Goal: Task Accomplishment & Management: Use online tool/utility

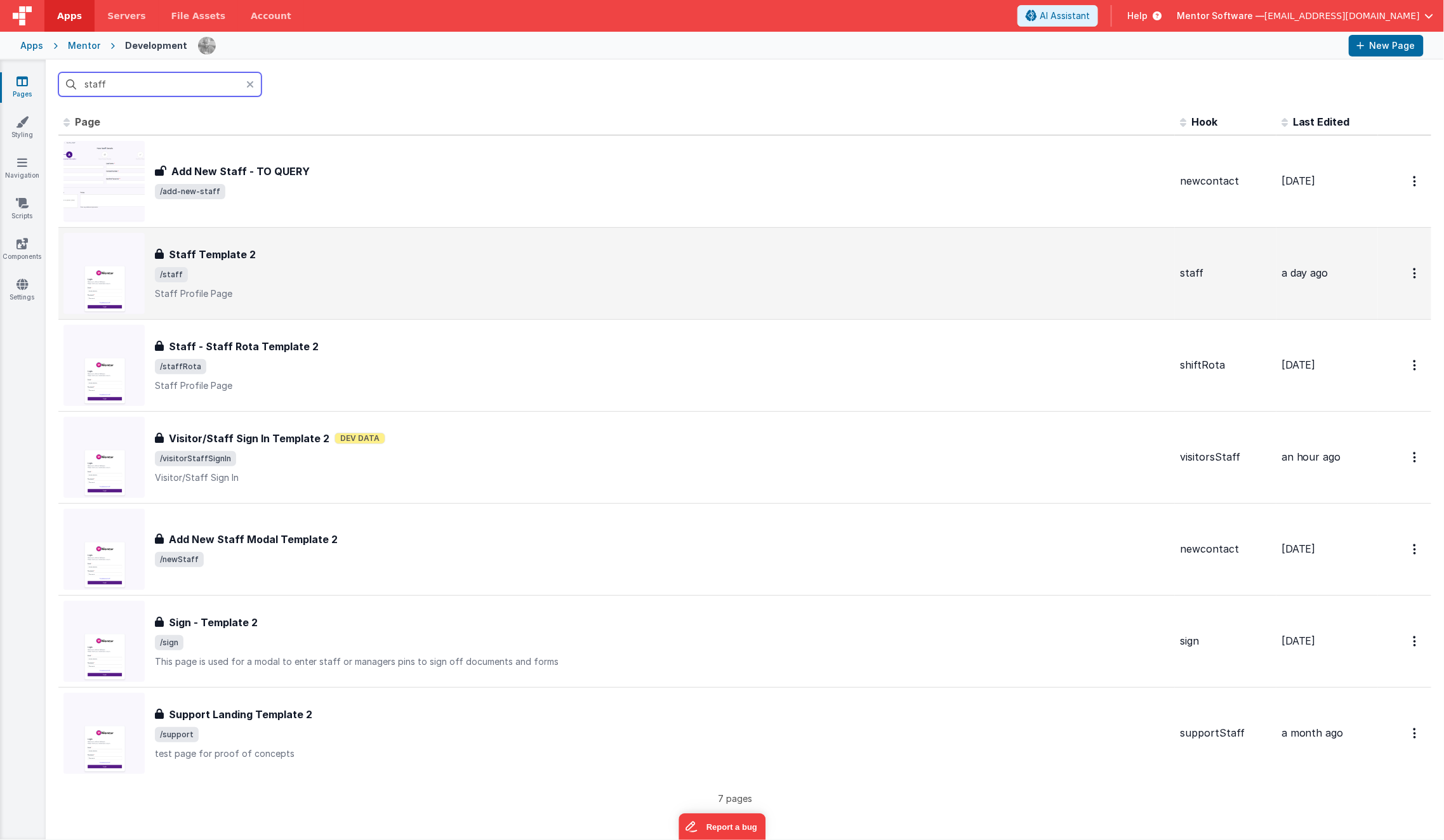
type input "staff"
click at [227, 259] on h3 "Staff Template 2" at bounding box center [212, 254] width 87 height 15
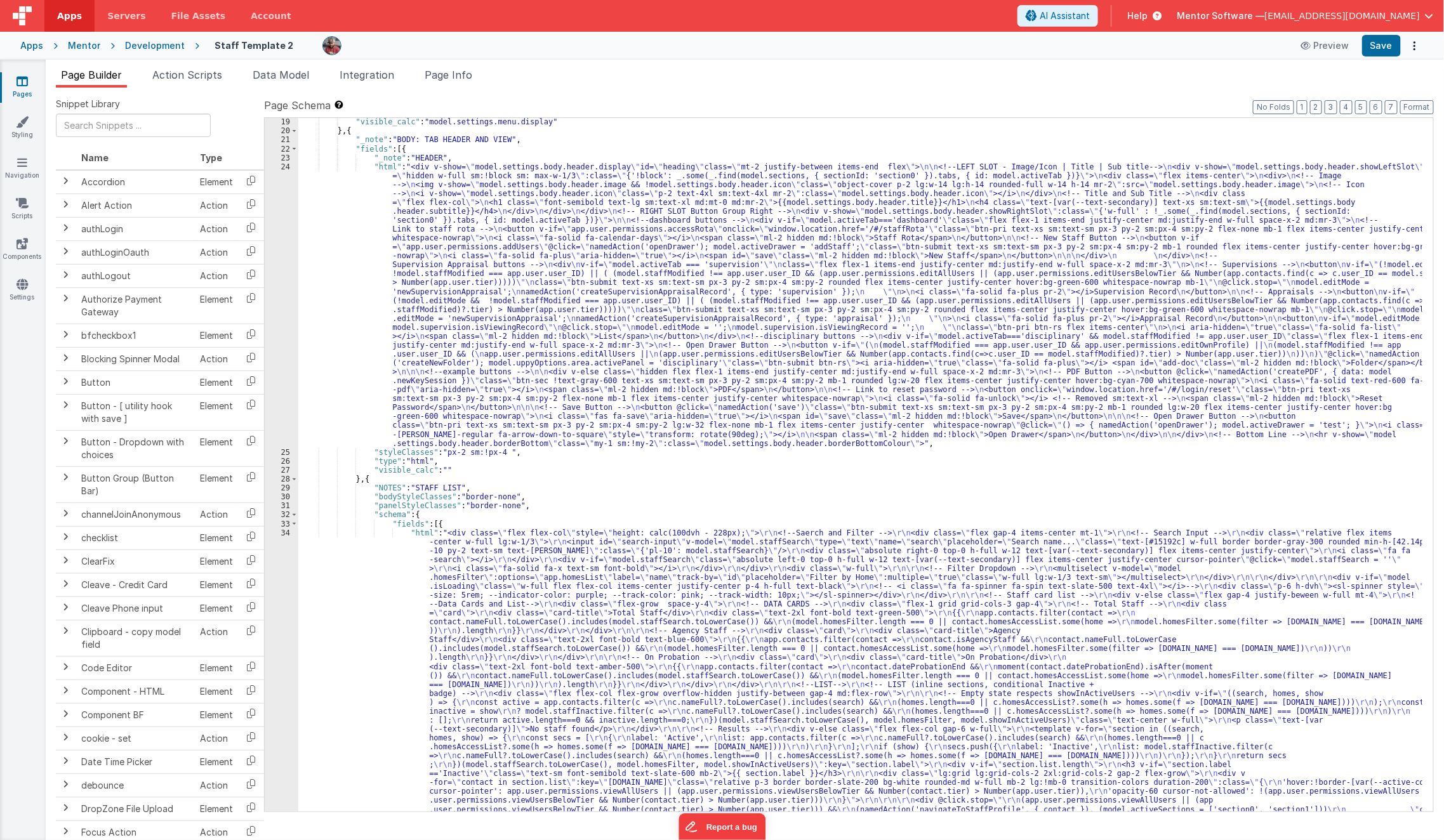
scroll to position [583, 0]
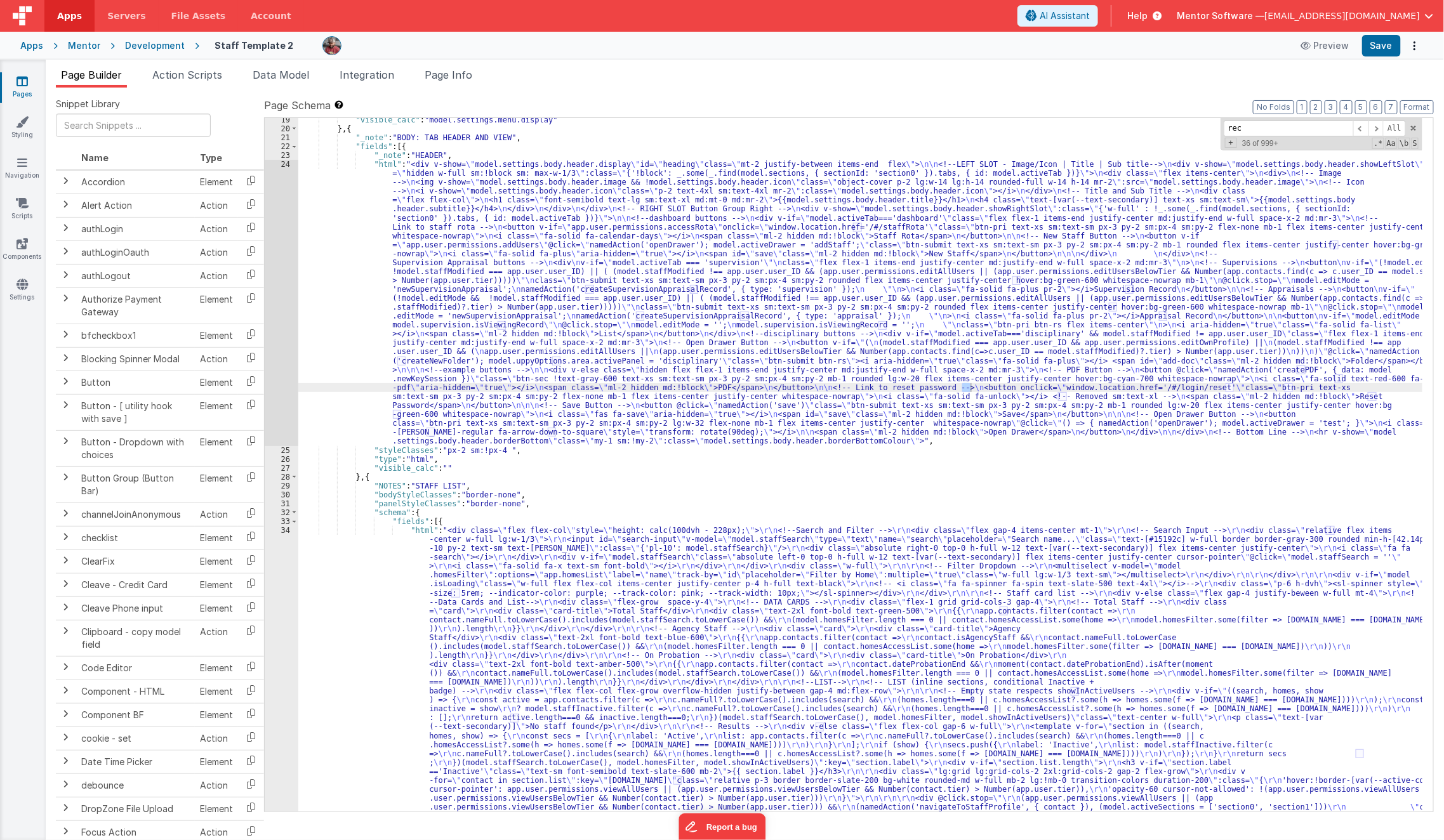
scroll to position [966, 0]
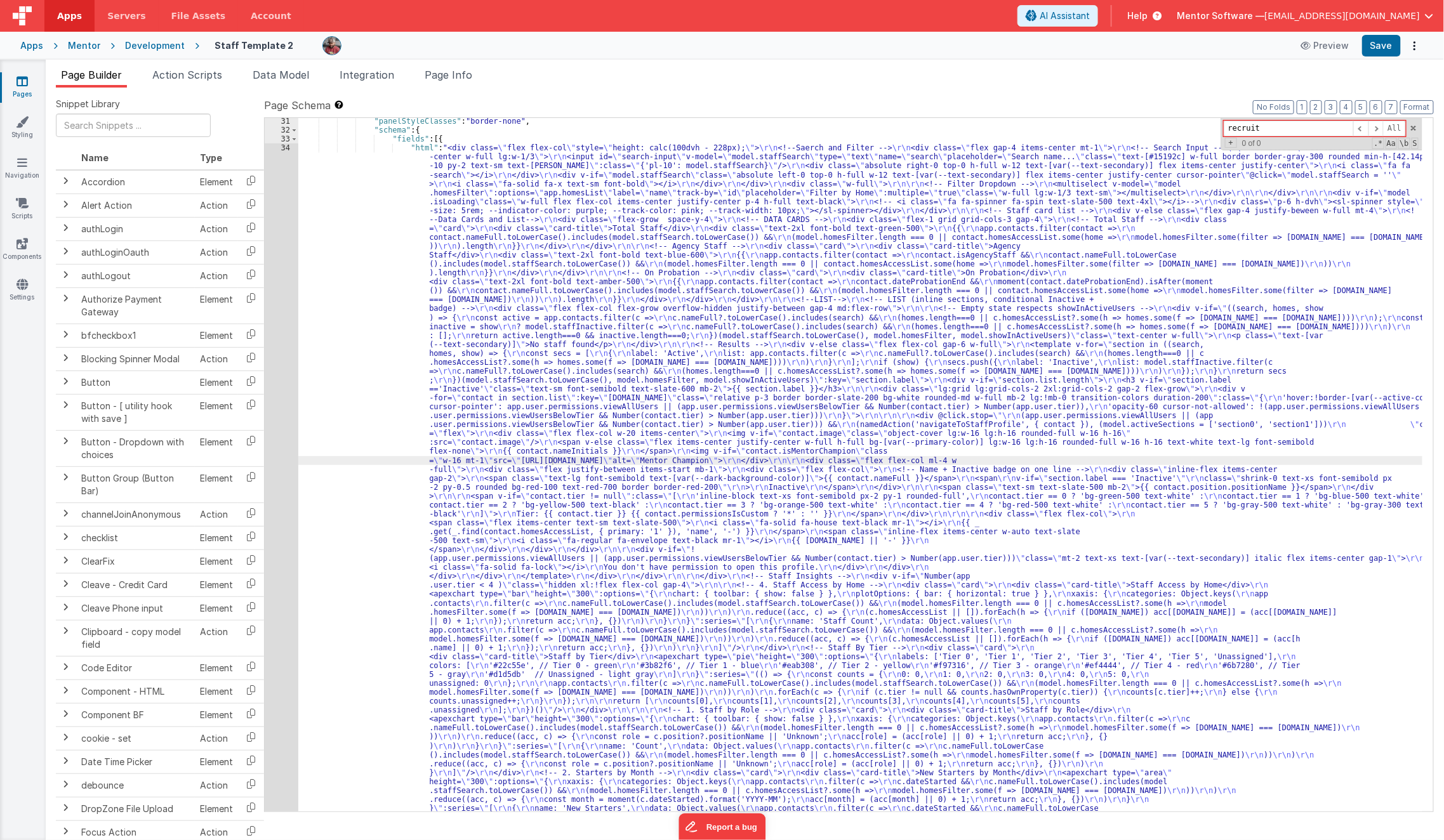
type input "d"
click at [1394, 105] on button "7" at bounding box center [1391, 107] width 12 height 14
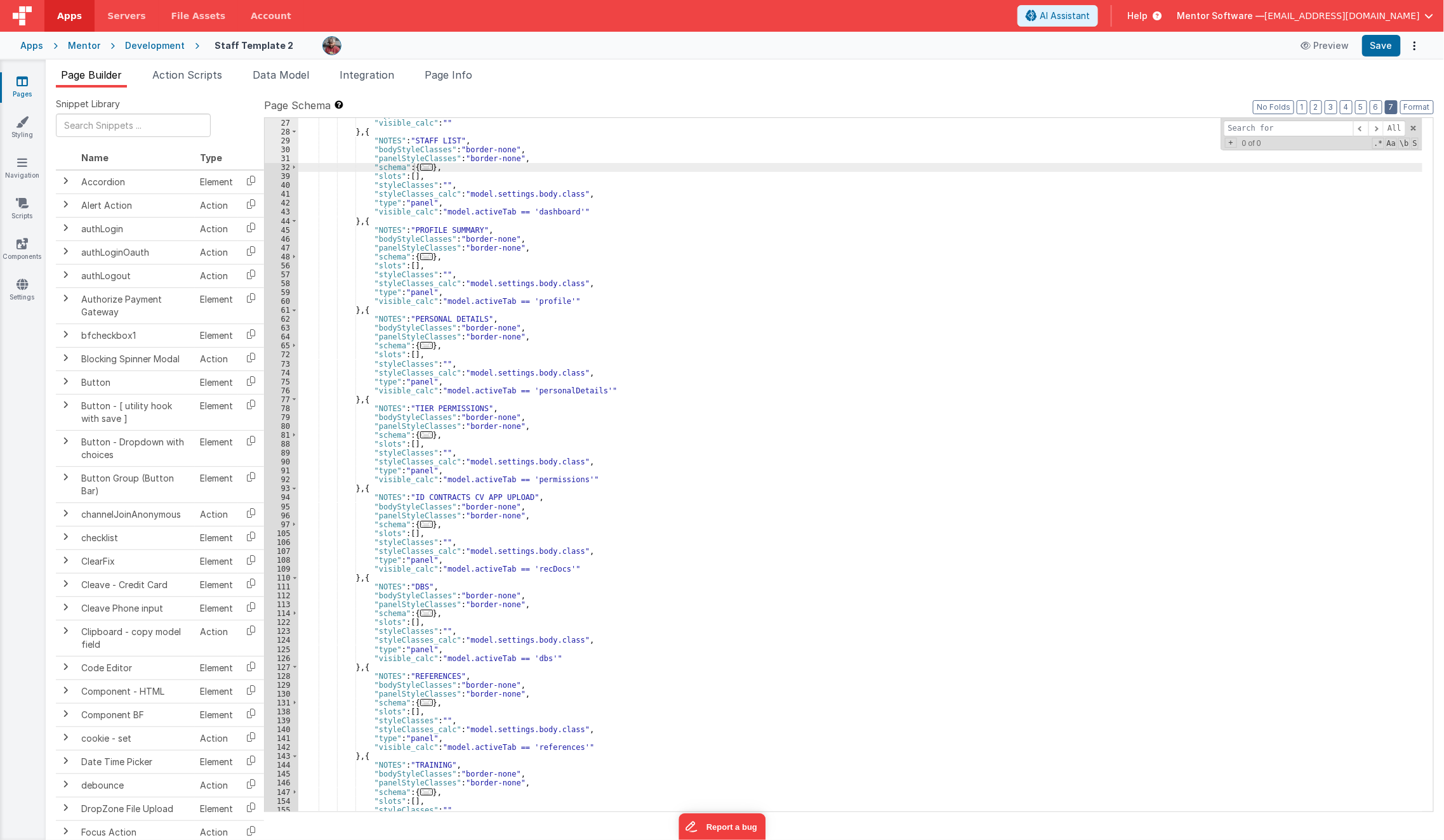
scroll to position [928, 0]
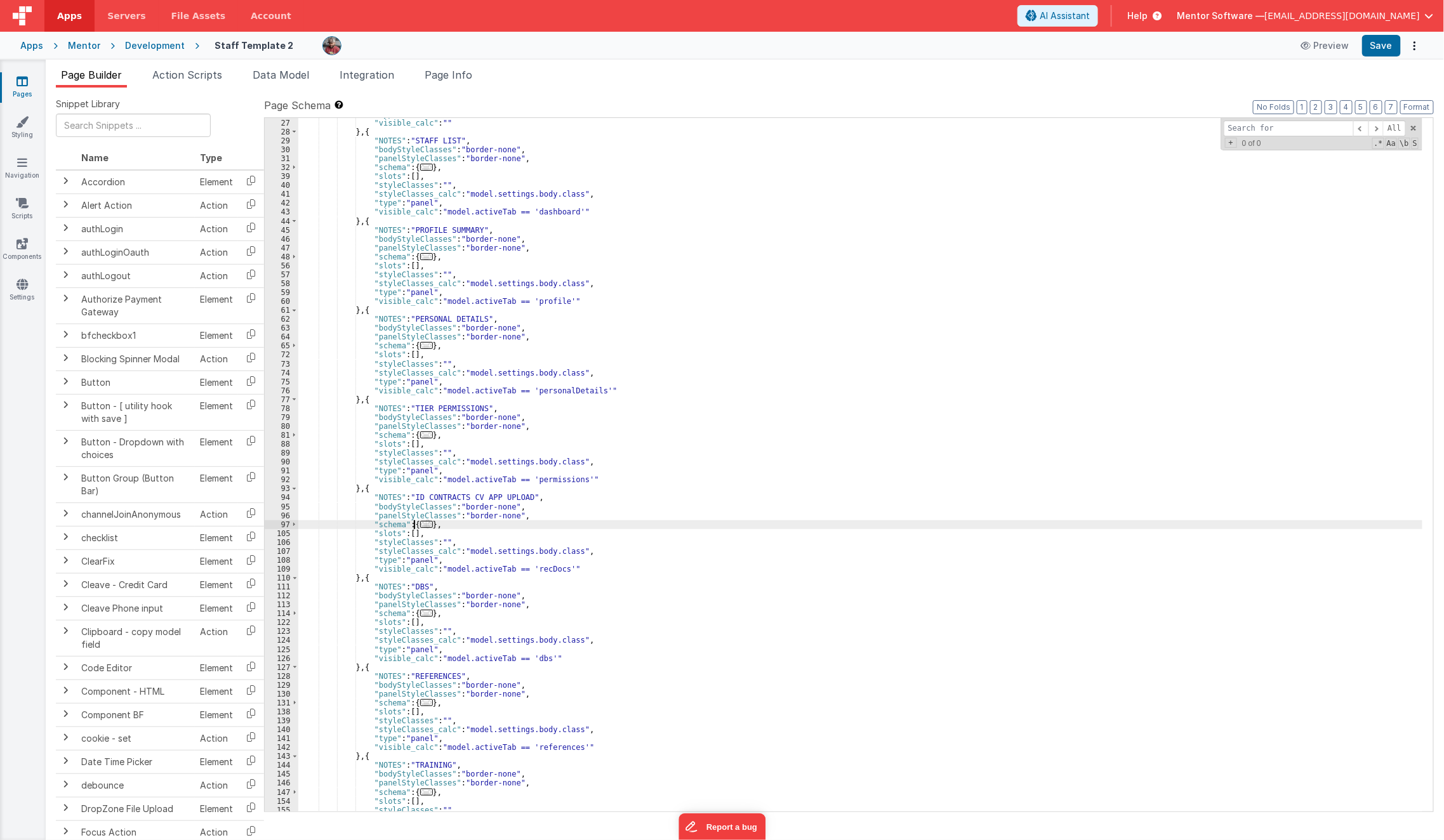
click at [420, 524] on span "..." at bounding box center [426, 524] width 12 height 7
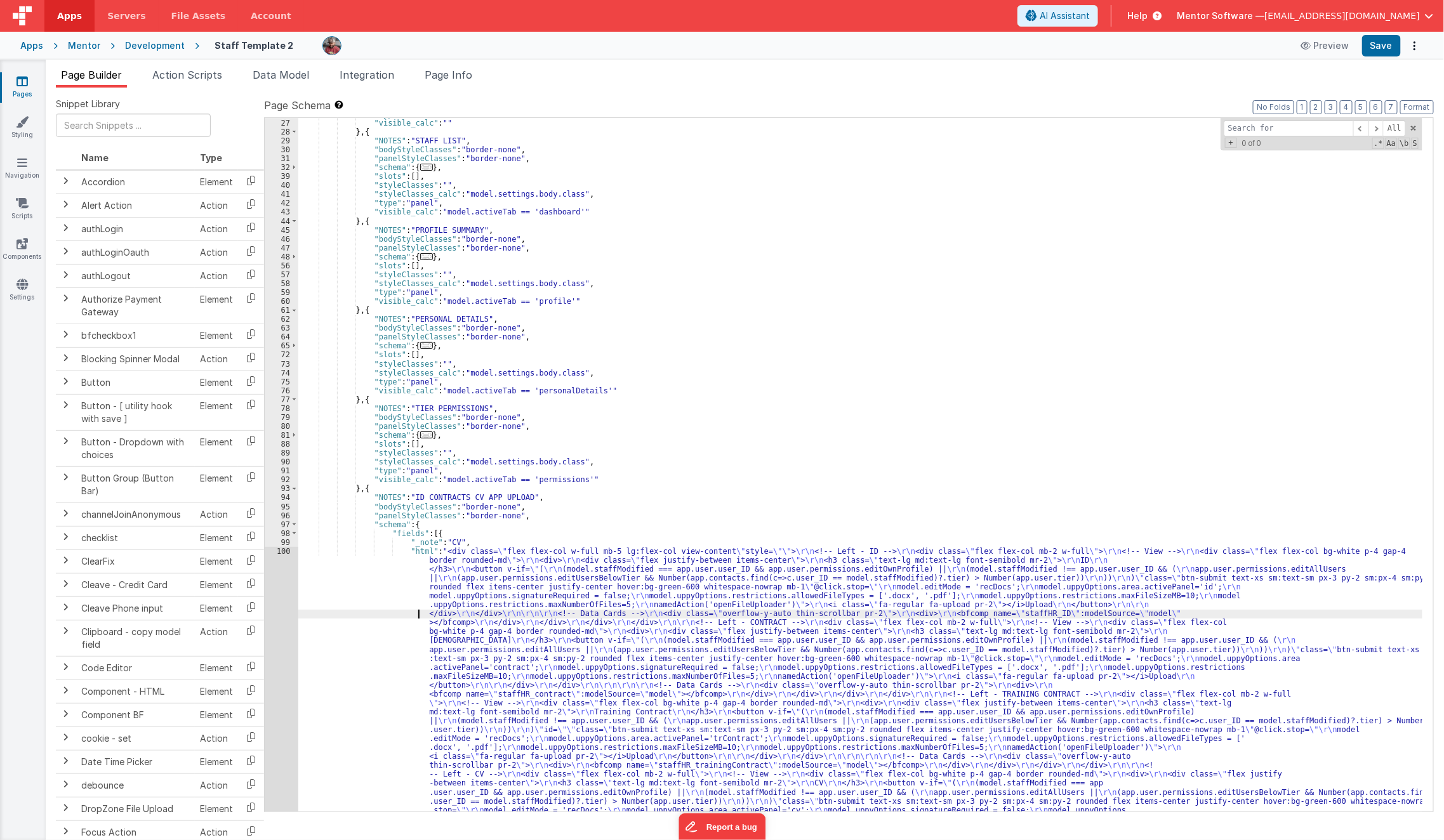
click at [373, 610] on div ""type" : "html" , "visible_calc" : "" } , { "NOTES" : "STAFF LIST" , "bodyStyle…" at bounding box center [860, 685] width 1125 height 1150
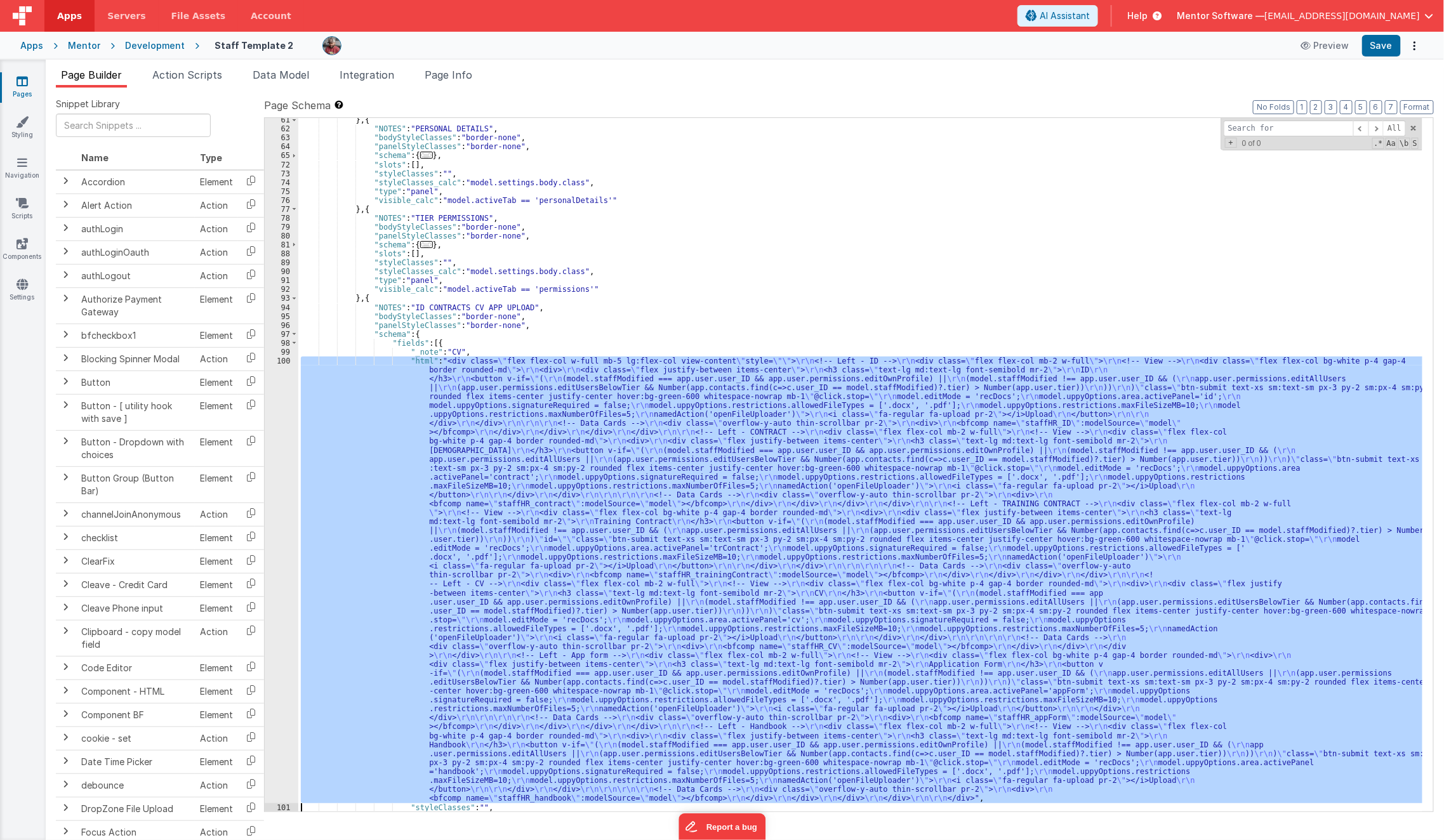
scroll to position [1118, 0]
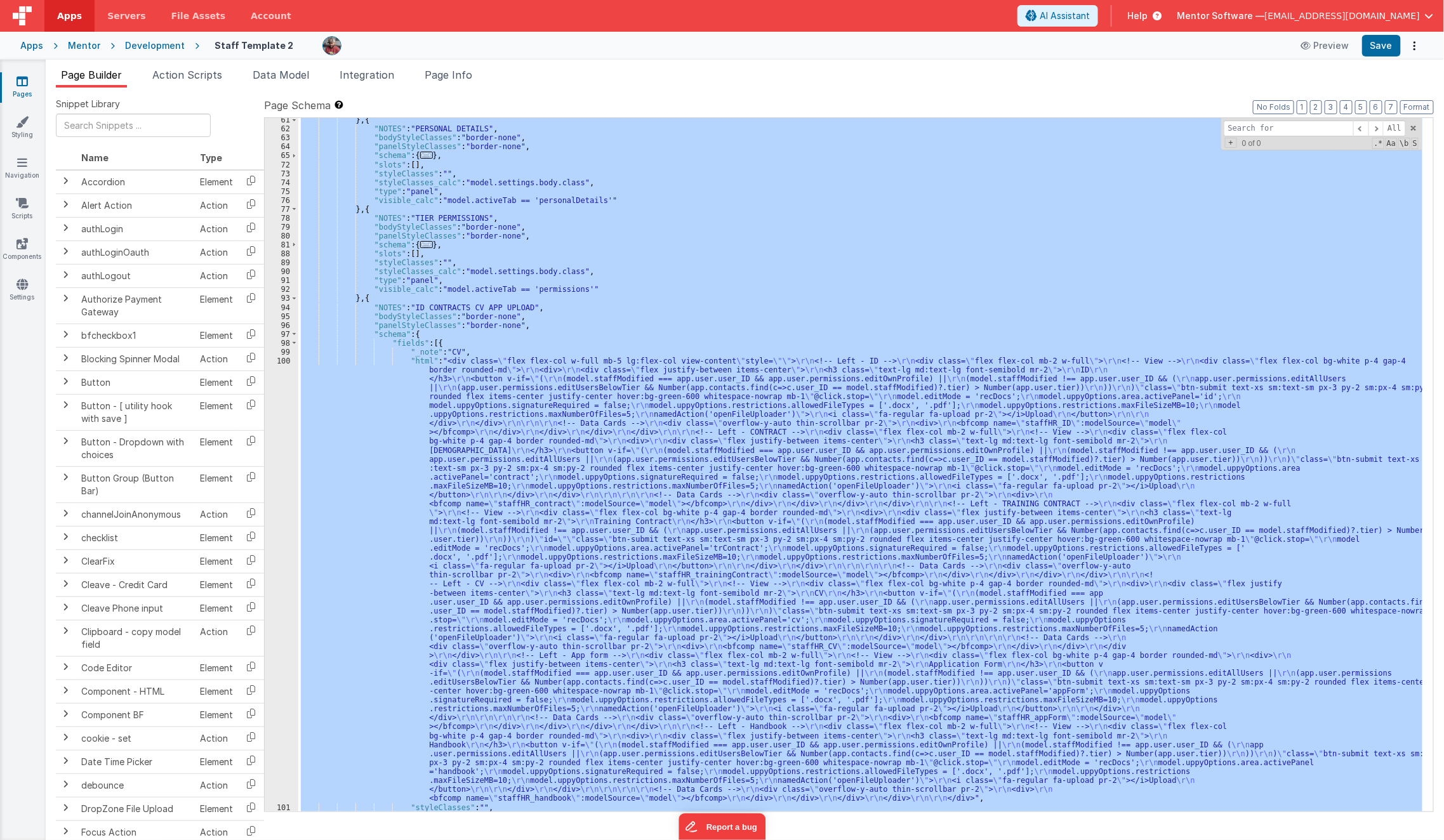
click at [280, 631] on div "100" at bounding box center [281, 580] width 34 height 447
click at [415, 506] on div "} , { "NOTES" : "PERSONAL DETAILS" , "bodyStyleClasses" : "border-none" , "pane…" at bounding box center [860, 464] width 1124 height 694
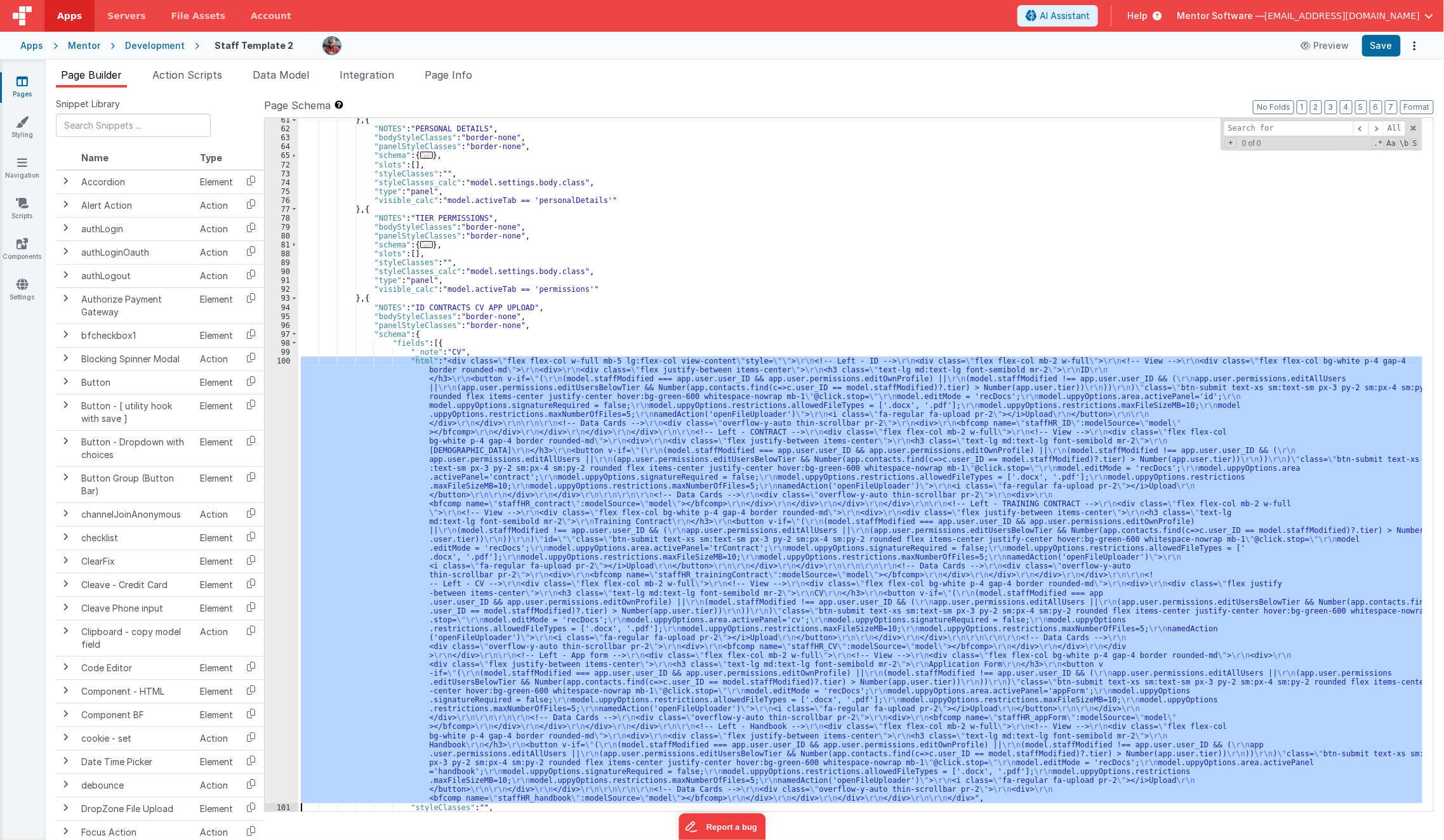
click at [274, 555] on div "100" at bounding box center [281, 580] width 34 height 447
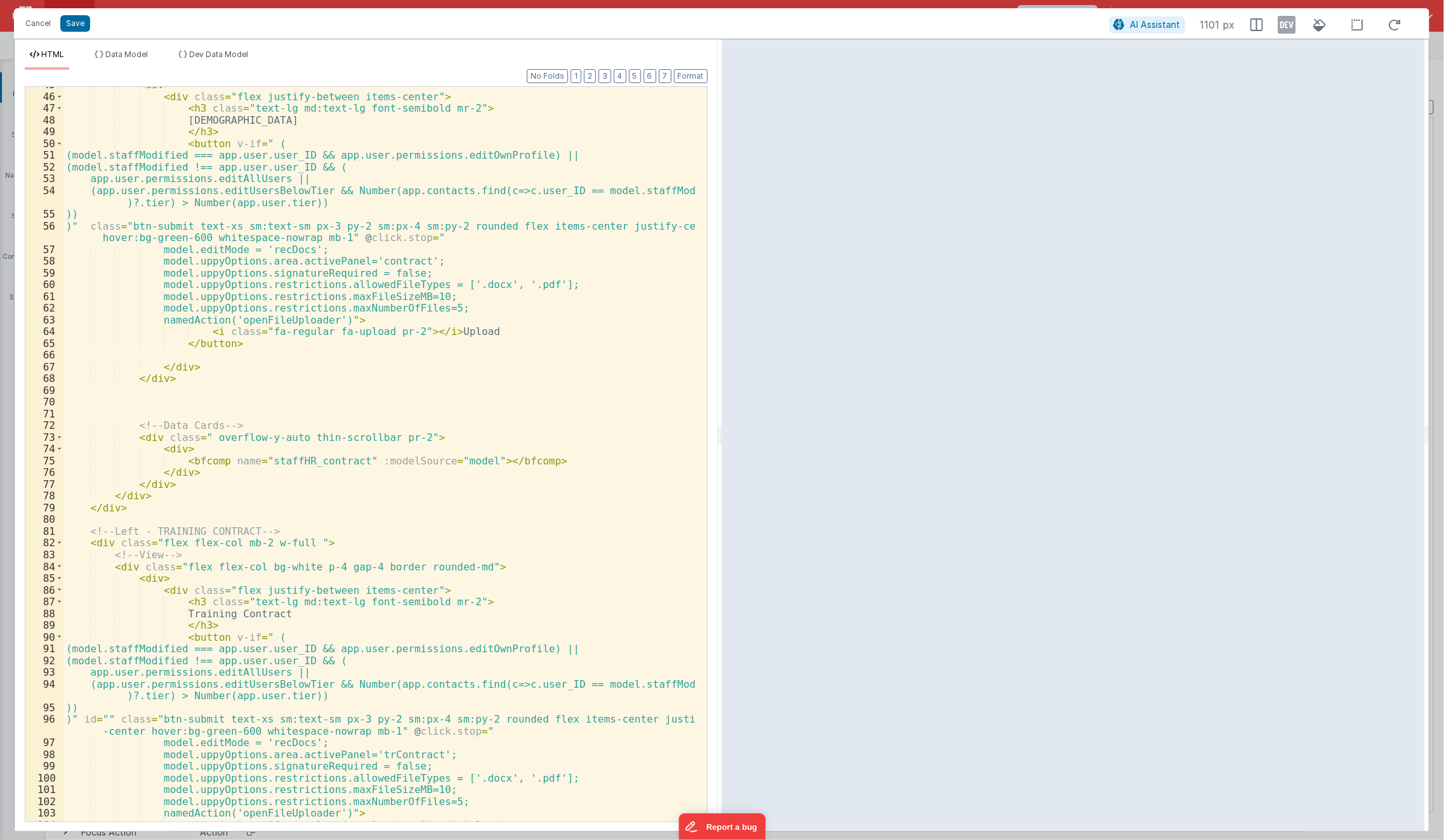
scroll to position [631, 0]
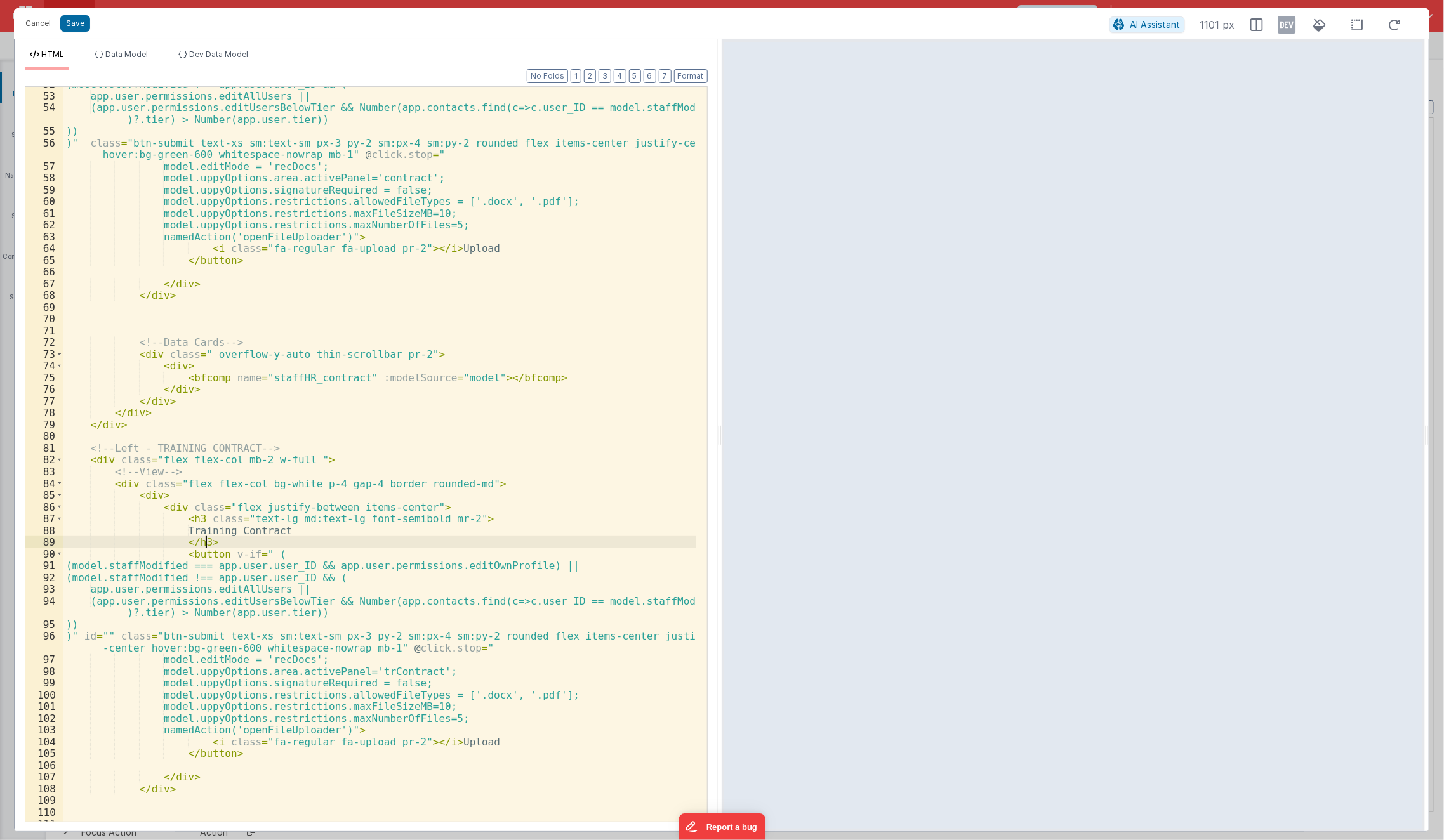
click at [217, 541] on div "(model.staffModified !== app.user.user_ID && ( app.user.permissions.editAllUser…" at bounding box center [380, 458] width 634 height 759
click at [224, 536] on div "(model.staffModified !== app.user.user_ID && ( app.user.permissions.editAllUser…" at bounding box center [380, 458] width 634 height 759
click at [226, 532] on div "(model.staffModified !== app.user.user_ID && ( app.user.permissions.editAllUser…" at bounding box center [380, 458] width 634 height 759
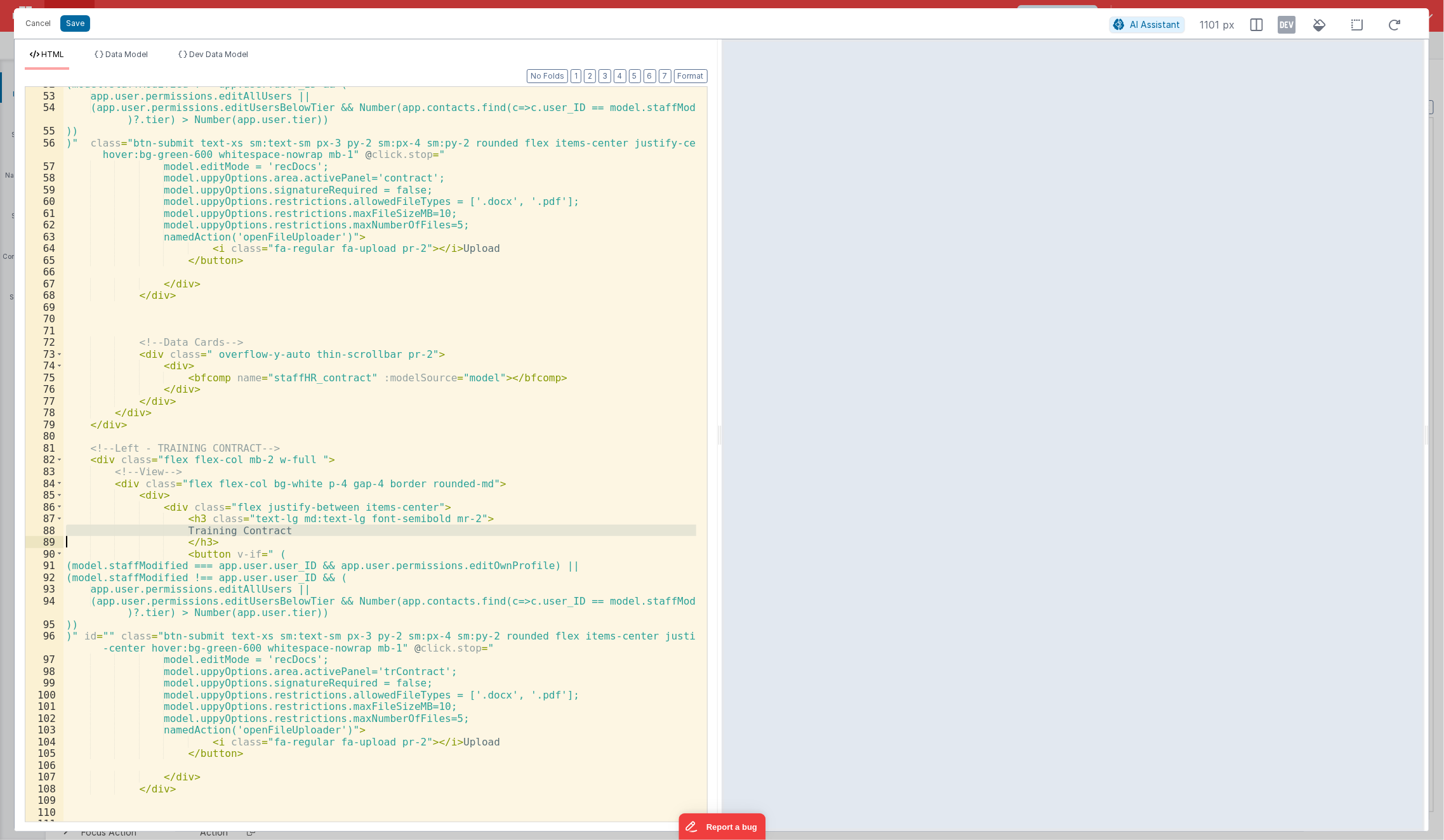
click at [226, 532] on div "(model.staffModified !== app.user.user_ID && ( app.user.permissions.editAllUser…" at bounding box center [380, 458] width 634 height 759
click at [226, 532] on div "(model.staffModified !== app.user.user_ID && ( app.user.permissions.editAllUser…" at bounding box center [380, 454] width 633 height 735
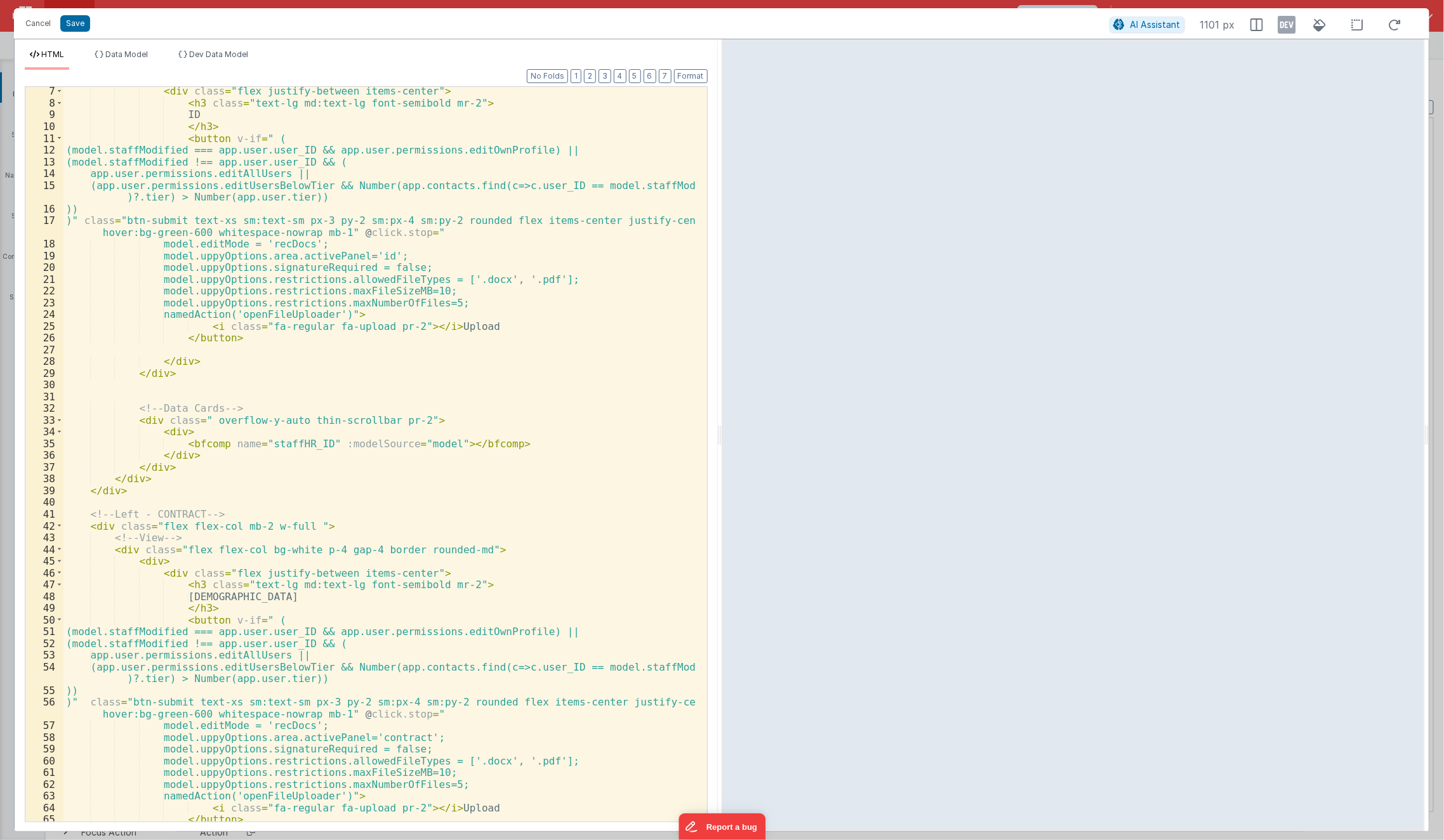
scroll to position [0, 0]
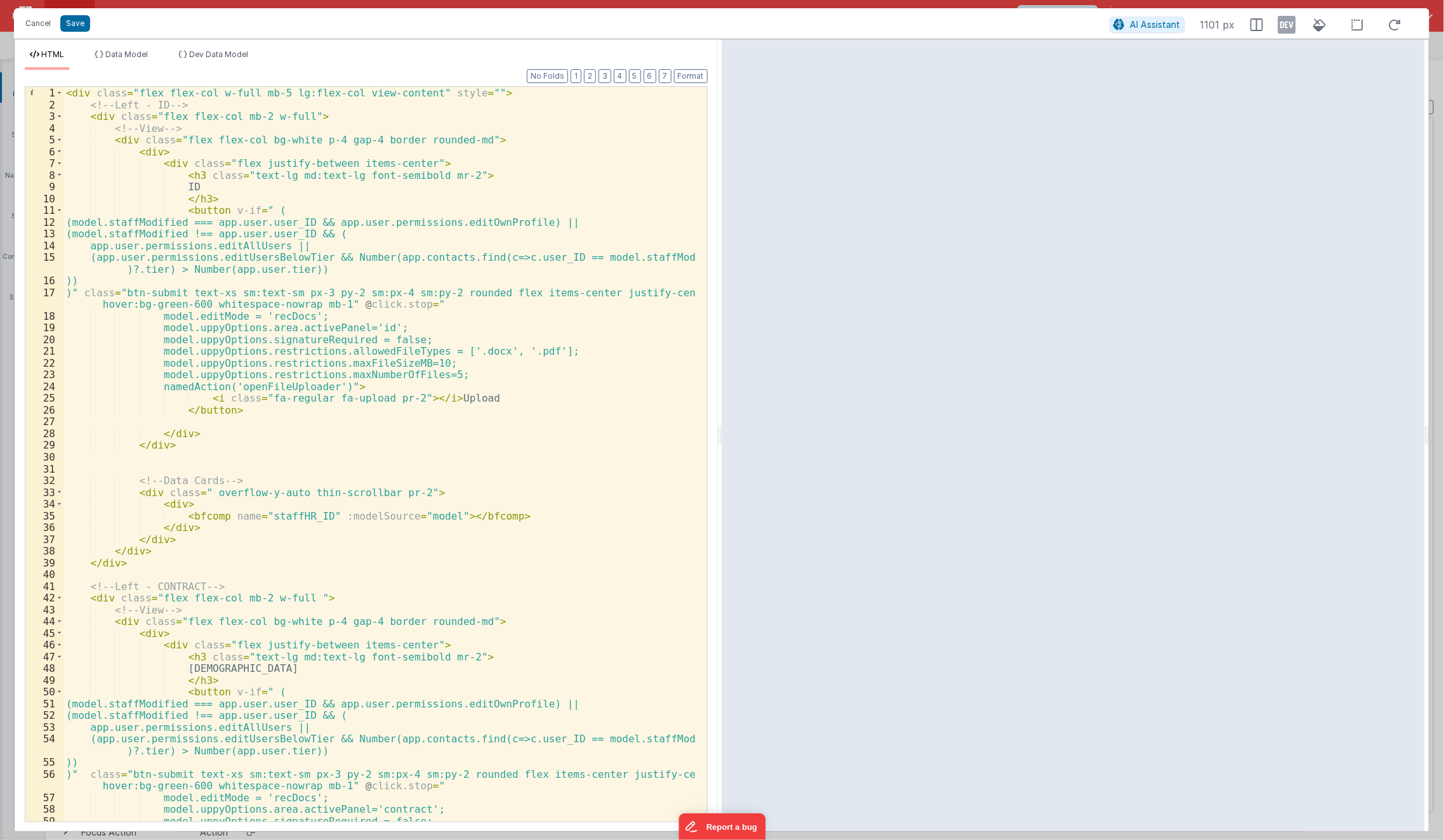
click at [263, 182] on div "< div class = "flex flex-col w-full mb-5 lg:flex-col view-content" style = "" >…" at bounding box center [380, 466] width 634 height 759
click at [291, 514] on div "< div class = "flex flex-col w-full mb-5 lg:flex-col view-content" style = "" >…" at bounding box center [380, 466] width 634 height 759
click at [123, 55] on span "Data Model" at bounding box center [126, 54] width 43 height 9
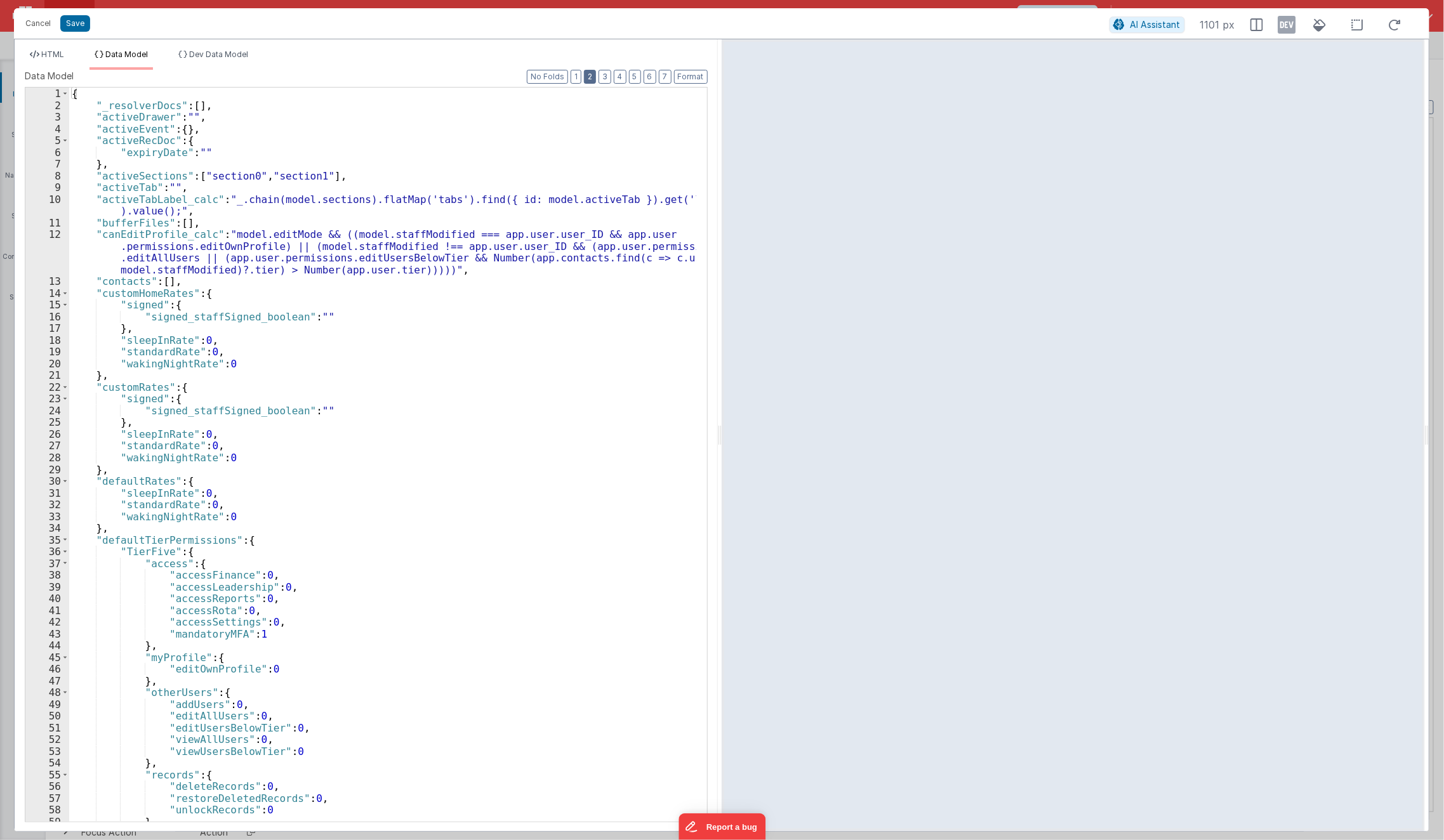
click at [591, 81] on button "2" at bounding box center [590, 76] width 12 height 14
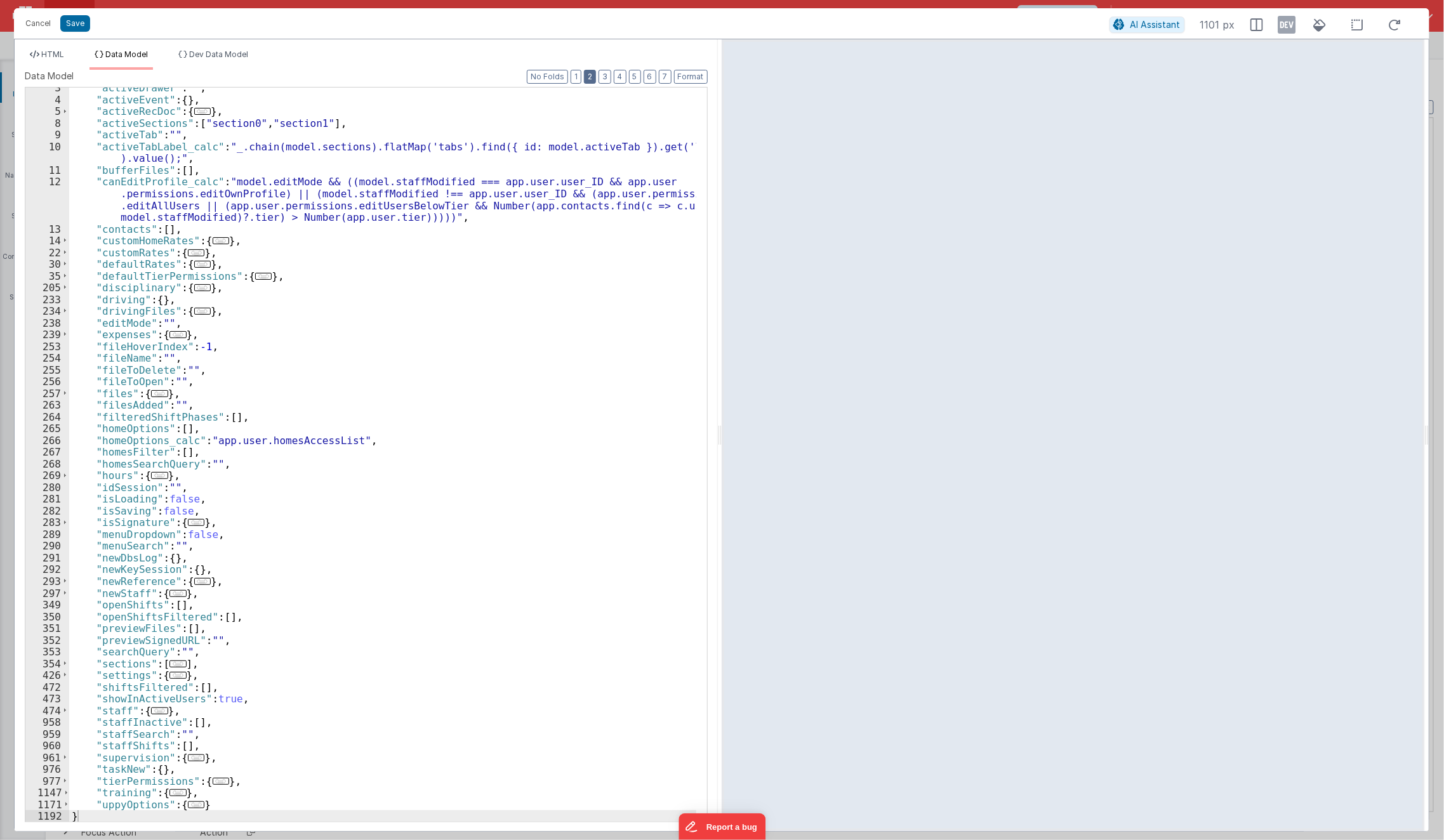
scroll to position [28, 0]
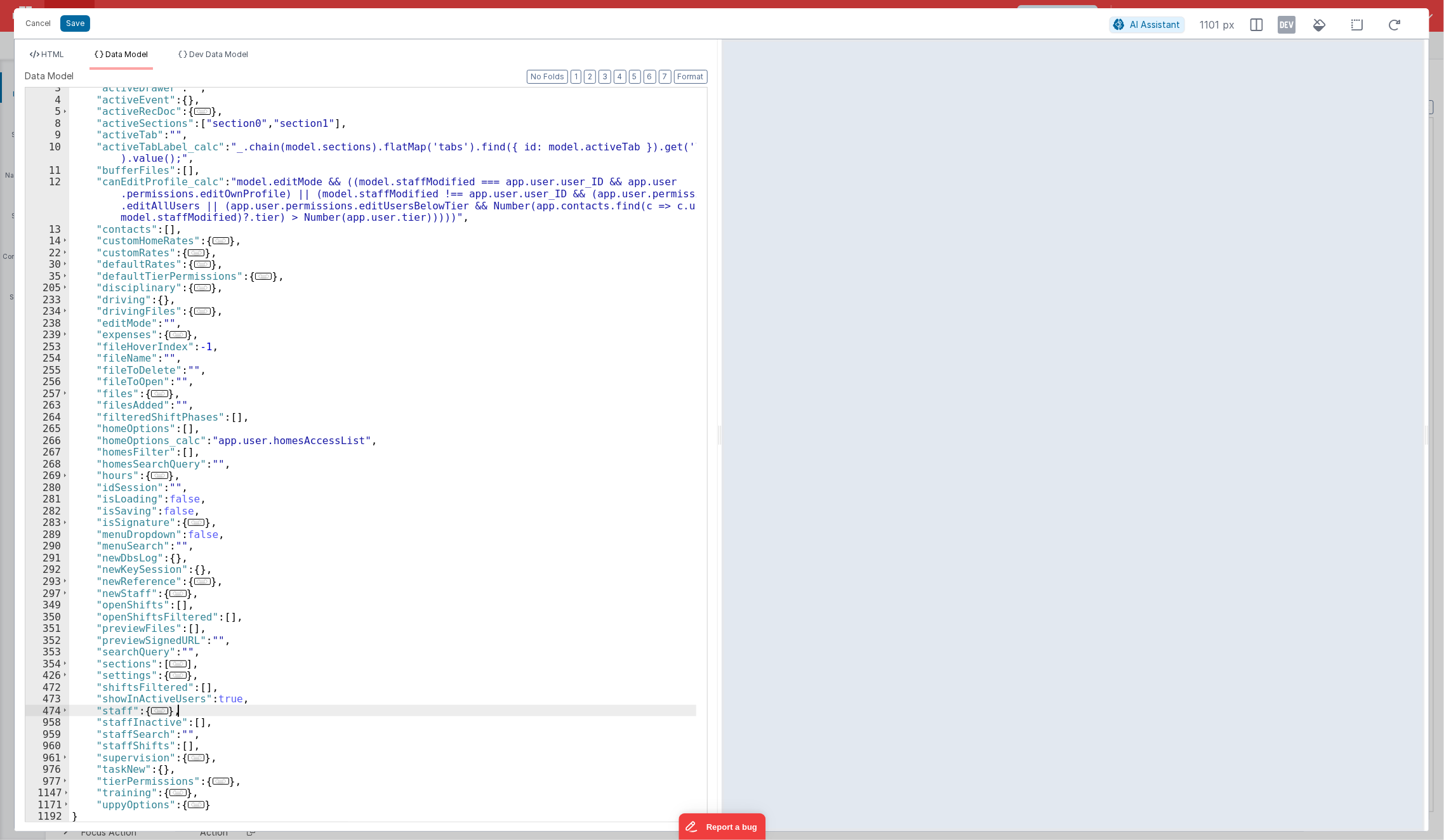
click at [246, 711] on div ""activeDrawer" : "" , "activeEvent" : { } , "activeRecDoc" : { ... } , "activeS…" at bounding box center [383, 460] width 628 height 758
click at [352, 631] on div ""activeDrawer" : "" , "activeEvent" : { } , "activeRecDoc" : { ... } , "activeS…" at bounding box center [383, 460] width 628 height 758
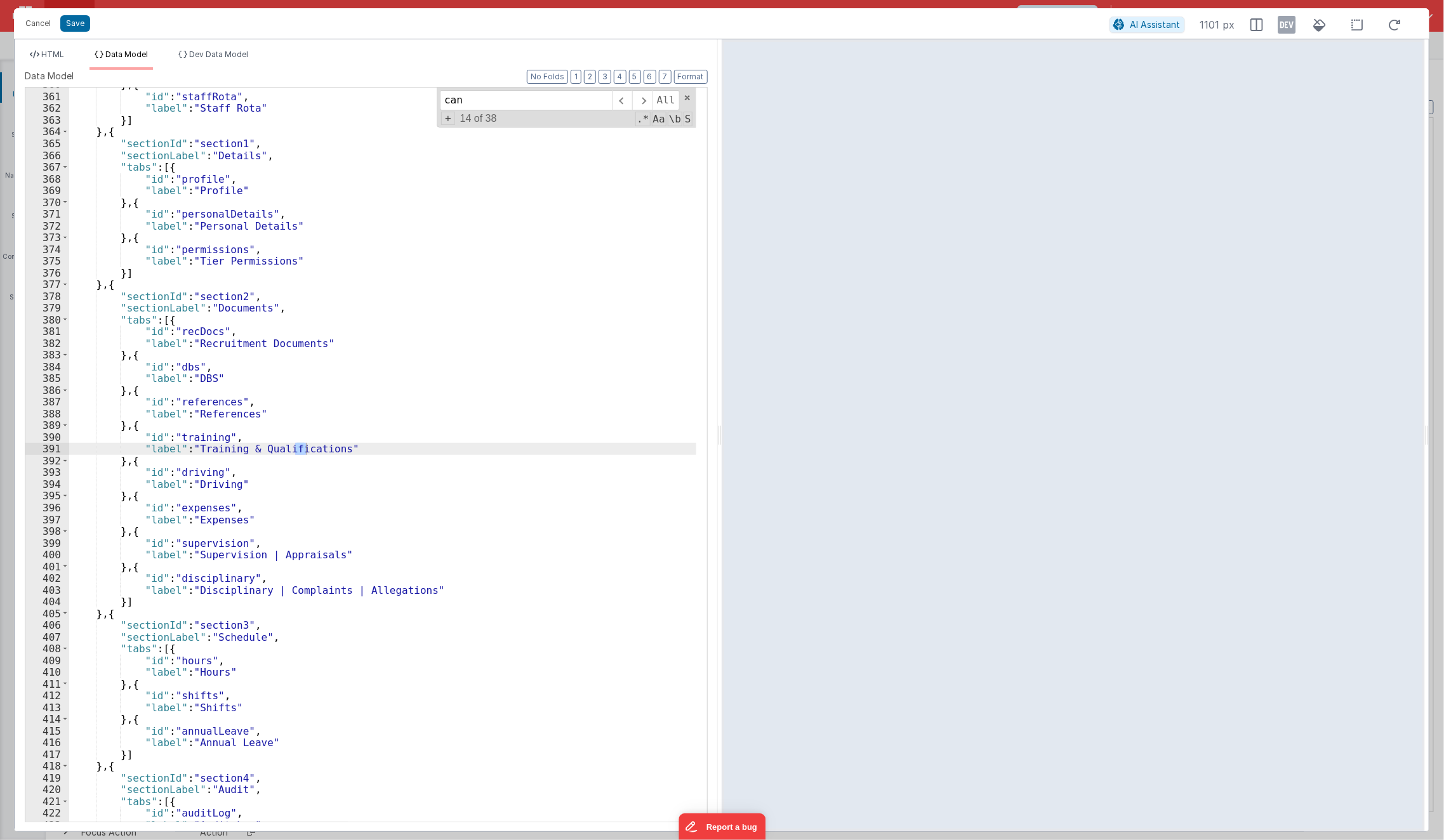
scroll to position [0, 0]
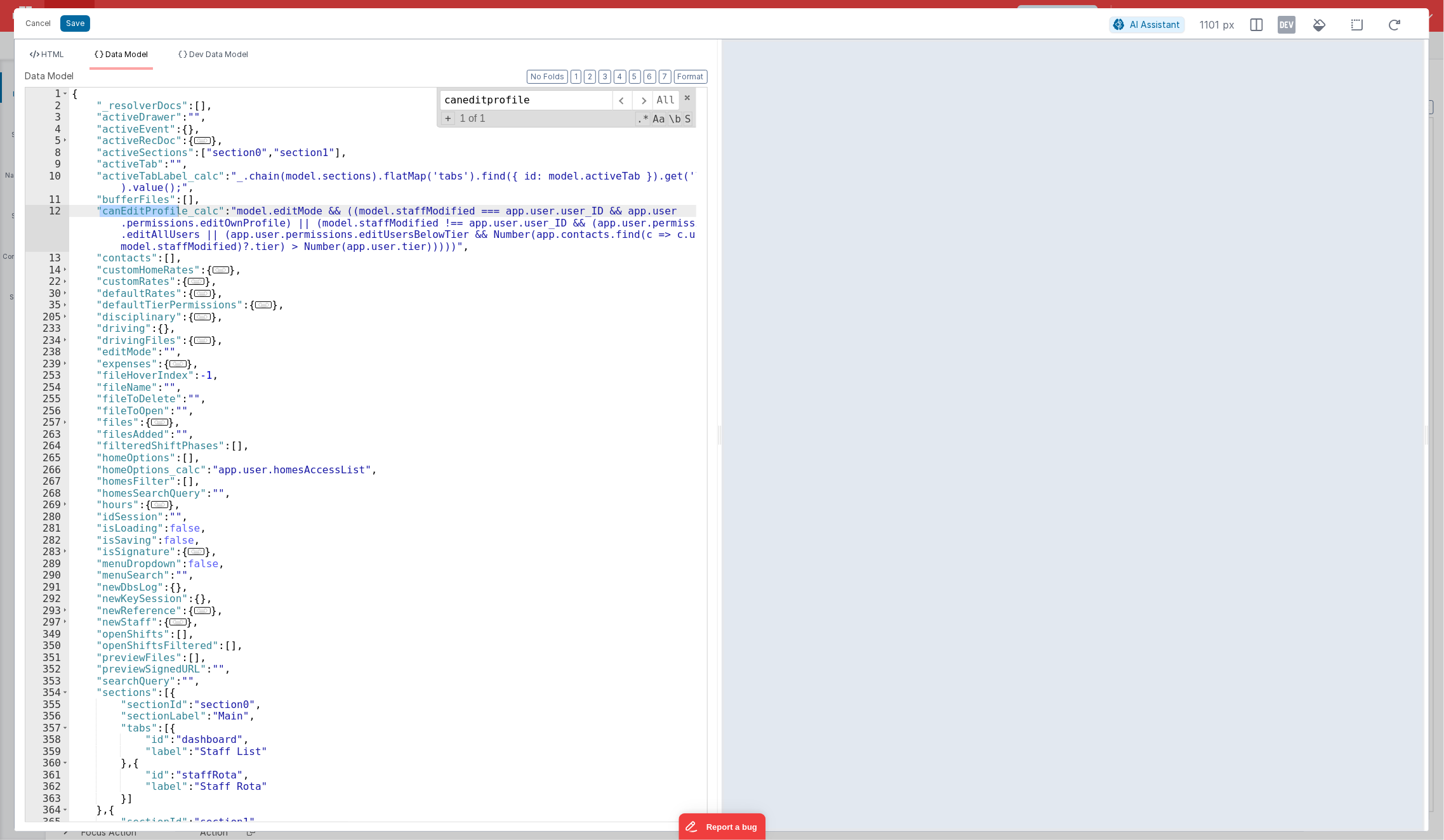
type input "caneditprofile"
click at [343, 252] on div "{ "_resolverDocs" : [ ] , "activeDrawer" : "" , "activeEvent" : { } , "activeRe…" at bounding box center [383, 466] width 628 height 758
click at [41, 58] on span "HTML" at bounding box center [53, 54] width 23 height 9
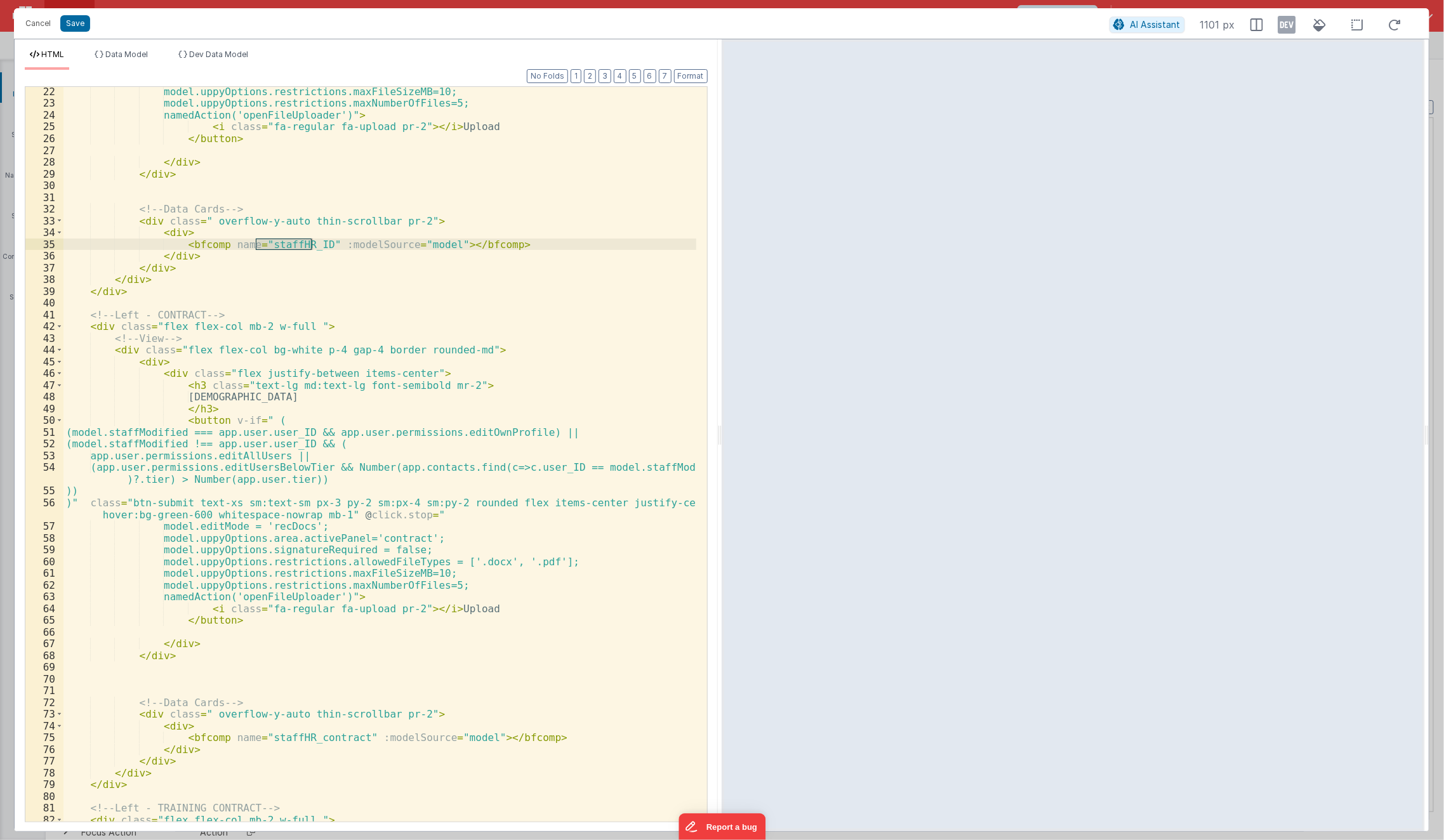
scroll to position [284, 0]
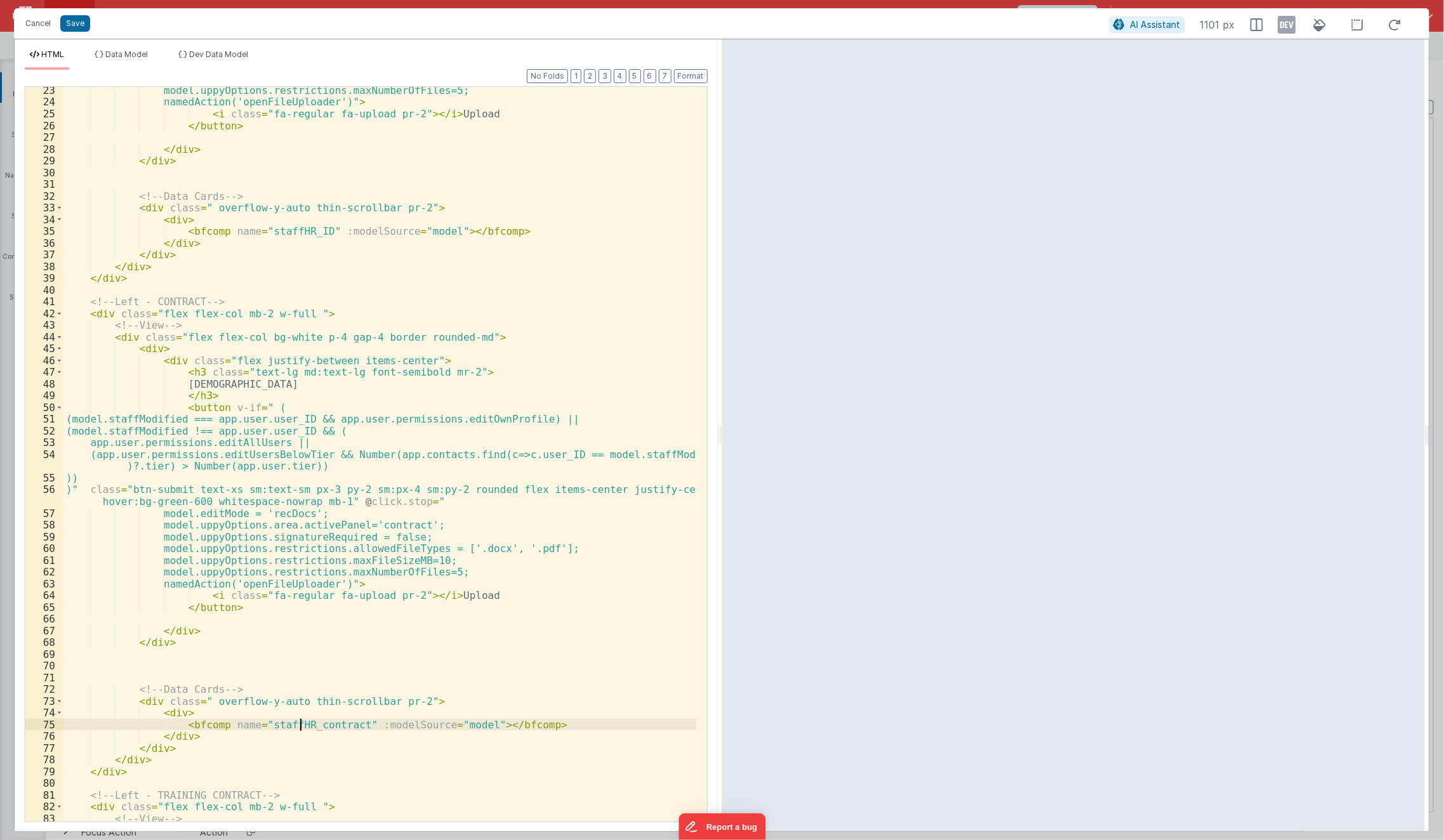
click at [301, 728] on div "model.uppyOptions.restrictions.maxNumberOfFiles=5; namedAction('openFileUploade…" at bounding box center [380, 464] width 634 height 759
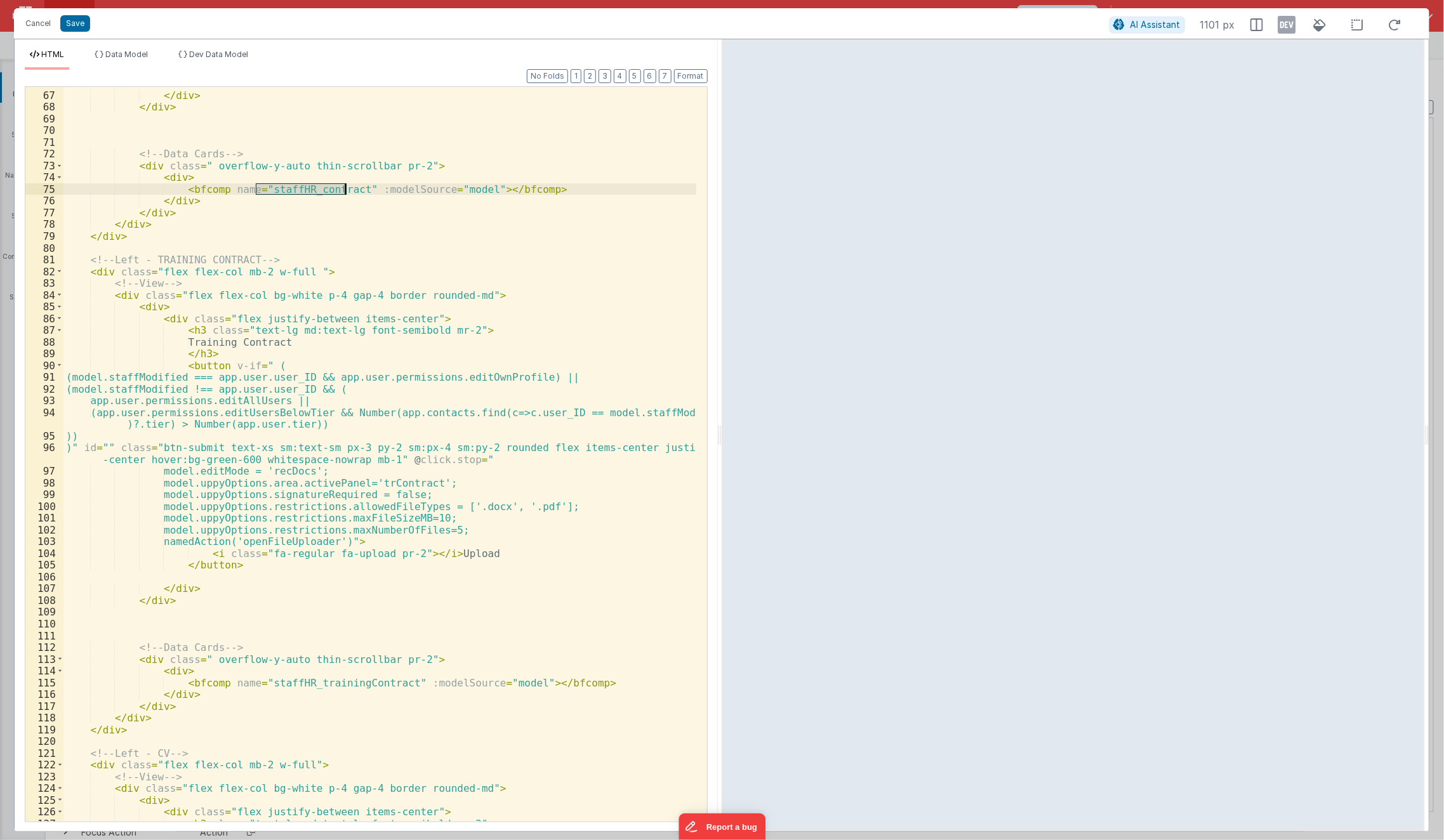
scroll to position [820, 0]
click at [294, 679] on div "</ div > </ div > <!-- Data Cards --> < div class = " overflow-y-auto thin-scro…" at bounding box center [380, 457] width 634 height 759
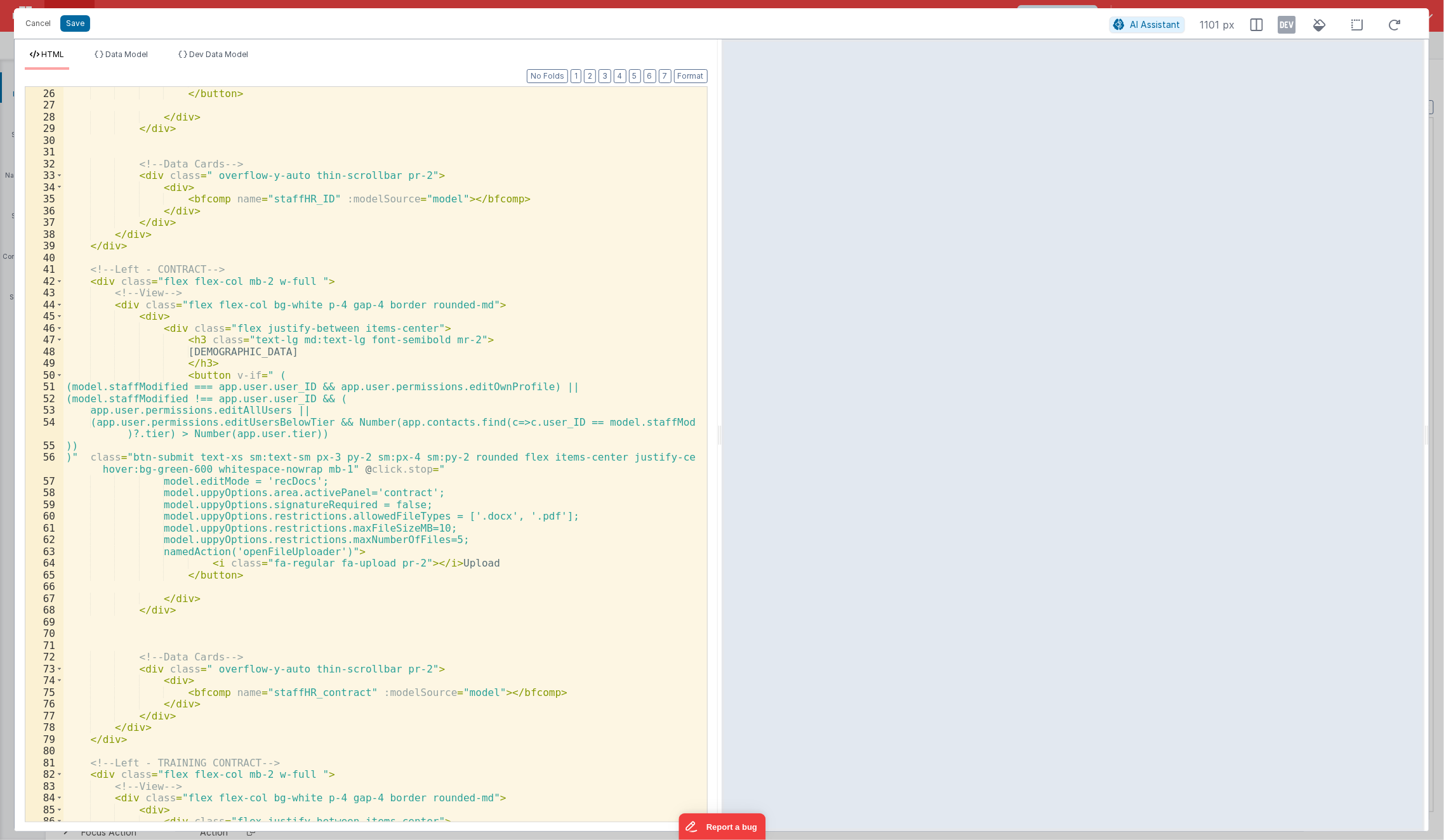
scroll to position [316, 0]
click at [339, 589] on div "< i class = "fa-regular fa-upload pr-2" > </ i > Upload </ button > </ div > </…" at bounding box center [380, 455] width 634 height 759
click at [439, 212] on div "< i class = "fa-regular fa-upload pr-2" > </ i > Upload </ button > </ div > </…" at bounding box center [380, 455] width 634 height 759
click at [457, 153] on div "< i class = "fa-regular fa-upload pr-2" > </ i > Upload </ button > </ div > </…" at bounding box center [380, 455] width 634 height 759
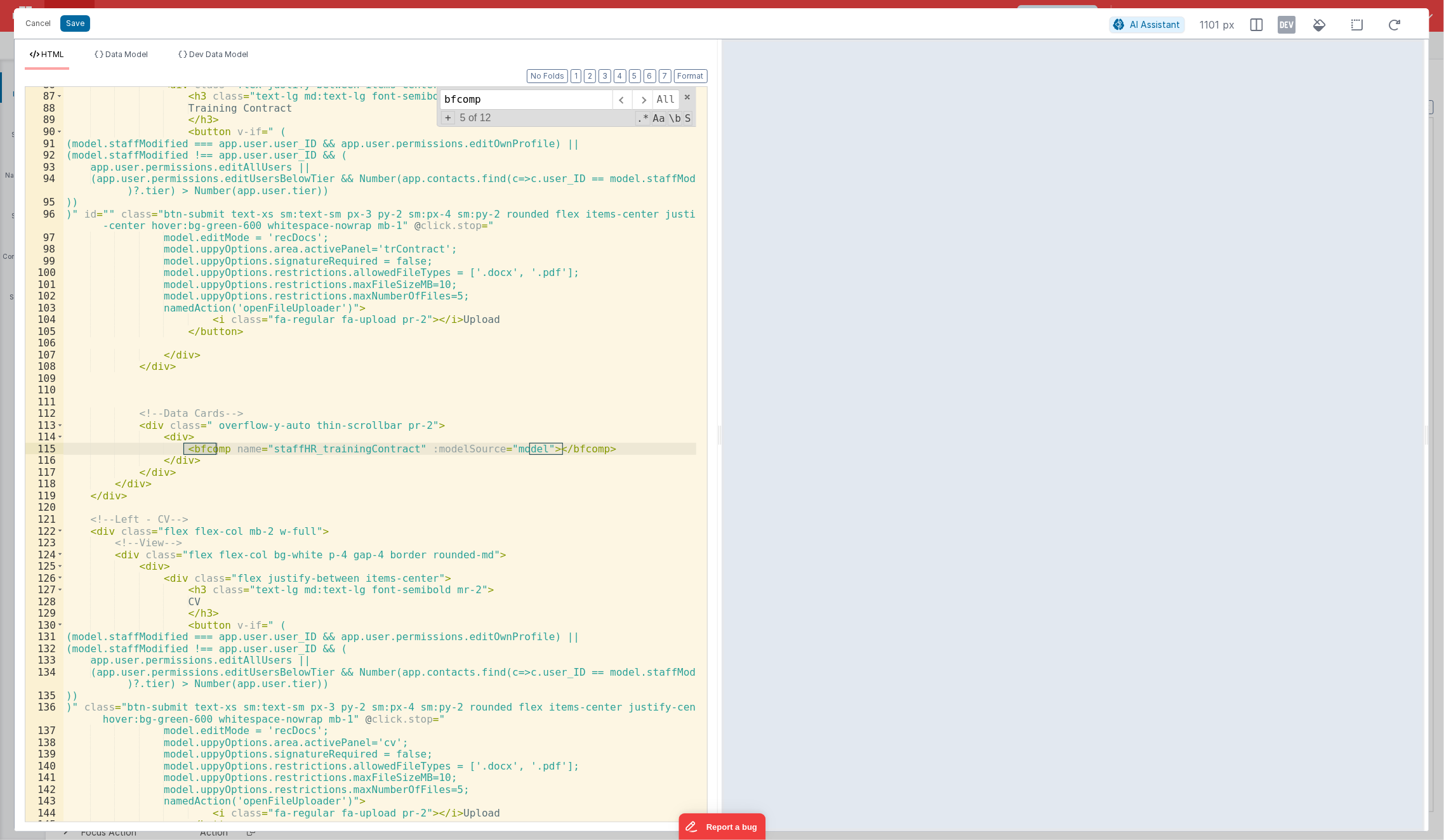
scroll to position [1054, 0]
type input "bfcomp"
click at [649, 99] on span at bounding box center [642, 99] width 20 height 20
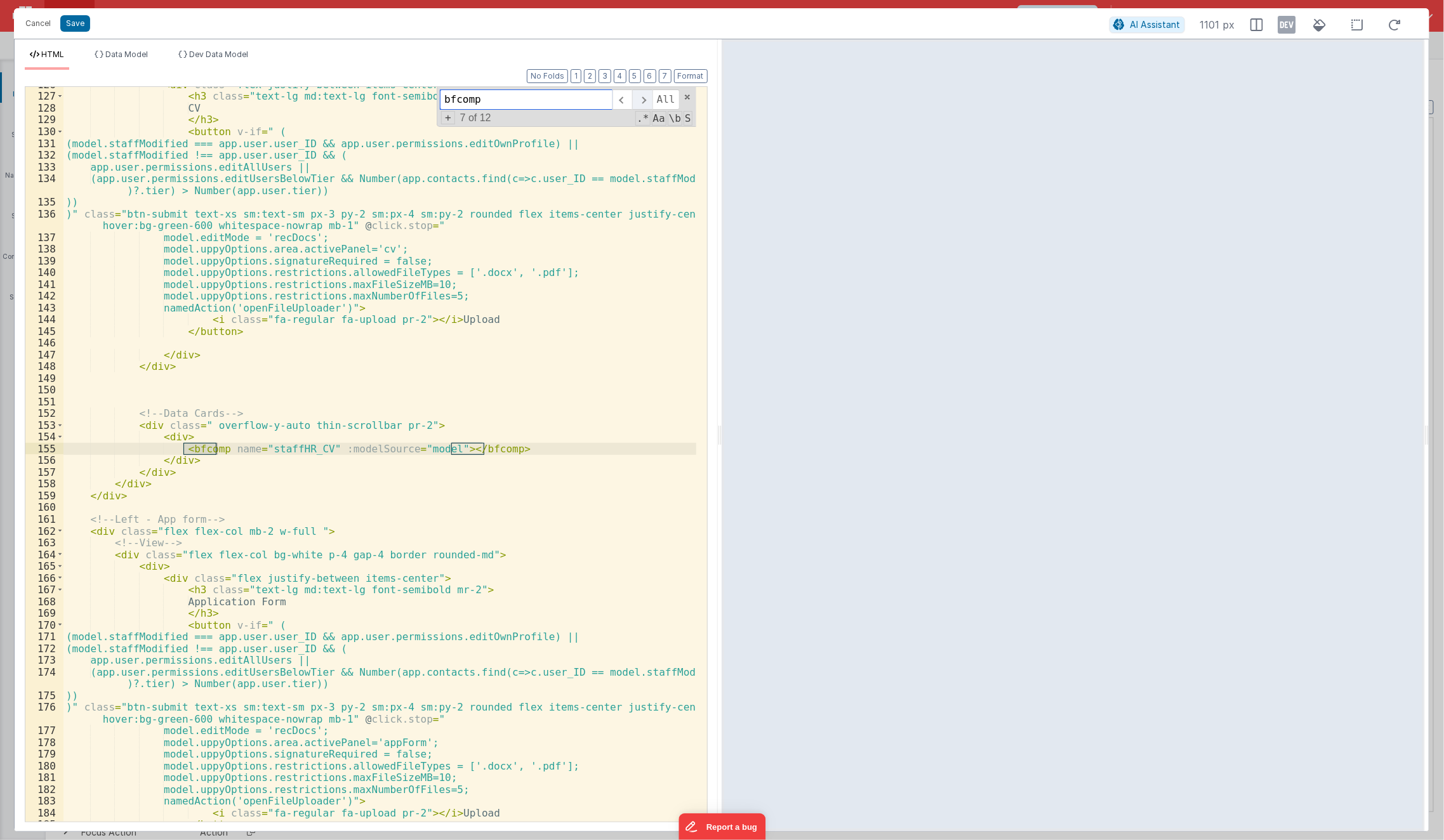
click at [648, 96] on span at bounding box center [642, 99] width 20 height 20
click at [622, 99] on span at bounding box center [622, 99] width 20 height 20
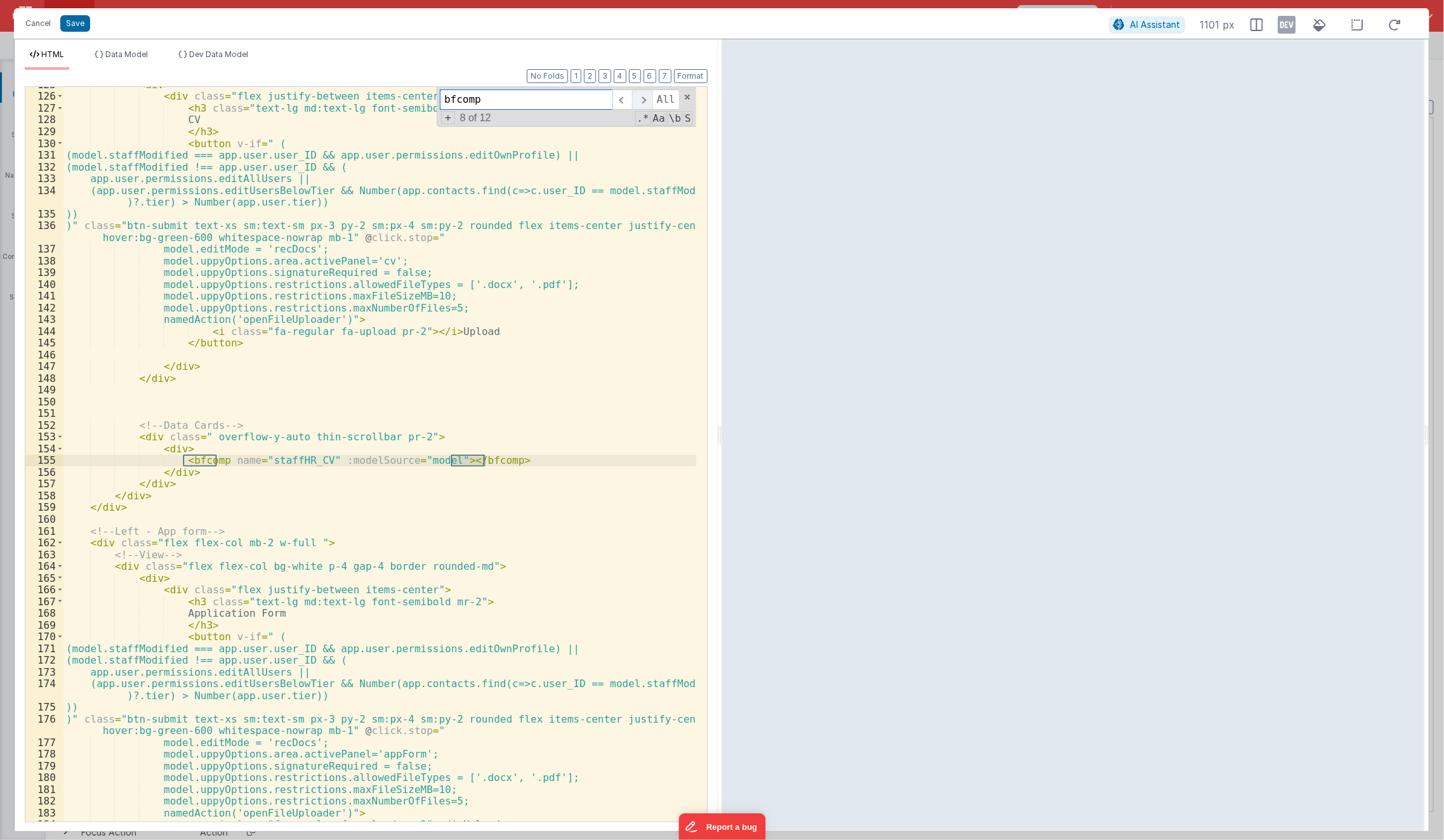
click at [649, 99] on span at bounding box center [642, 99] width 20 height 20
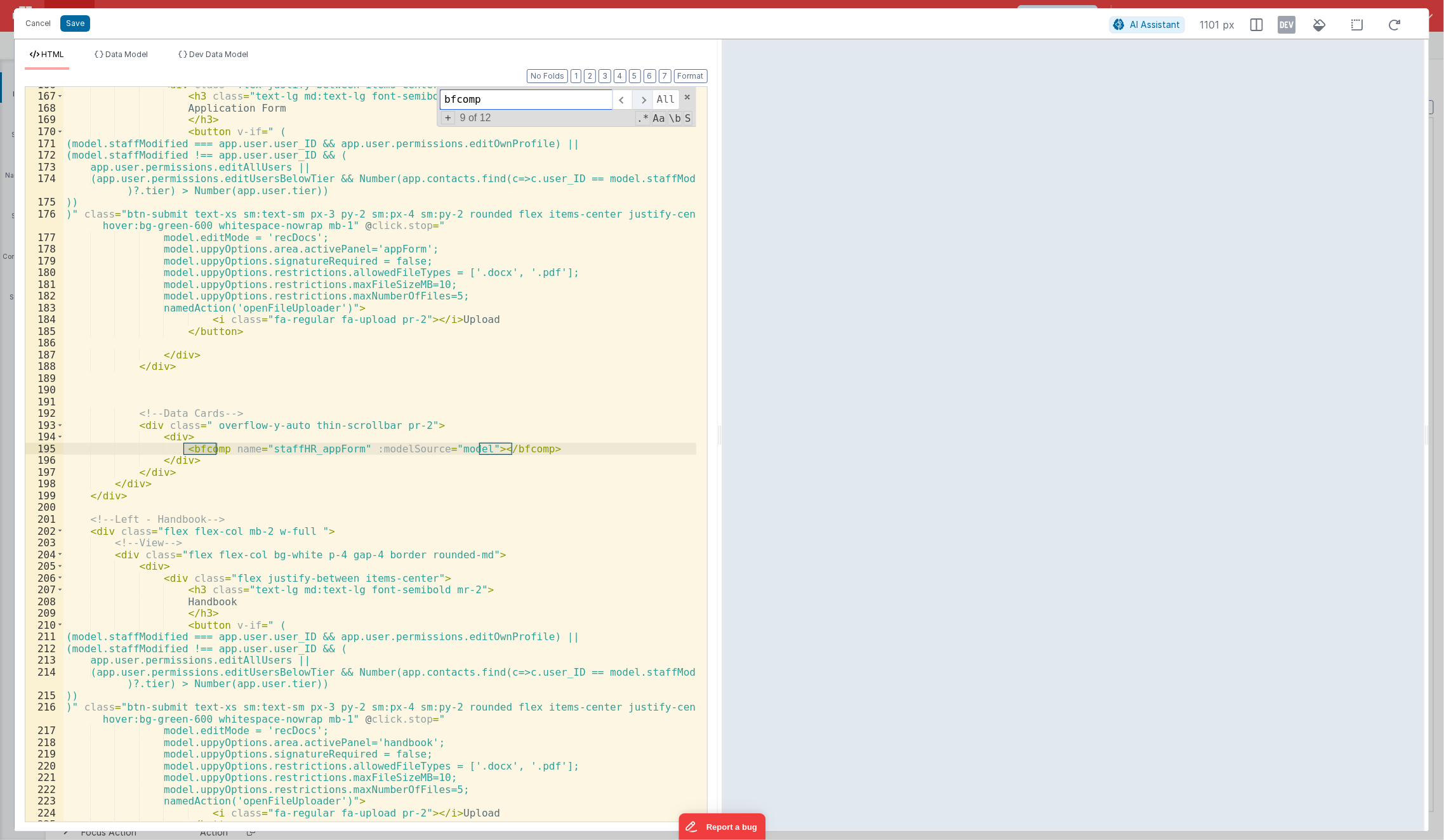
scroll to position [2042, 0]
click at [640, 106] on span at bounding box center [642, 99] width 20 height 20
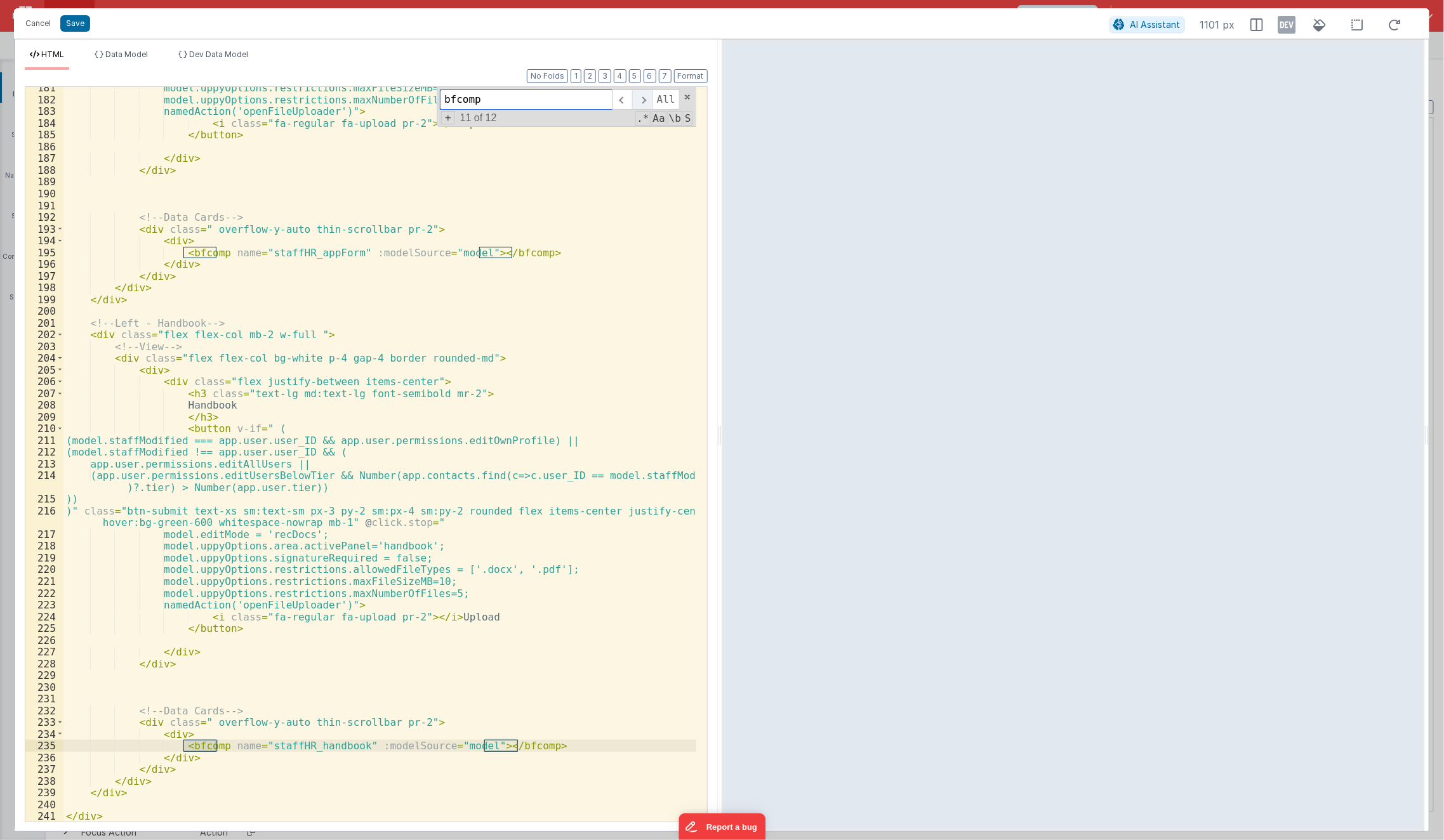
click at [647, 100] on span at bounding box center [642, 99] width 20 height 20
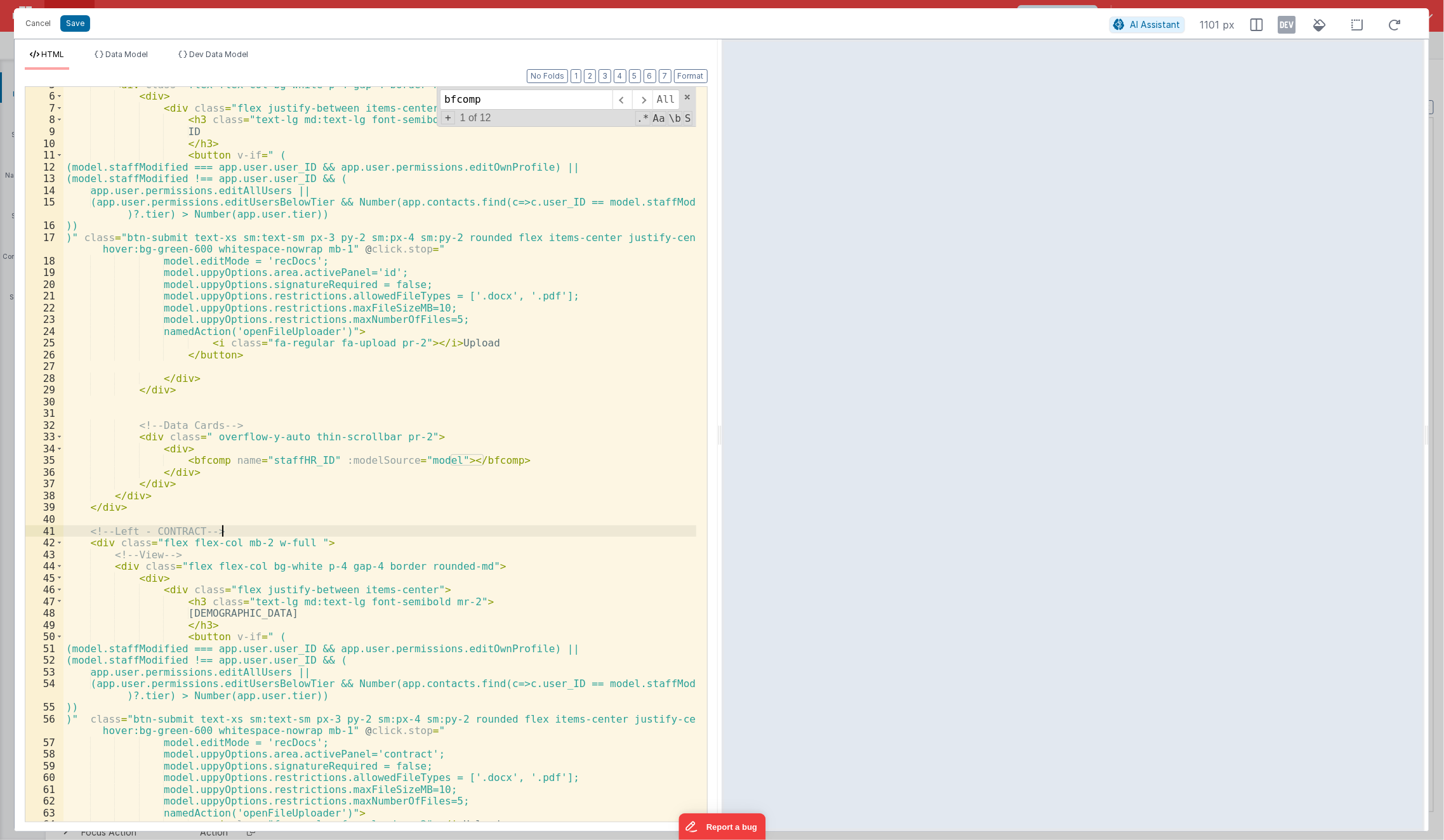
click at [541, 528] on div "< div class = "flex flex-col bg-white p-4 gap-4 border rounded-md" > < div > < …" at bounding box center [380, 458] width 634 height 759
click at [72, 24] on button "Save" at bounding box center [75, 23] width 30 height 16
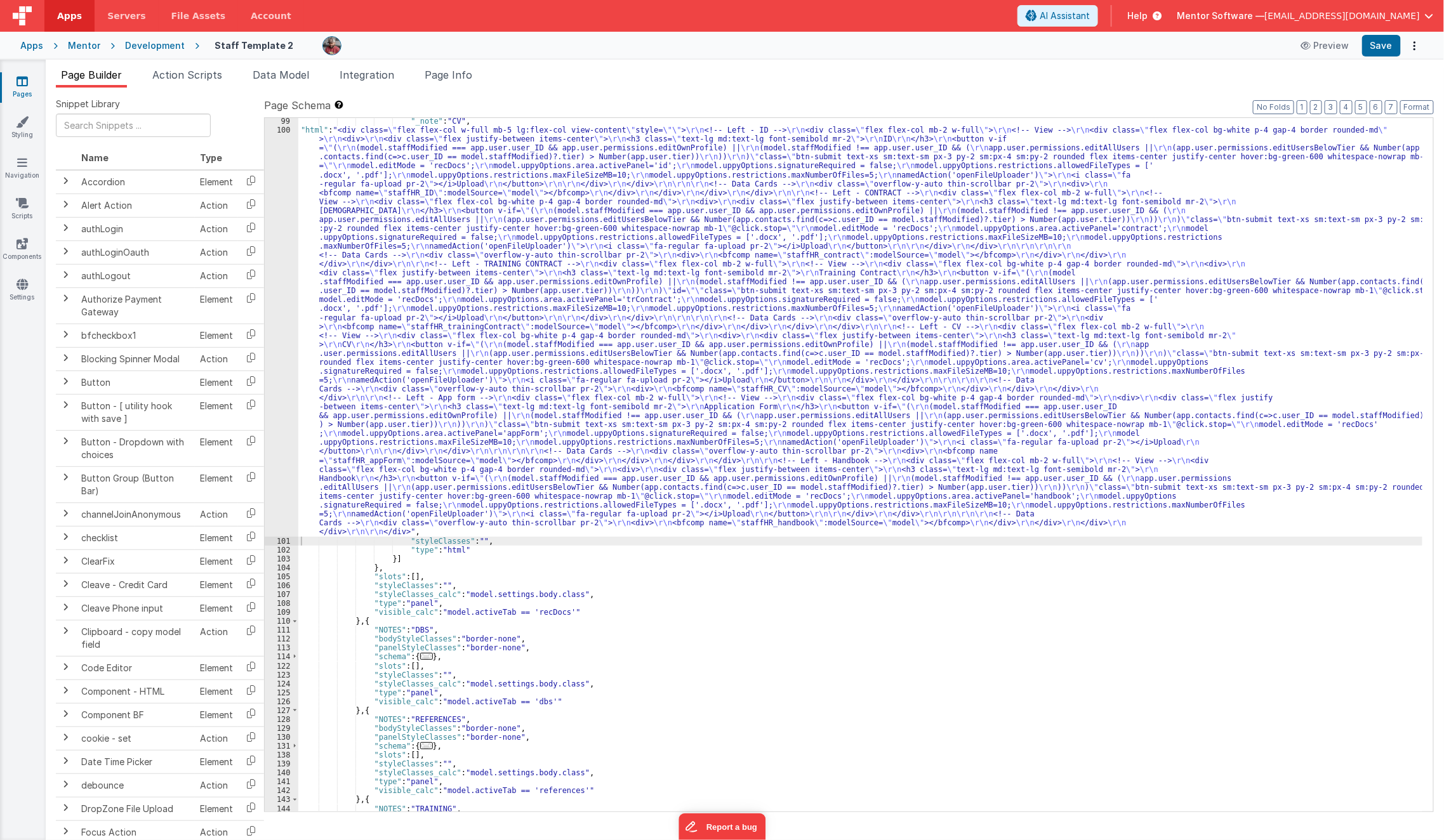
scroll to position [1350, 0]
click at [420, 653] on span "..." at bounding box center [426, 656] width 12 height 7
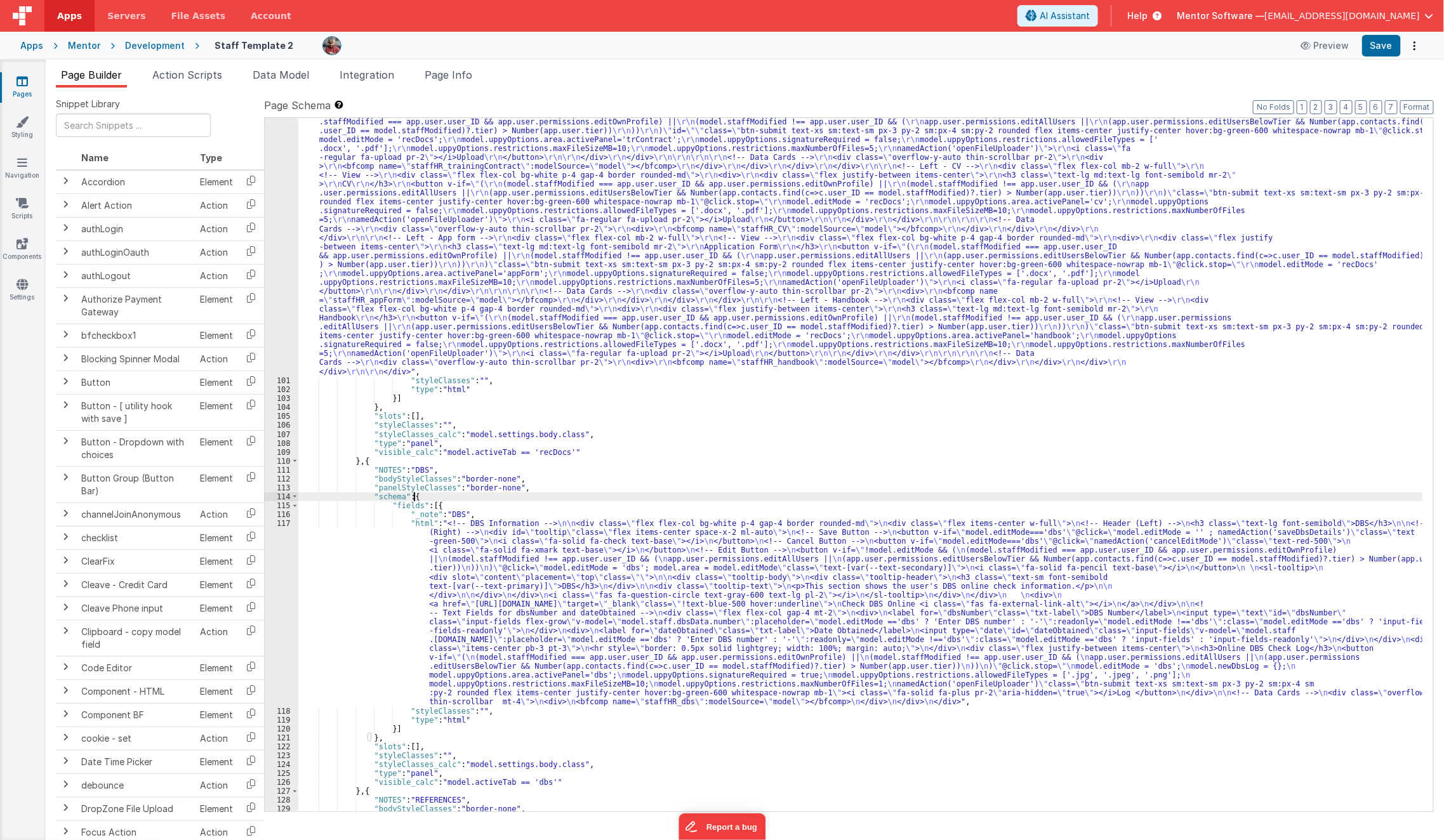
scroll to position [1510, 0]
click at [418, 653] on div ""html" : "<div class= \" flex flex-col w-full mb-5 lg:flex-col view-content \" …" at bounding box center [860, 522] width 1125 height 1114
click at [274, 651] on div "117" at bounding box center [281, 613] width 34 height 188
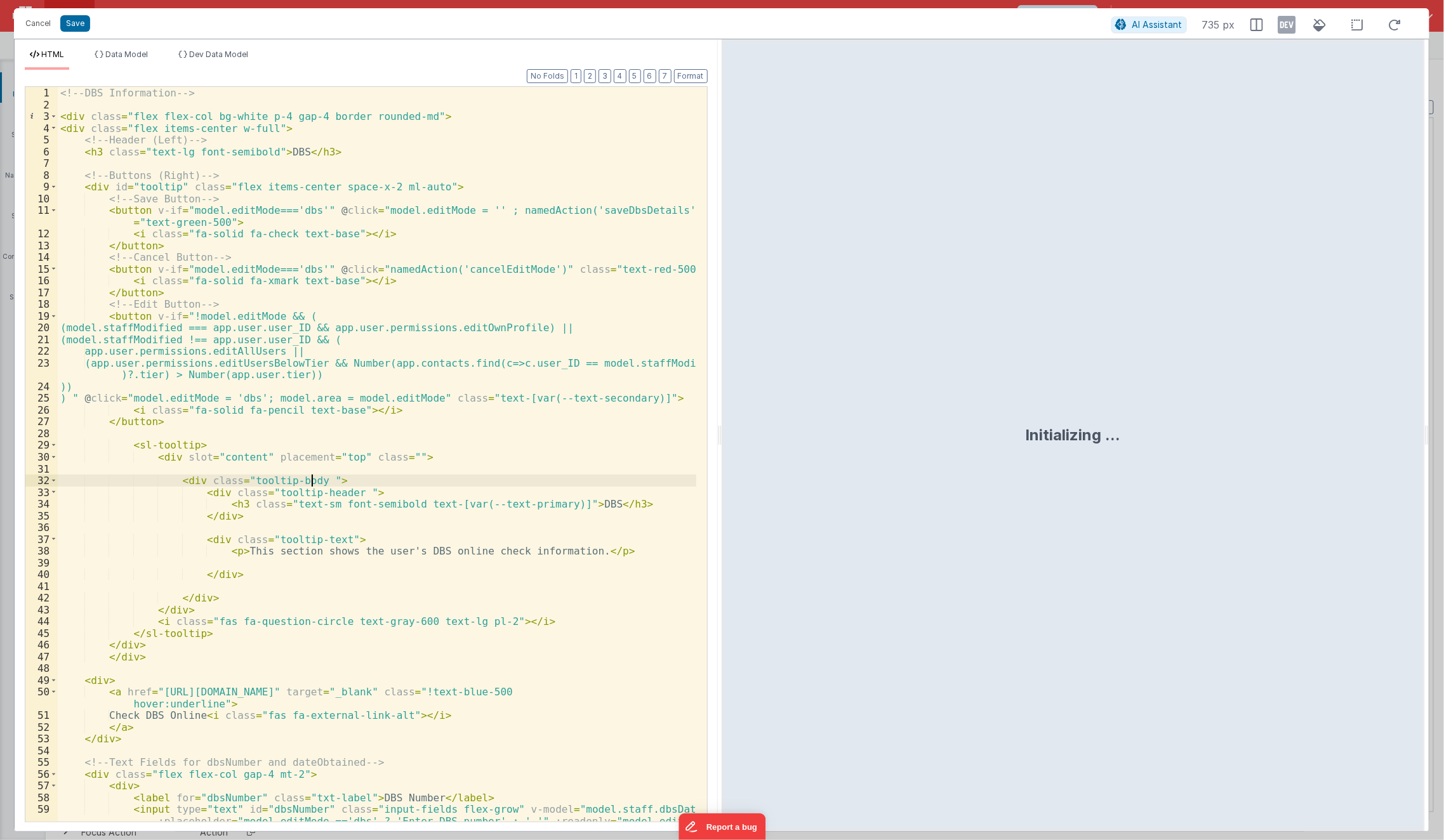
click at [312, 481] on div "<!-- DBS Information --> < div class = "flex flex-col bg-white p-4 gap-4 border…" at bounding box center [378, 478] width 639 height 783
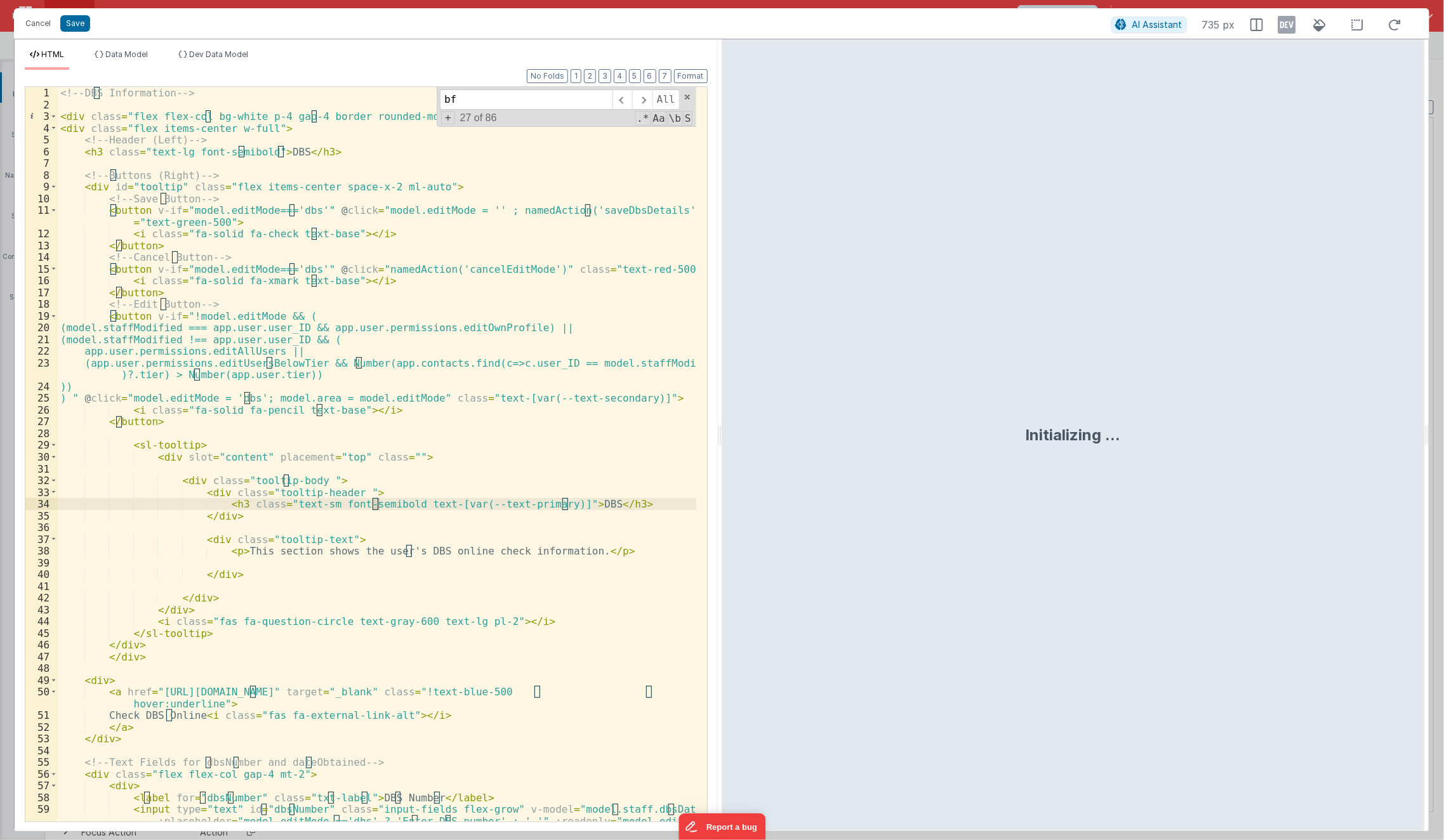
scroll to position [486, 0]
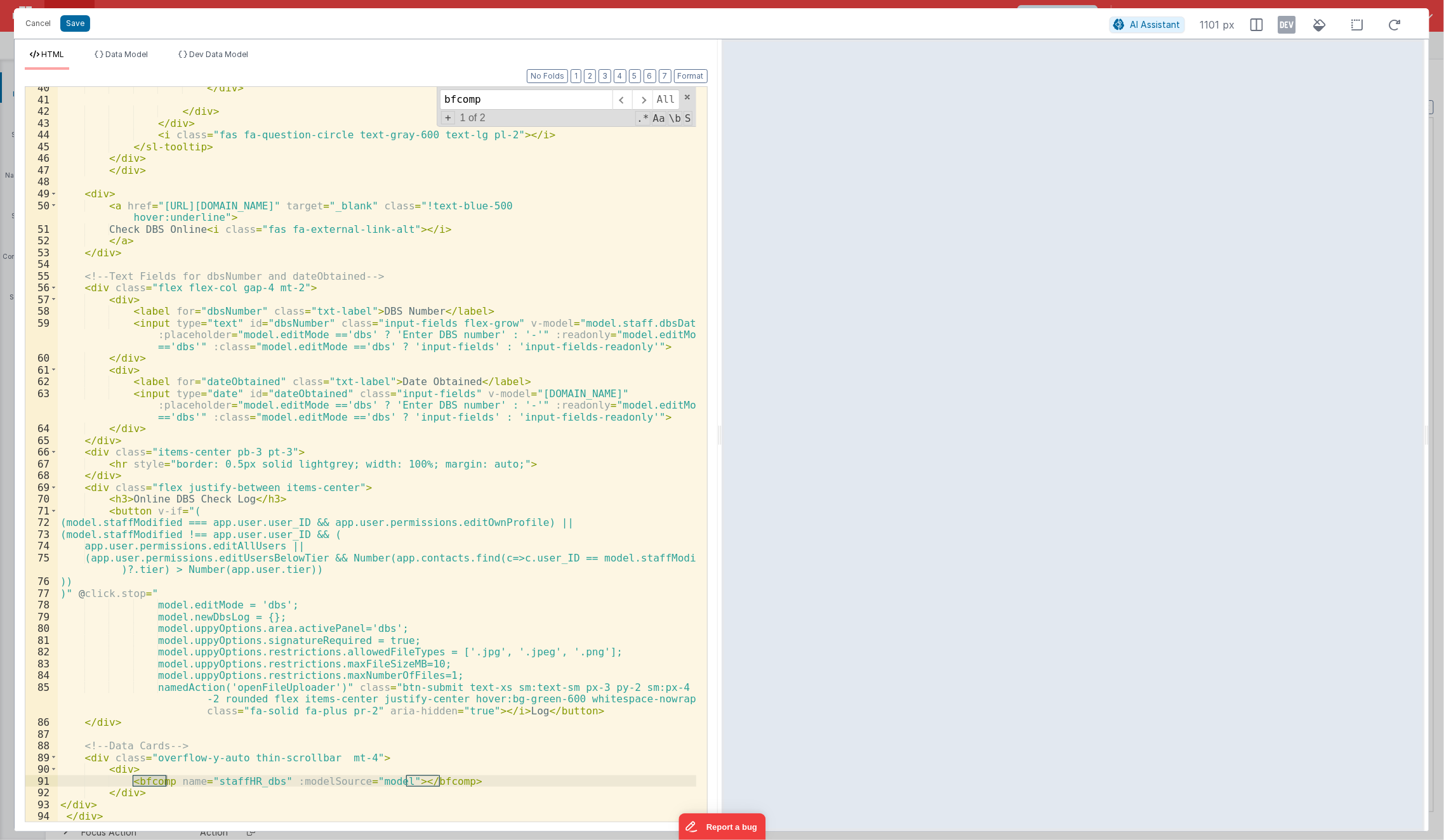
type input "bfcomp"
click at [37, 22] on button "Cancel" at bounding box center [38, 23] width 38 height 18
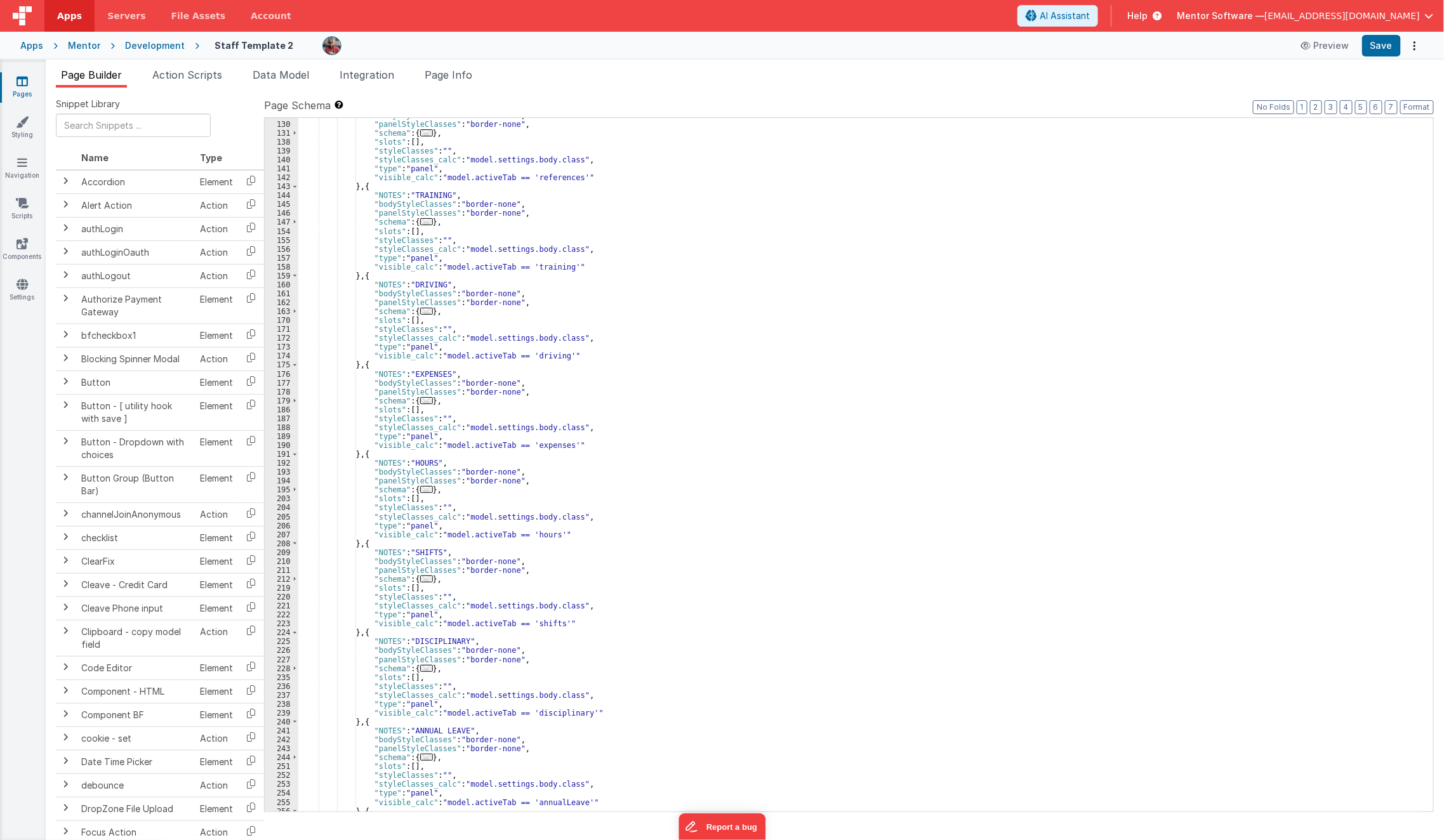
scroll to position [2205, 0]
click at [423, 668] on span "..." at bounding box center [426, 668] width 12 height 7
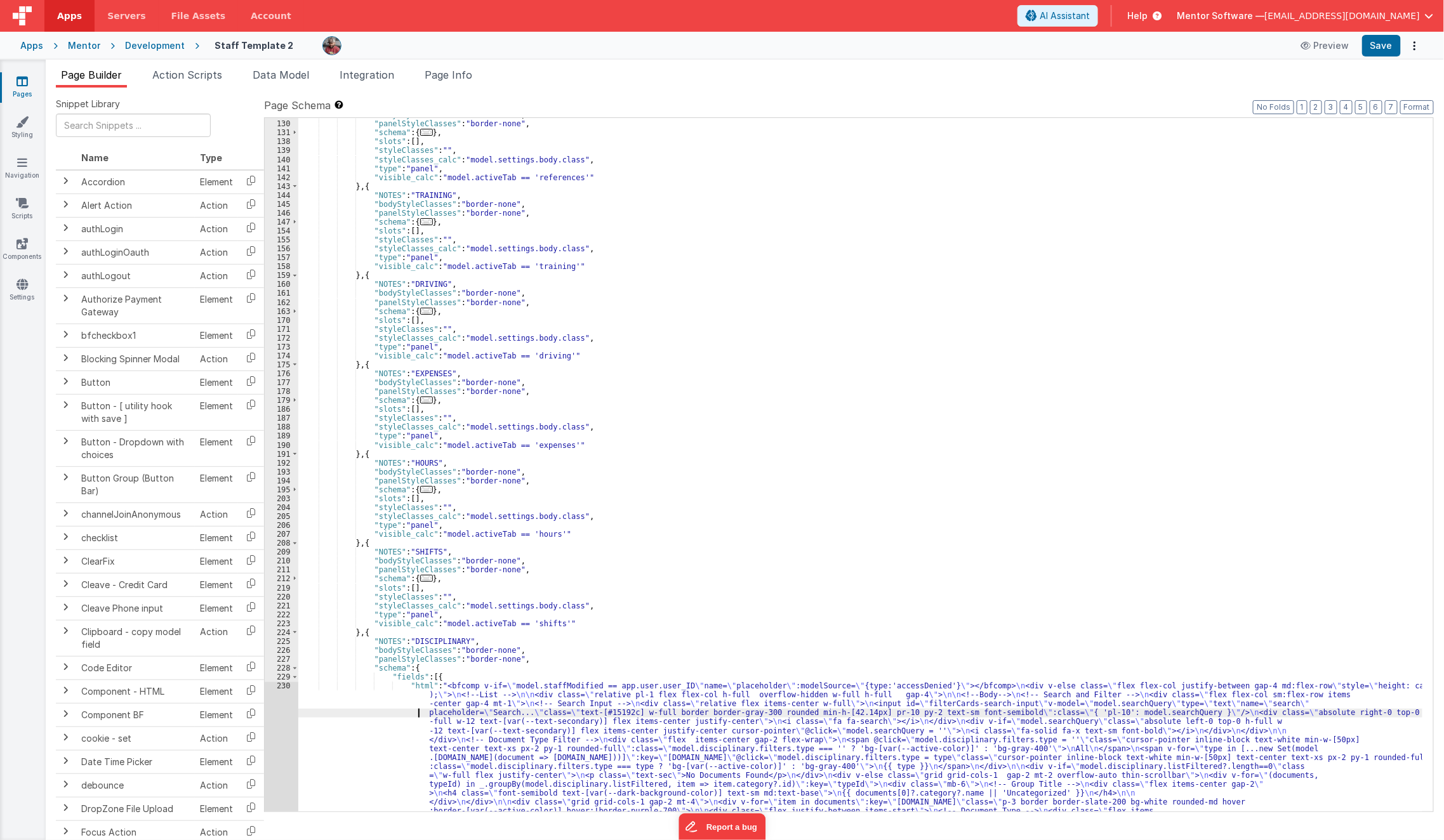
click at [401, 714] on div ""bodyStyleClasses" : "border-none" , "panelStyleClasses" : "border-none" , "sch…" at bounding box center [860, 623] width 1125 height 1025
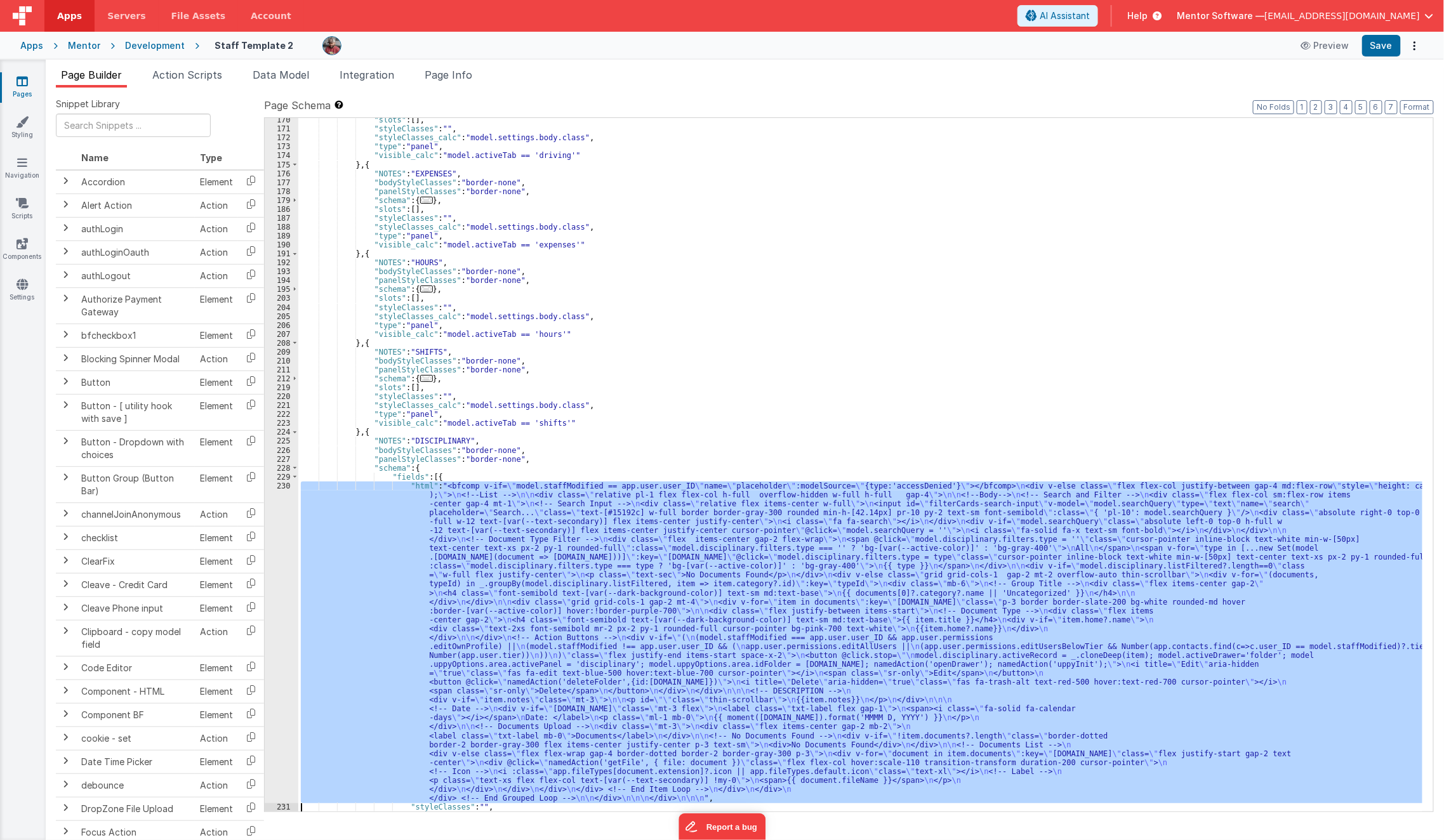
scroll to position [2405, 0]
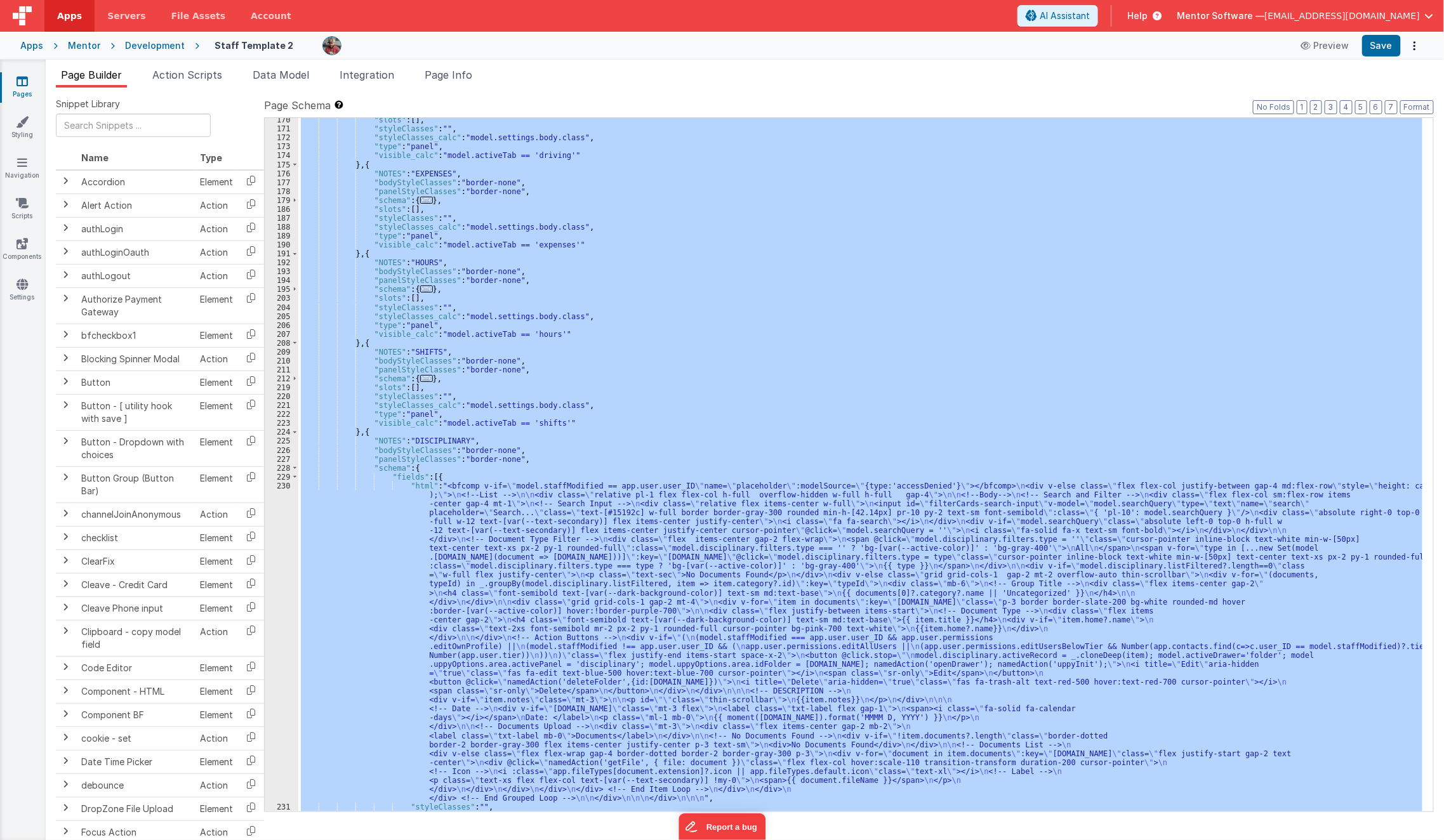
click at [280, 726] on div "230" at bounding box center [281, 642] width 34 height 322
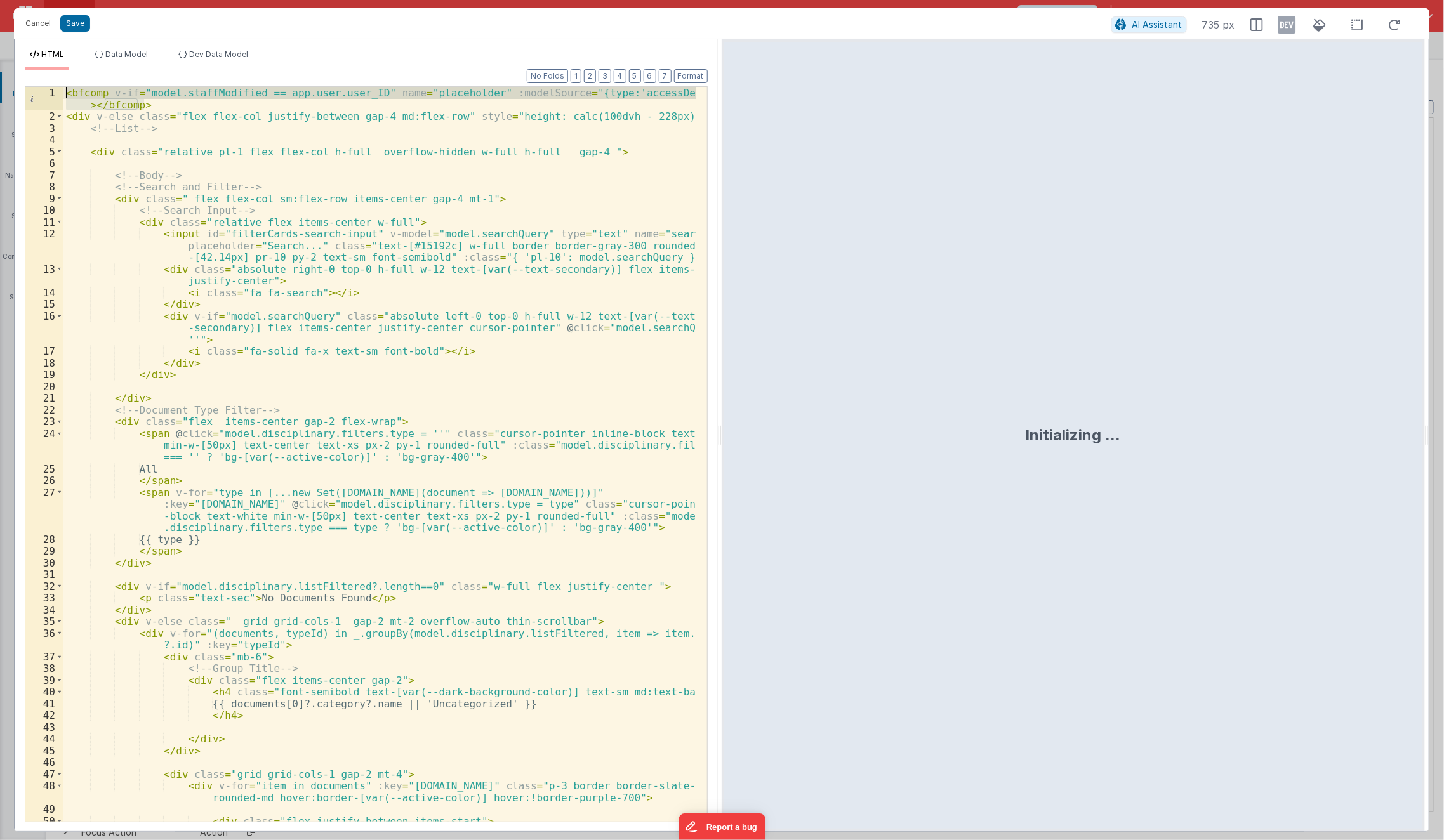
drag, startPoint x: 154, startPoint y: 108, endPoint x: 47, endPoint y: 80, distance: 110.6
click at [47, 80] on div "Format 7 6 5 4 3 2 1 No Folds 1 2 3 4 5 6 7 8 9 10 11 12 13 14 15 16 17 18 19 2…" at bounding box center [366, 445] width 683 height 751
click at [33, 20] on button "Cancel" at bounding box center [38, 23] width 38 height 18
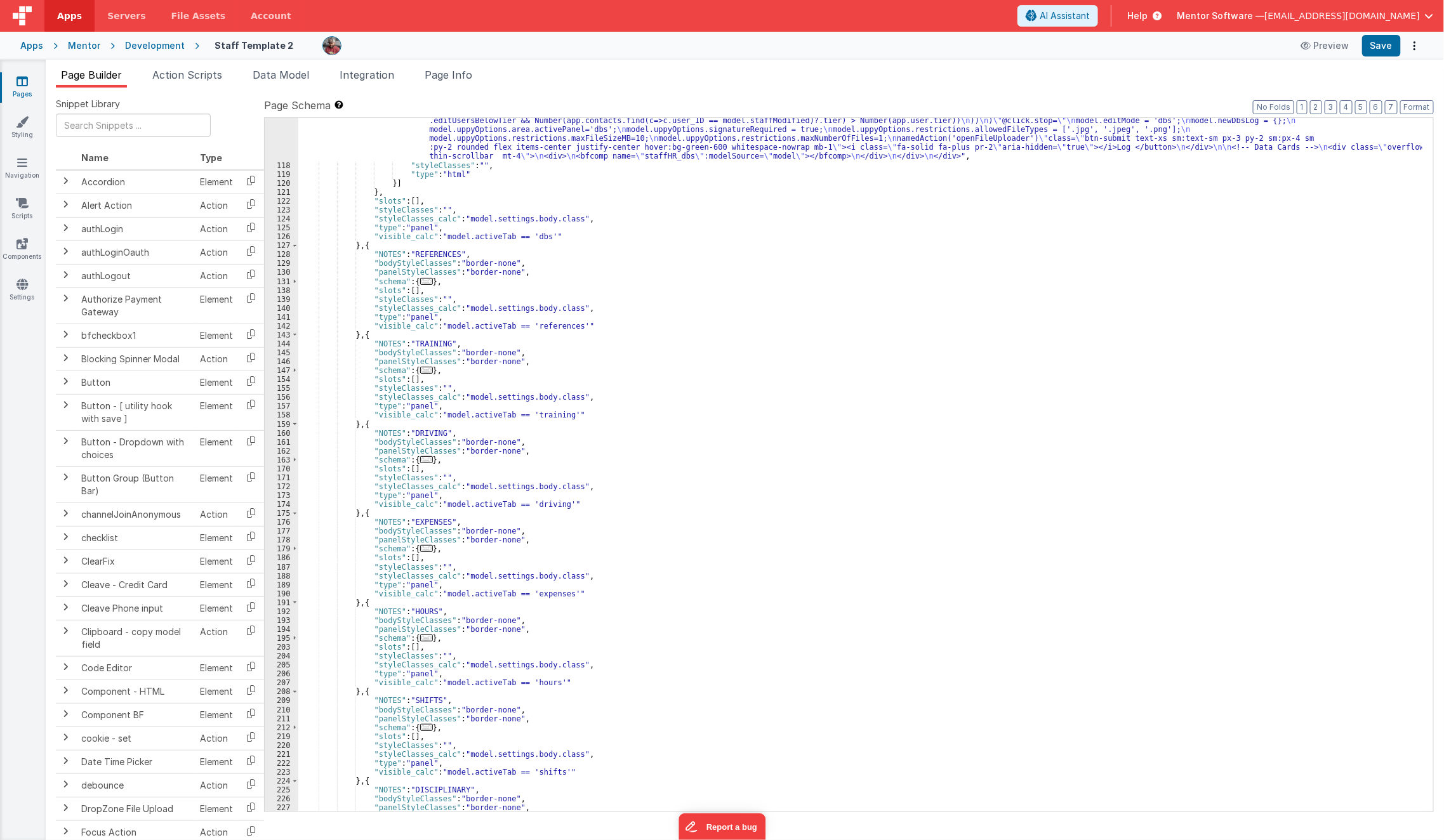
scroll to position [2050, 0]
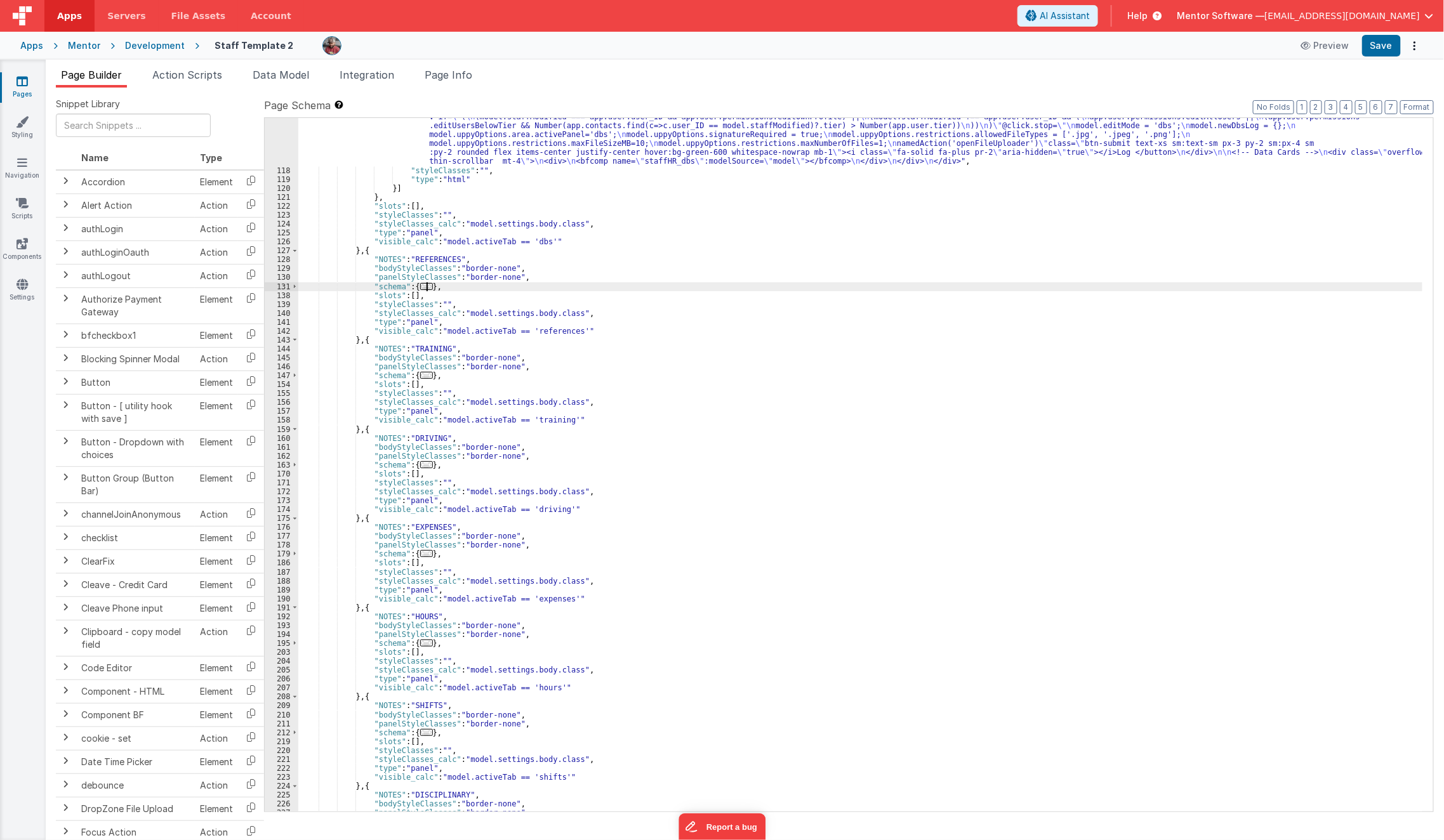
click at [424, 283] on span "..." at bounding box center [426, 286] width 12 height 7
click at [423, 284] on span "..." at bounding box center [426, 286] width 12 height 7
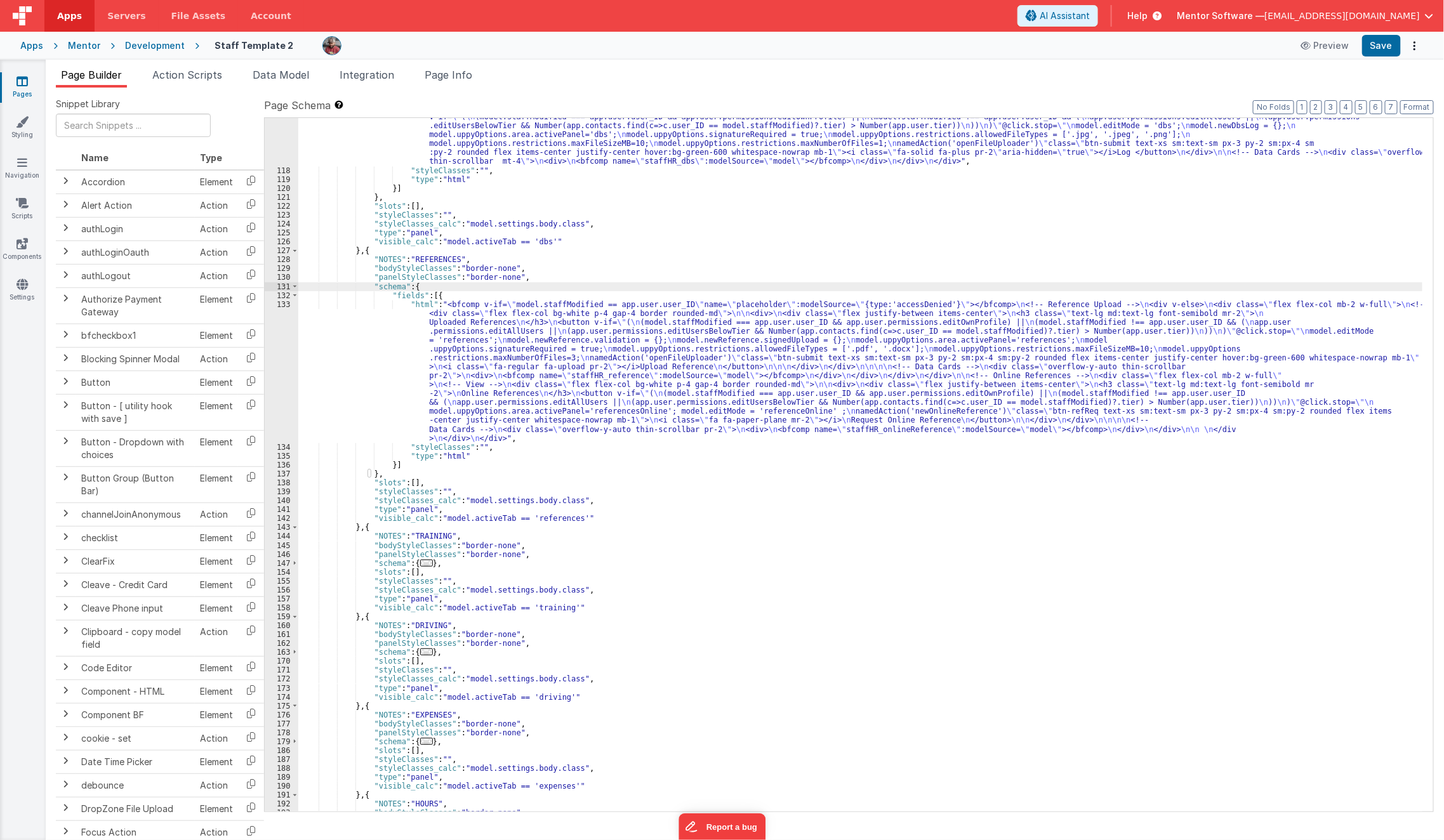
click at [393, 370] on div ""html" : "<!-- DBS Information --> \n\n <div class= \" flex flex-col bg-white p…" at bounding box center [860, 424] width 1125 height 891
click at [279, 396] on div "133" at bounding box center [281, 371] width 34 height 143
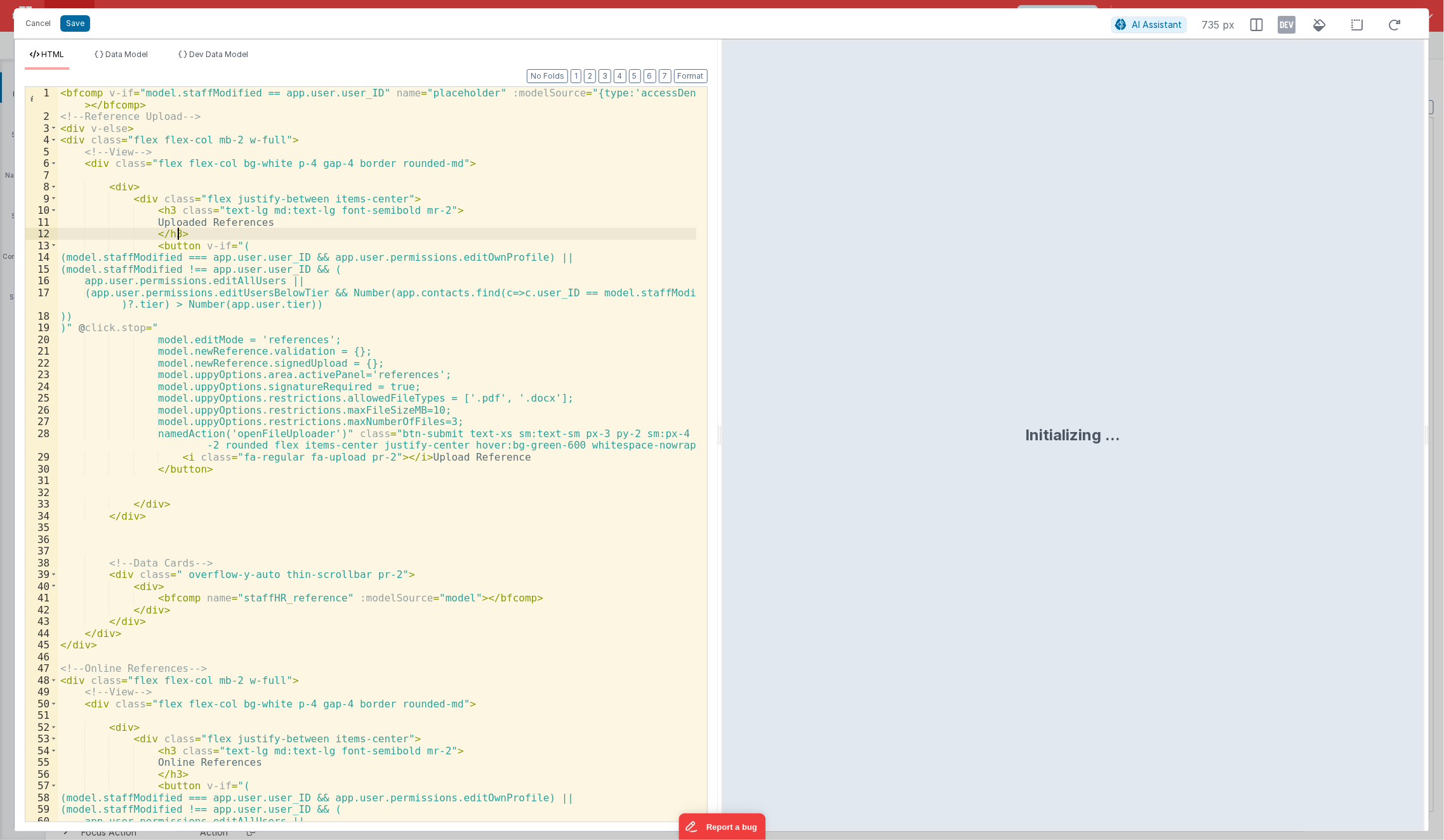
click at [303, 232] on div "< bfcomp v-if = "model.staffModified == app.user.user_ID" name = "placeholder" …" at bounding box center [378, 478] width 639 height 783
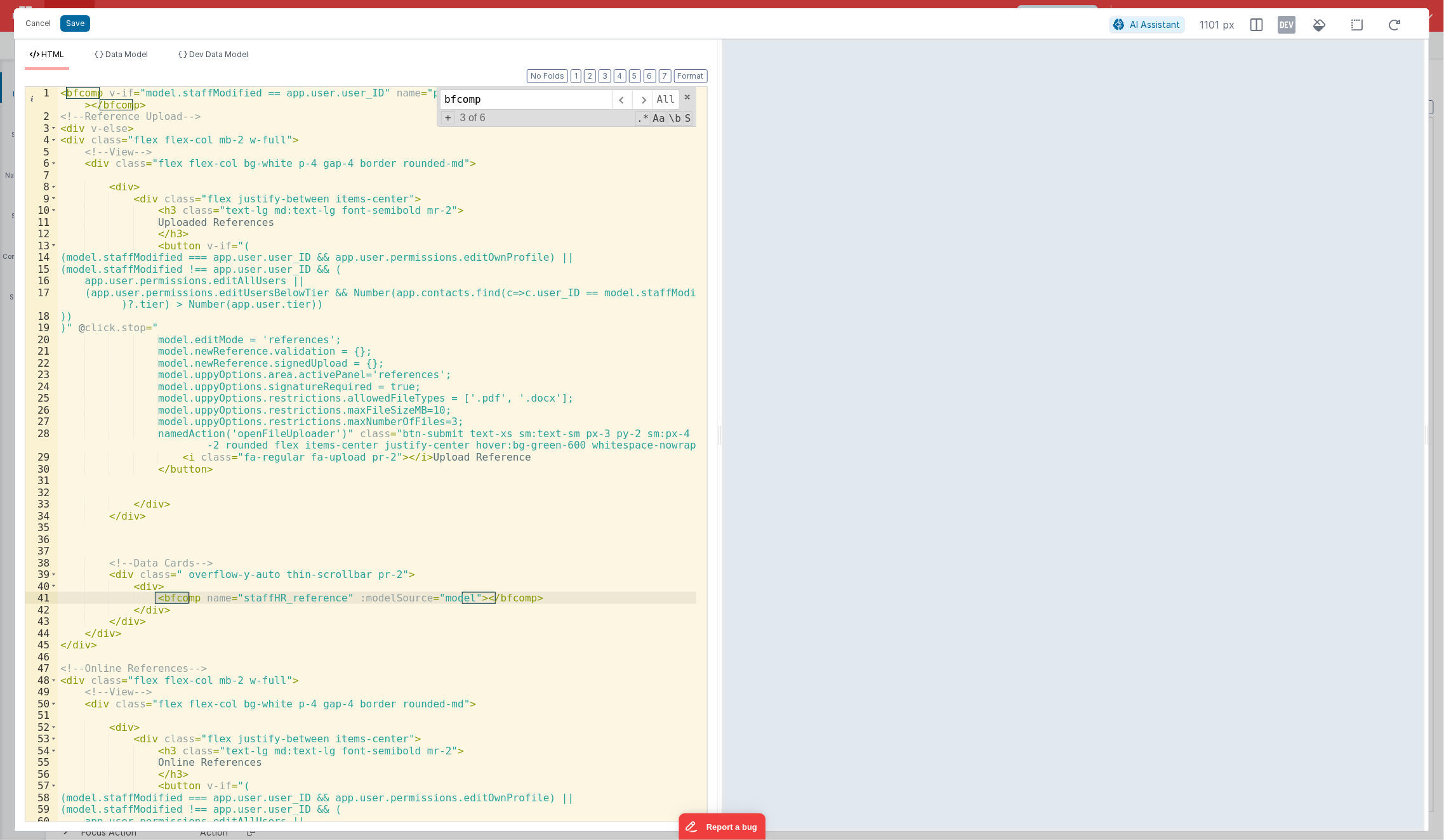
type input "bfcomp"
click at [649, 104] on span at bounding box center [642, 99] width 20 height 20
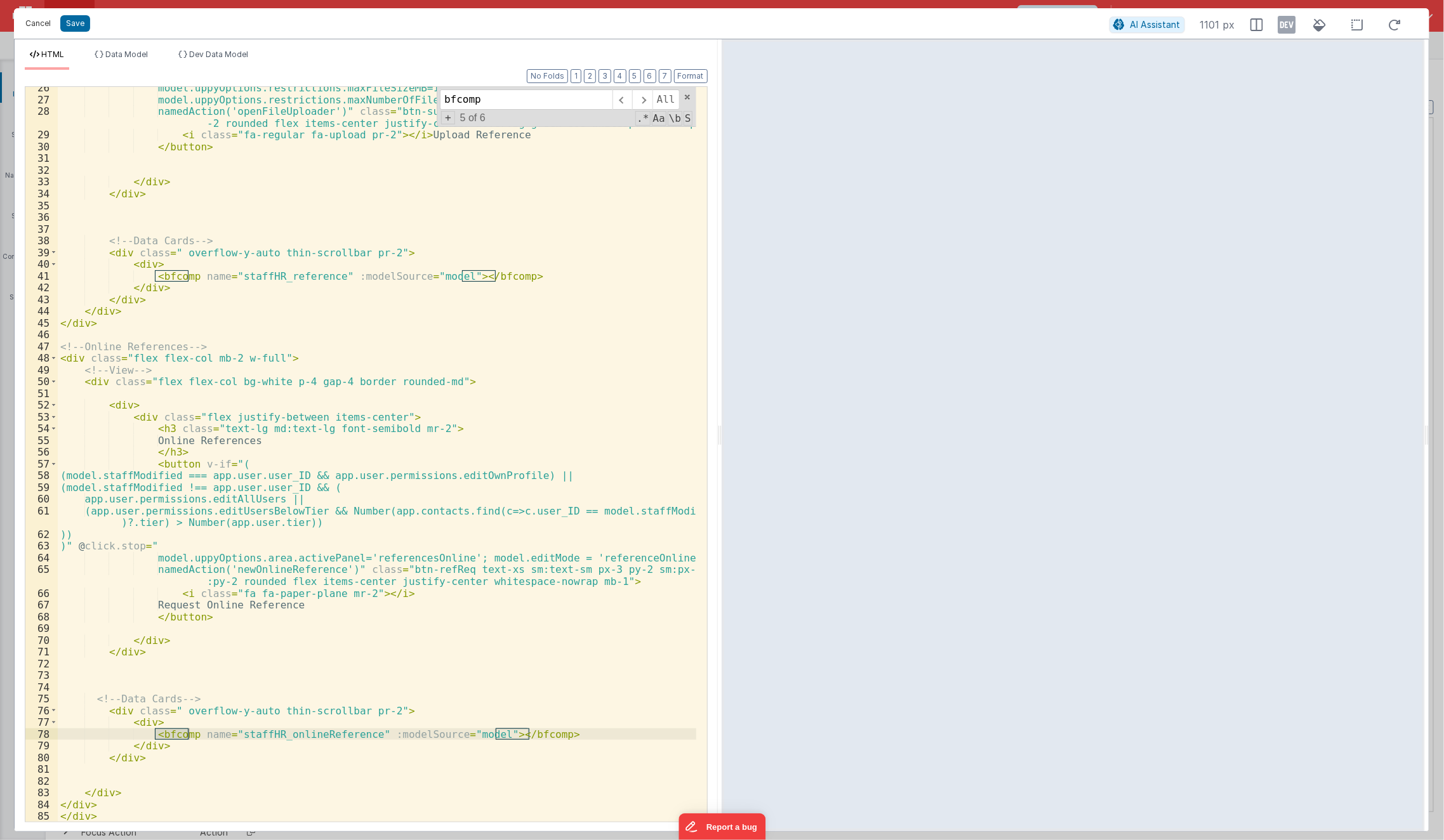
click at [31, 26] on button "Cancel" at bounding box center [38, 23] width 38 height 18
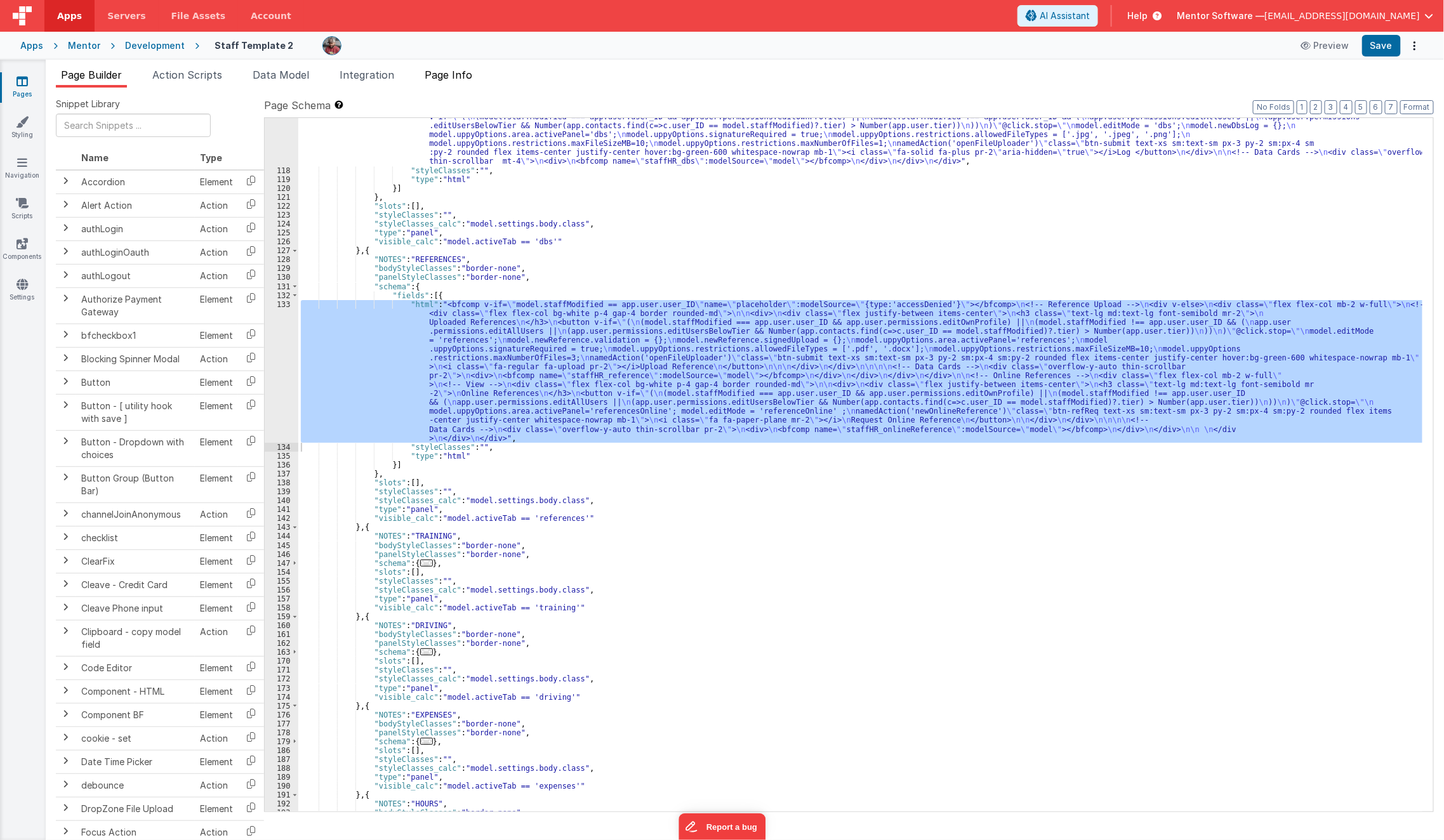
click at [468, 75] on span "Page Info" at bounding box center [448, 74] width 47 height 12
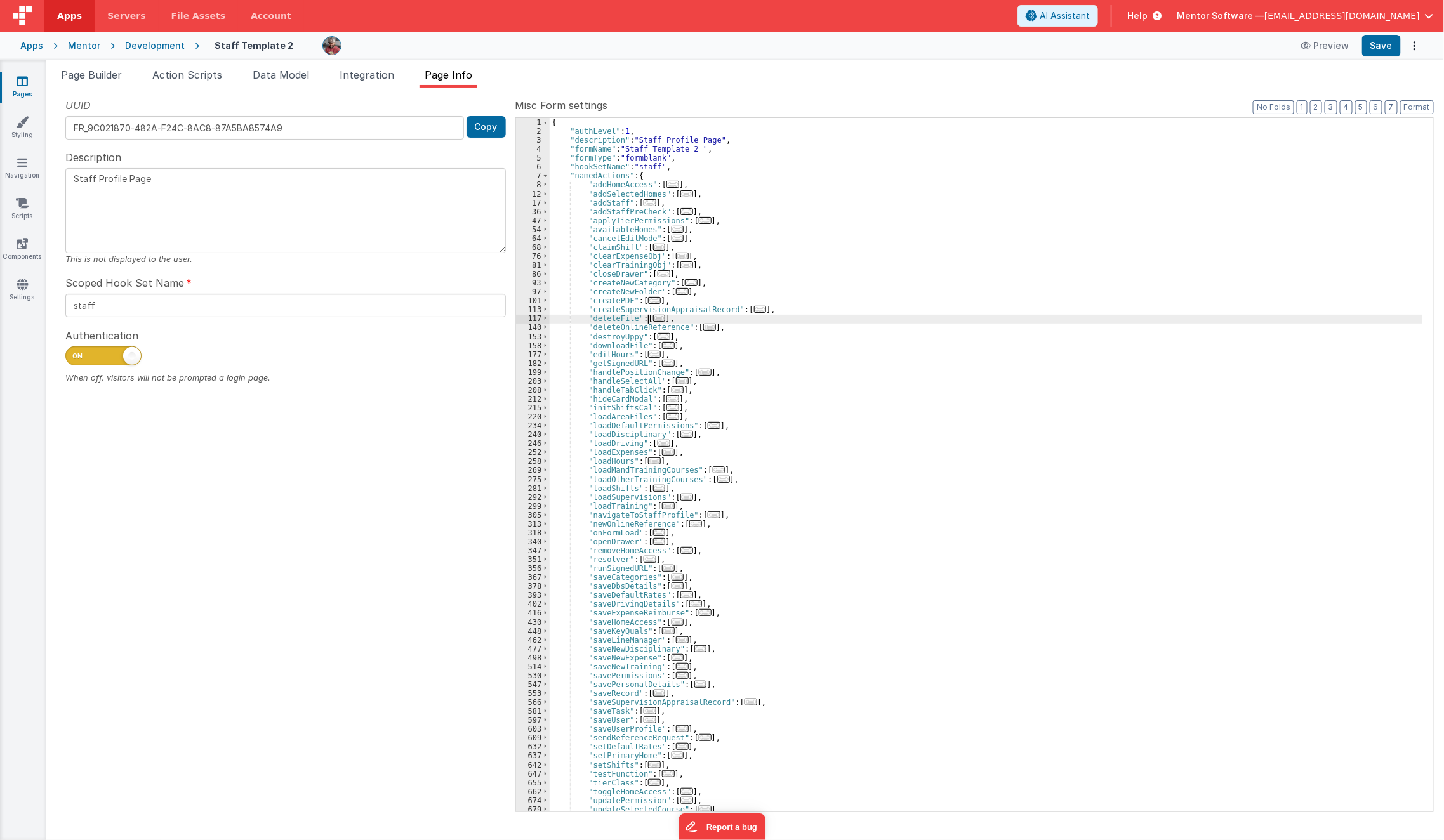
click at [655, 322] on span "..." at bounding box center [659, 318] width 12 height 7
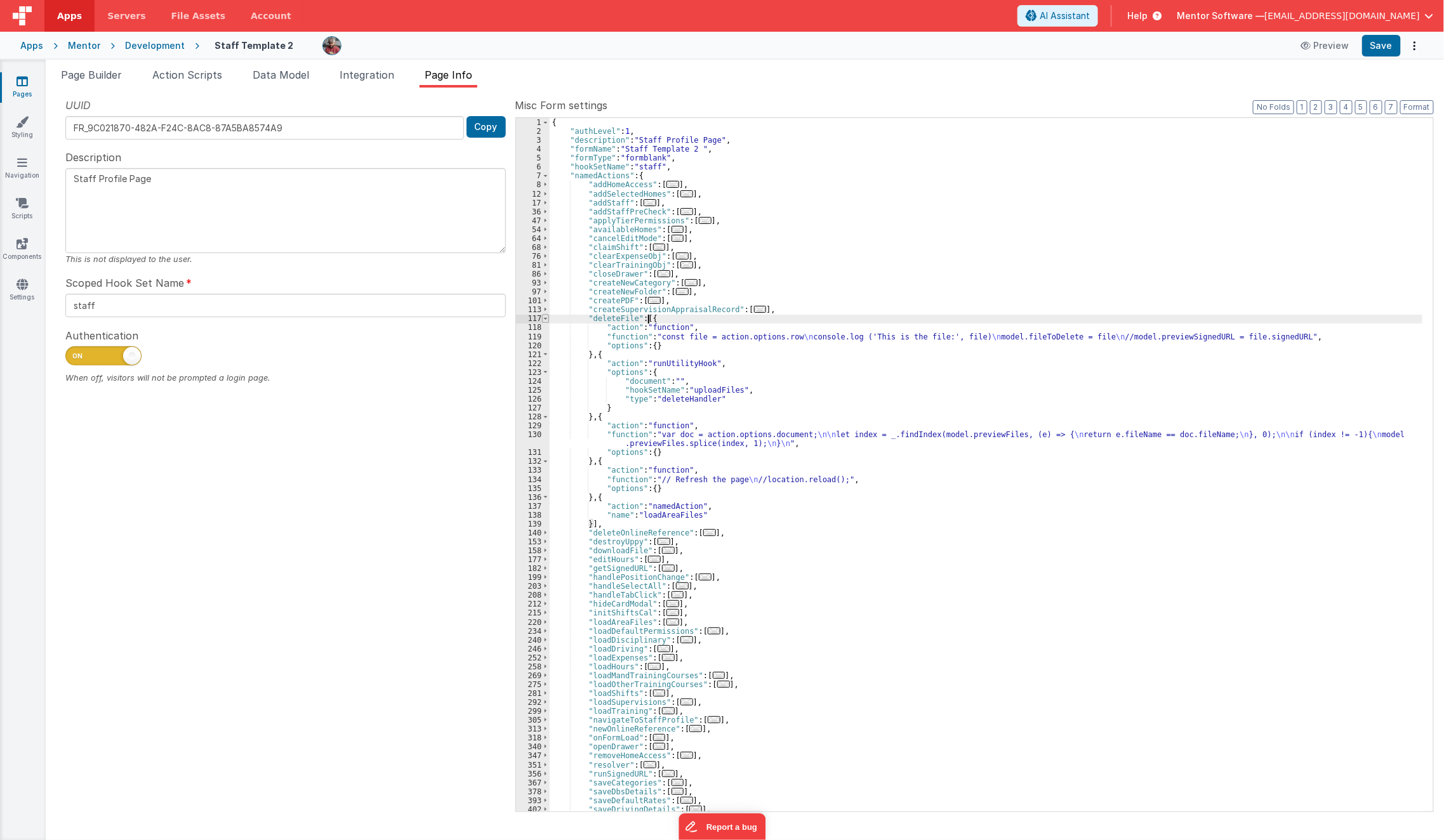
click at [546, 321] on span at bounding box center [545, 319] width 7 height 9
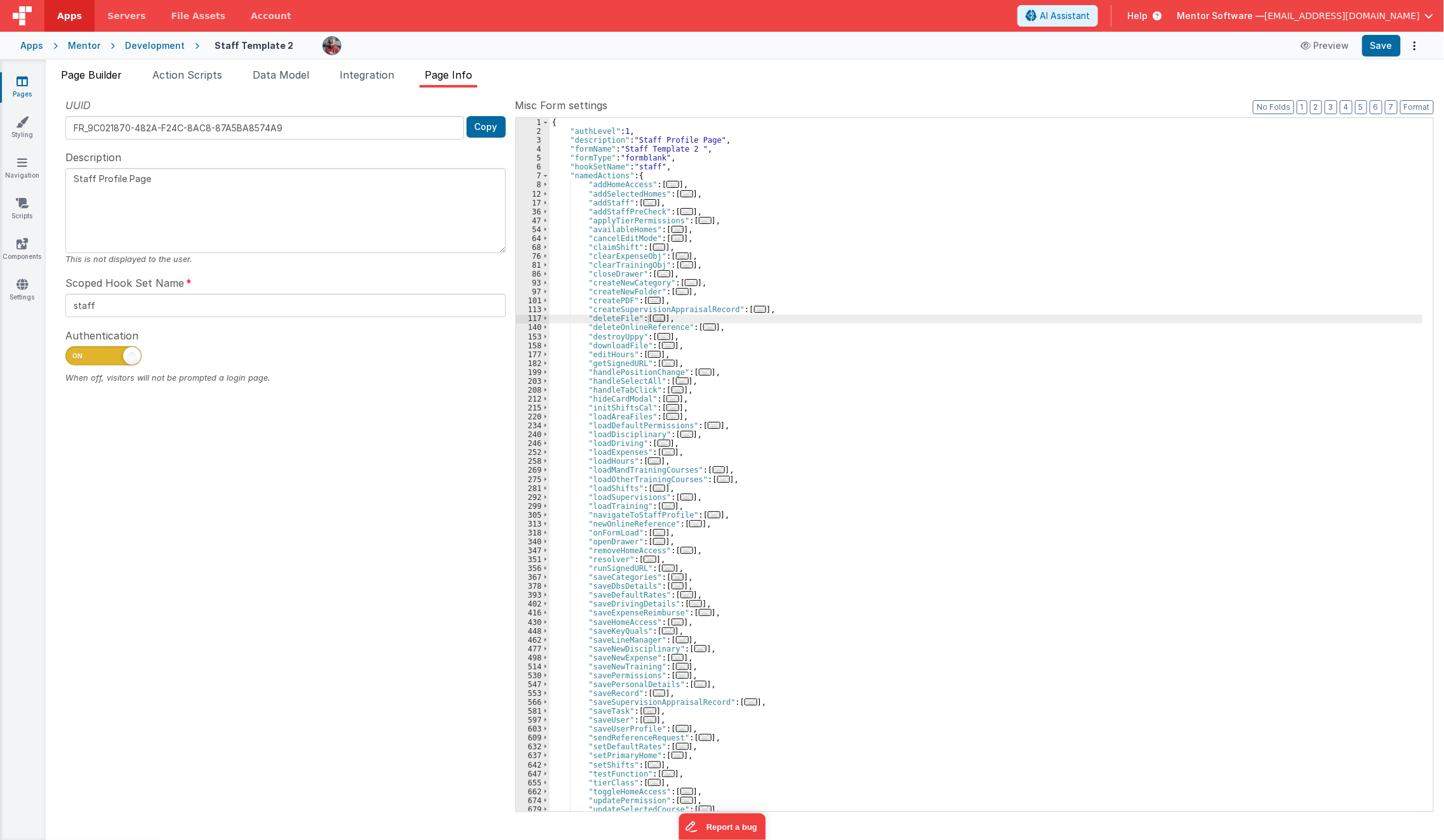
click at [102, 80] on span "Page Builder" at bounding box center [91, 74] width 61 height 12
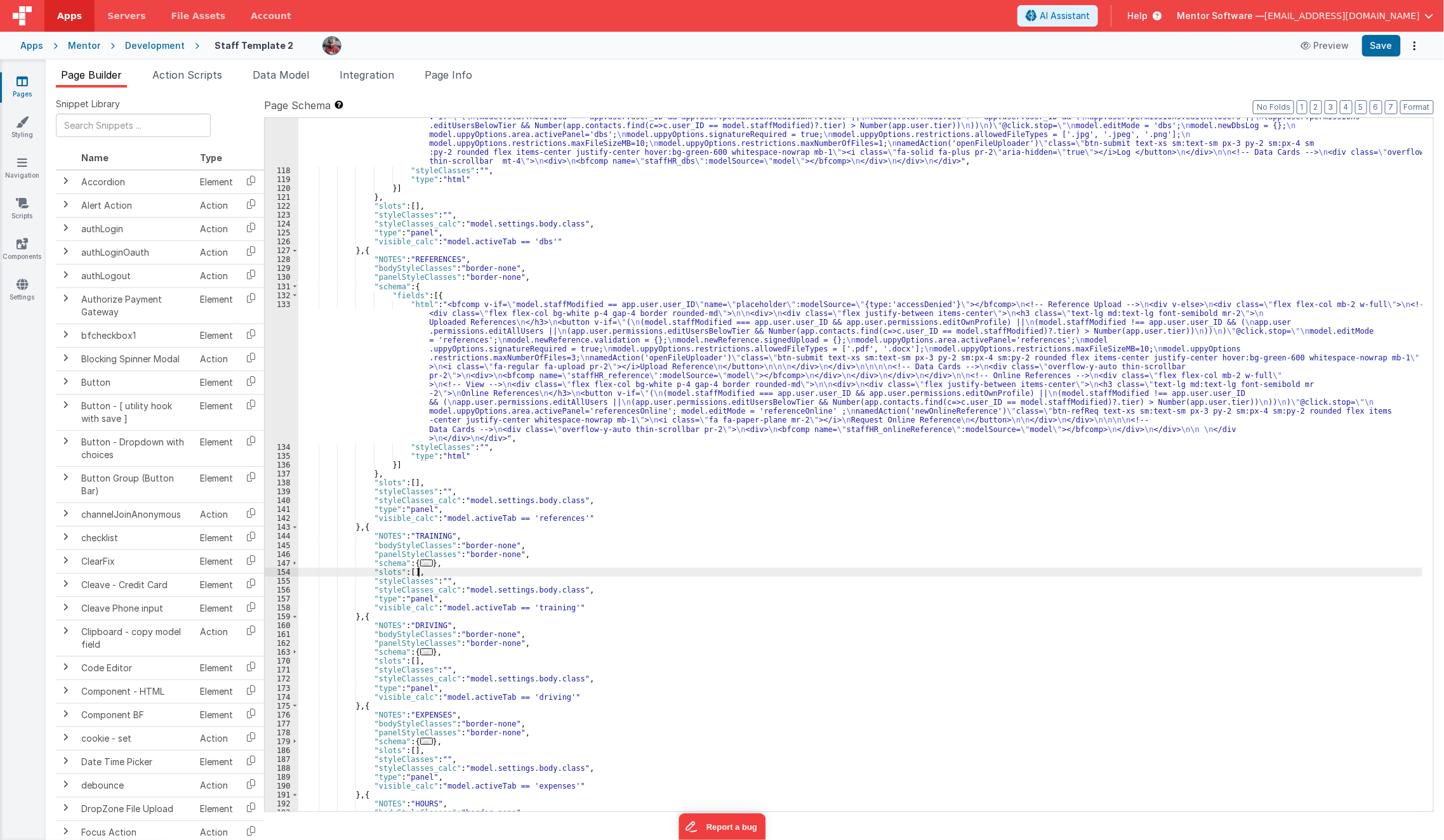
click at [422, 567] on span "..." at bounding box center [426, 563] width 12 height 7
click at [421, 561] on span "..." at bounding box center [426, 563] width 12 height 7
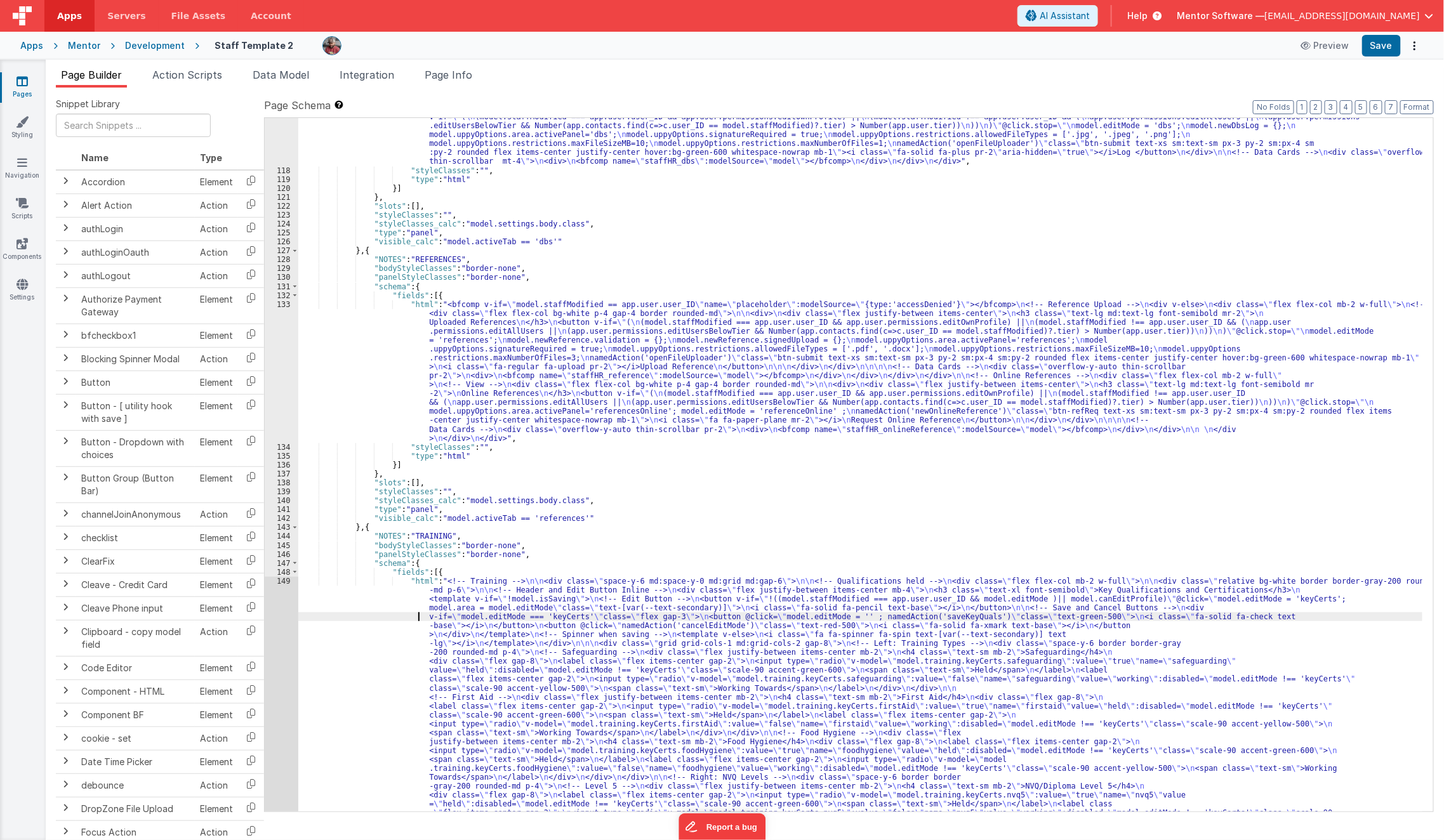
click at [377, 621] on div ""html" : "<!-- DBS Information --> \n\n <div class= \" flex flex-col bg-white p…" at bounding box center [860, 665] width 1125 height 1373
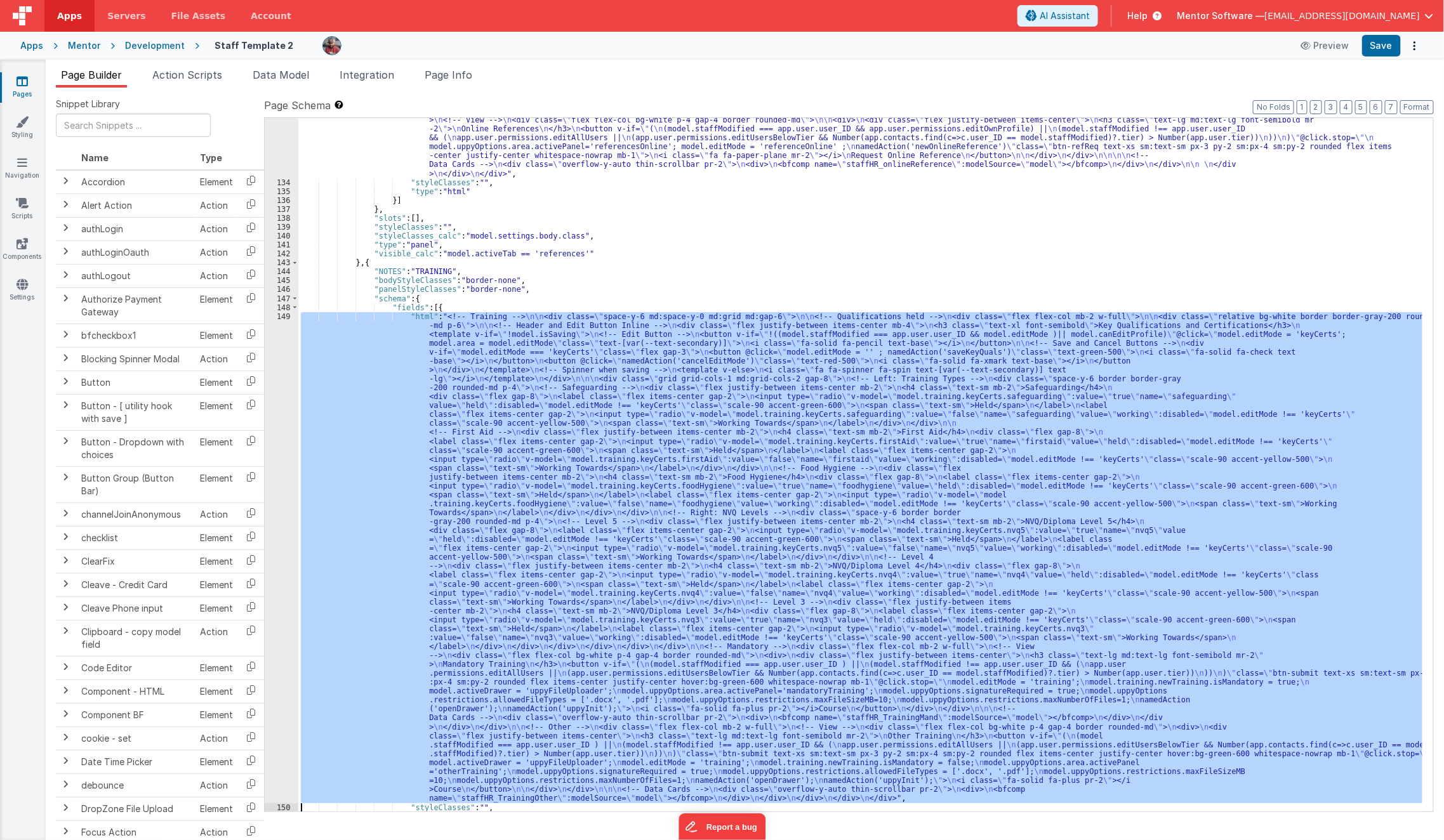
click at [276, 664] on div "149" at bounding box center [281, 558] width 34 height 491
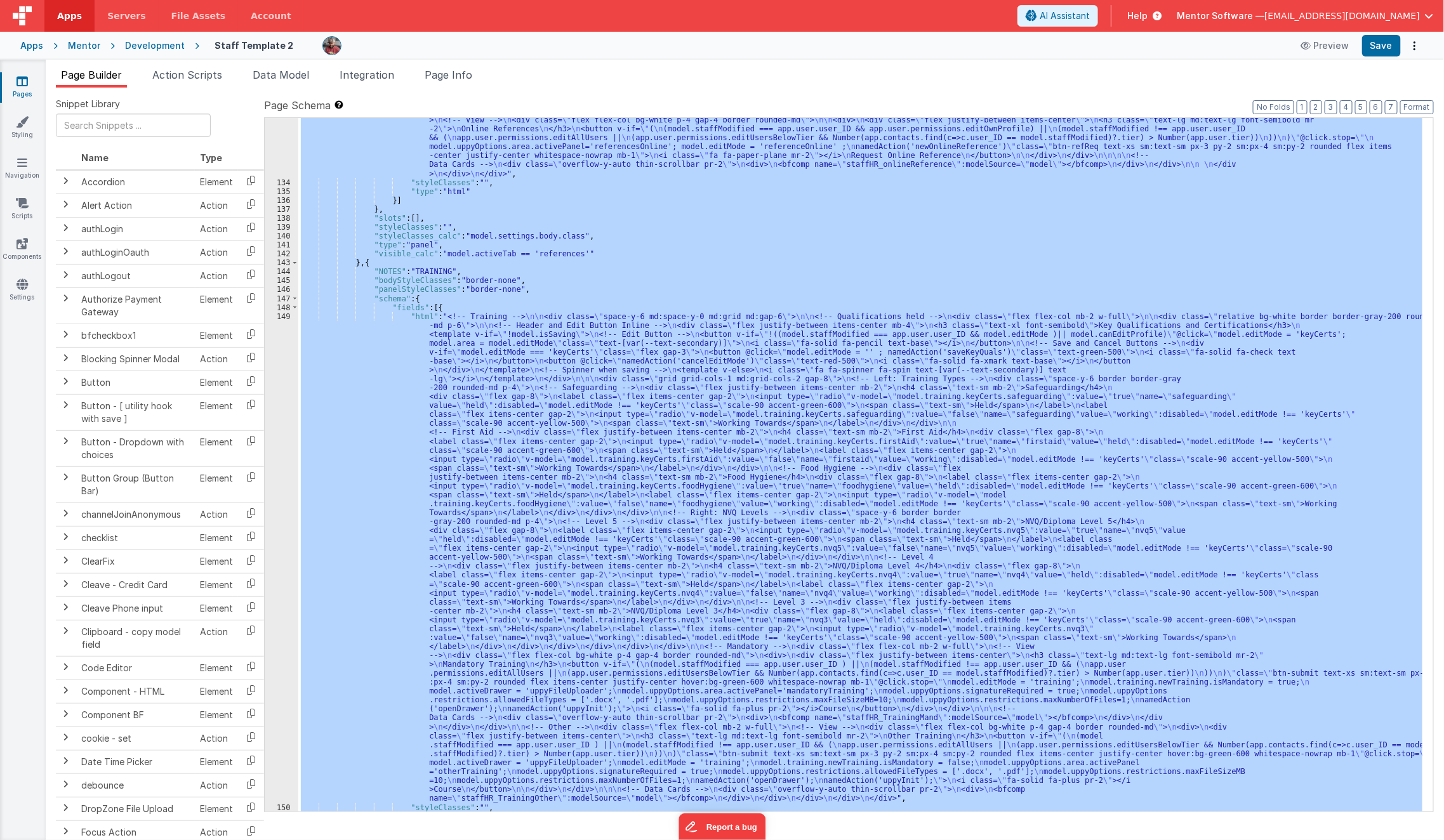
click at [276, 664] on div "149" at bounding box center [281, 558] width 34 height 491
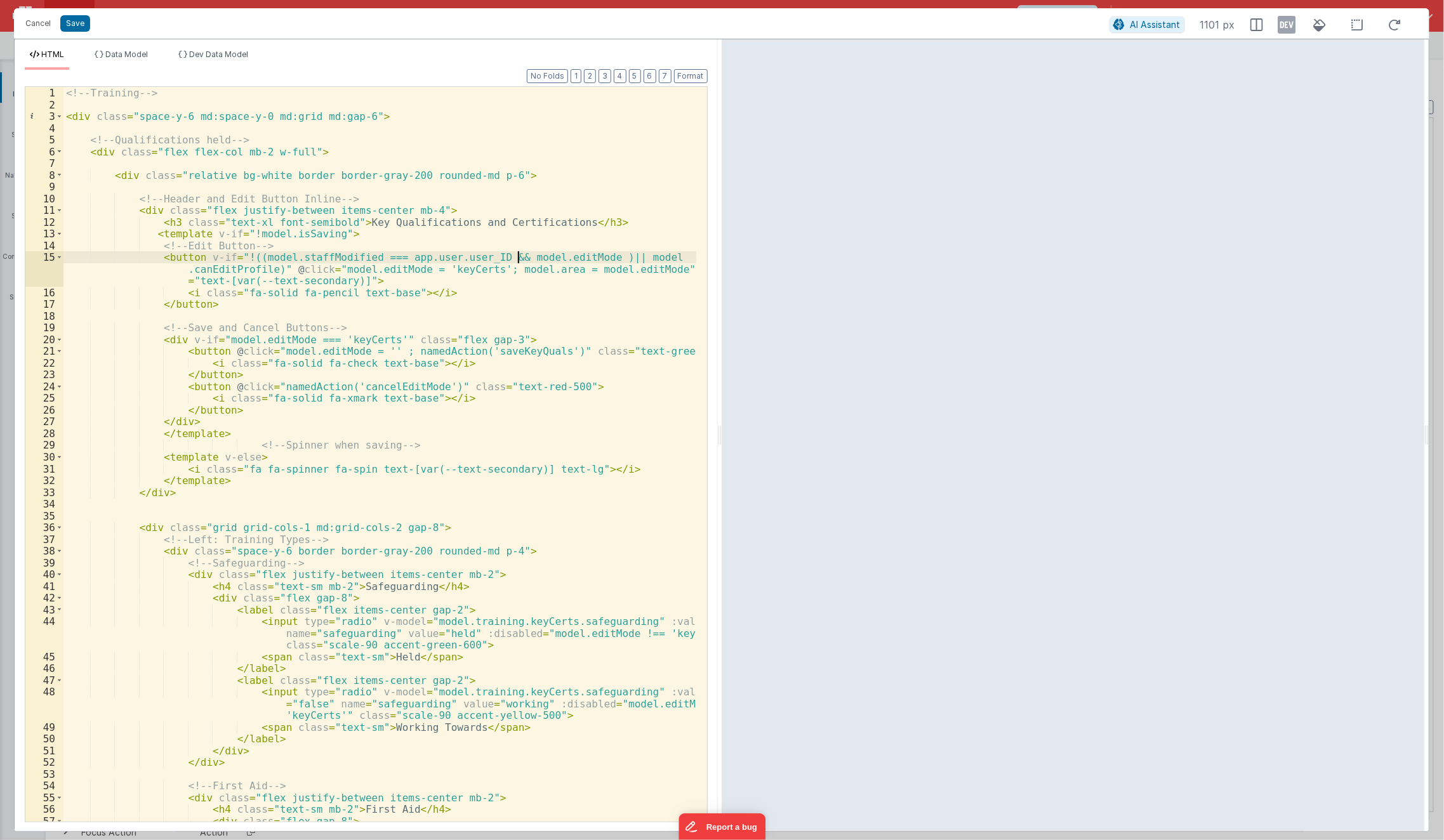
click at [516, 256] on div "<!-- Training --> < div class = "space-y-6 md:space-y-0 md:grid md:gap-6" > <!-…" at bounding box center [380, 466] width 634 height 759
click at [593, 259] on div "<!-- Training --> < div class = "space-y-6 md:space-y-0 md:grid md:gap-6" > <!-…" at bounding box center [380, 466] width 634 height 759
click at [516, 260] on div "<!-- Training --> < div class = "space-y-6 md:space-y-0 md:grid md:gap-6" > <!-…" at bounding box center [380, 466] width 634 height 759
click at [241, 260] on div "<!-- Training --> < div class = "space-y-6 md:space-y-0 md:grid md:gap-6" > <!-…" at bounding box center [380, 466] width 634 height 759
click at [362, 261] on div "<!-- Training --> < div class = "space-y-6 md:space-y-0 md:grid md:gap-6" > <!-…" at bounding box center [380, 466] width 634 height 759
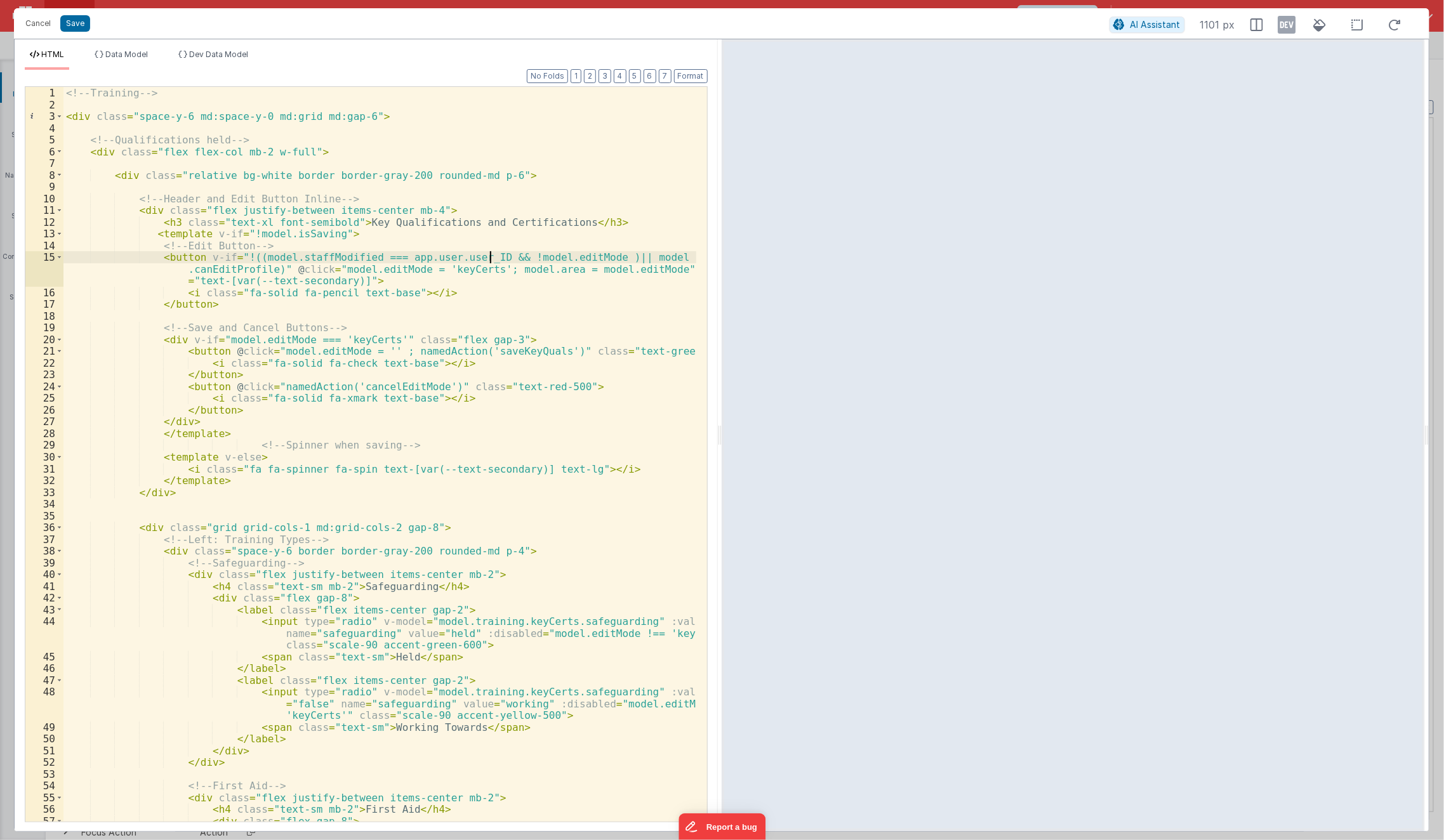
click at [491, 253] on div "<!-- Training --> < div class = "space-y-6 md:space-y-0 md:grid md:gap-6" > <!-…" at bounding box center [380, 466] width 634 height 759
click at [370, 261] on div "<!-- Training --> < div class = "space-y-6 md:space-y-0 md:grid md:gap-6" > <!-…" at bounding box center [380, 466] width 634 height 759
click at [111, 41] on div "HTML Data Model Dev Data Model Format 7 6 5 4 3 2 1 No Folds 1 2 3 4 5 6 7 8 9 …" at bounding box center [366, 435] width 703 height 792
click at [112, 49] on span "Data Model" at bounding box center [126, 54] width 43 height 9
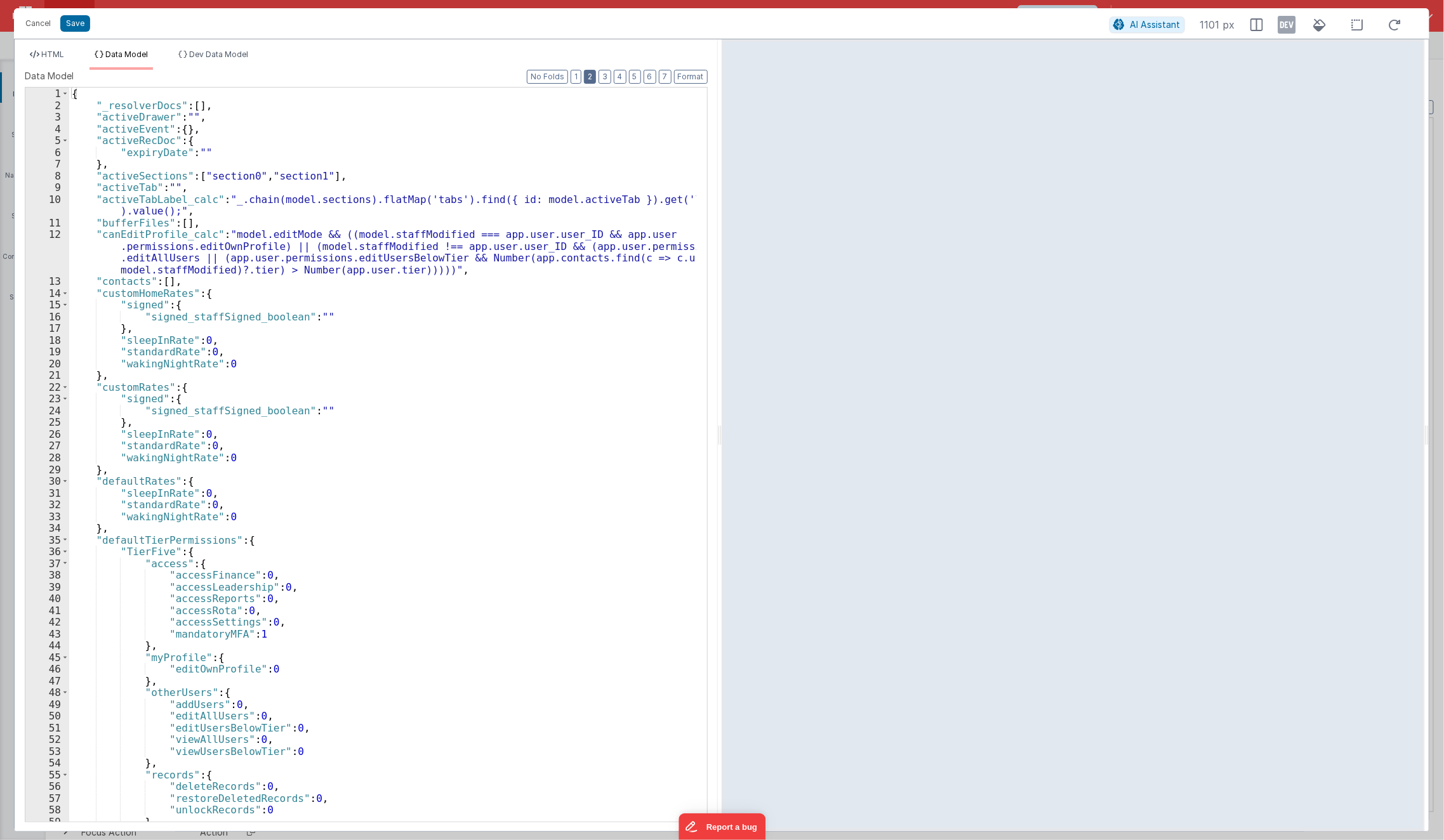
click at [596, 78] on button "2" at bounding box center [590, 76] width 12 height 14
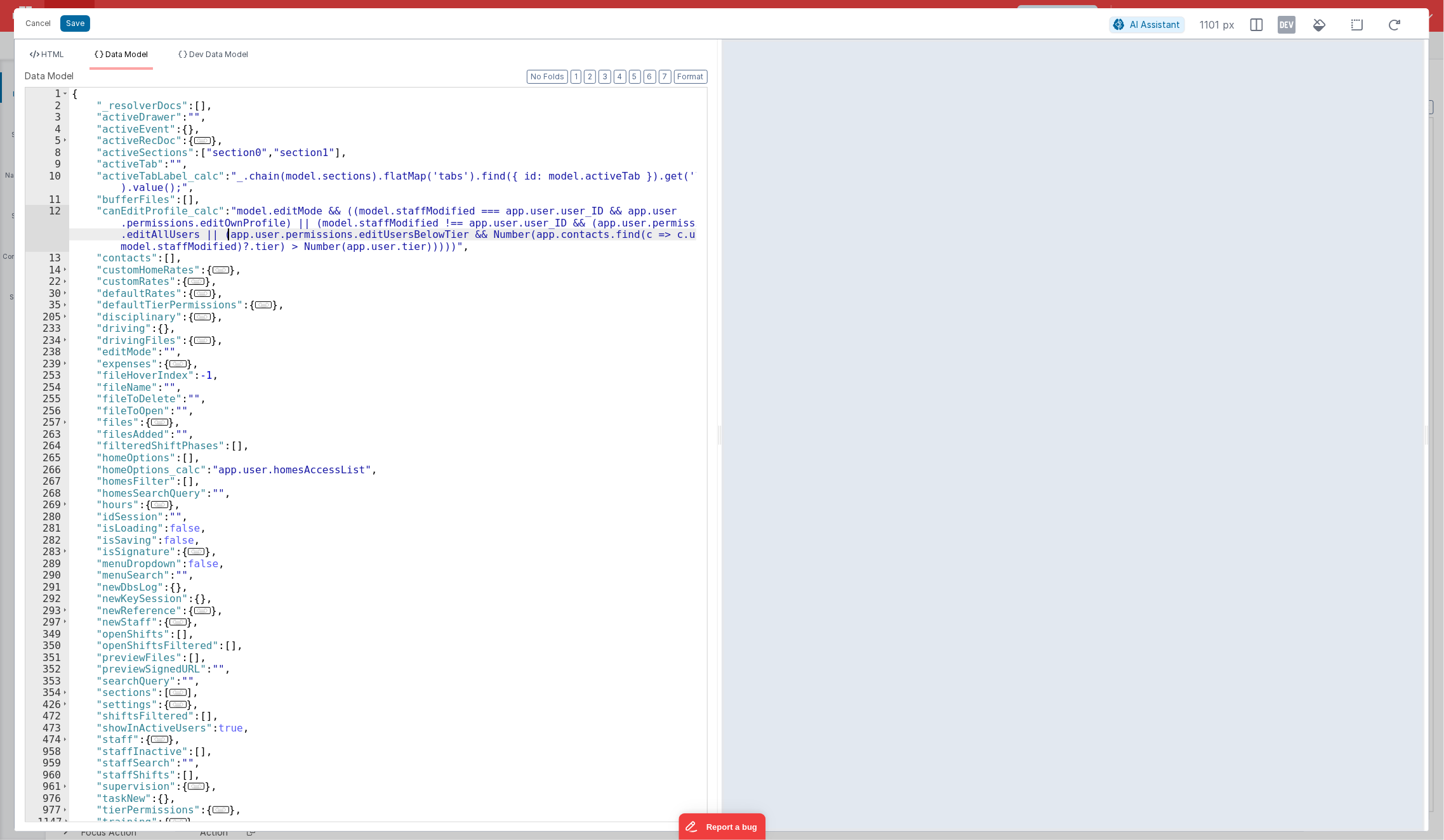
click at [230, 239] on div "{ "_resolverDocs" : [ ] , "activeDrawer" : "" , "activeEvent" : { } , "activeRe…" at bounding box center [383, 466] width 628 height 758
click at [57, 53] on span "HTML" at bounding box center [53, 54] width 23 height 9
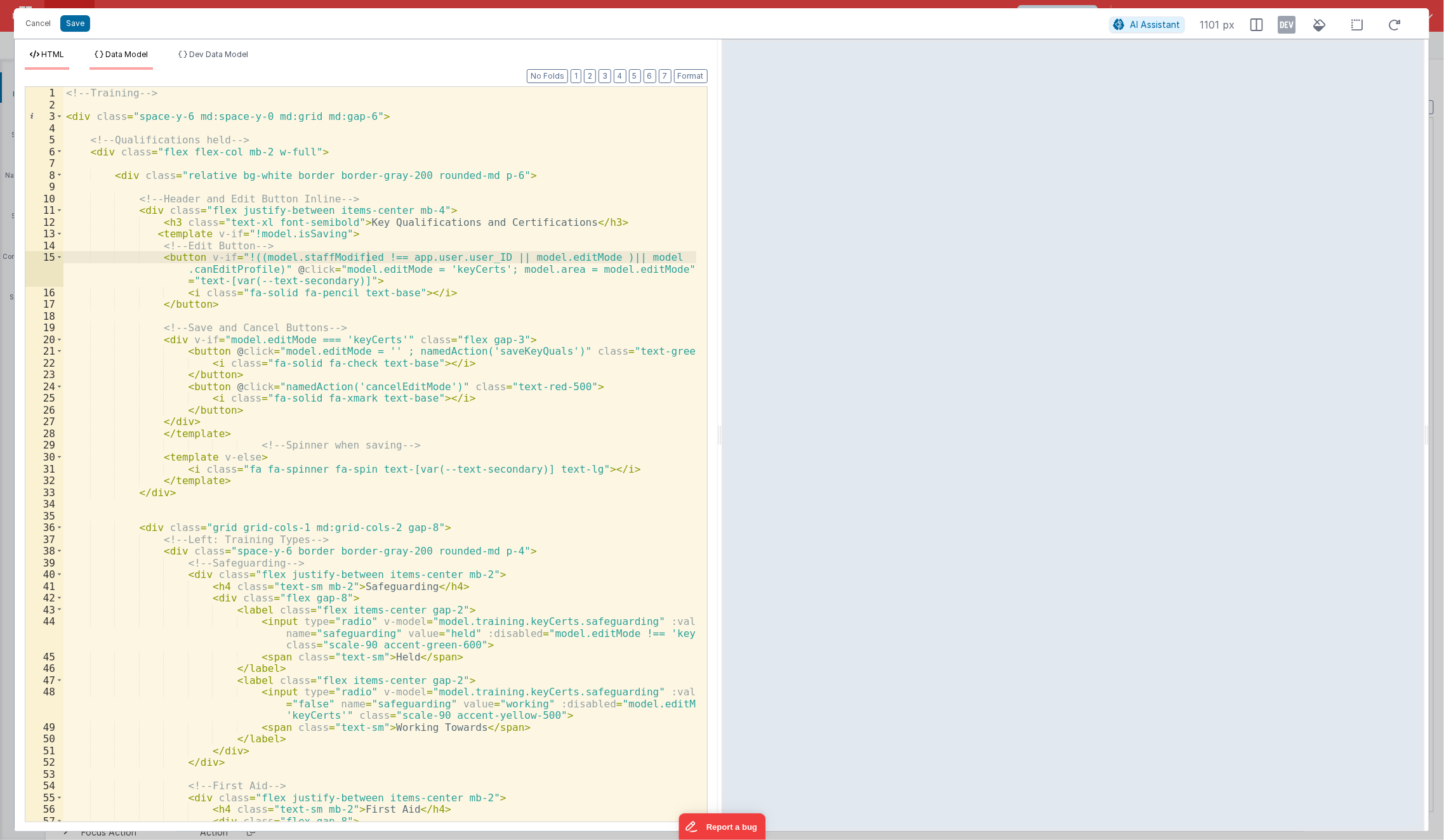
click at [122, 60] on li "Data Model" at bounding box center [121, 59] width 63 height 20
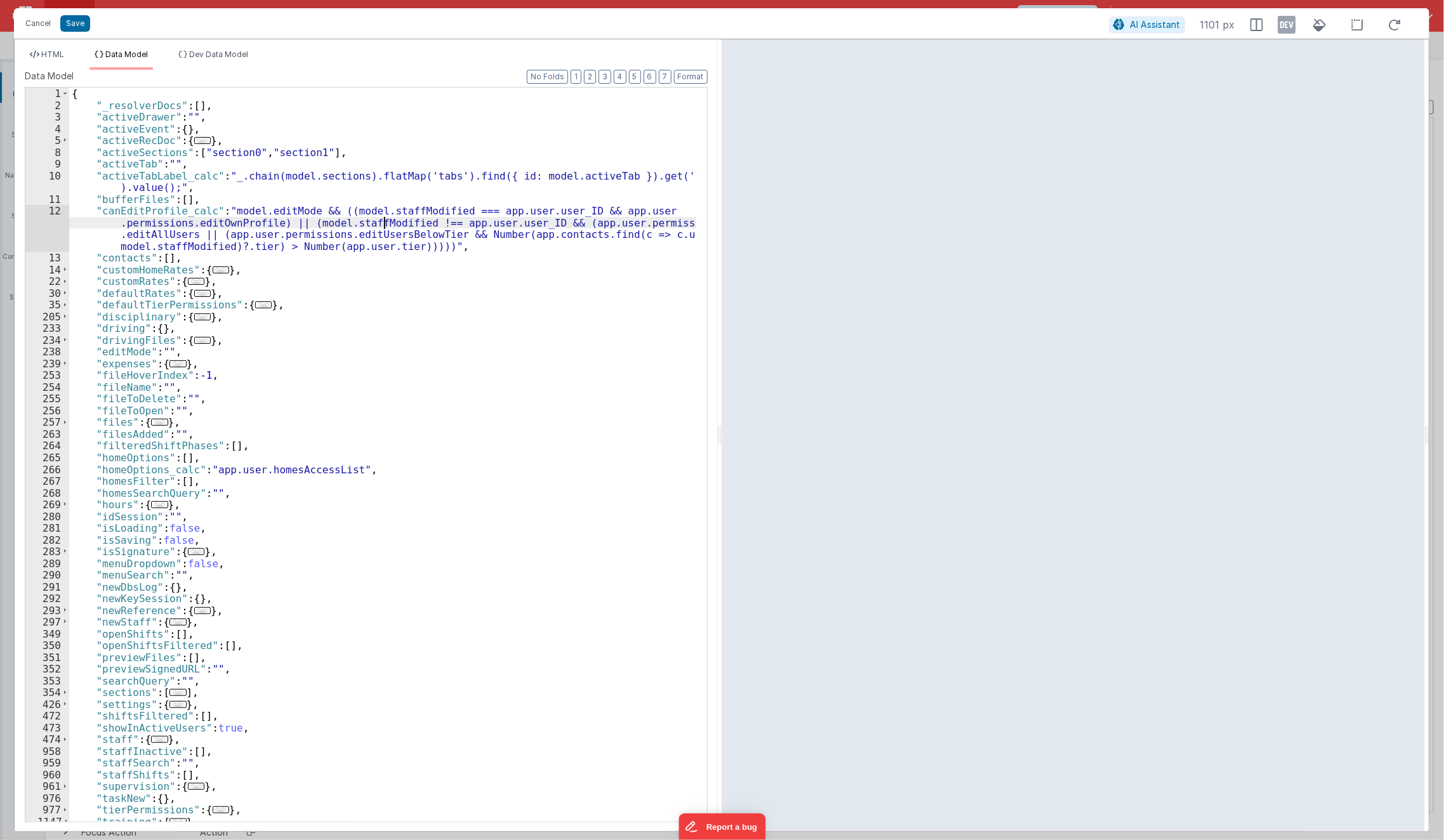
click at [385, 218] on div "{ "_resolverDocs" : [ ] , "activeDrawer" : "" , "activeEvent" : { } , "activeRe…" at bounding box center [383, 466] width 628 height 758
click at [328, 210] on div "{ "_resolverDocs" : [ ] , "activeDrawer" : "" , "activeEvent" : { } , "activeRe…" at bounding box center [383, 466] width 628 height 758
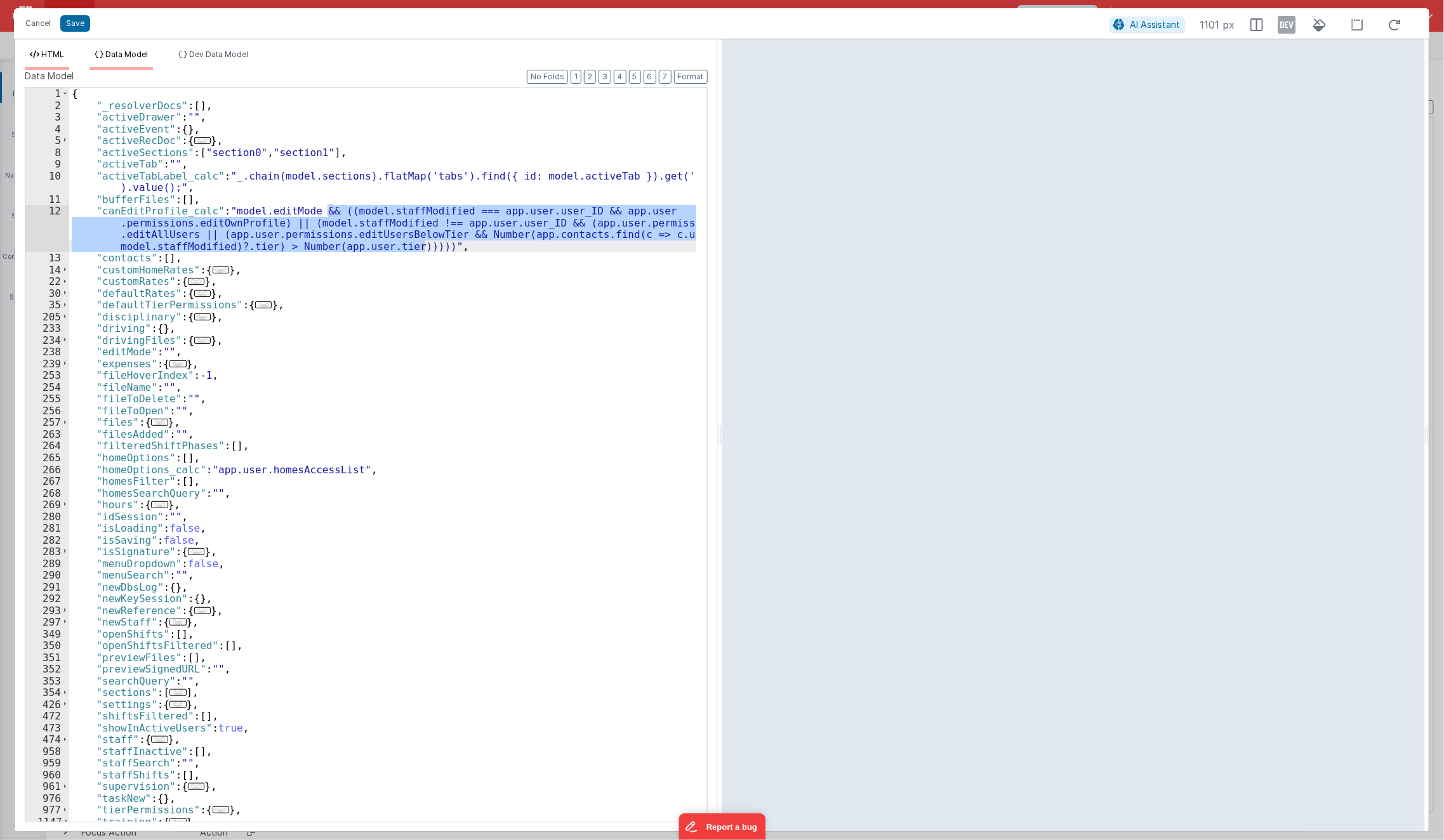
click at [62, 51] on span "HTML" at bounding box center [53, 54] width 23 height 9
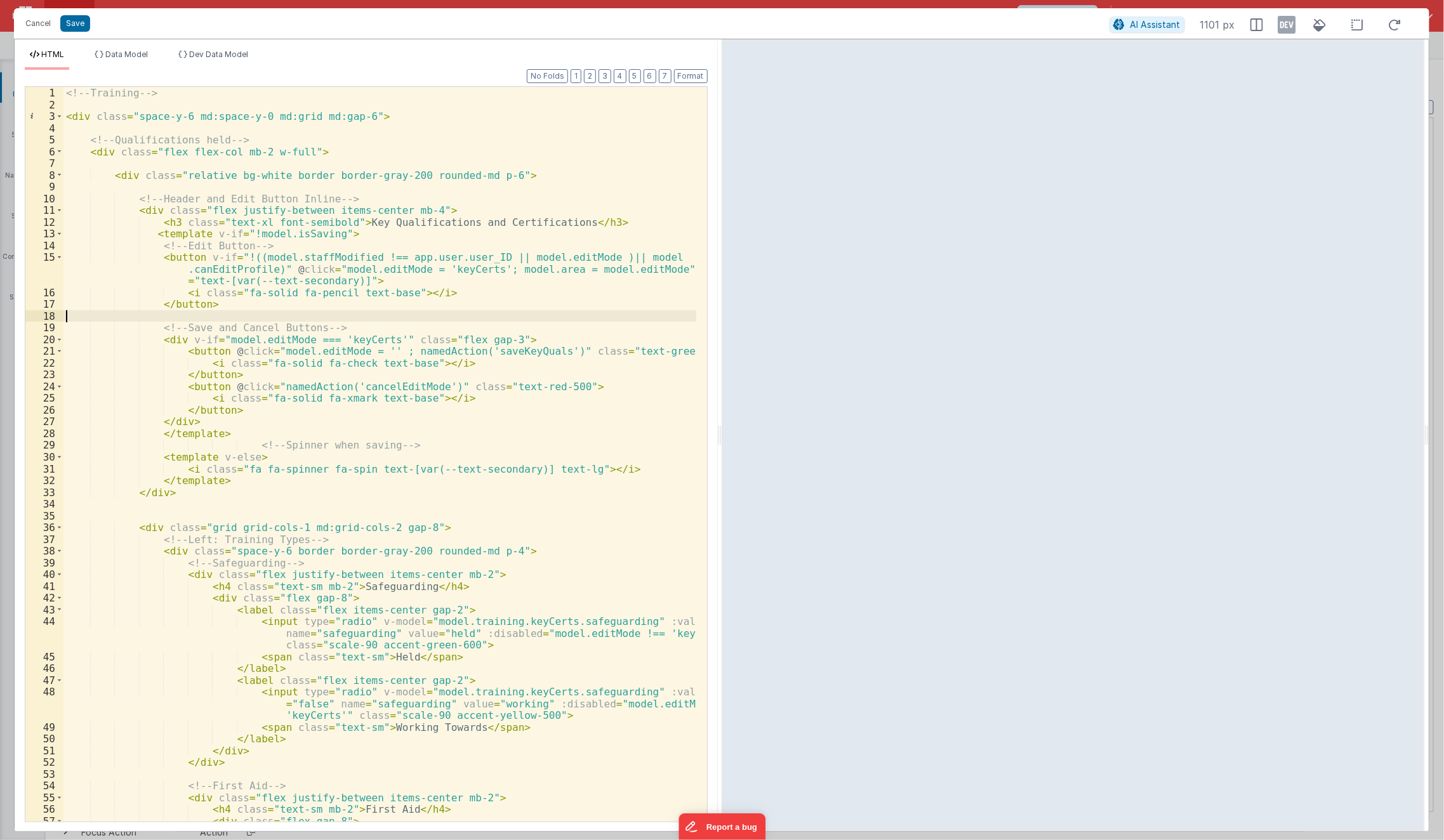
click at [344, 316] on div "<!-- Training --> < div class = "space-y-6 md:space-y-0 md:grid md:gap-6" > <!-…" at bounding box center [380, 466] width 634 height 759
click at [234, 260] on div "<!-- Training --> < div class = "space-y-6 md:space-y-0 md:grid md:gap-6" > <!-…" at bounding box center [380, 466] width 634 height 759
click at [250, 249] on div "<!-- Training --> < div class = "space-y-6 md:space-y-0 md:grid md:gap-6" > <!-…" at bounding box center [380, 466] width 634 height 759
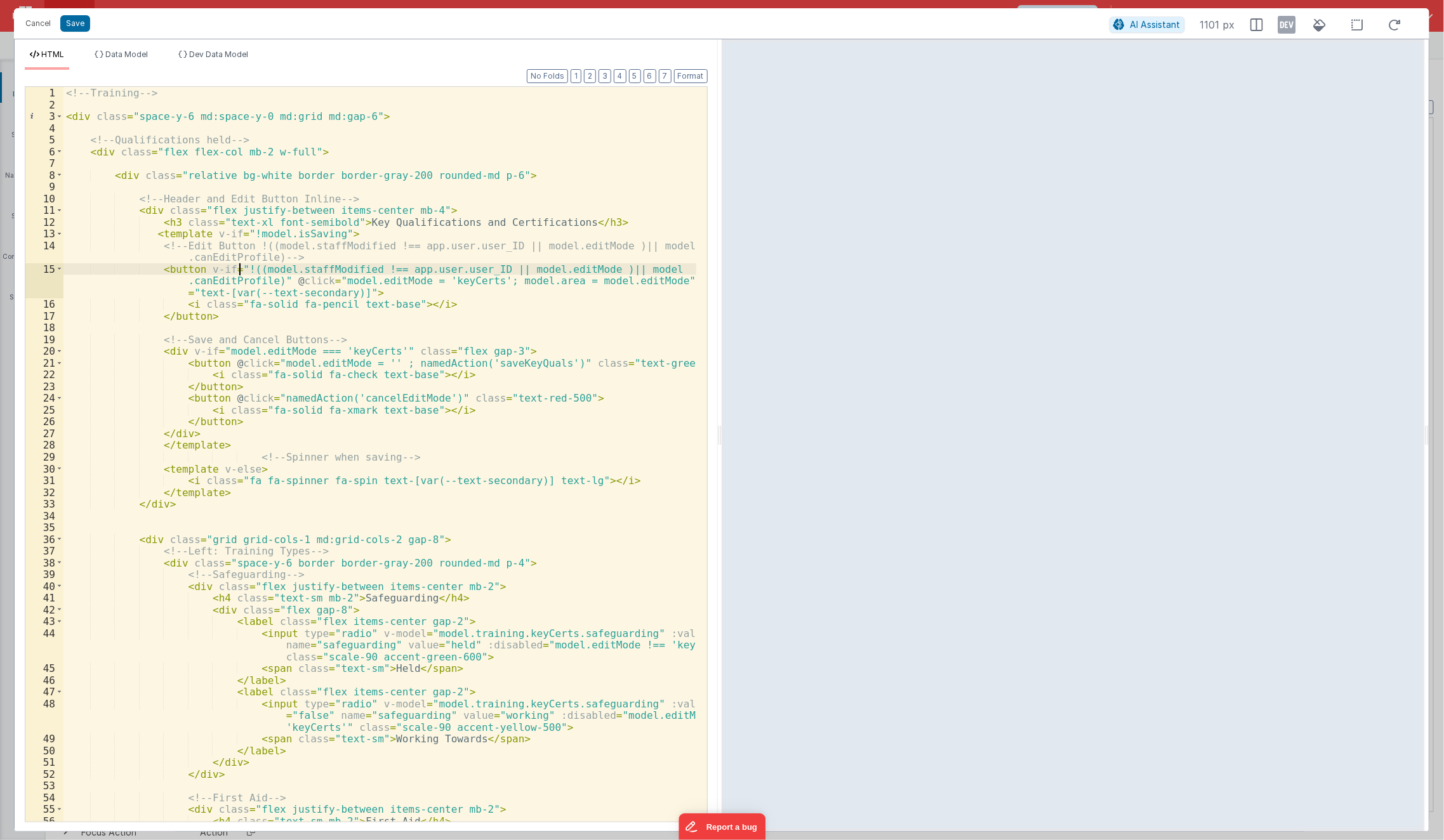
click at [237, 271] on div "<!-- Training --> < div class = "space-y-6 md:space-y-0 md:grid md:gap-6" > <!-…" at bounding box center [380, 466] width 634 height 759
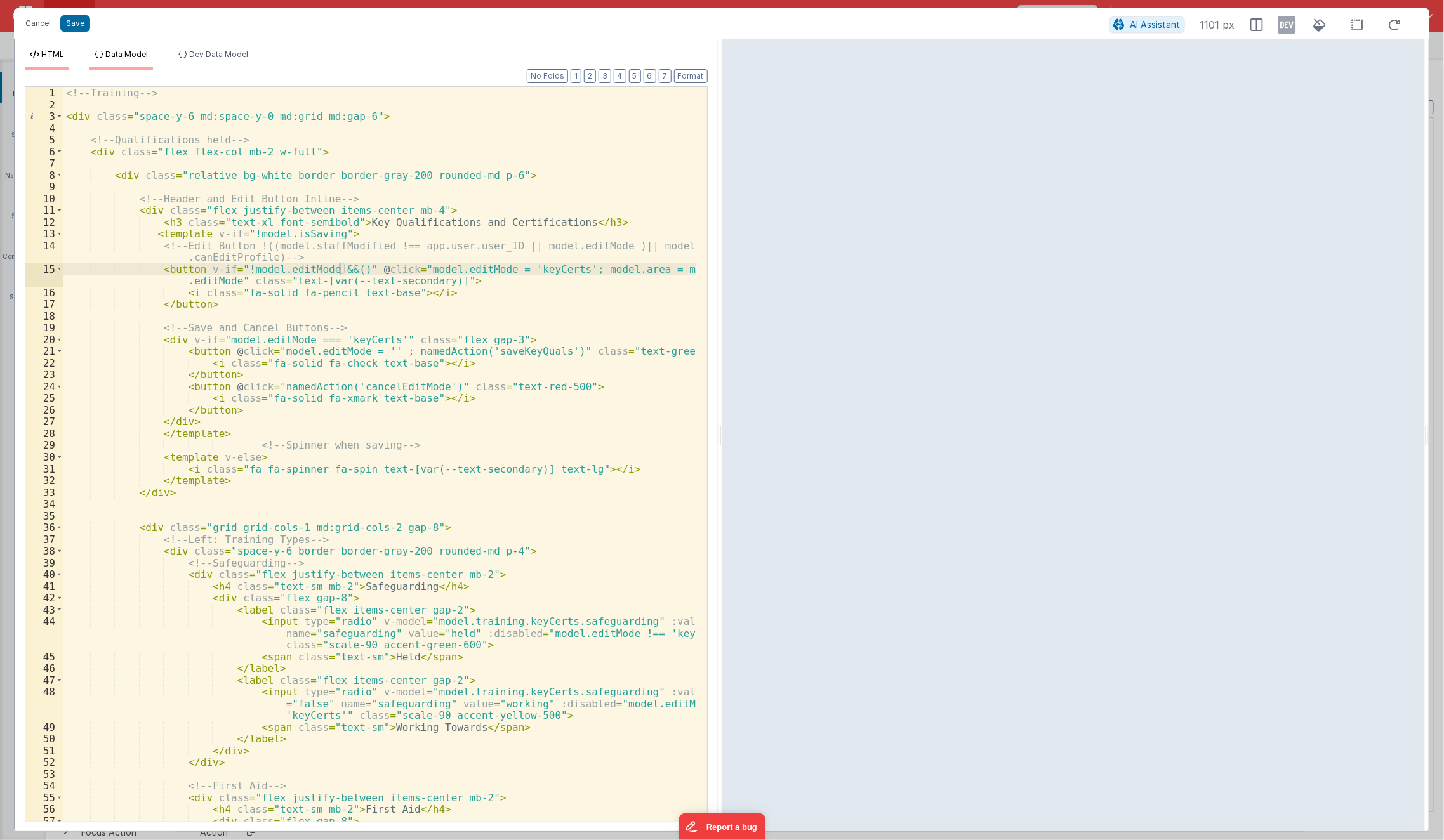
click at [136, 55] on span "Data Model" at bounding box center [126, 54] width 43 height 9
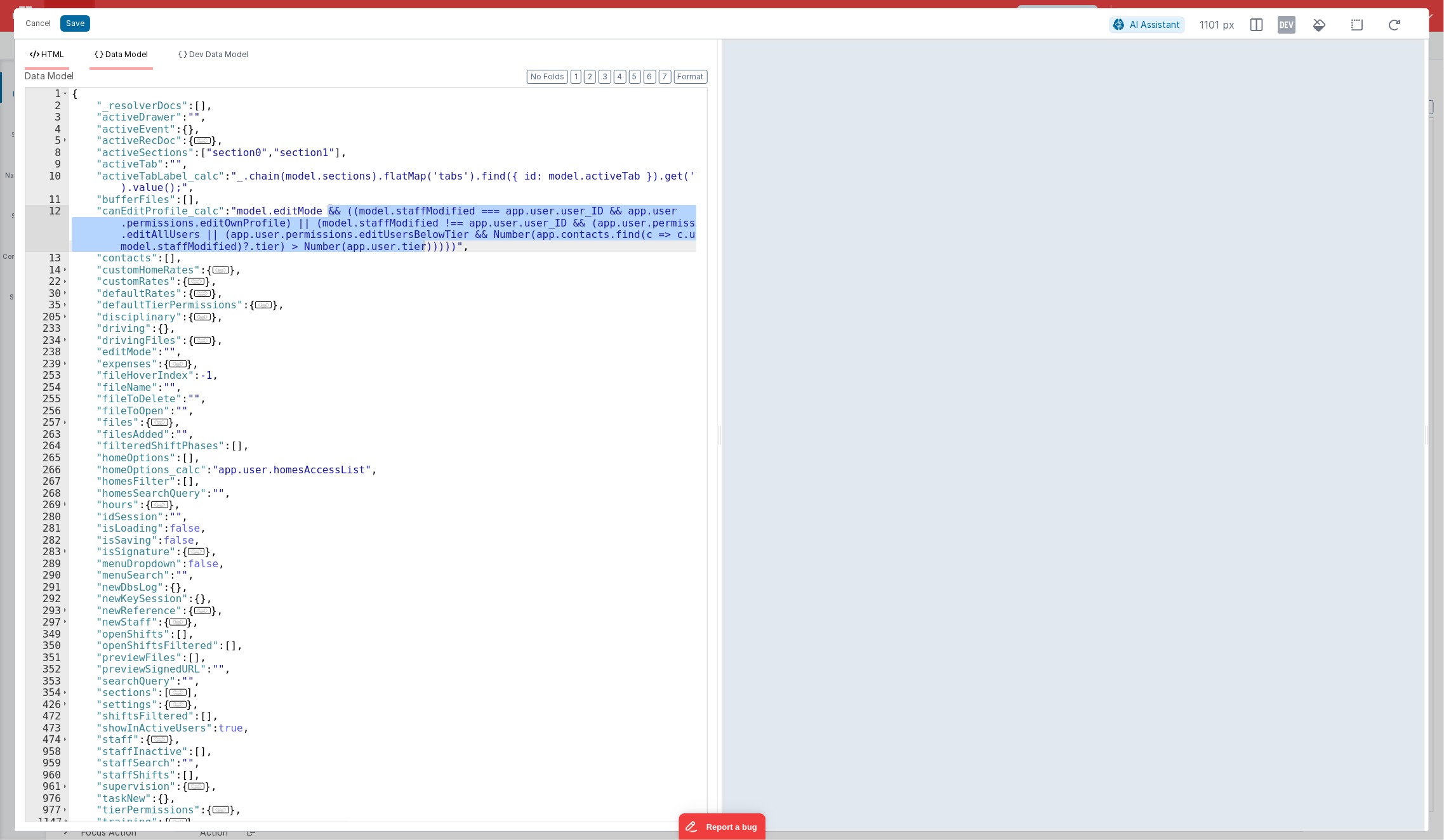
click at [34, 57] on icon at bounding box center [34, 55] width 9 height 8
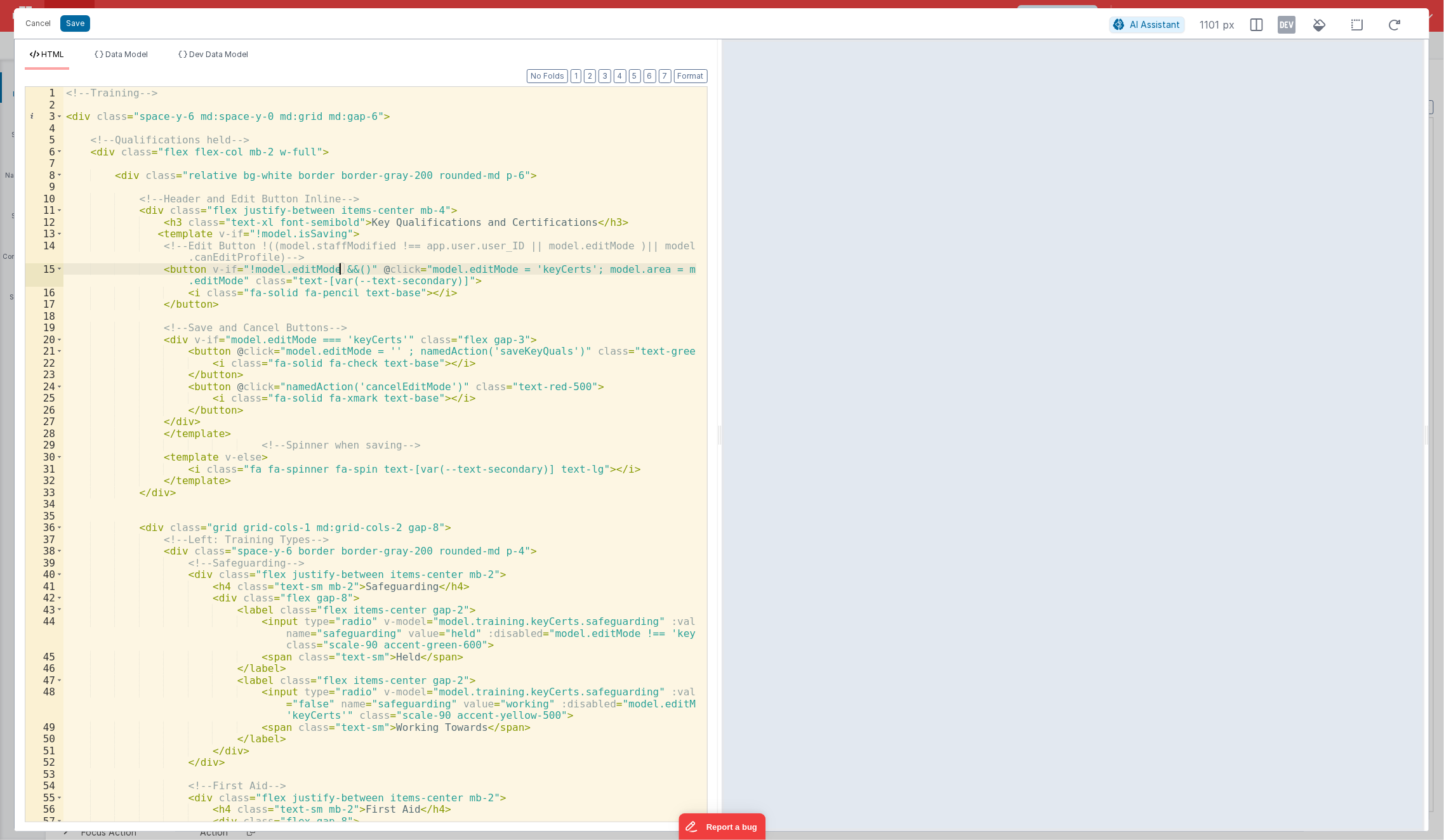
click at [337, 269] on div "<!-- Training --> < div class = "space-y-6 md:space-y-0 md:grid md:gap-6" > <!-…" at bounding box center [380, 466] width 634 height 759
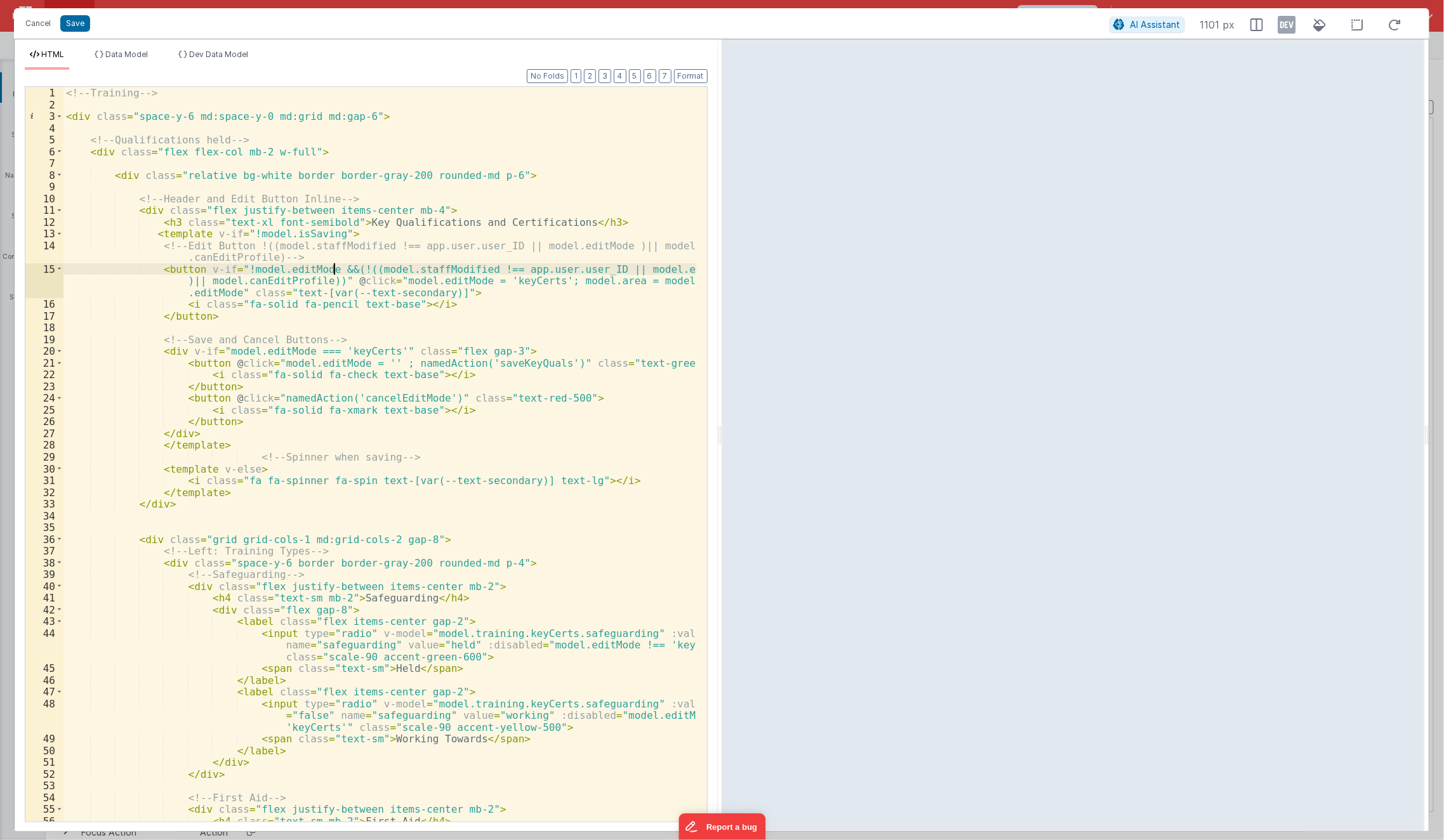
click at [332, 267] on div "<!-- Training --> < div class = "space-y-6 md:space-y-0 md:grid md:gap-6" > <!-…" at bounding box center [380, 466] width 634 height 759
paste textarea
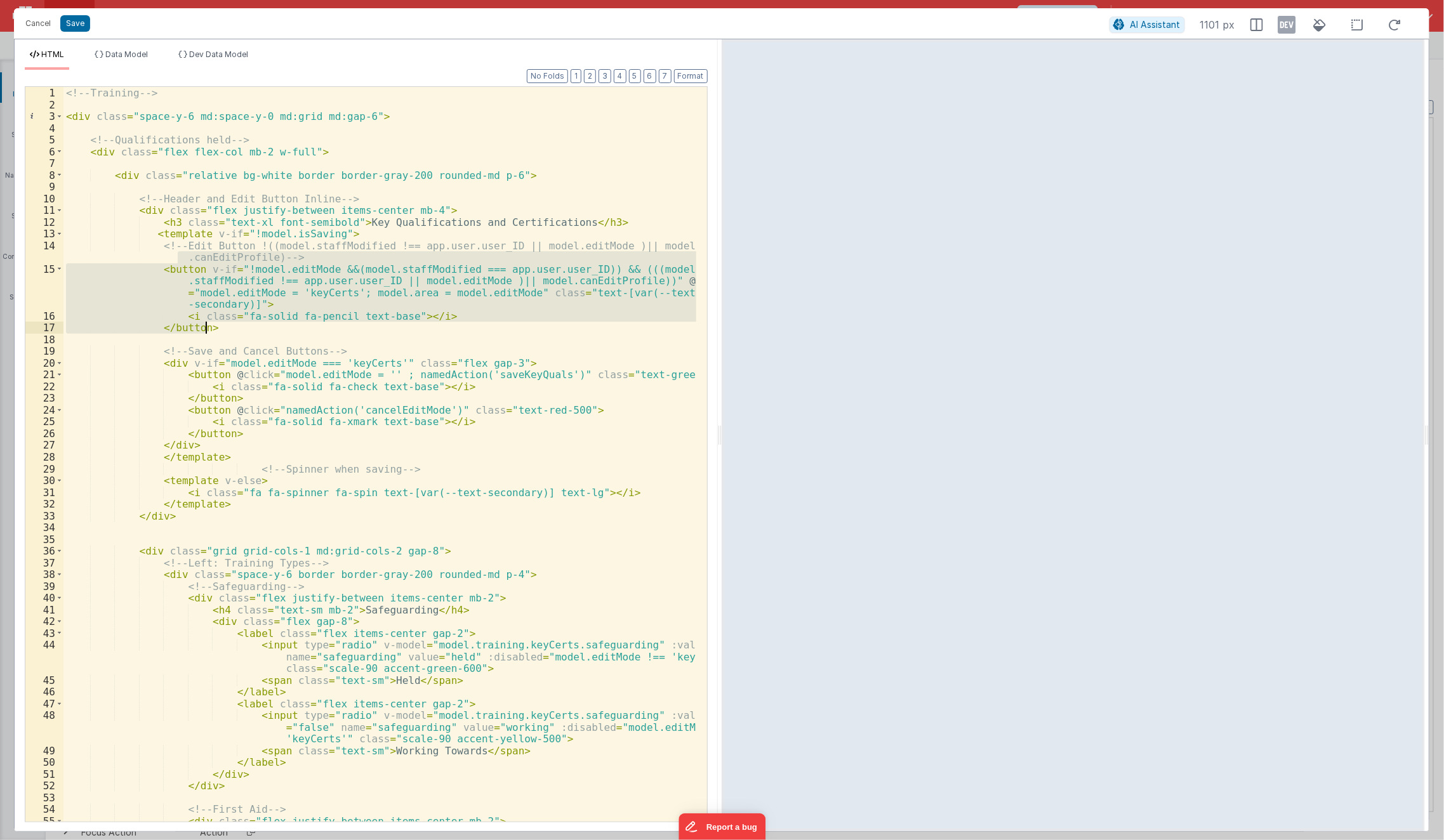
drag, startPoint x: 149, startPoint y: 262, endPoint x: 212, endPoint y: 331, distance: 93.4
click at [212, 331] on div "<!-- Training --> < div class = "space-y-6 md:space-y-0 md:grid md:gap-6" > <!-…" at bounding box center [380, 466] width 634 height 759
click at [119, 42] on div "HTML Data Model Dev Data Model Format 7 6 5 4 3 2 1 No Folds 1 2 3 4 5 6 7 8 9 …" at bounding box center [366, 435] width 703 height 792
click at [120, 53] on span "Data Model" at bounding box center [126, 54] width 43 height 9
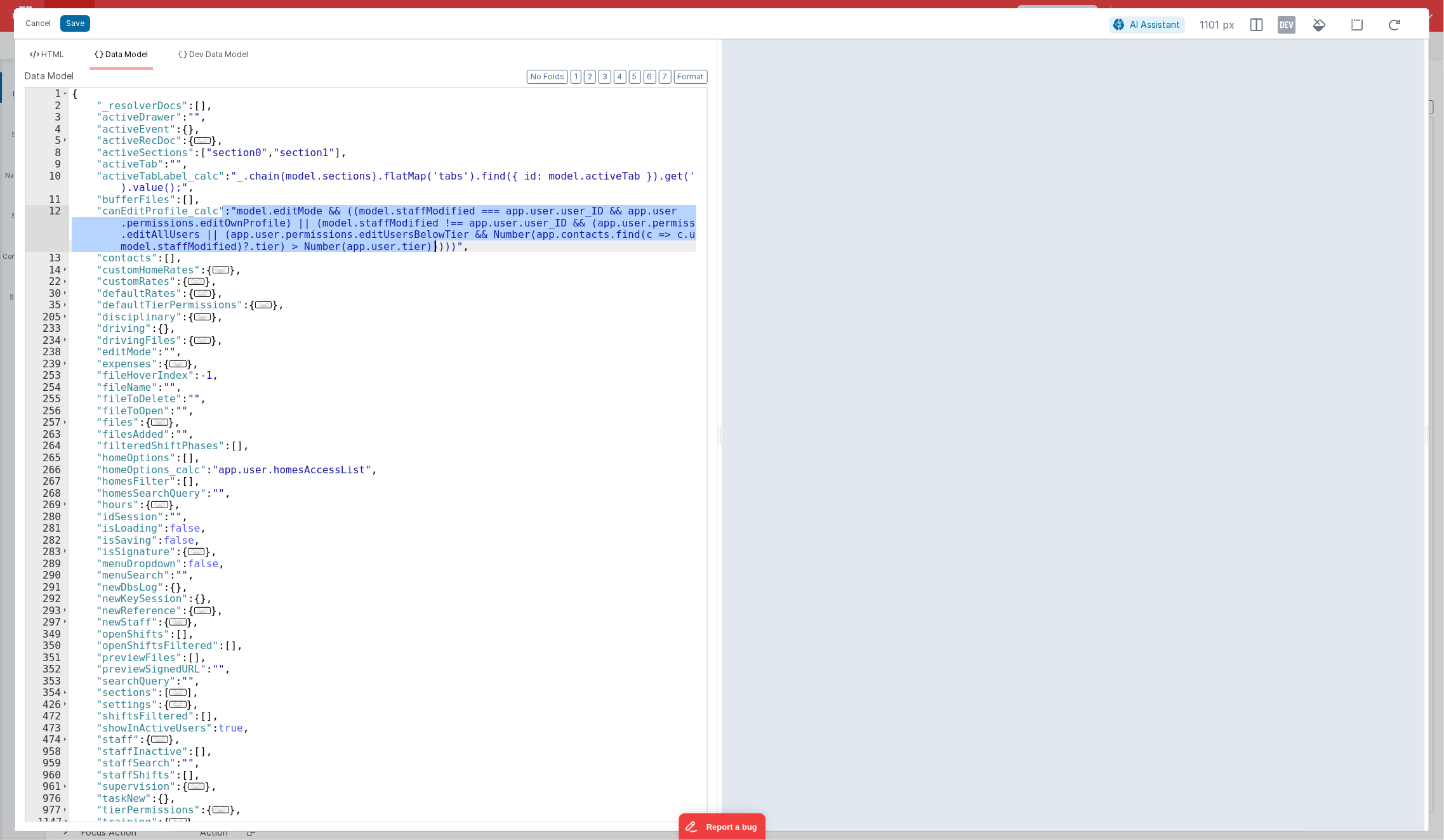
drag, startPoint x: 222, startPoint y: 210, endPoint x: 447, endPoint y: 251, distance: 228.7
click at [447, 251] on div "{ "_resolverDocs" : [ ] , "activeDrawer" : "" , "activeEvent" : { } , "activeRe…" at bounding box center [383, 466] width 628 height 758
click at [49, 63] on li "HTML" at bounding box center [47, 59] width 45 height 20
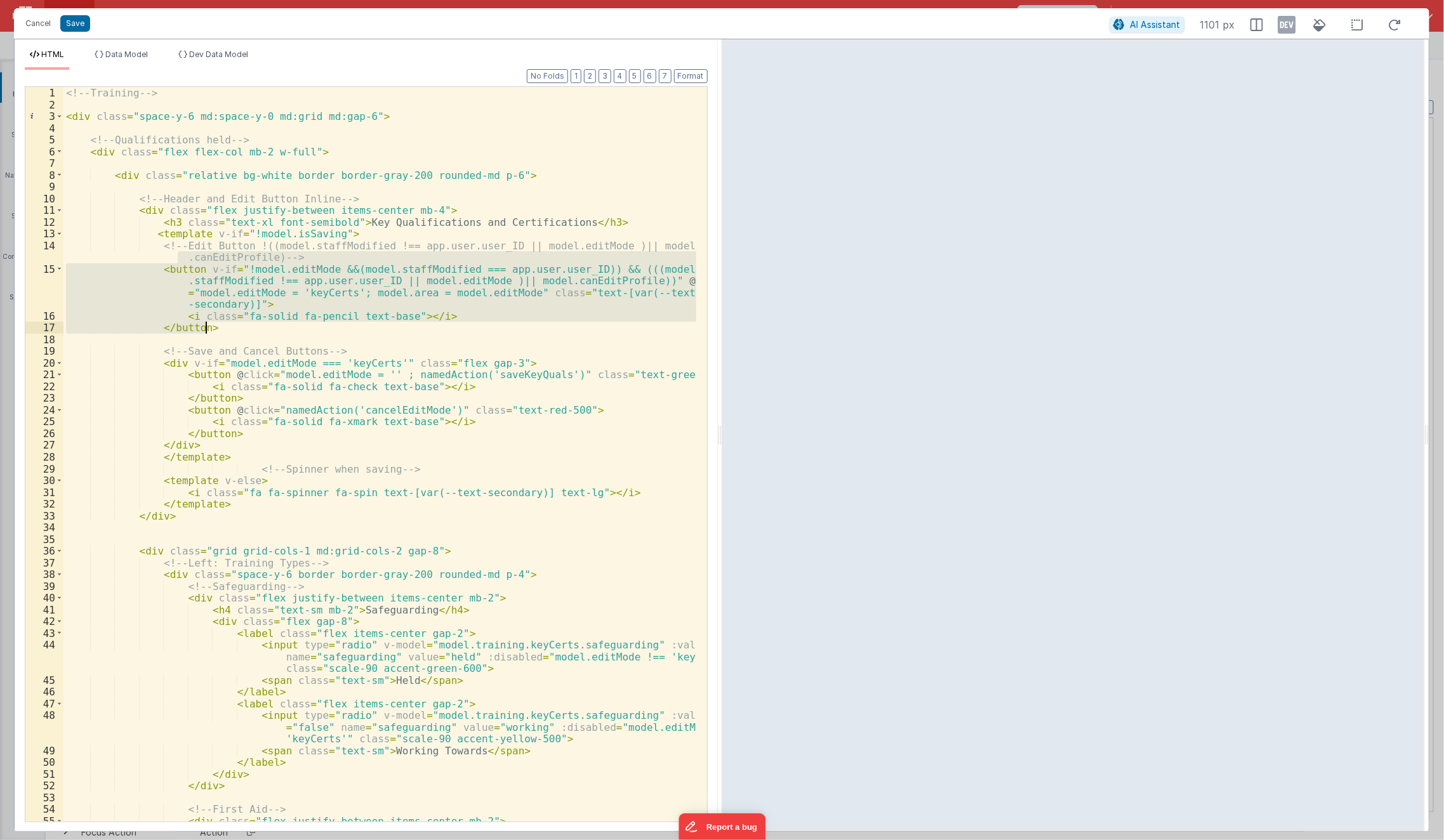
click at [226, 291] on div "<!-- Training --> < div class = "space-y-6 md:space-y-0 md:grid md:gap-6" > <!-…" at bounding box center [380, 454] width 633 height 735
drag, startPoint x: 221, startPoint y: 328, endPoint x: 28, endPoint y: 271, distance: 201.2
click at [28, 271] on div "1 2 3 4 5 6 7 8 9 10 11 12 13 14 15 16 17 18 19 20 21 22 23 24 25 26 27 28 29 3…" at bounding box center [366, 454] width 683 height 736
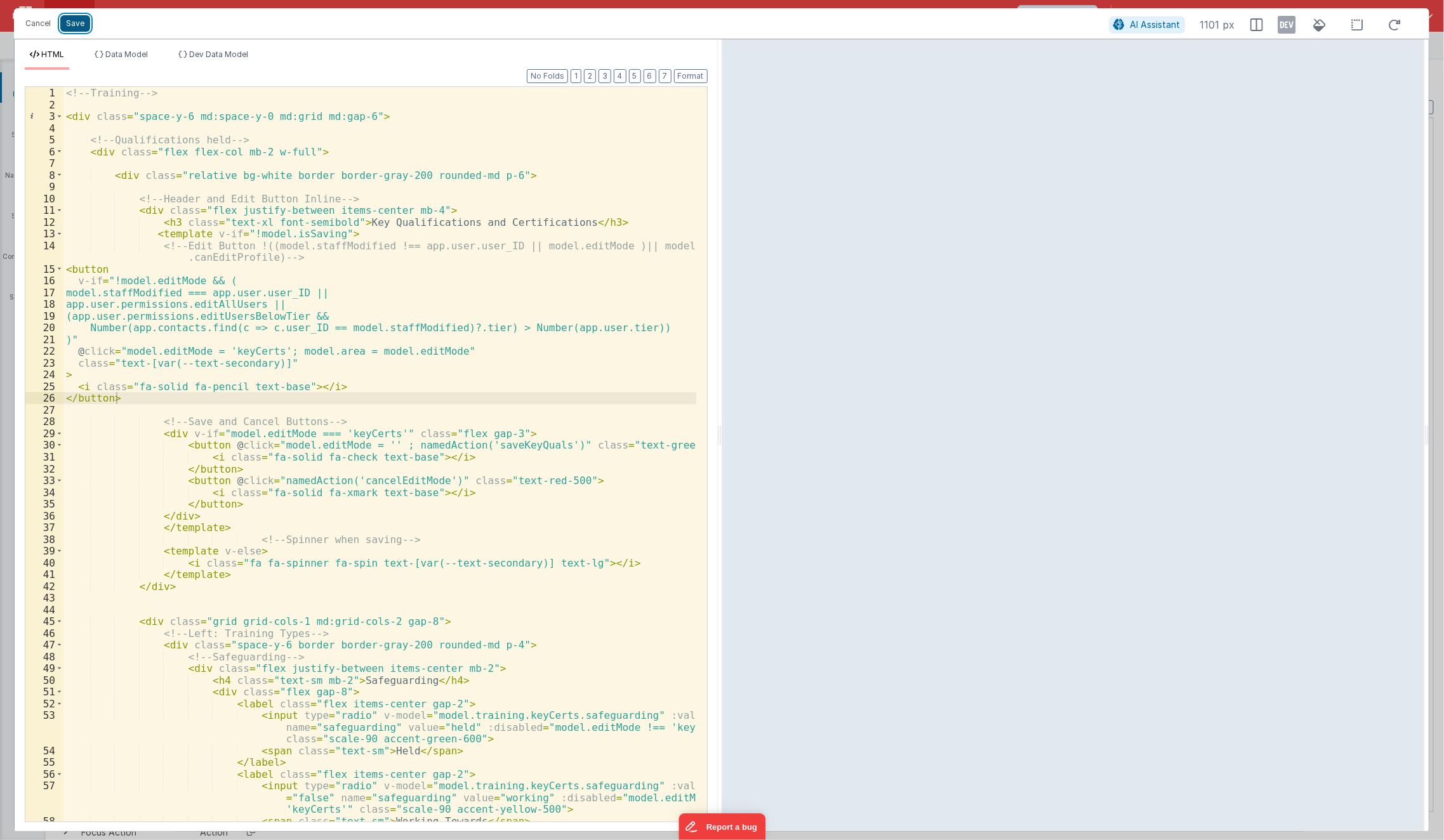
click at [75, 26] on button "Save" at bounding box center [75, 23] width 30 height 16
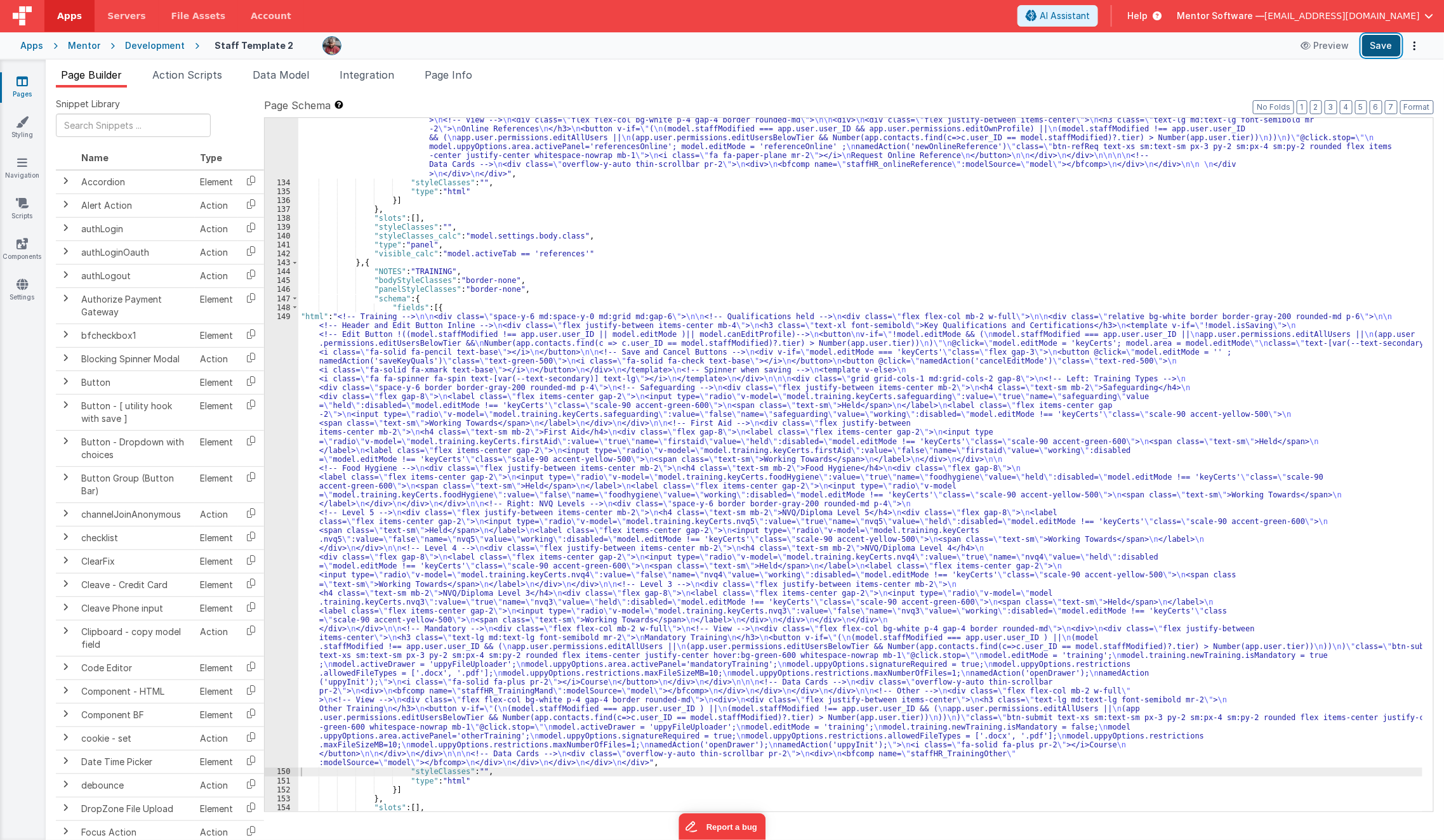
click at [1369, 45] on button "Save" at bounding box center [1381, 45] width 39 height 22
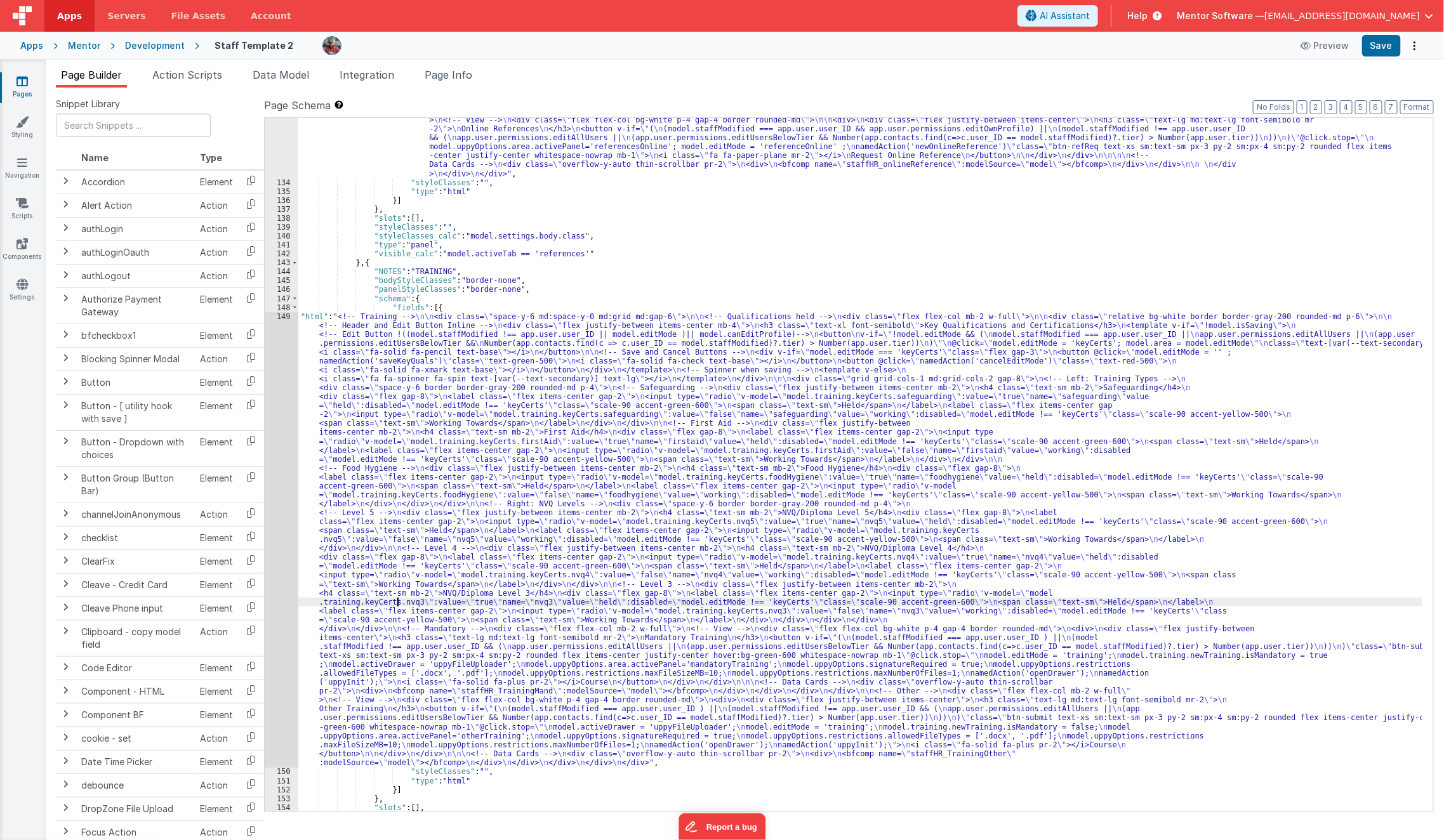
click at [397, 599] on div ""html" : "<bfcomp v-if= \" model.staffModified == app.user.user_ID \" name= \" …" at bounding box center [860, 458] width 1125 height 846
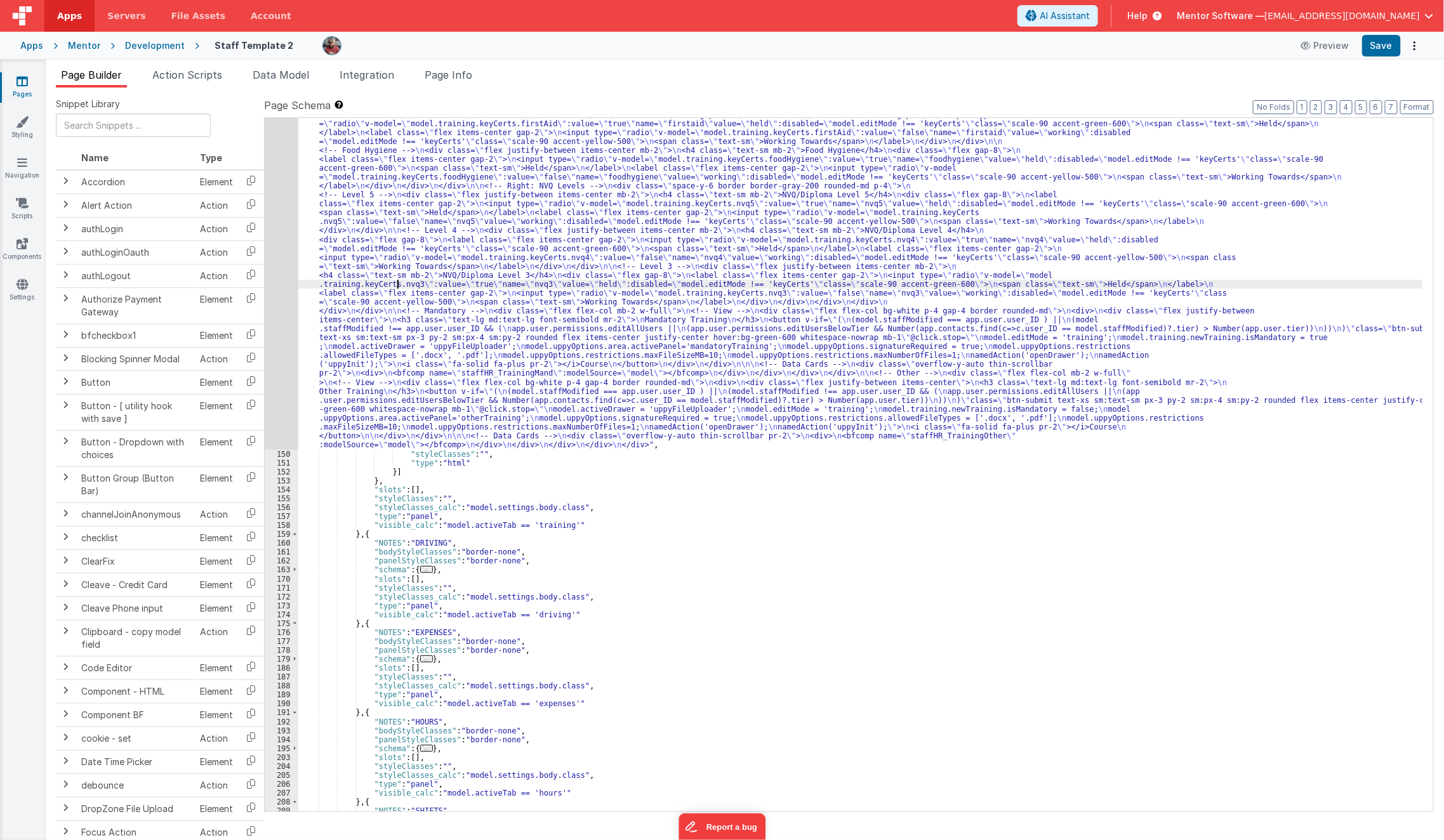
scroll to position [2639, 0]
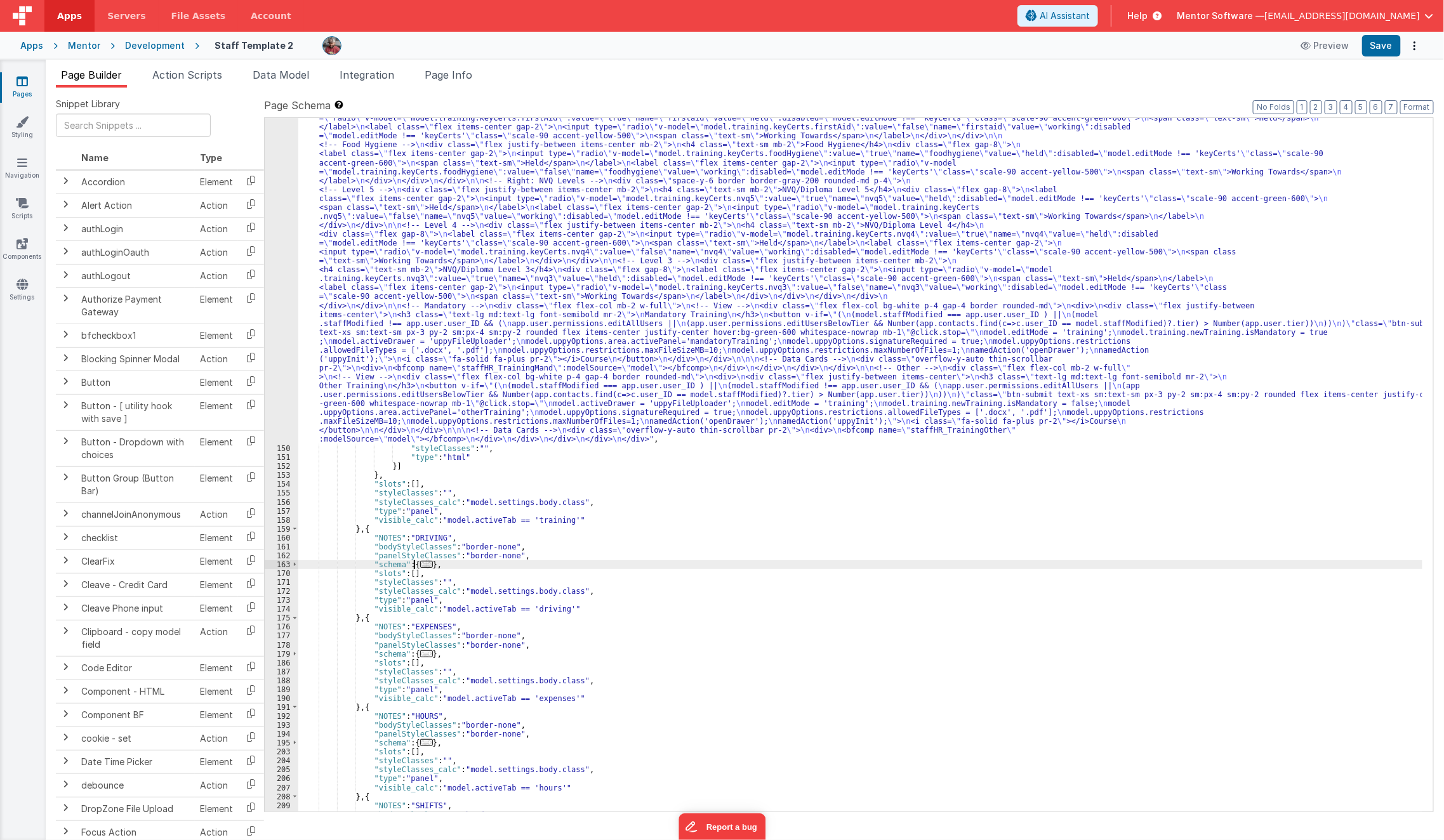
click at [420, 568] on span "..." at bounding box center [426, 564] width 12 height 7
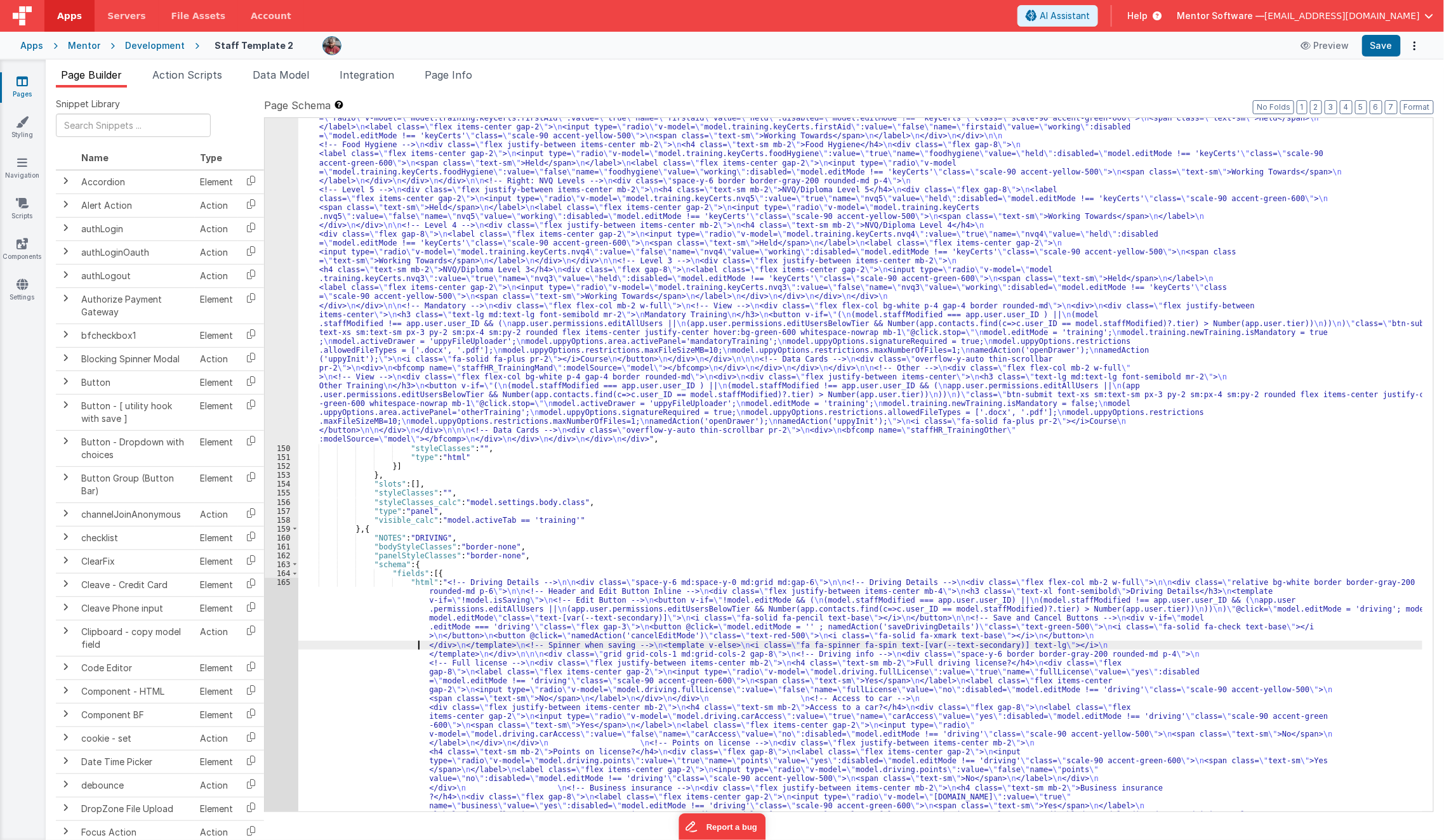
click at [381, 645] on div ""html" : "<!-- Training --> \n\n <div class= \" space-y-6 md:space-y-0 md:grid …" at bounding box center [860, 764] width 1125 height 1552
click at [278, 700] on div "165" at bounding box center [281, 779] width 34 height 402
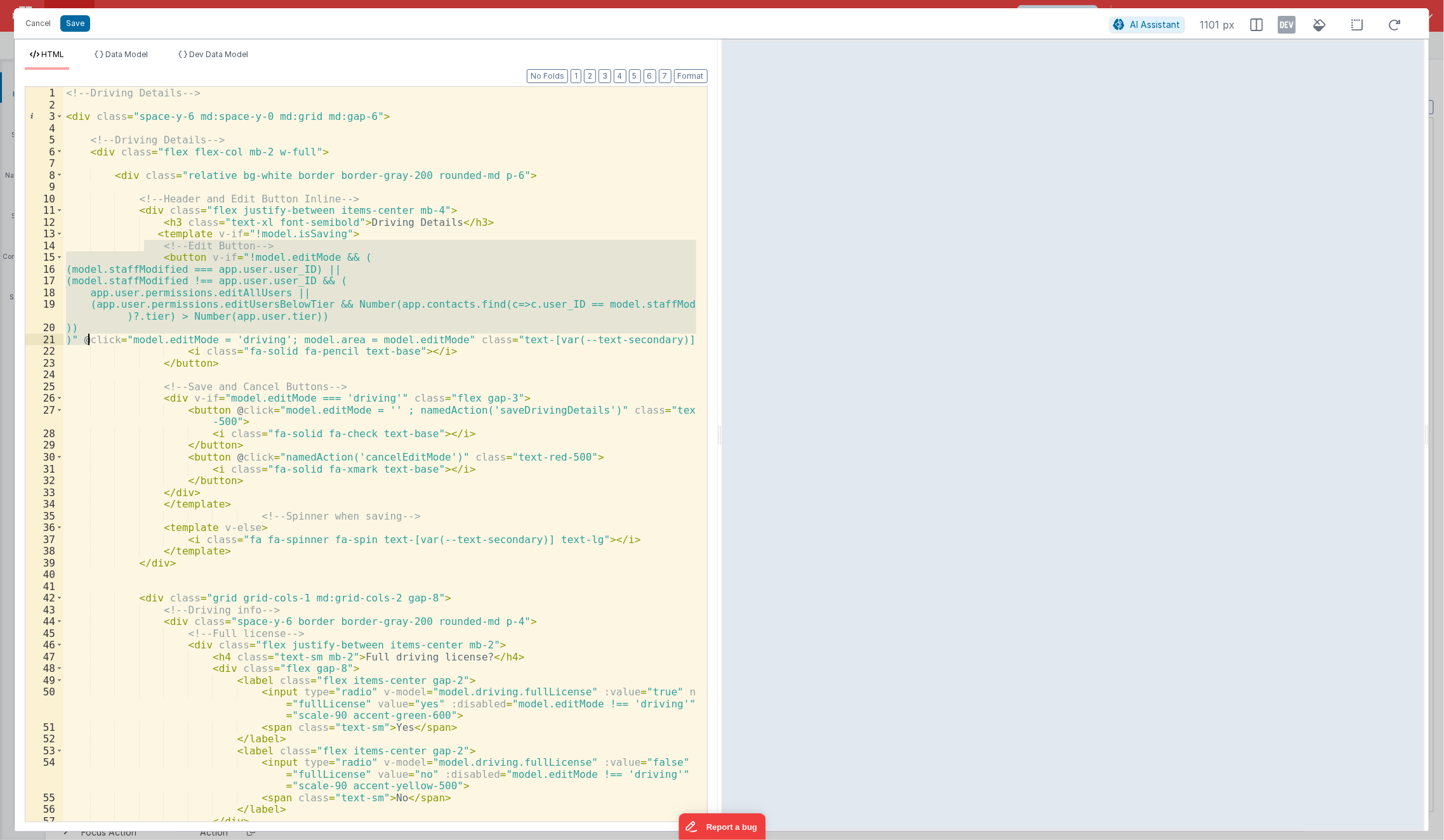
drag, startPoint x: 145, startPoint y: 245, endPoint x: 89, endPoint y: 341, distance: 111.1
click at [89, 341] on div "<!-- Driving Details --> < div class = "space-y-6 md:space-y-0 md:grid md:gap-6…" at bounding box center [380, 466] width 634 height 759
click at [81, 30] on button "Save" at bounding box center [75, 23] width 30 height 16
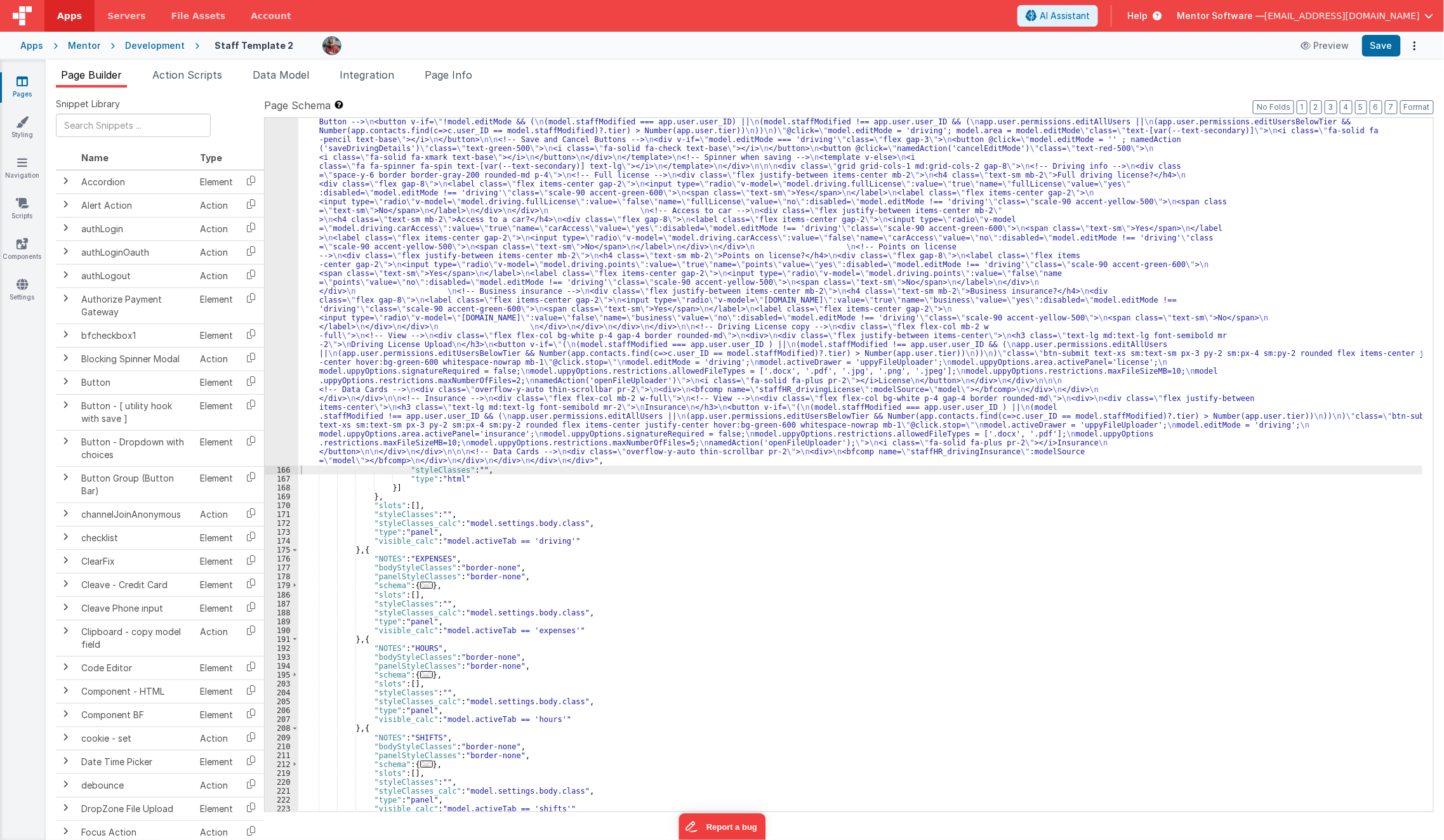
scroll to position [3118, 0]
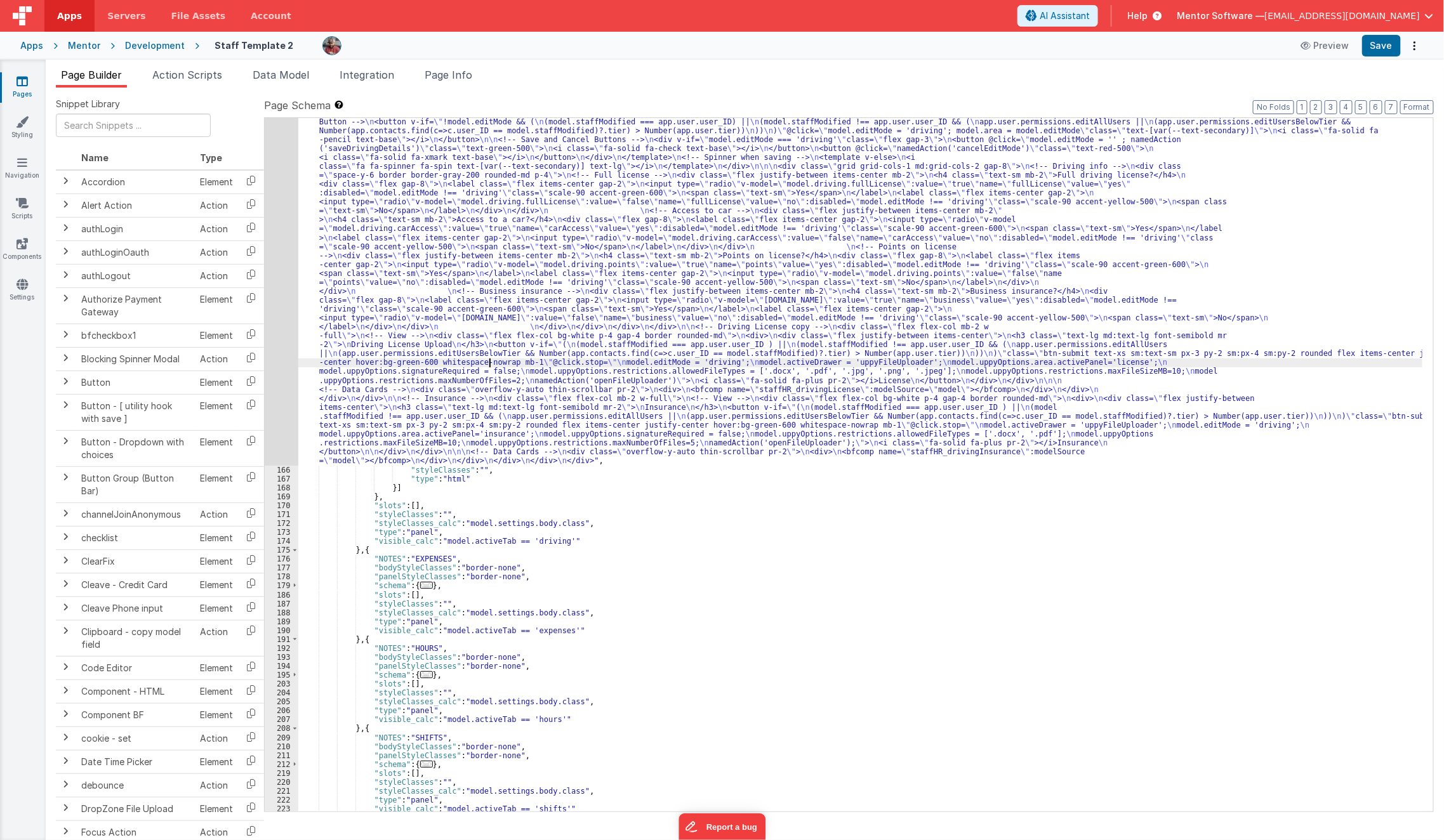
click at [487, 359] on div ""html" : "<!-- Driving Details --> \n\n <div class= \" space-y-6 md:space-y-0 m…" at bounding box center [860, 634] width 1125 height 1070
click at [380, 427] on div ""html" : "<!-- Driving Details --> \n\n <div class= \" space-y-6 md:space-y-0 m…" at bounding box center [860, 634] width 1125 height 1070
click at [281, 417] on div "165" at bounding box center [281, 282] width 34 height 366
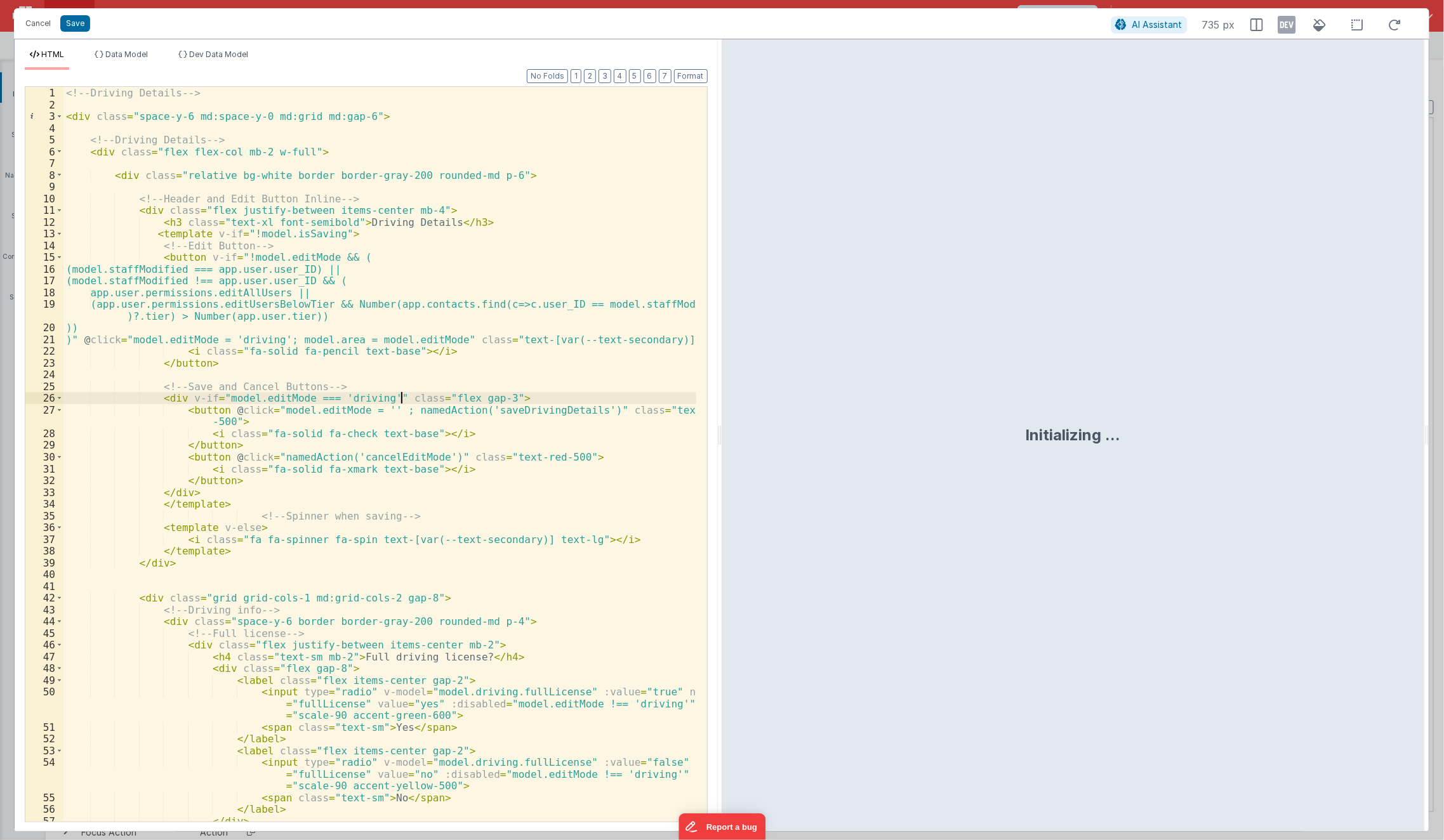
click at [403, 393] on div "<!-- Driving Details --> < div class = "space-y-6 md:space-y-0 md:grid md:gap-6…" at bounding box center [380, 466] width 634 height 759
click at [493, 238] on div "<!-- Driving Details --> < div class = "space-y-6 md:space-y-0 md:grid md:gap-6…" at bounding box center [380, 466] width 634 height 759
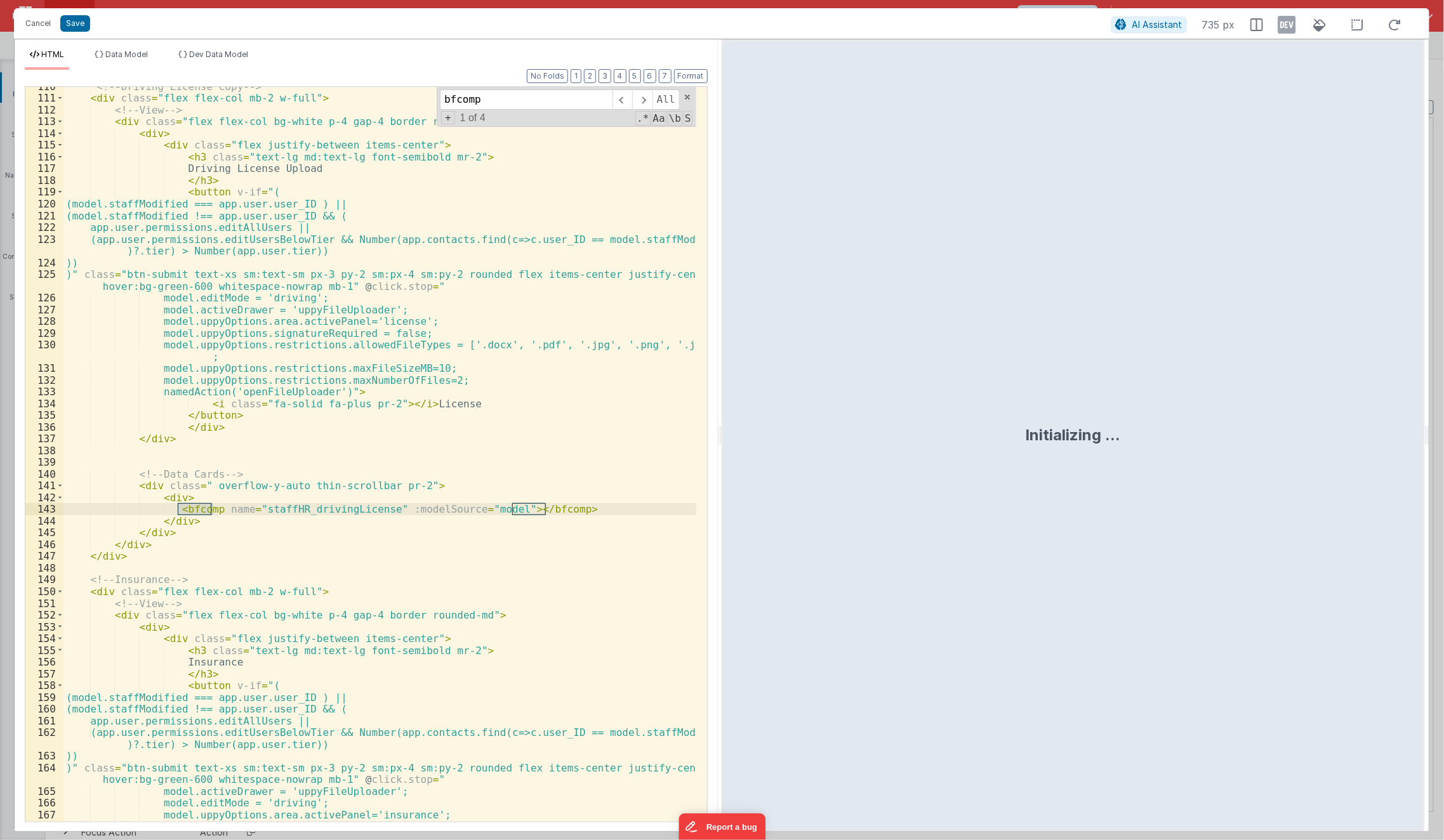
scroll to position [1498, 0]
type input "bfcomp"
click at [645, 99] on span at bounding box center [642, 99] width 20 height 20
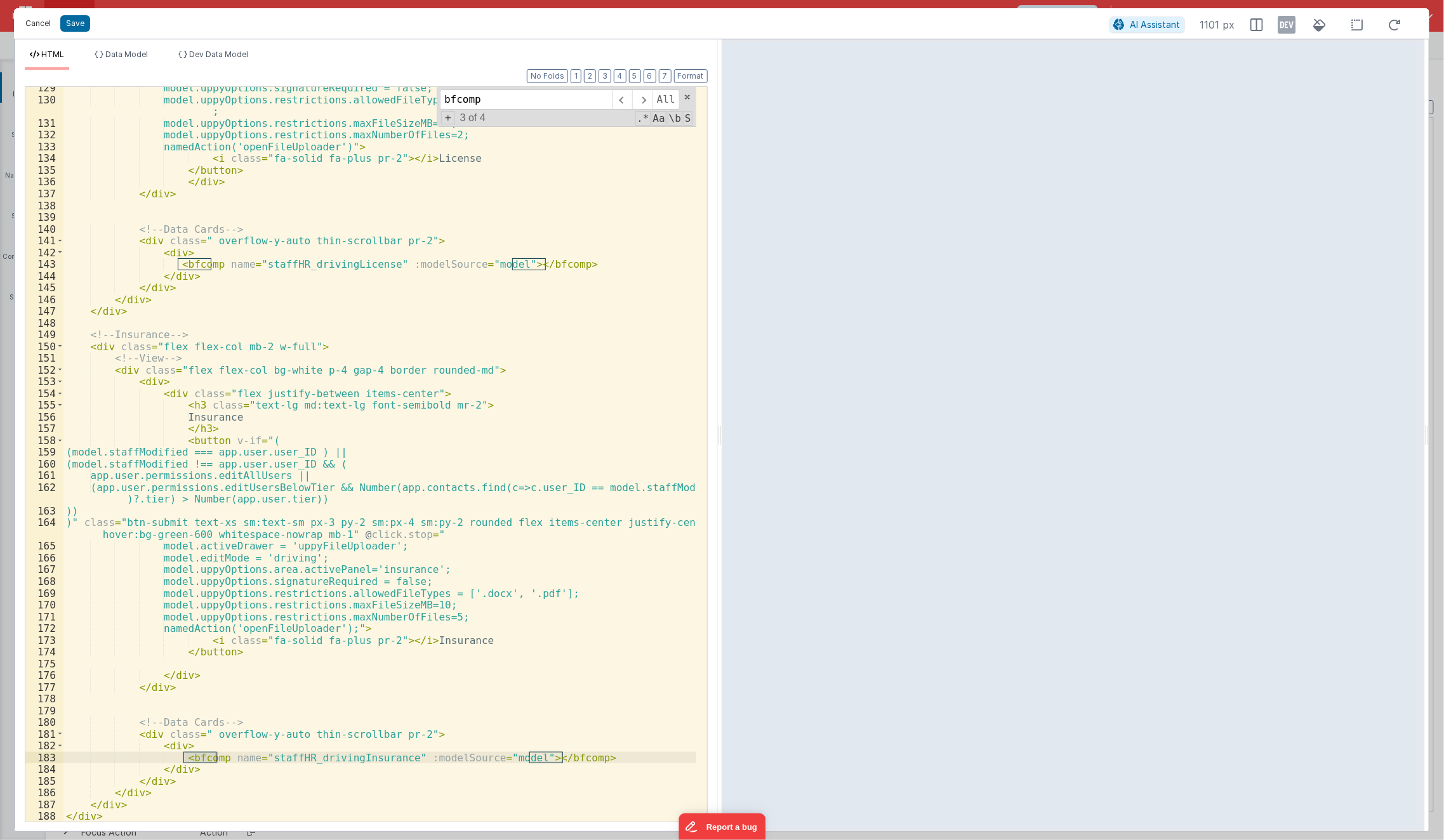
click at [34, 28] on button "Cancel" at bounding box center [38, 23] width 38 height 18
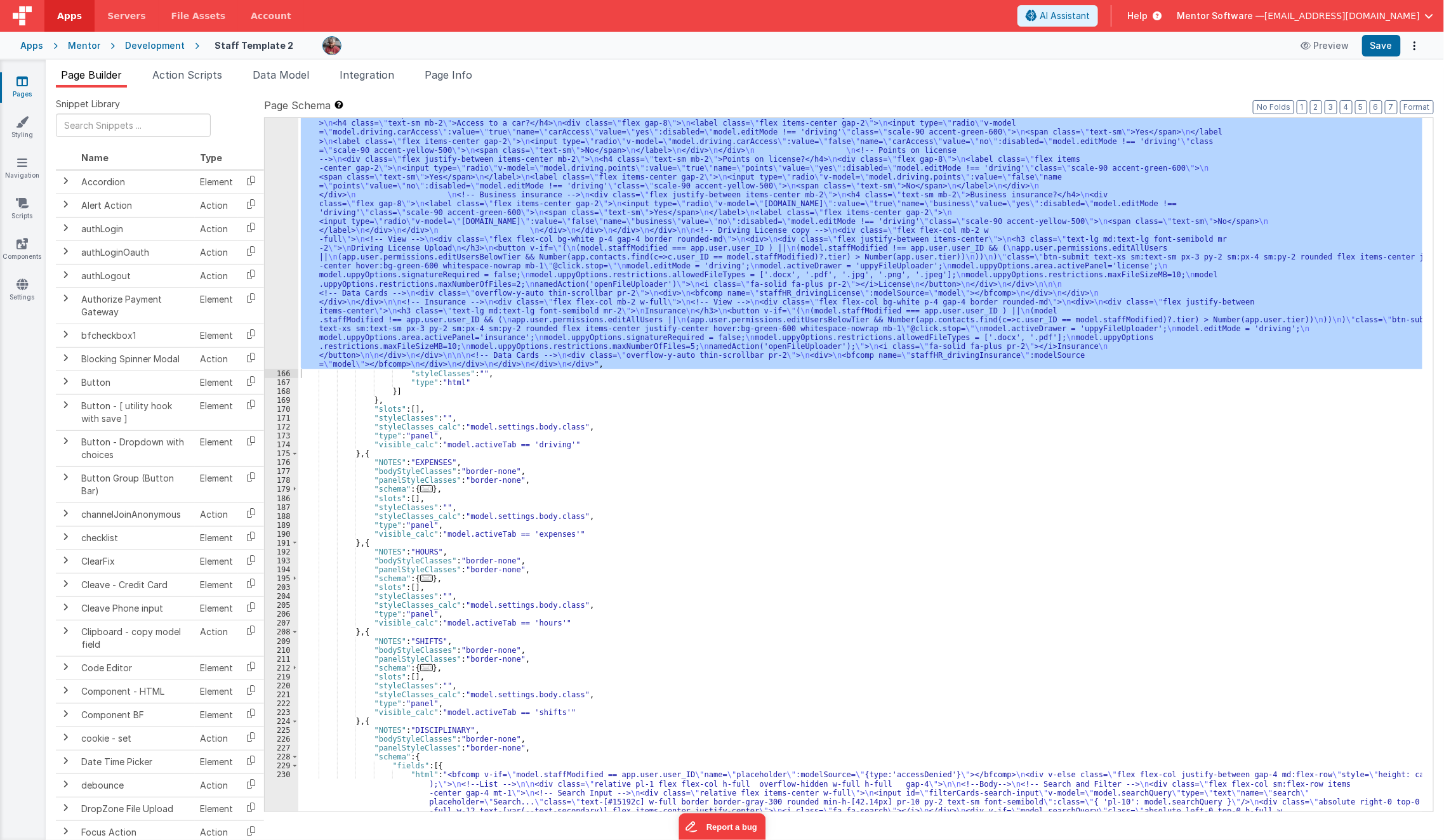
scroll to position [3214, 0]
click at [424, 302] on div ""html" : "<!-- Driving Details --> \n\n <div class= \" space-y-6 md:space-y-0 m…" at bounding box center [860, 464] width 1124 height 694
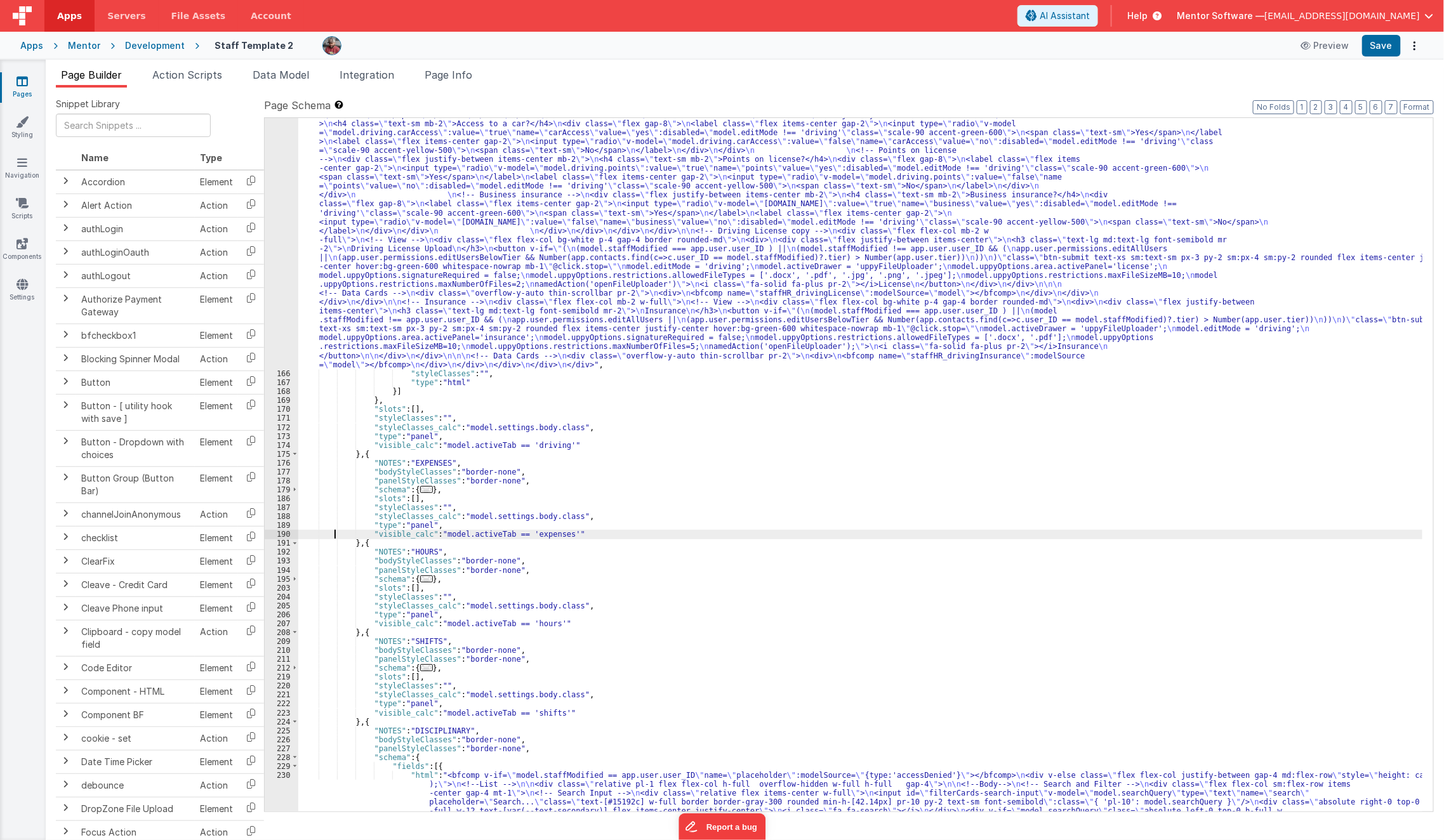
click at [335, 533] on div ""html" : "<!-- Driving Details --> \n\n <div class= \" space-y-6 md:space-y-0 m…" at bounding box center [860, 694] width 1125 height 1382
click at [420, 490] on span "..." at bounding box center [426, 489] width 12 height 7
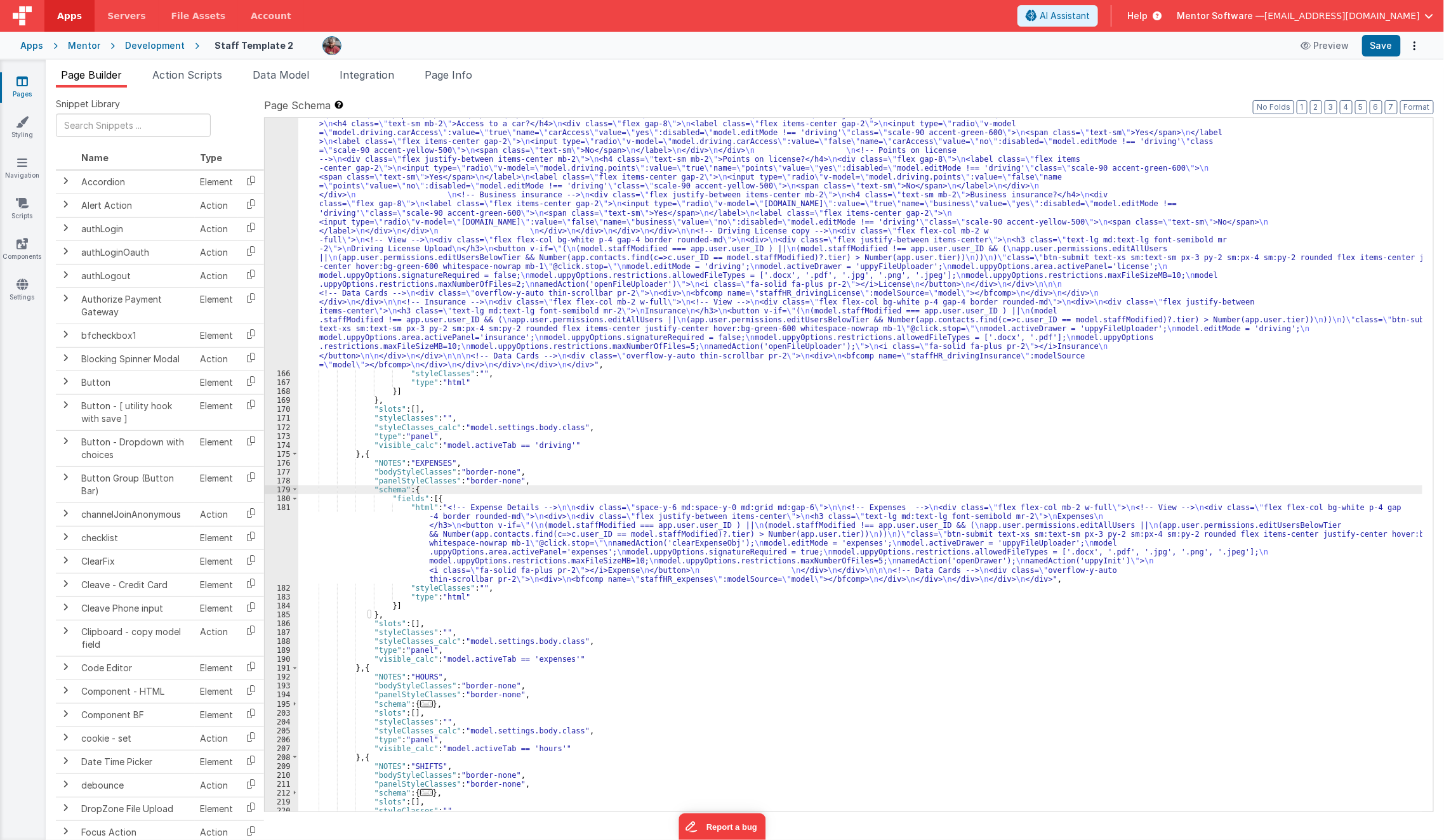
click at [387, 532] on div ""html" : "<!-- Driving Details --> \n\n <div class= \" space-y-6 md:space-y-0 m…" at bounding box center [860, 538] width 1125 height 1070
click at [267, 552] on div "181" at bounding box center [281, 543] width 34 height 81
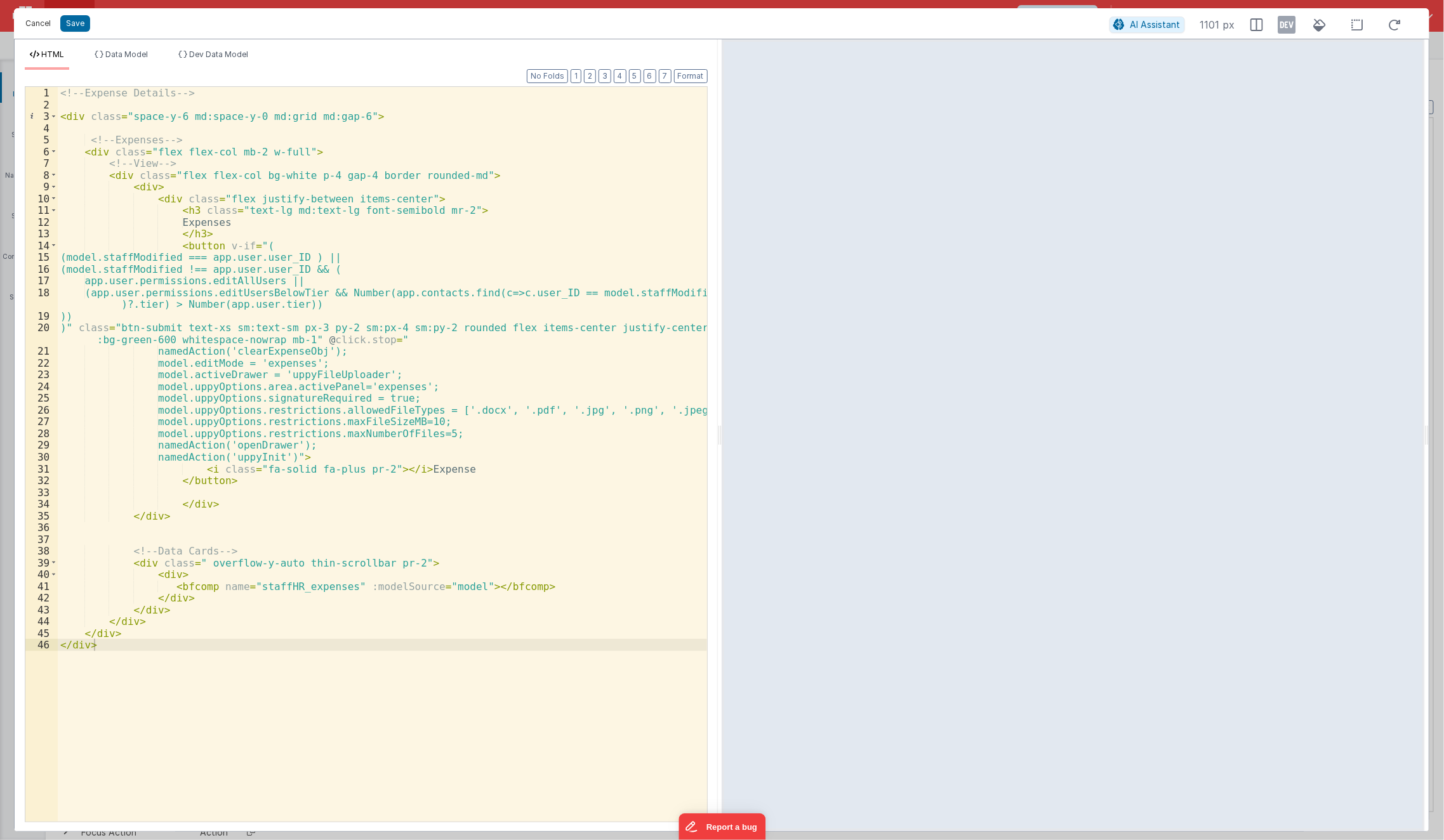
click at [39, 24] on button "Cancel" at bounding box center [38, 23] width 38 height 18
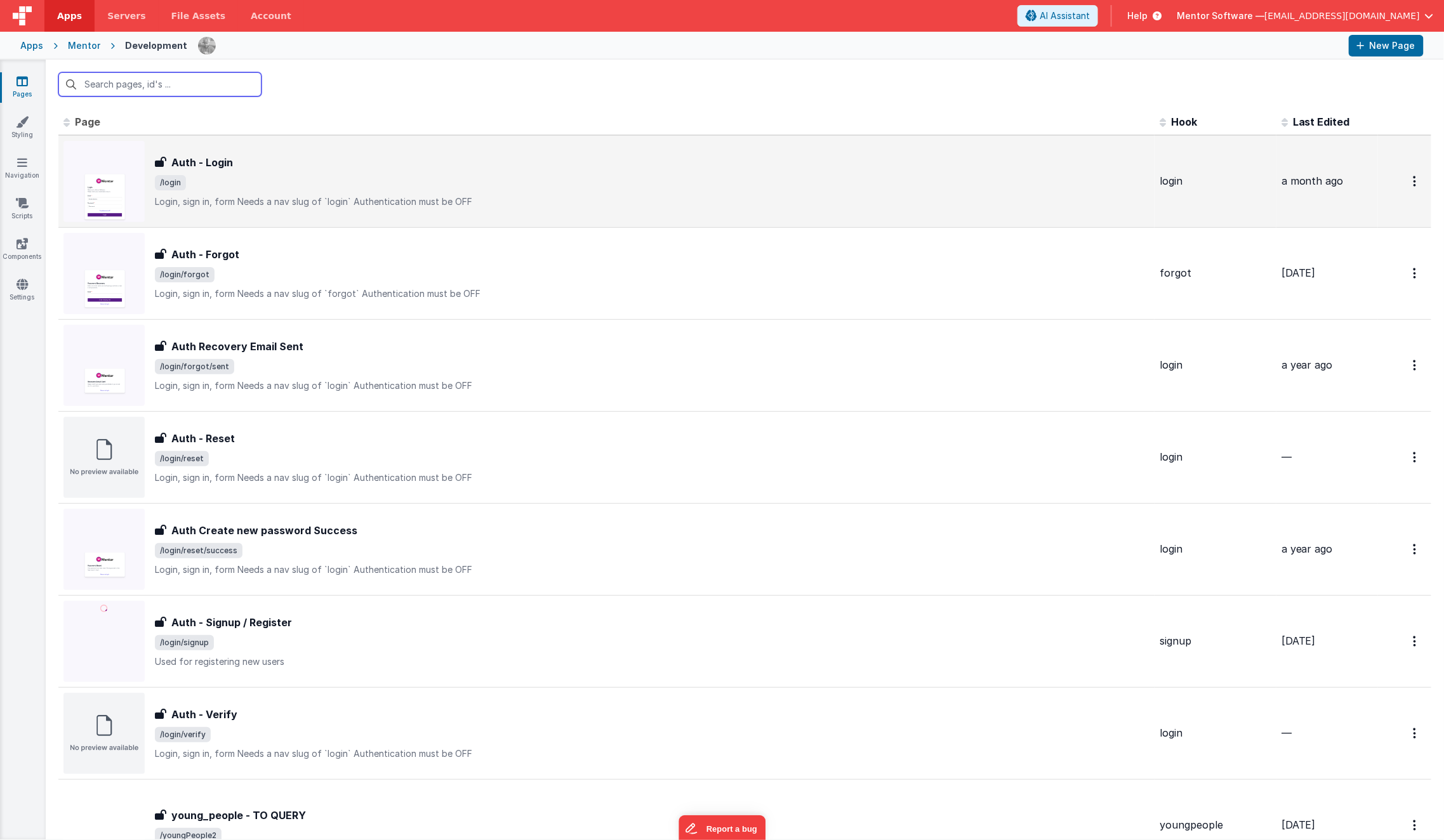
type input "s"
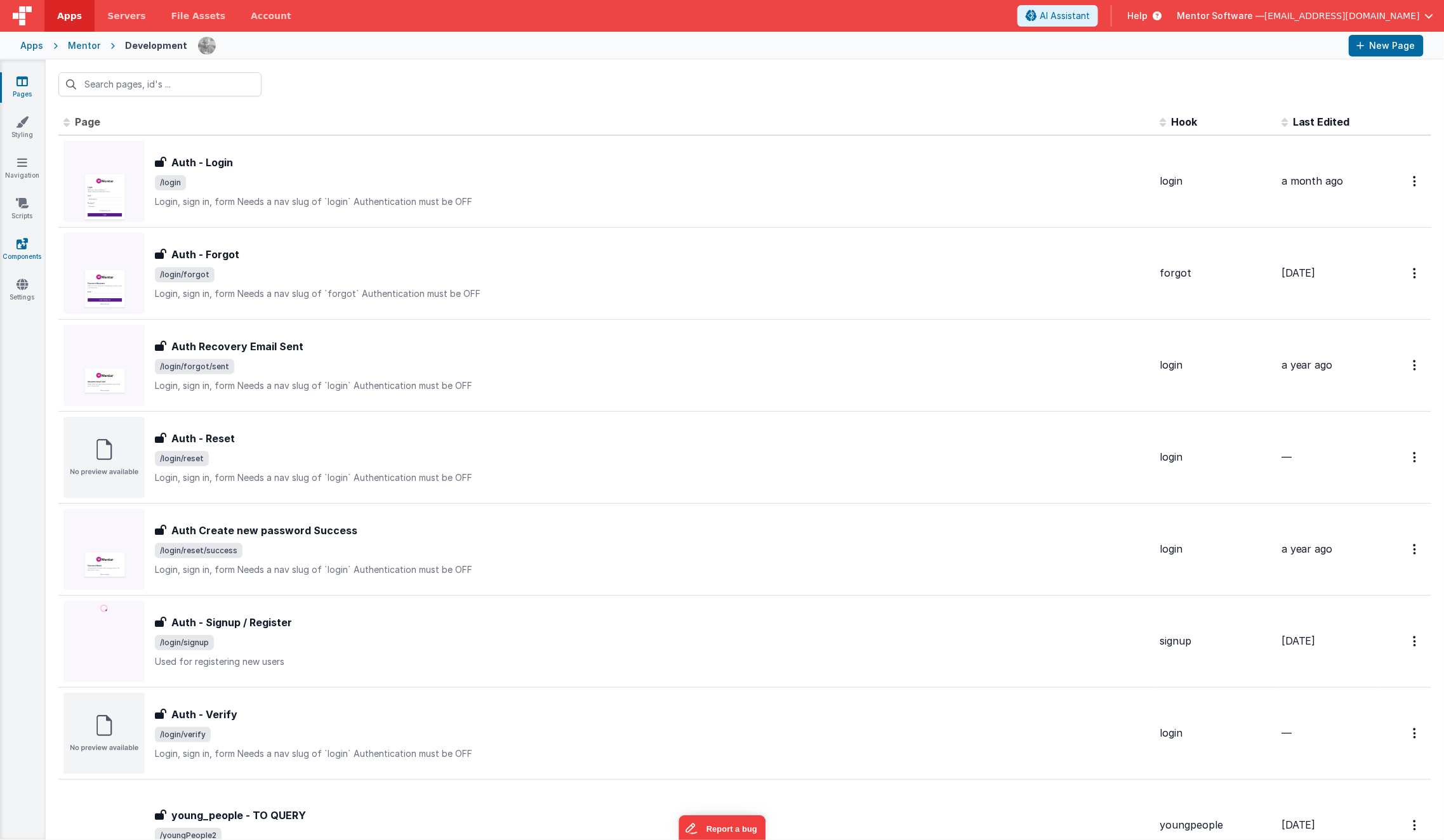
click at [23, 243] on icon at bounding box center [22, 243] width 11 height 12
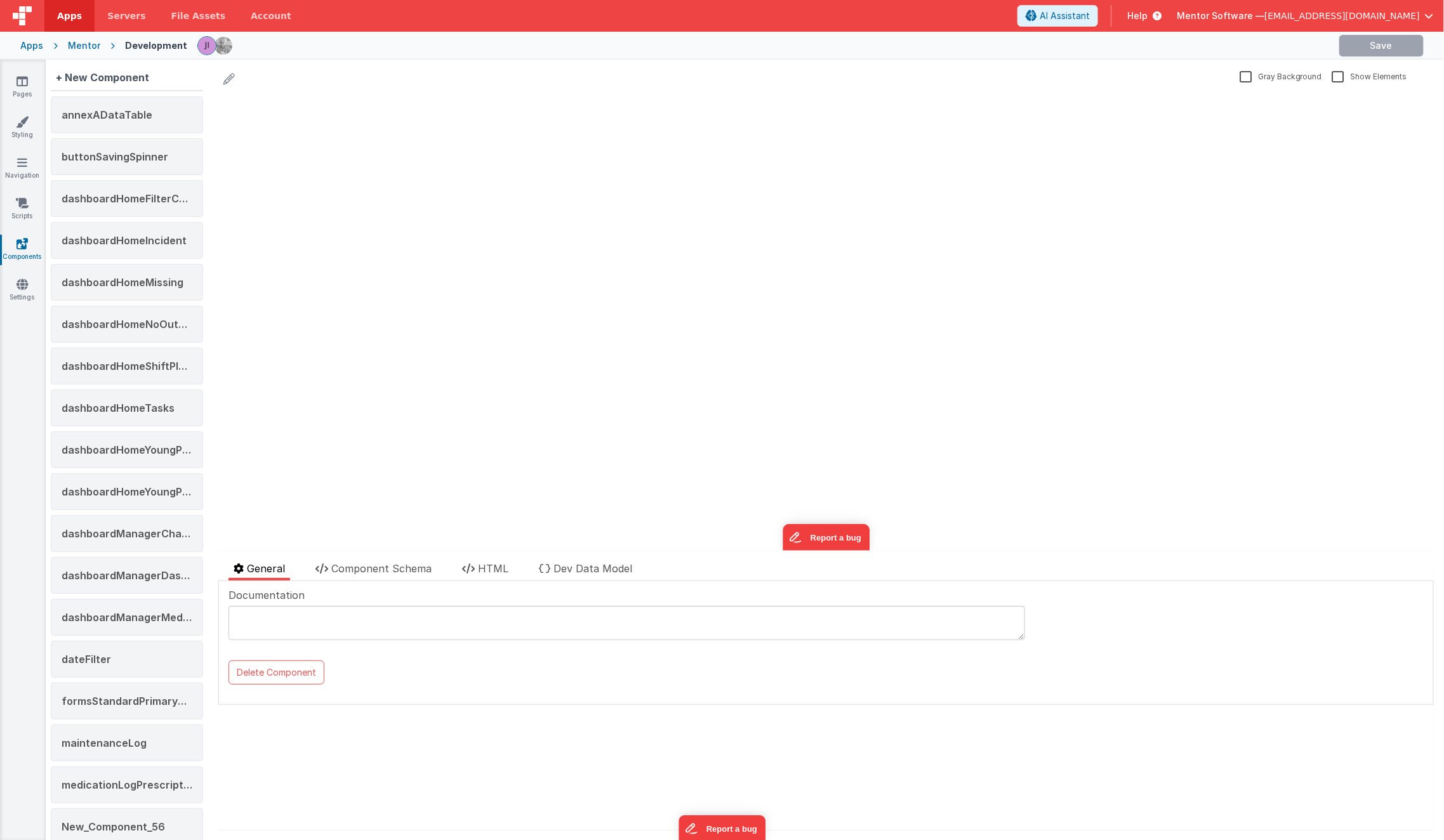
click at [457, 270] on div "update page model (See schema to hide after dev) showElements" at bounding box center [826, 321] width 1216 height 458
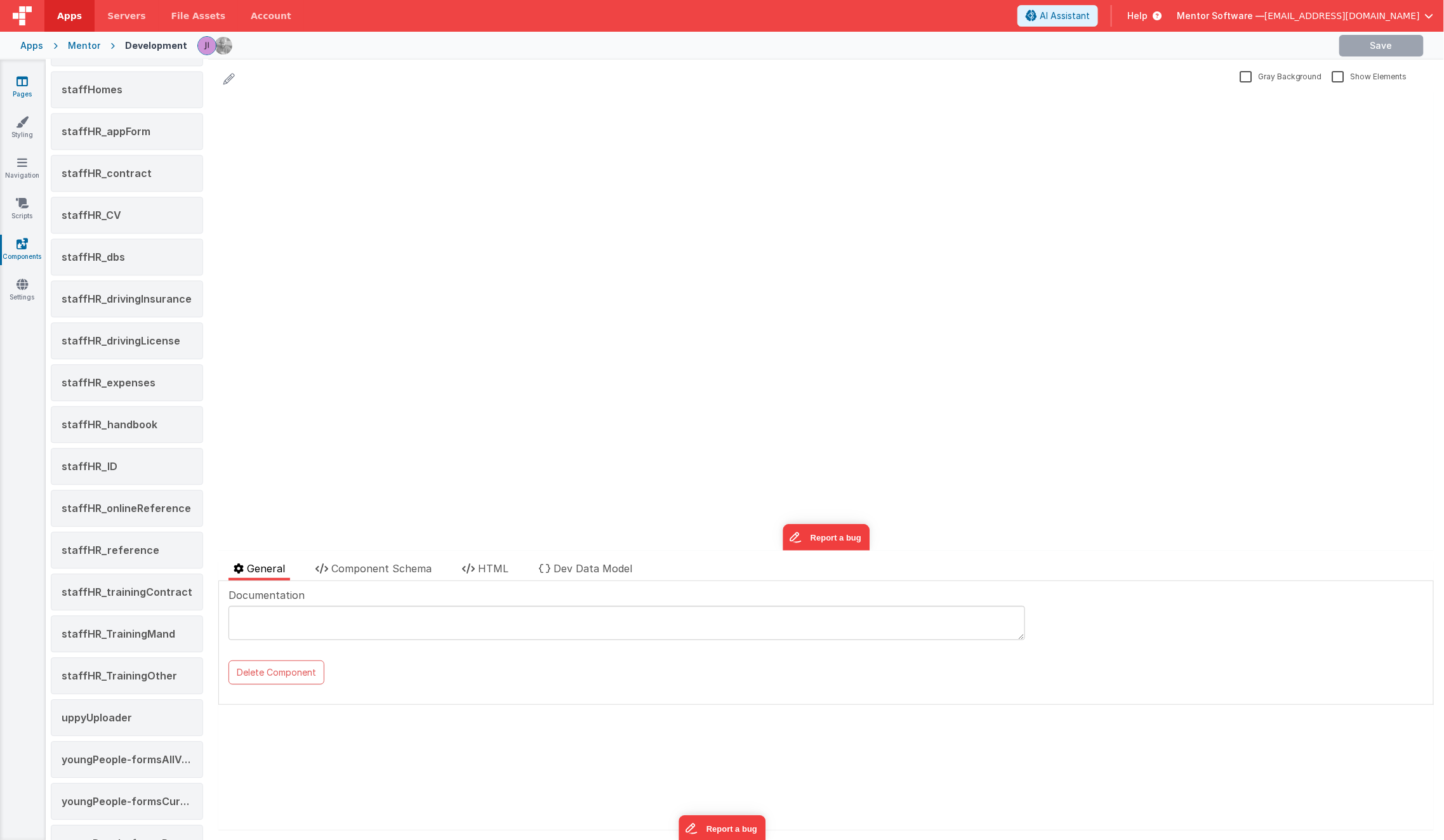
click at [14, 78] on link "Pages" at bounding box center [22, 87] width 45 height 26
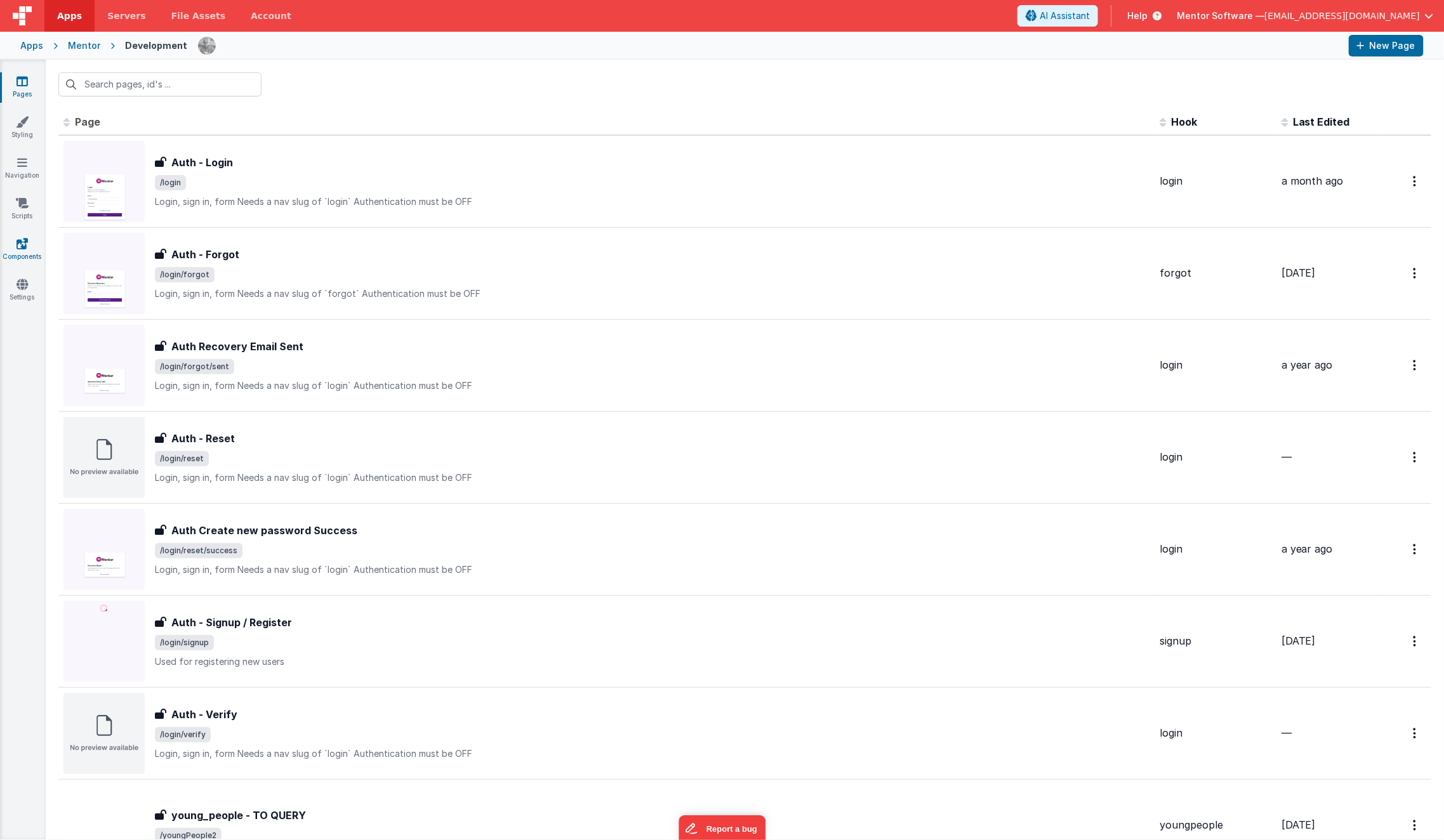
click at [14, 260] on link "Components" at bounding box center [22, 250] width 45 height 26
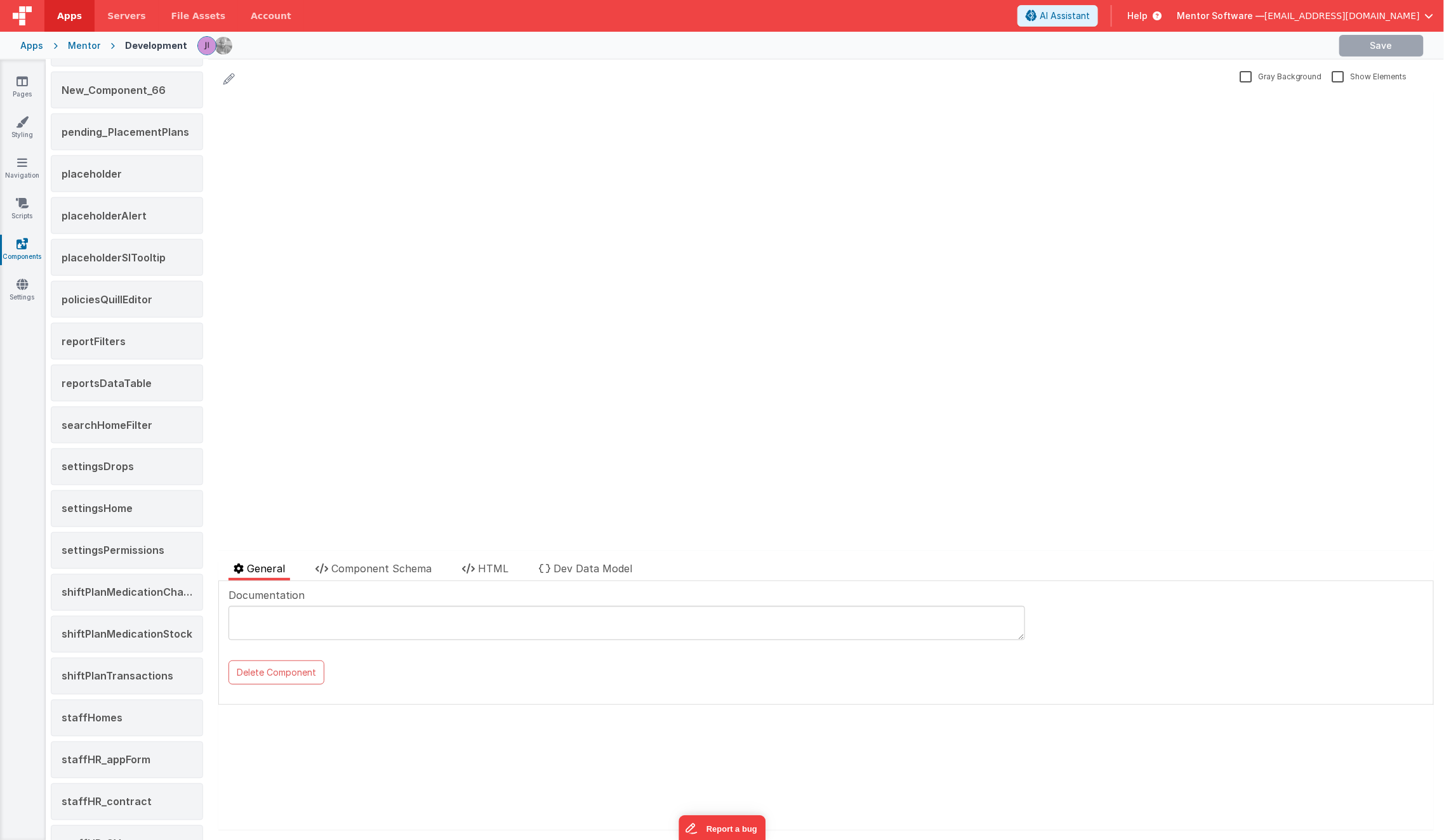
scroll to position [1393, 0]
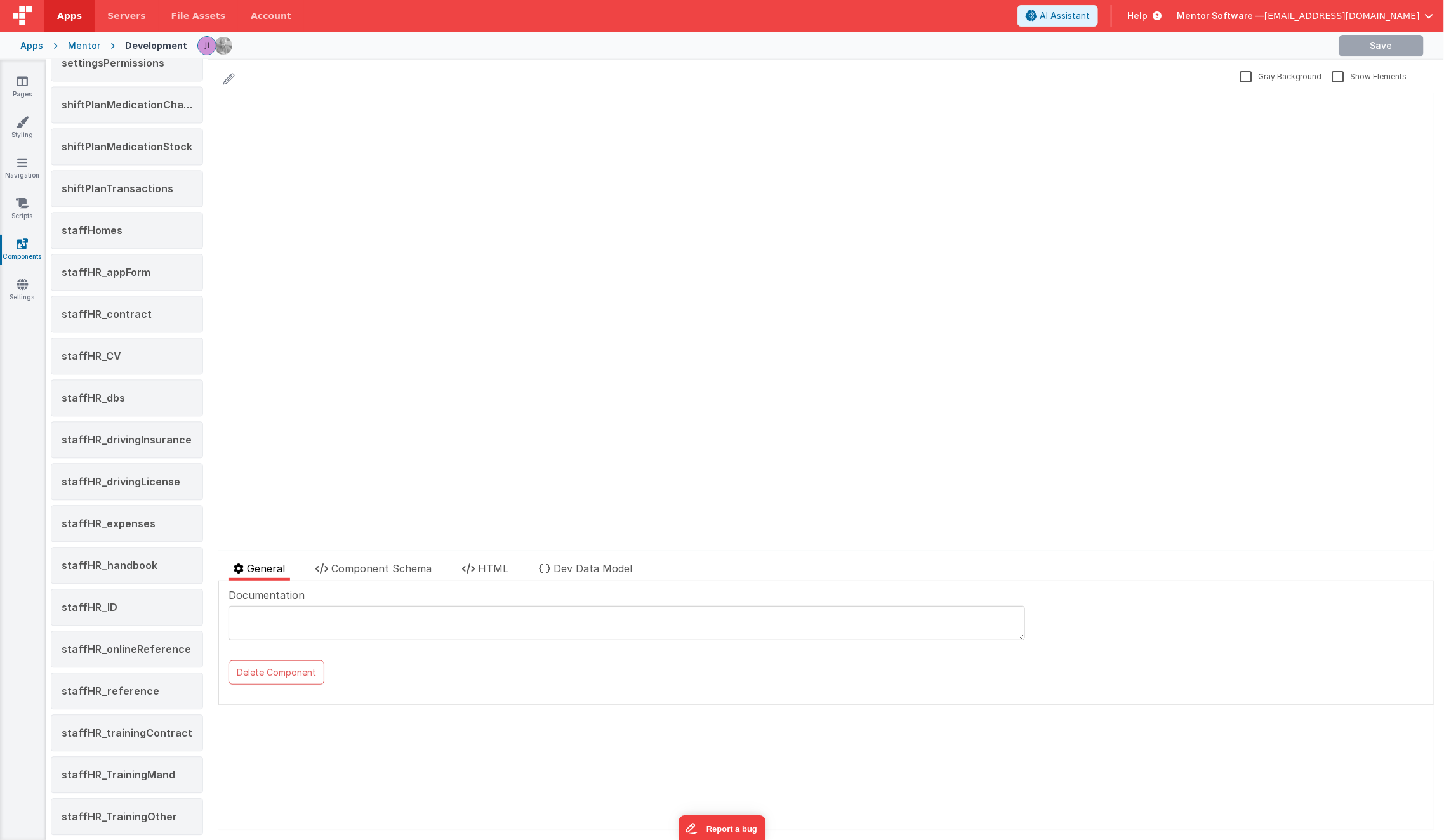
click at [407, 414] on div "update page model (See schema to hide after dev) { "component": { "comp": { "fi…" at bounding box center [826, 321] width 1216 height 458
click at [82, 601] on span "staffHR_ID" at bounding box center [89, 607] width 56 height 12
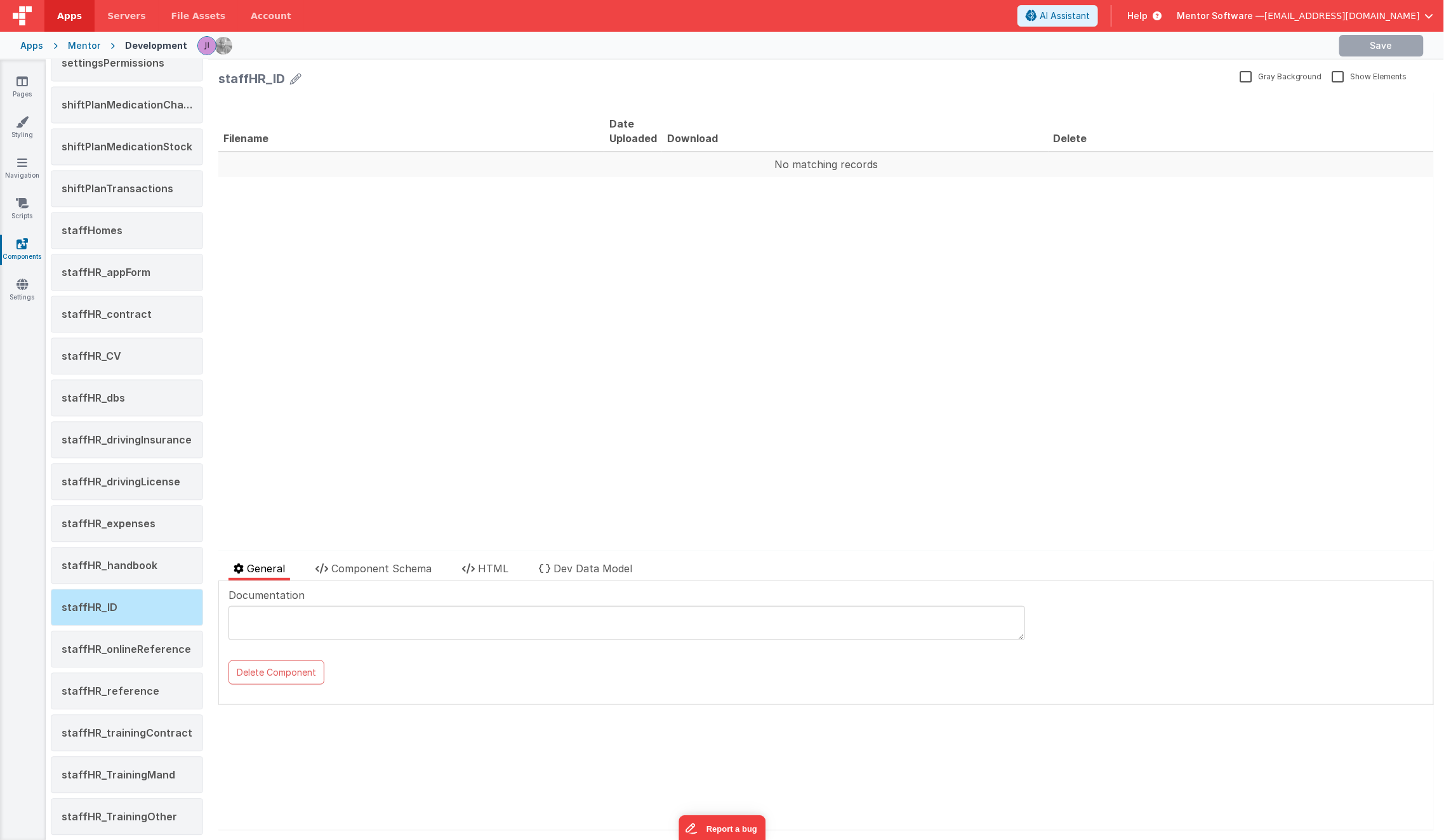
click at [399, 560] on div "staffHR_ID Gray Background Show Elements General Component Schema HTML Dev Data…" at bounding box center [826, 450] width 1235 height 781
click at [397, 571] on span "Component Schema" at bounding box center [382, 568] width 100 height 12
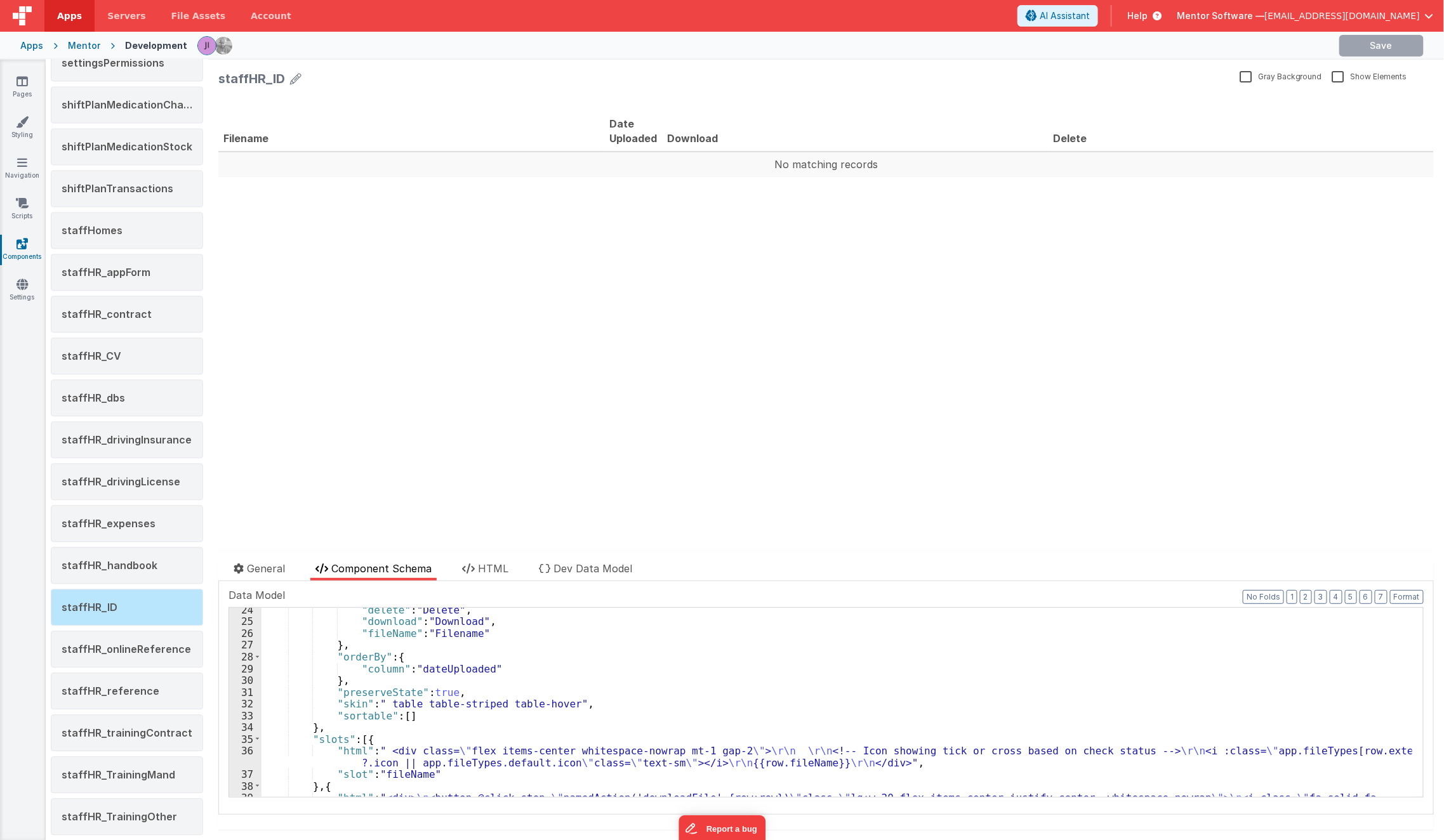
scroll to position [378, 0]
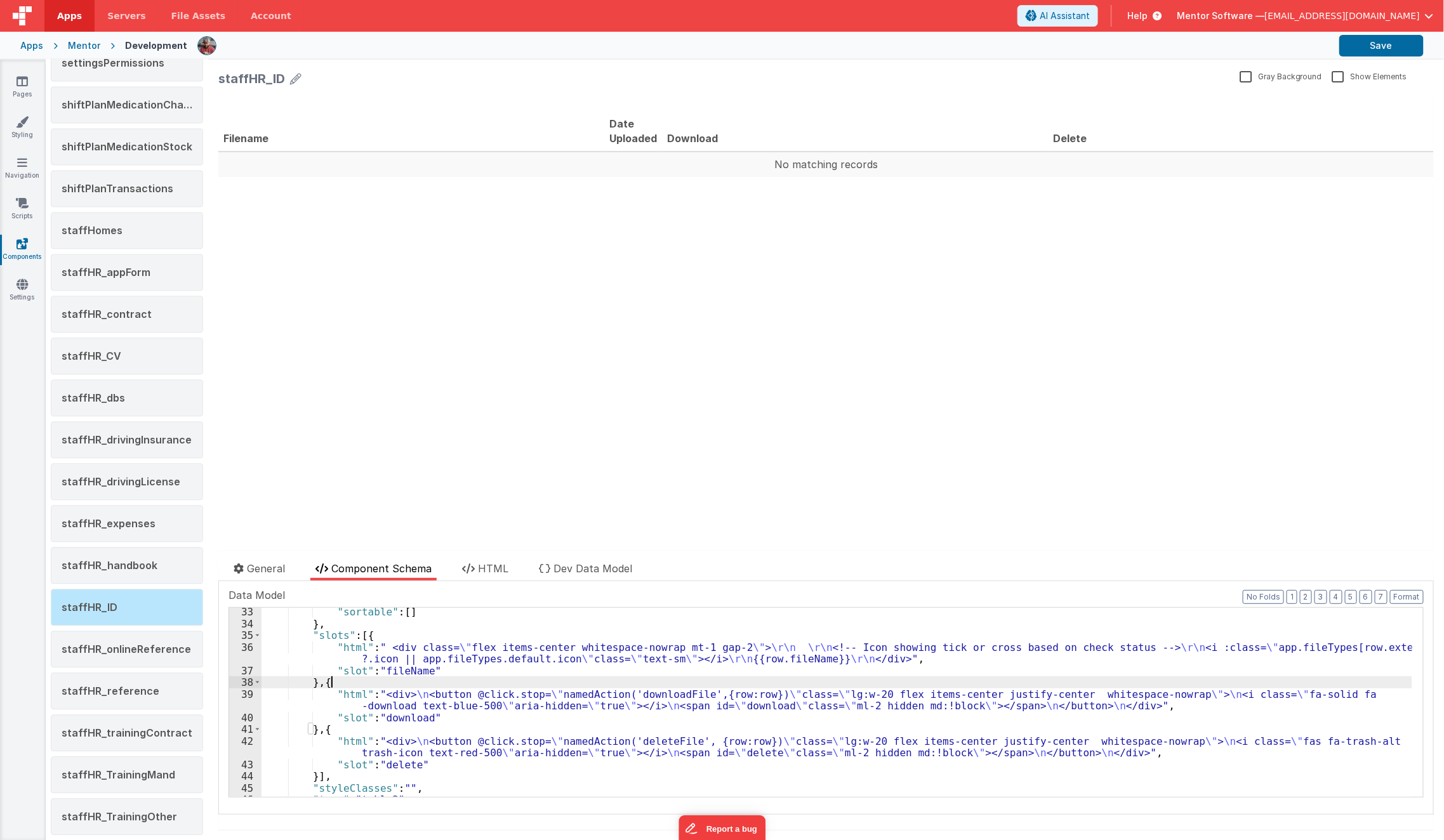
click at [406, 687] on div ""sortable" : [ ] } , "slots" : [{ "html" : " <div class= \" flex items-center w…" at bounding box center [837, 712] width 1151 height 213
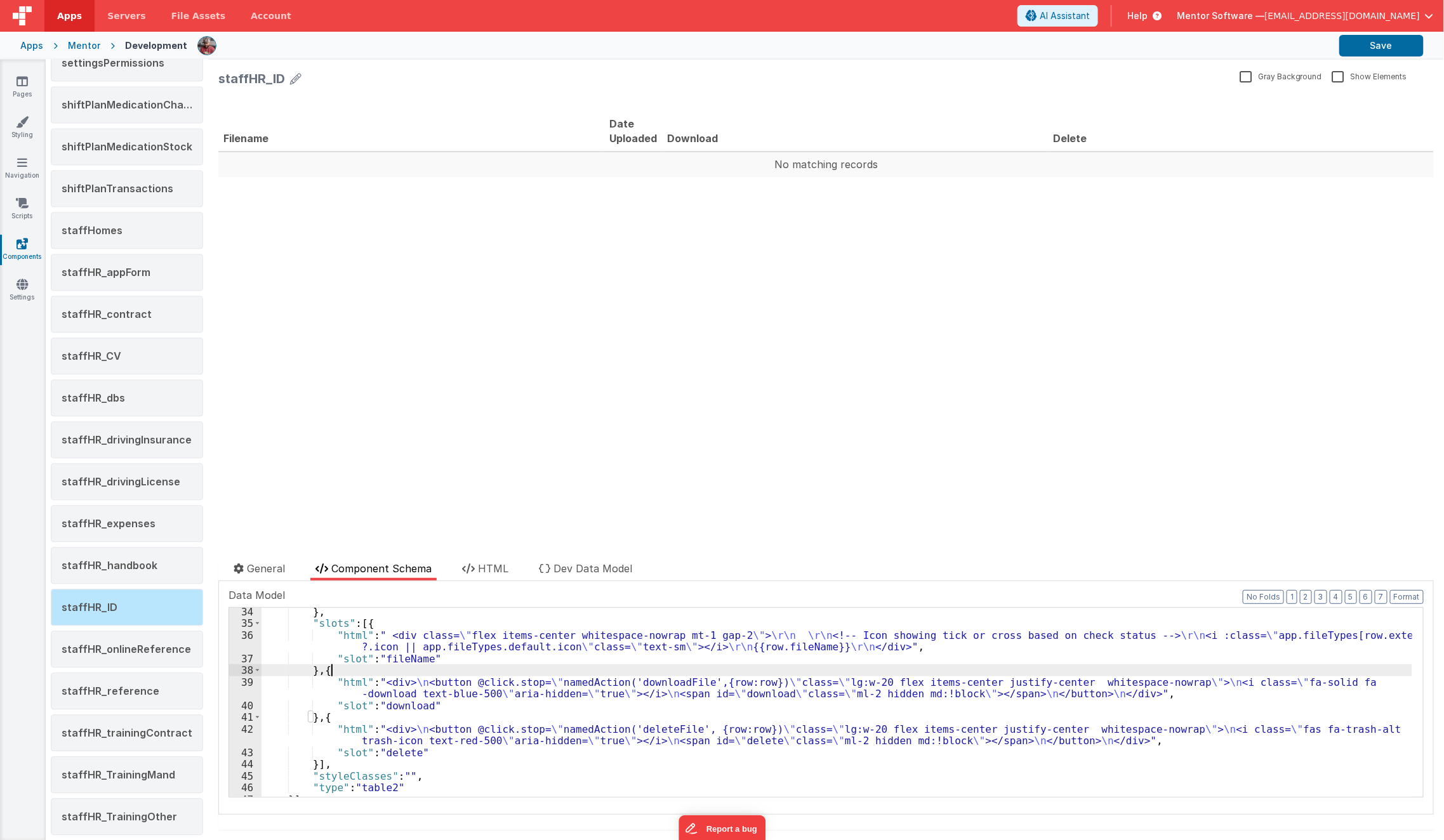
scroll to position [389, 0]
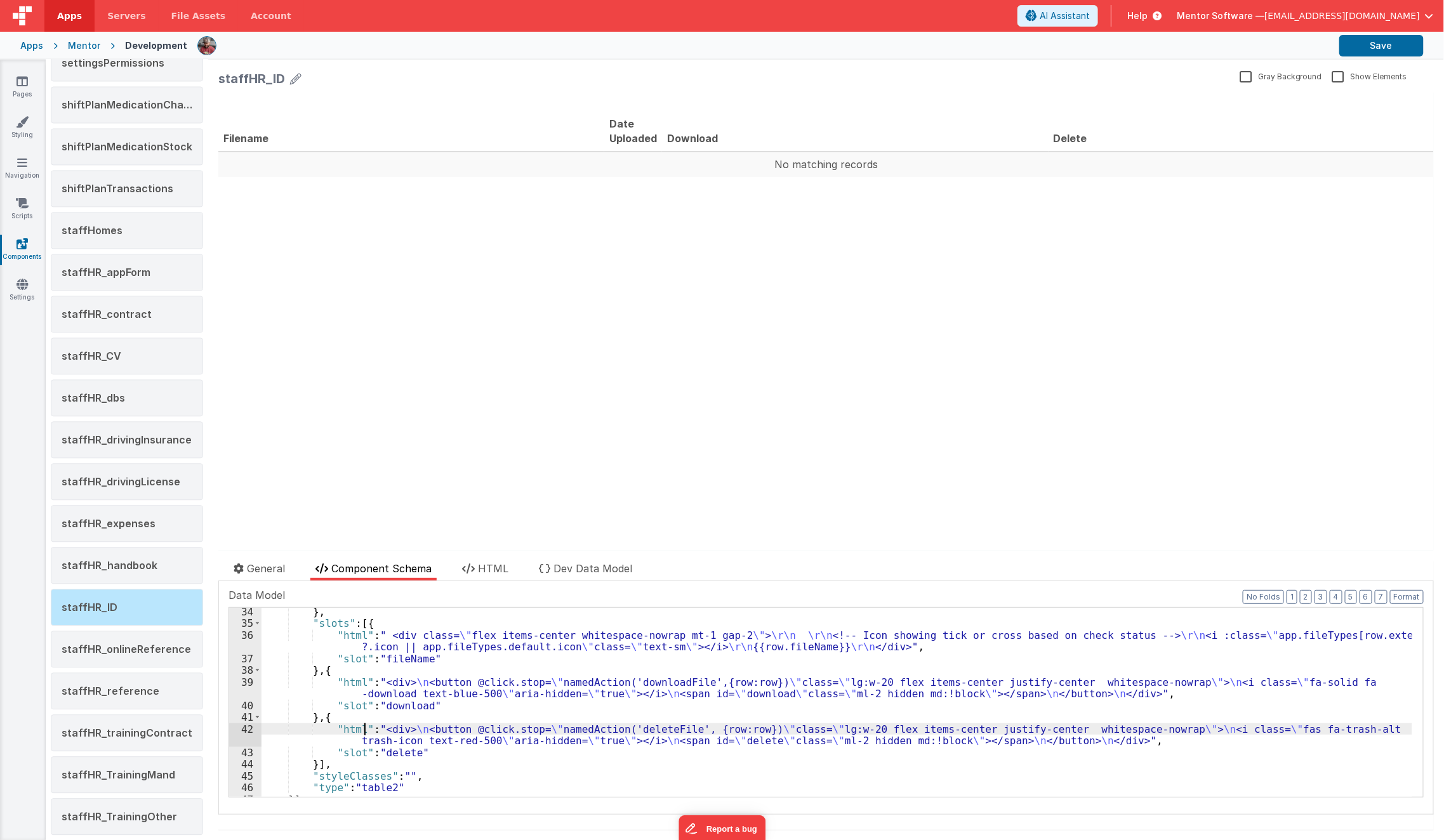
click at [366, 732] on div "} , "slots" : [{ "html" : " <div class= \" flex items-center whitespace-nowrap …" at bounding box center [837, 712] width 1151 height 213
click at [309, 743] on div "} , "slots" : [{ "html" : " <div class= \" flex items-center whitespace-nowrap …" at bounding box center [837, 712] width 1151 height 213
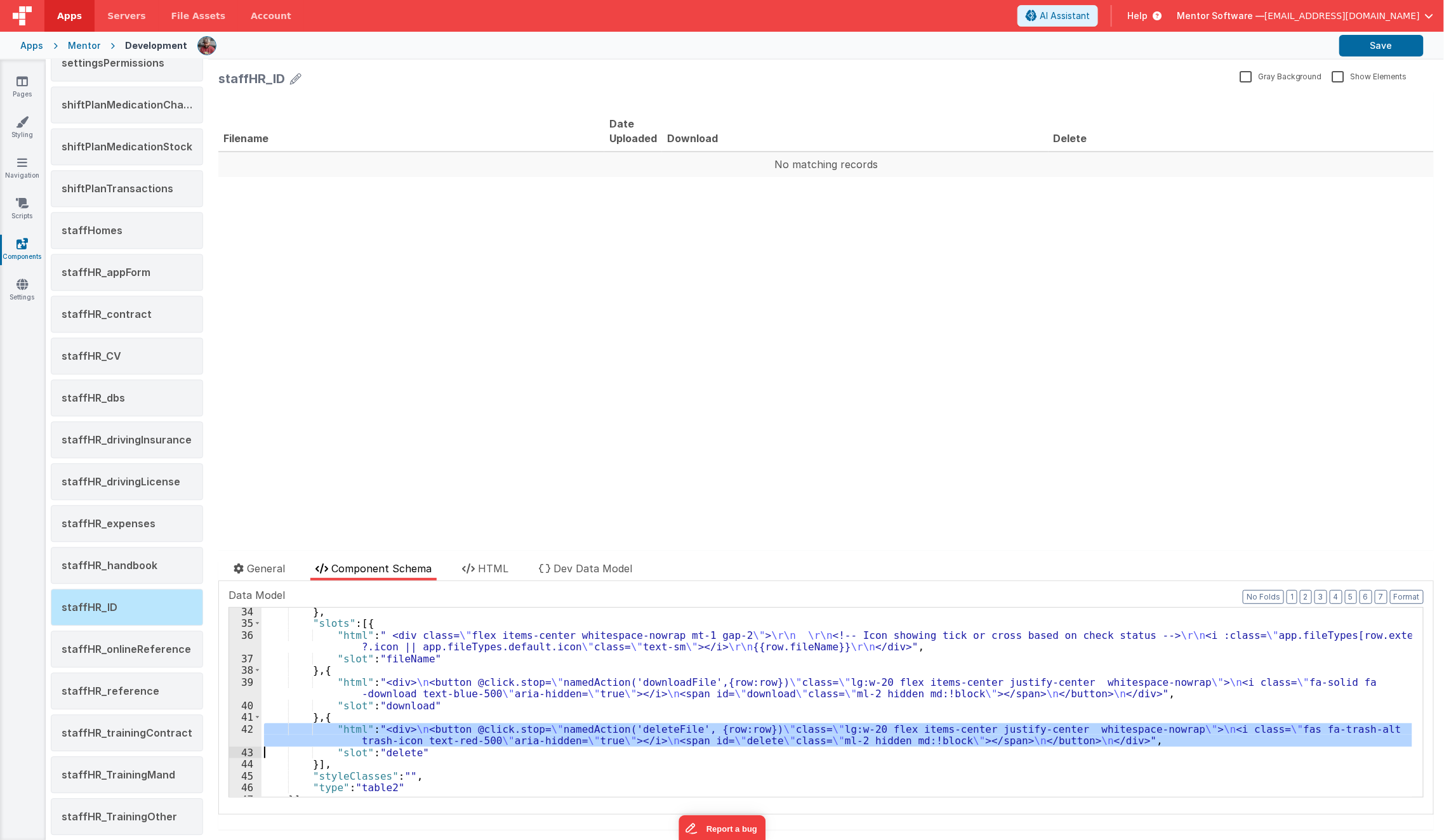
click at [245, 736] on div "42" at bounding box center [245, 735] width 32 height 24
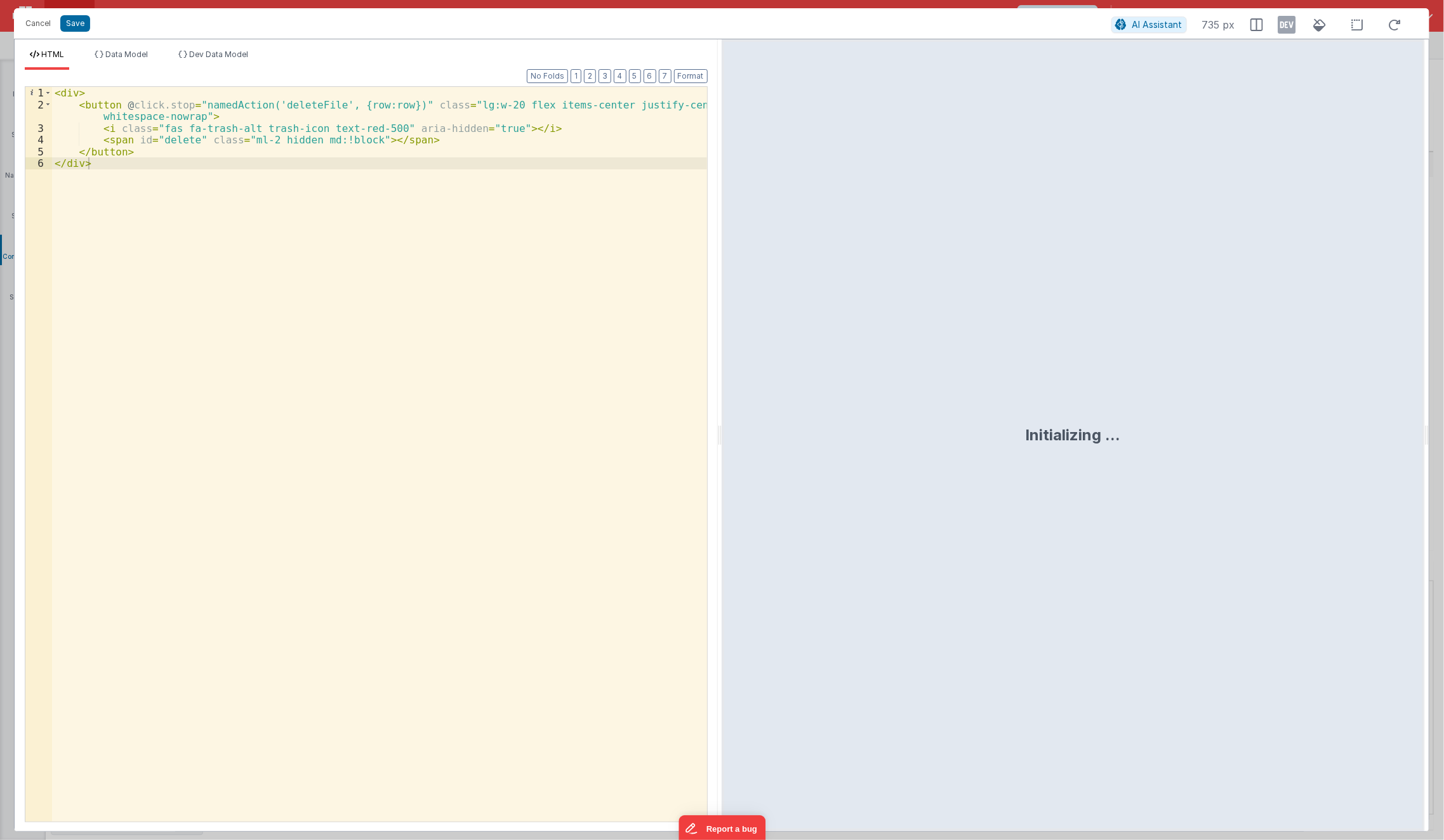
click at [295, 543] on div "< div > < button @ click.stop = "namedAction('deleteFile', {row:row})" class = …" at bounding box center [380, 466] width 656 height 759
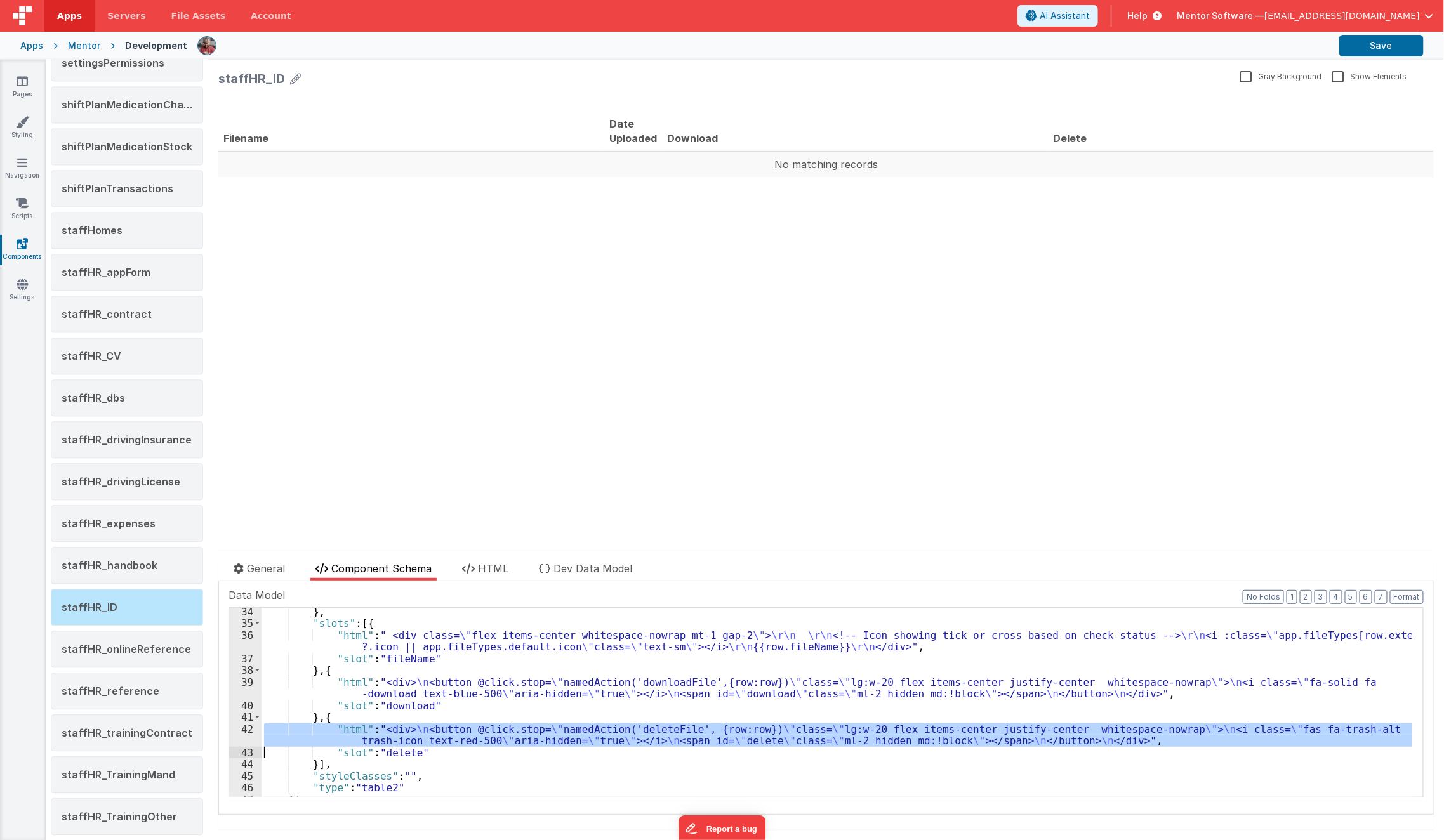
click at [287, 742] on div "} , "slots" : [{ "html" : " <div class= \" flex items-center whitespace-nowrap …" at bounding box center [837, 703] width 1151 height 189
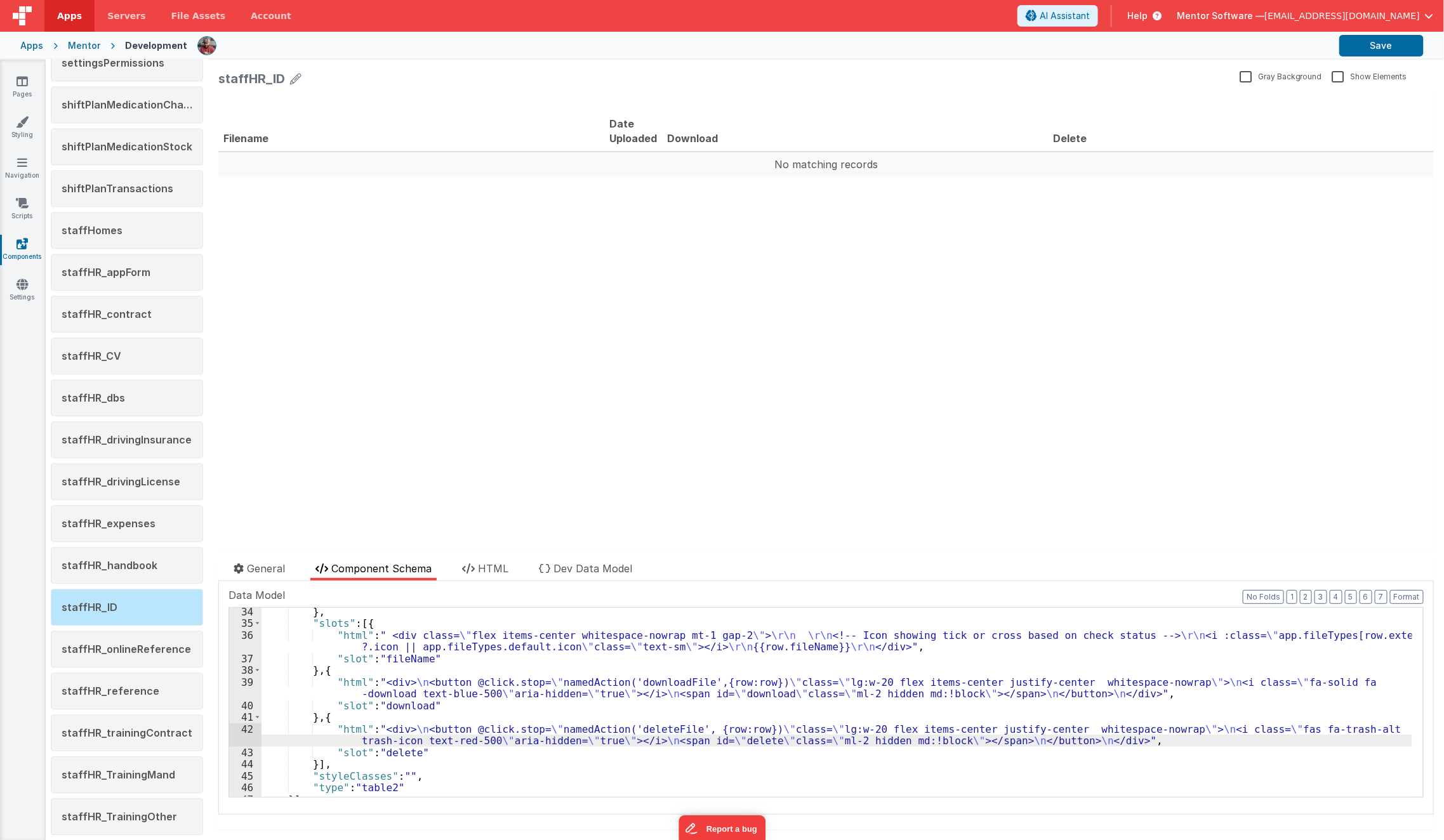
click at [247, 737] on div "42" at bounding box center [245, 735] width 32 height 24
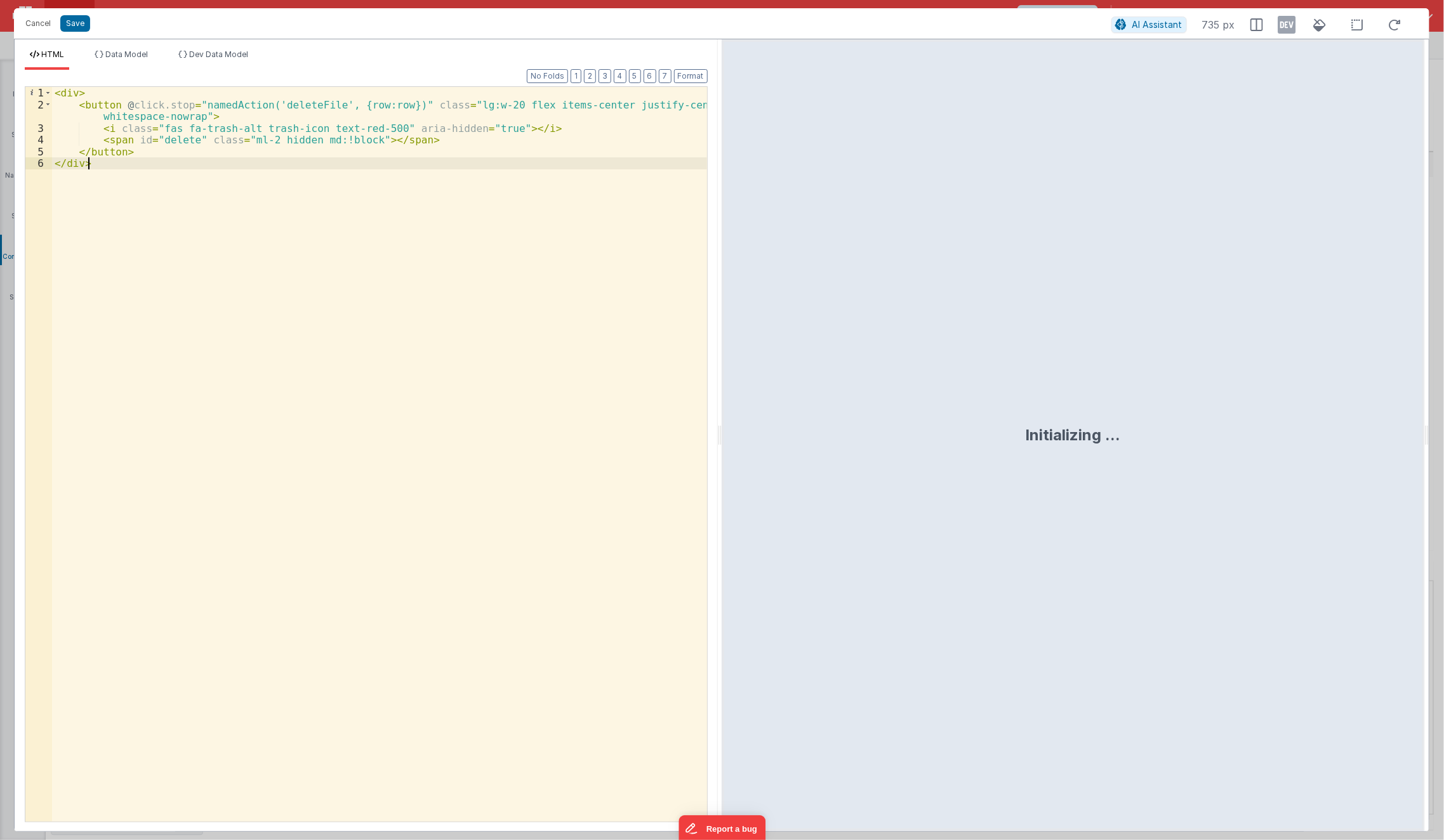
click at [439, 385] on div "< div > < button @ click.stop = "namedAction('deleteFile', {row:row})" class = …" at bounding box center [380, 466] width 656 height 759
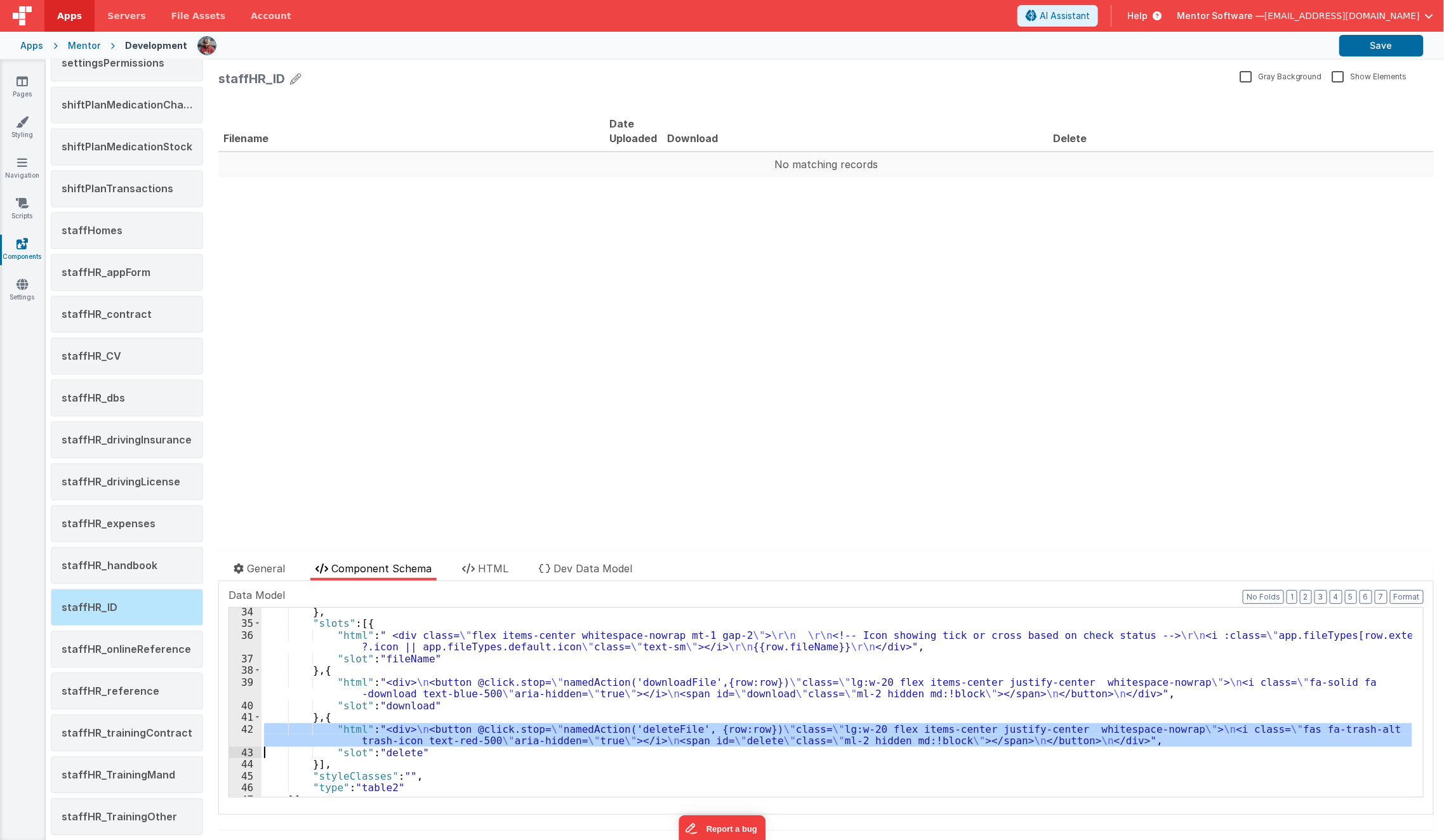
click at [239, 738] on div "42" at bounding box center [245, 735] width 32 height 24
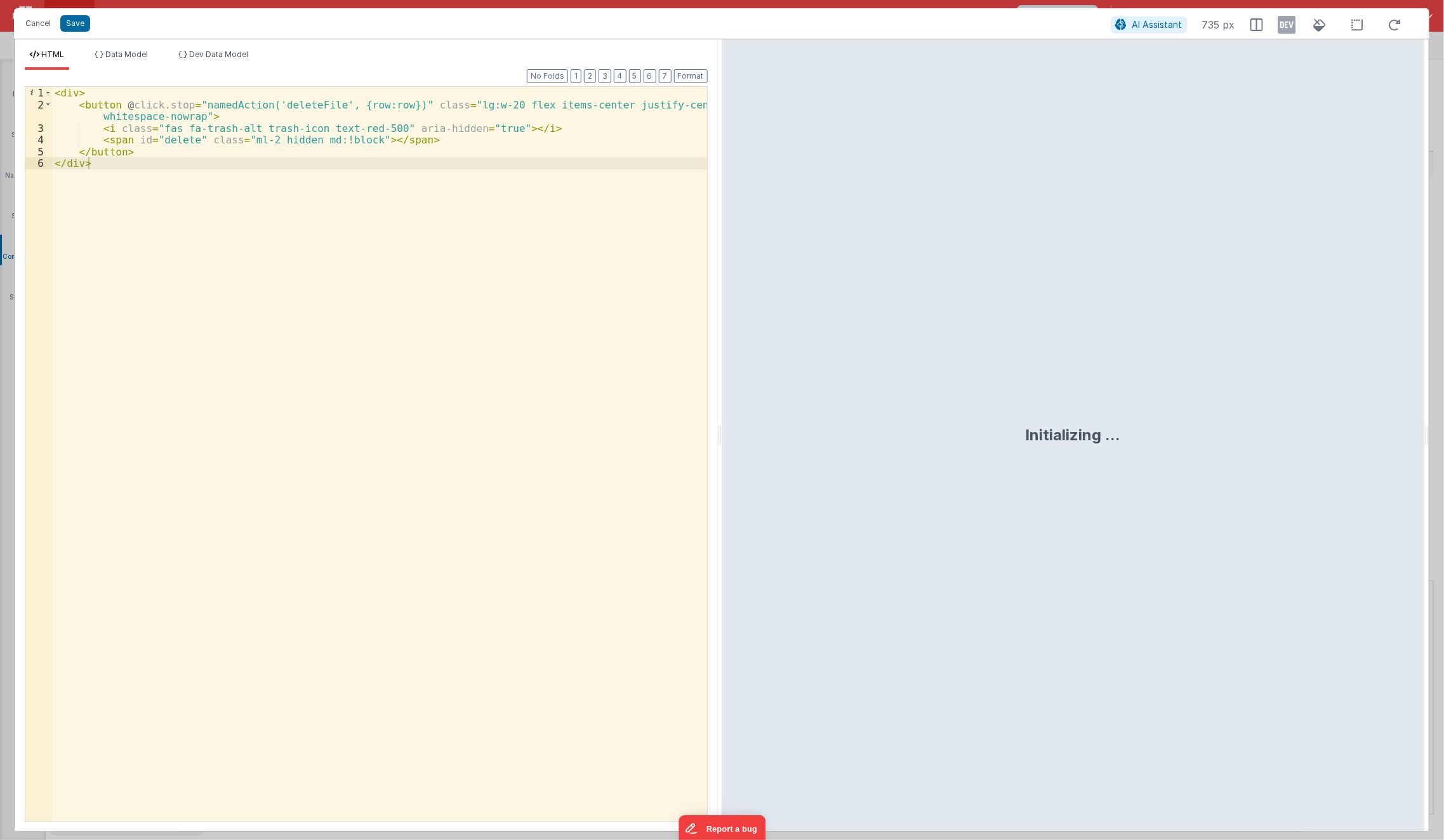
click at [381, 503] on div "< div > < button @ click.stop = "namedAction('deleteFile', {row:row})" class = …" at bounding box center [380, 466] width 656 height 759
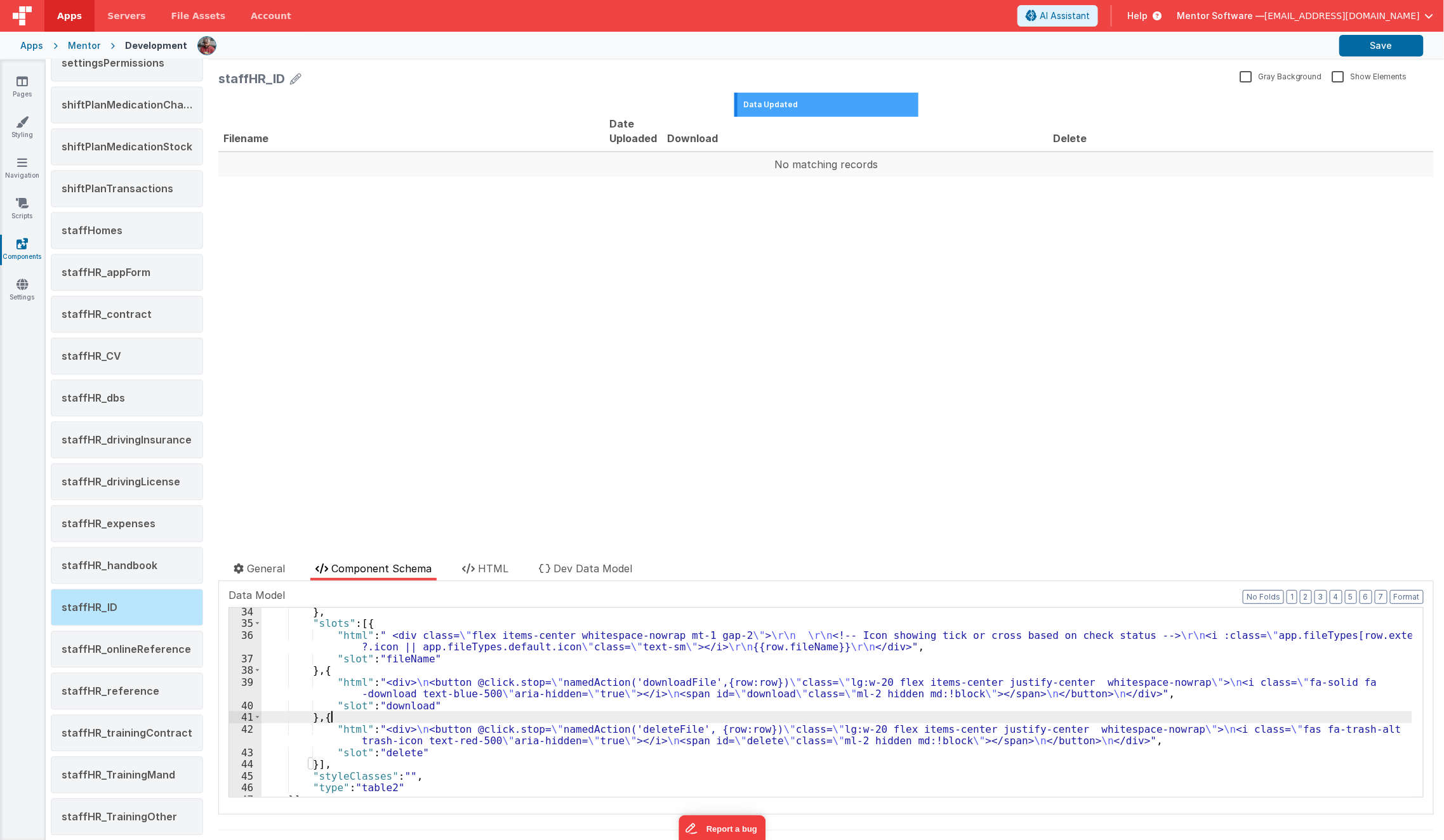
click at [373, 722] on div "} , "slots" : [{ "html" : " <div class= \" flex items-center whitespace-nowrap …" at bounding box center [837, 712] width 1151 height 213
click at [360, 733] on div "} , "slots" : [{ "html" : " <div class= \" flex items-center whitespace-nowrap …" at bounding box center [837, 712] width 1151 height 213
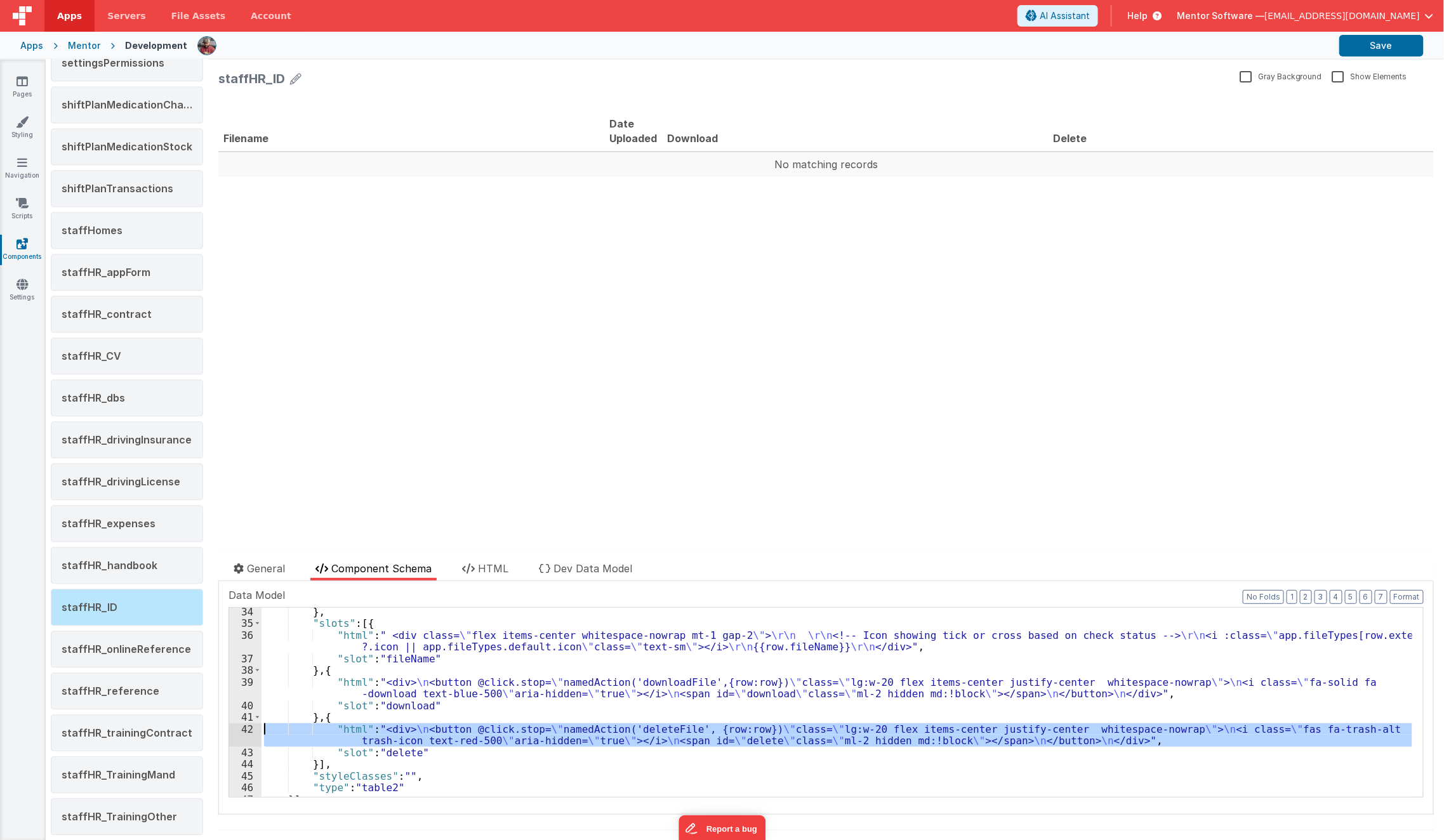
click at [237, 733] on div "42" at bounding box center [245, 735] width 32 height 24
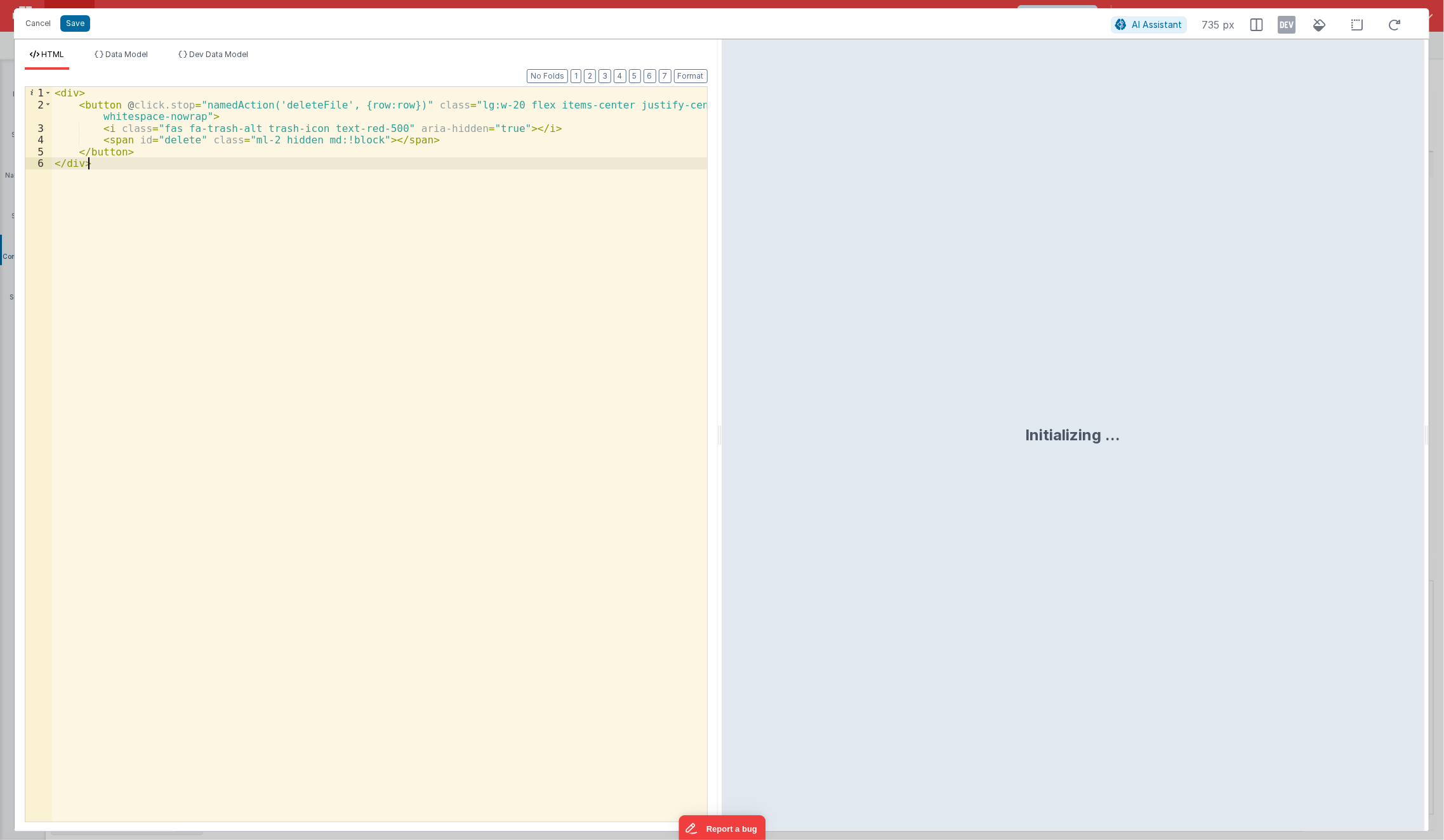
click at [348, 506] on div "< div > < button @ click.stop = "namedAction('deleteFile', {row:row})" class = …" at bounding box center [380, 466] width 656 height 759
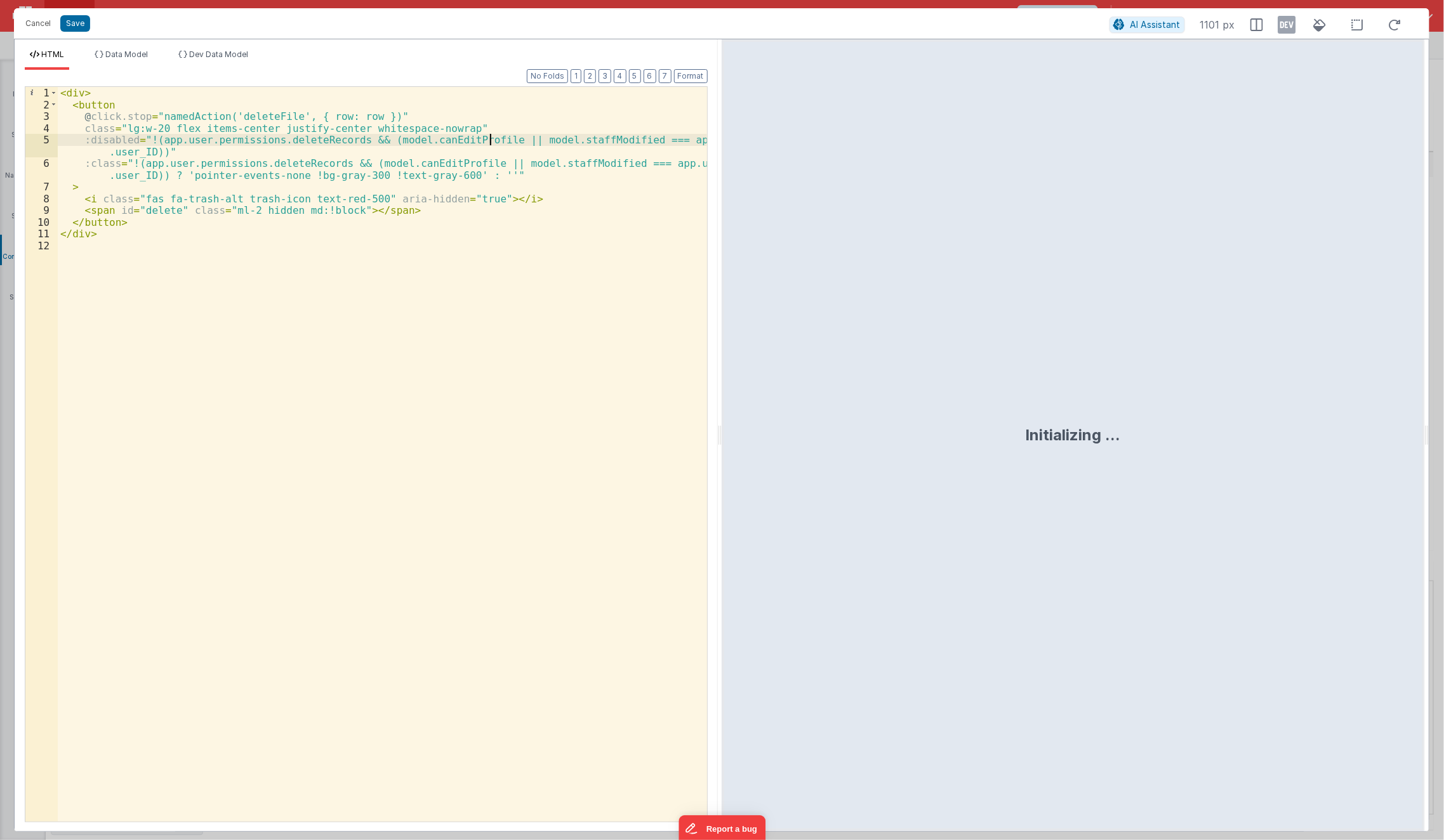
click at [490, 139] on div "< div > < button @ click.stop = "namedAction('deleteFile', { row: row })" class…" at bounding box center [383, 466] width 650 height 759
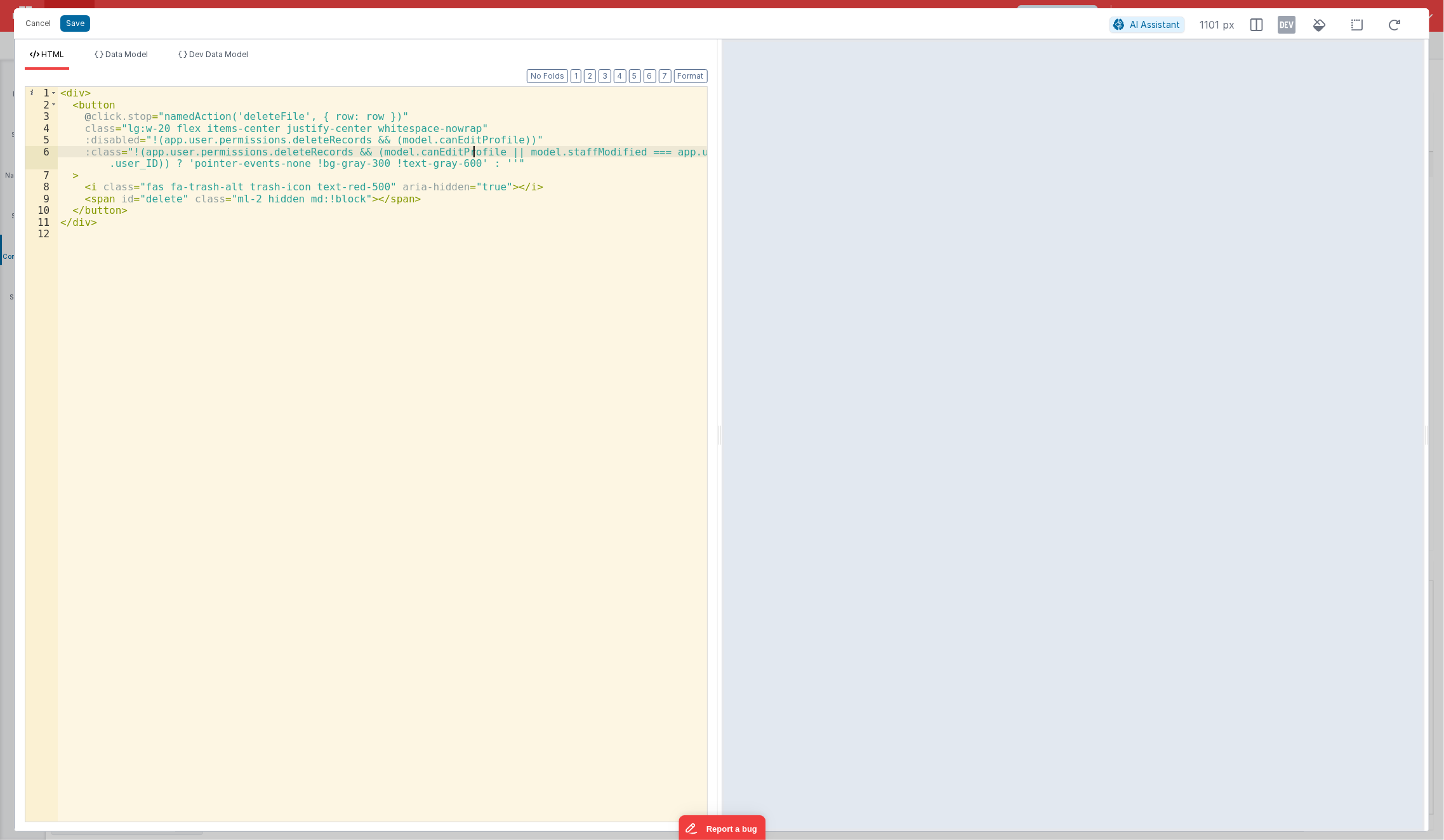
click at [472, 153] on div "< div > < button @ click.stop = "namedAction('deleteFile', { row: row })" class…" at bounding box center [383, 466] width 650 height 759
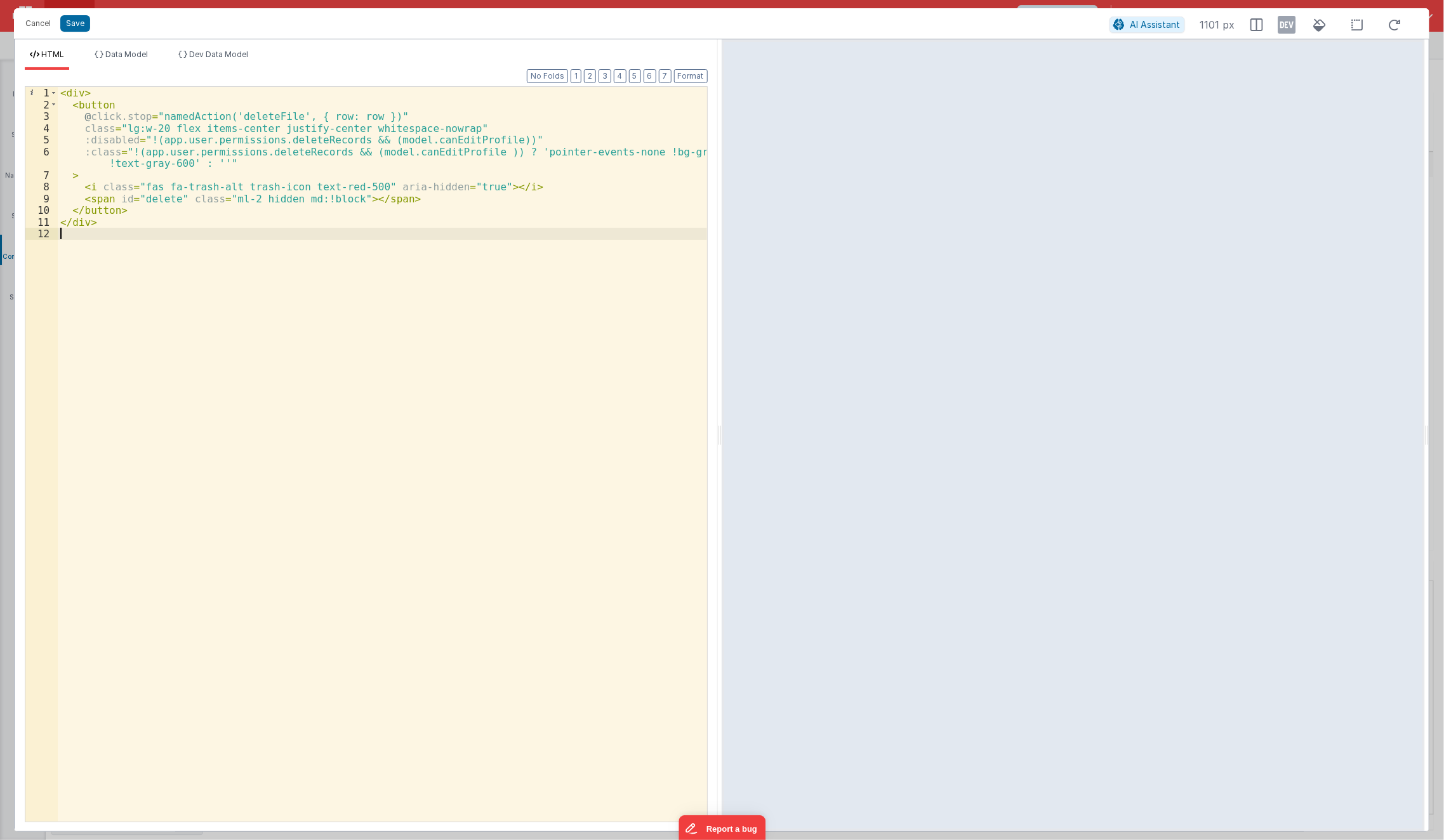
click at [465, 233] on div "< div > < button @ click.stop = "namedAction('deleteFile', { row: row })" class…" at bounding box center [383, 466] width 650 height 759
click at [548, 249] on div "< div > < button @ click.stop = "namedAction('deleteFile', { row: row })" class…" at bounding box center [383, 466] width 650 height 759
click at [620, 149] on div "< div > < button @ click.stop = "namedAction('deleteFile', { row: row })" class…" at bounding box center [383, 466] width 650 height 759
click at [550, 259] on div "< div > < button @ click.stop = "namedAction('deleteFile', { row: row })" class…" at bounding box center [383, 466] width 650 height 759
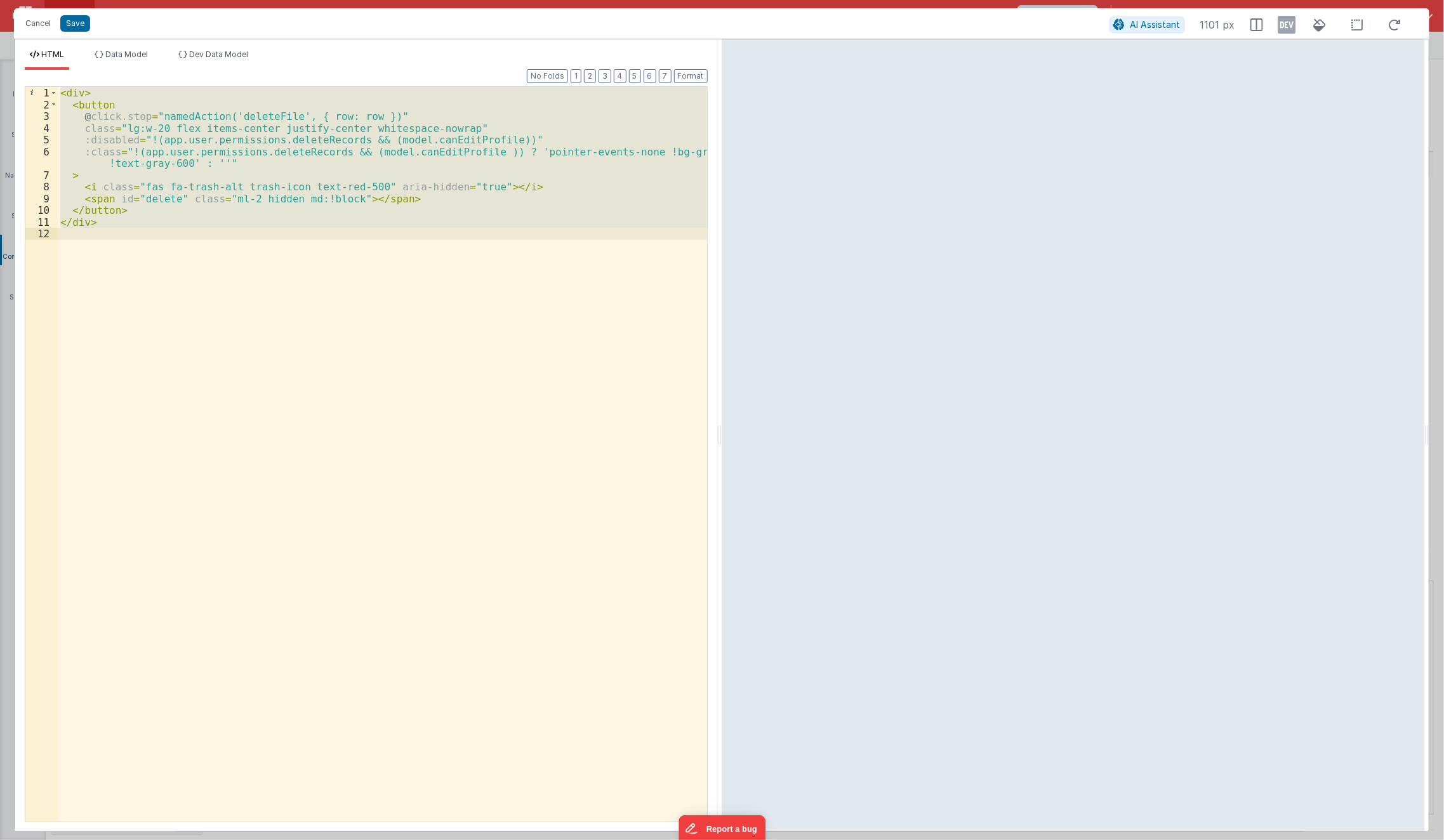
click at [533, 410] on div "< div > < button @ click.stop = "namedAction('deleteFile', { row: row })" class…" at bounding box center [382, 454] width 649 height 735
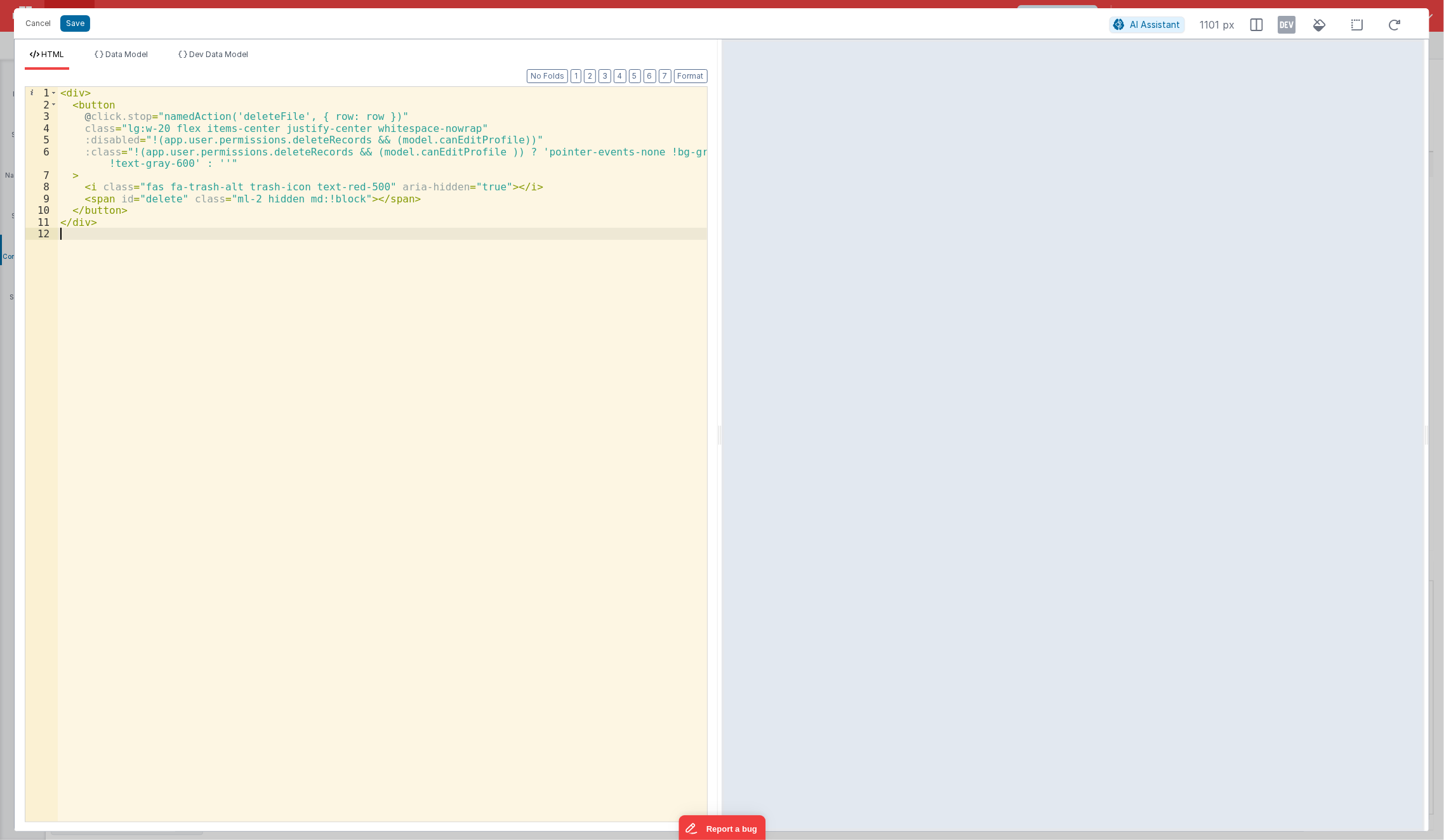
click at [533, 410] on div "< div > < button @ click.stop = "namedAction('deleteFile', { row: row })" class…" at bounding box center [383, 466] width 650 height 759
click at [459, 285] on div "< div > < button @ click.stop = "namedAction('deleteFile', { row: row })" class…" at bounding box center [383, 466] width 650 height 759
click at [70, 28] on button "Save" at bounding box center [75, 23] width 30 height 16
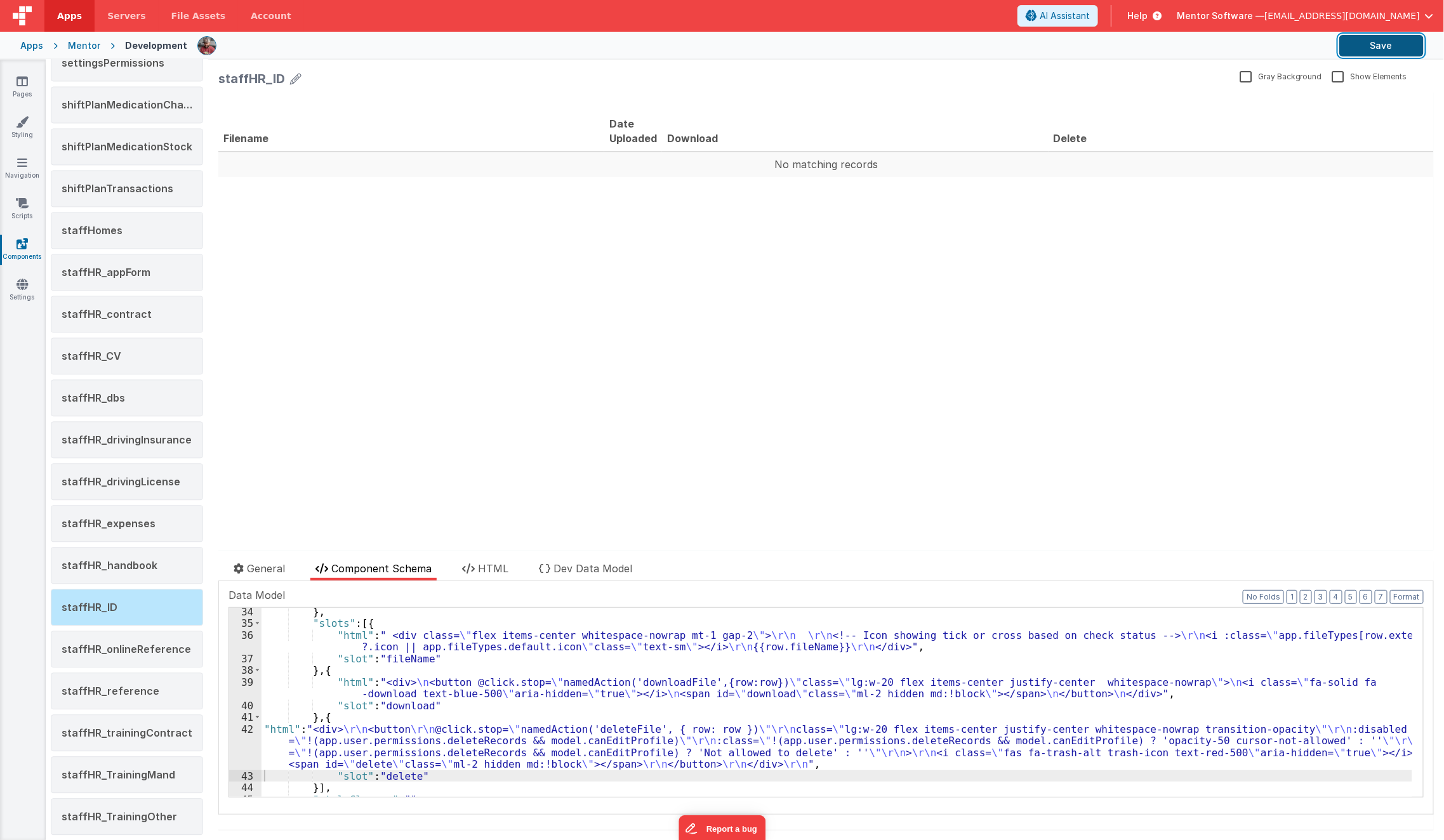
click at [1392, 42] on button "Save" at bounding box center [1382, 45] width 84 height 22
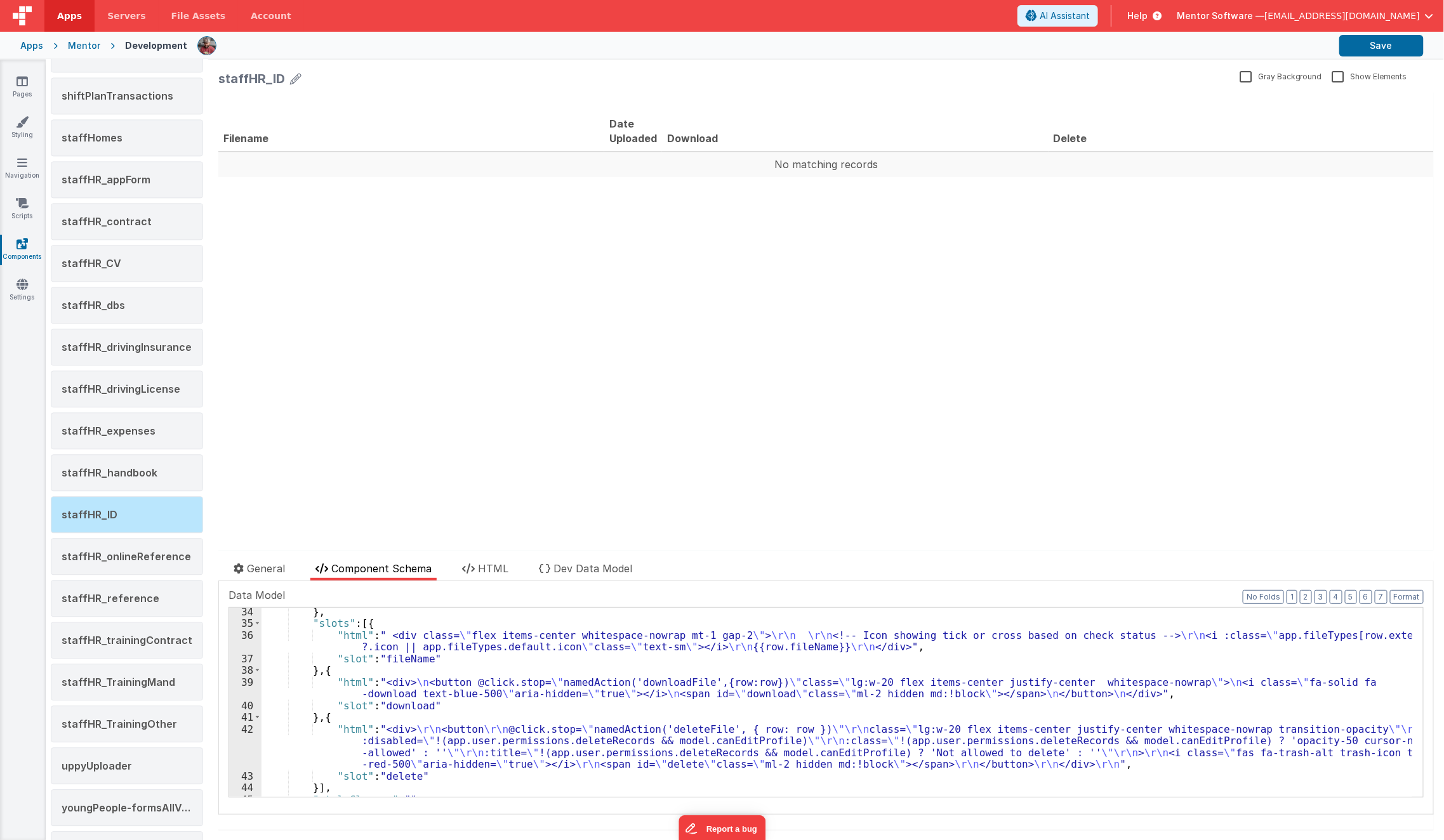
scroll to position [1491, 0]
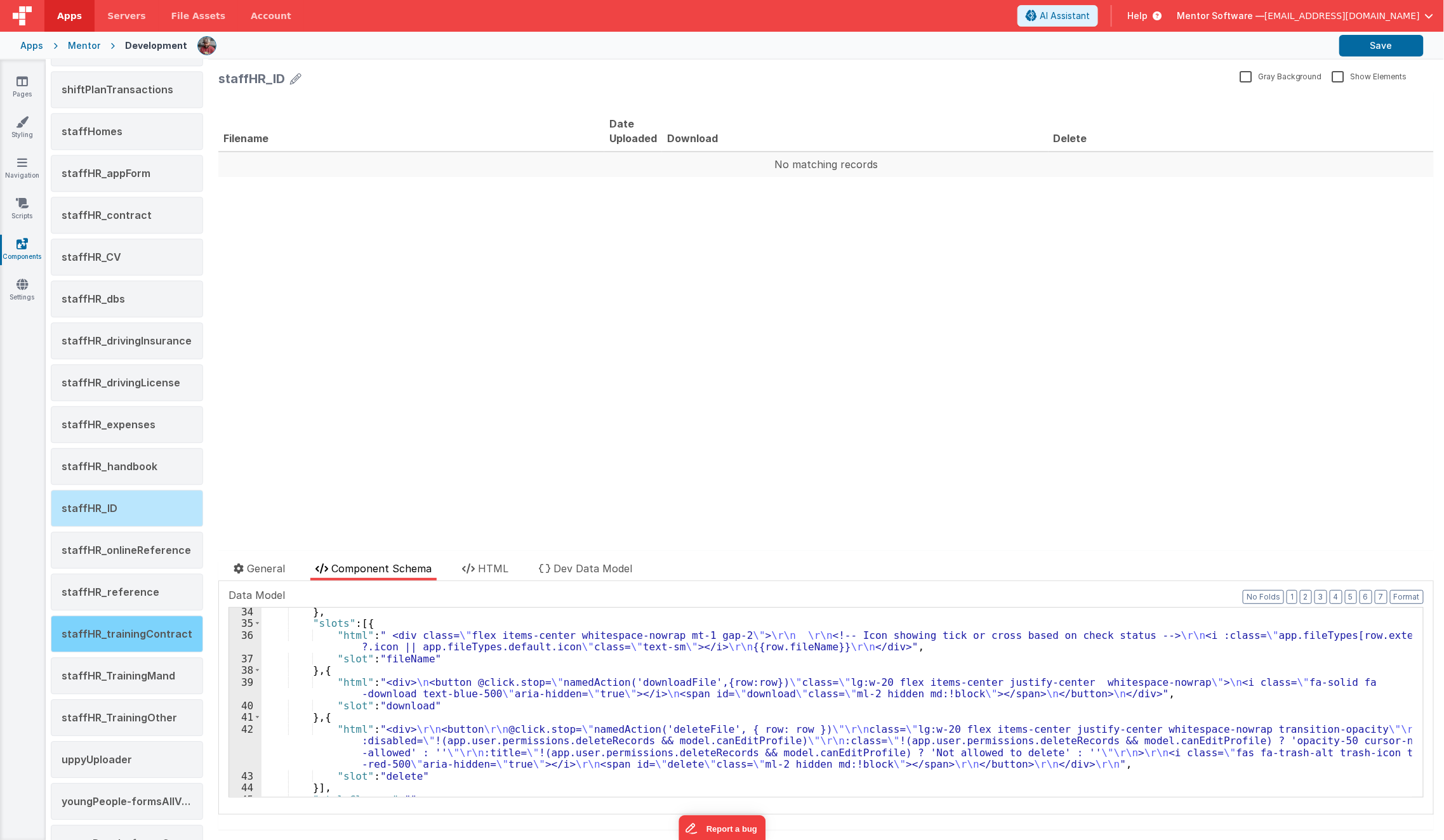
click at [157, 616] on div "staffHR_trainingContract" at bounding box center [127, 634] width 153 height 37
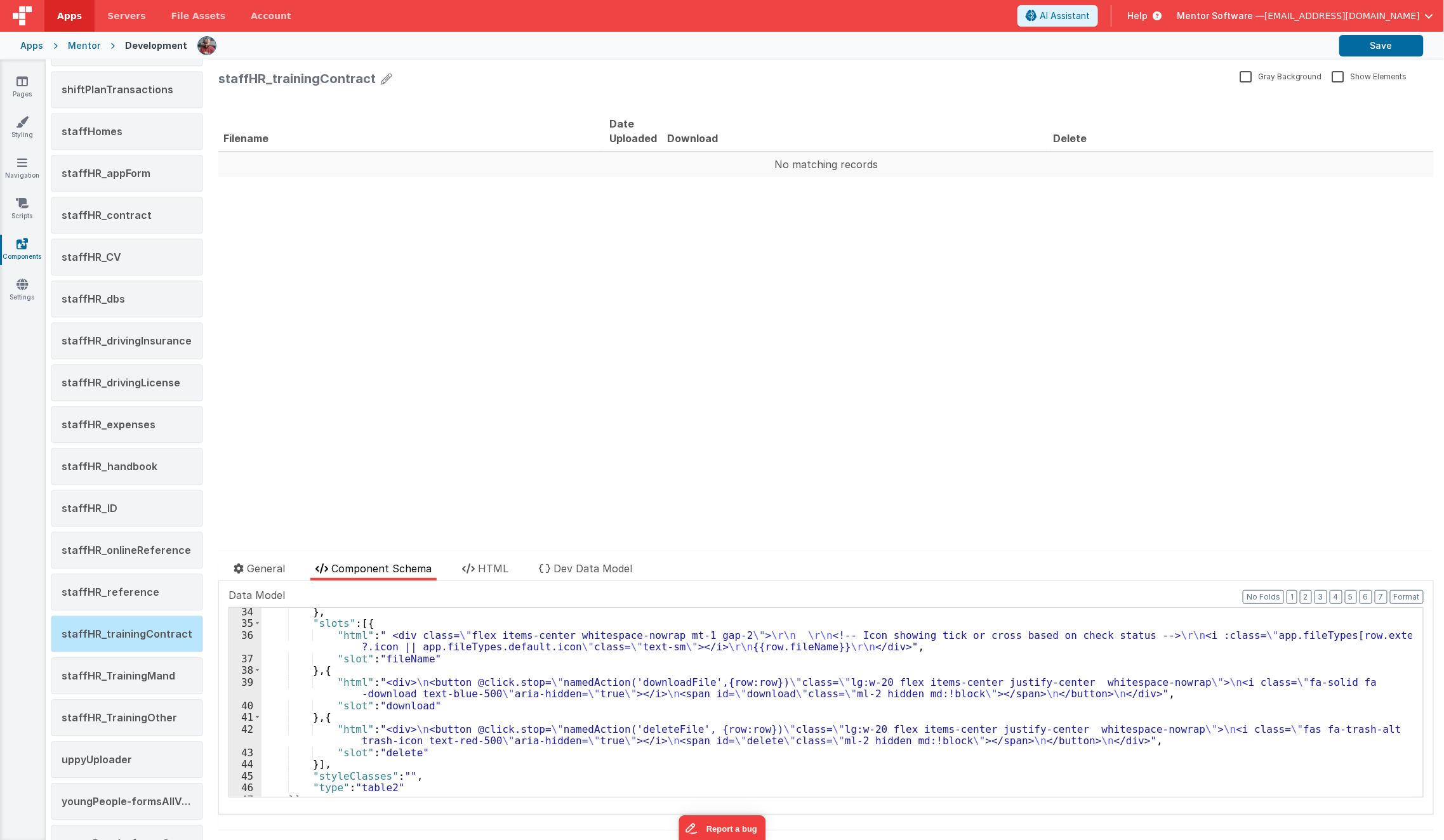
scroll to position [421, 0]
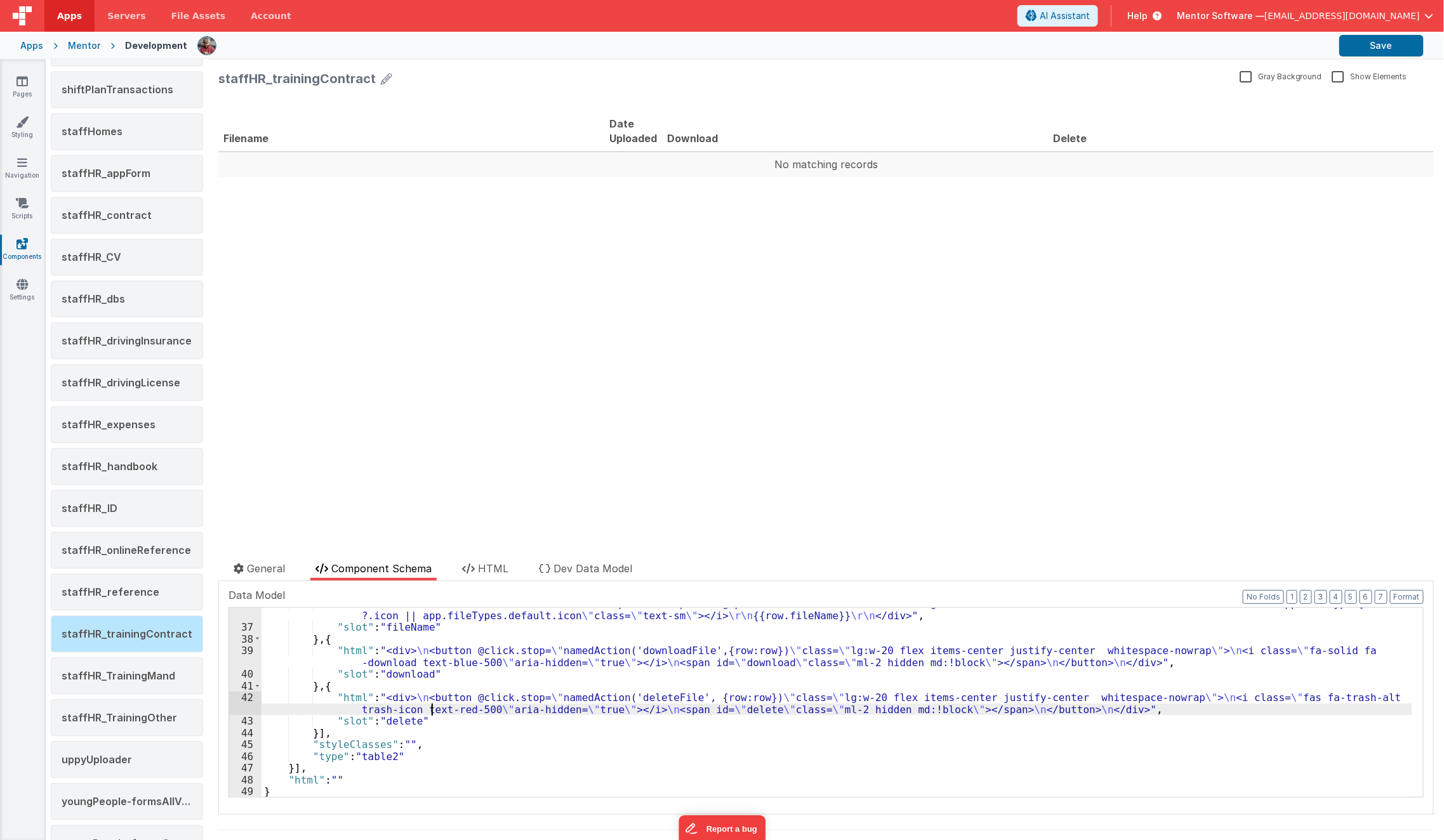
click at [431, 712] on div ""html" : " <div class= \" flex items-center whitespace-nowrap mt-1 gap-2 \" > \…" at bounding box center [837, 710] width 1151 height 226
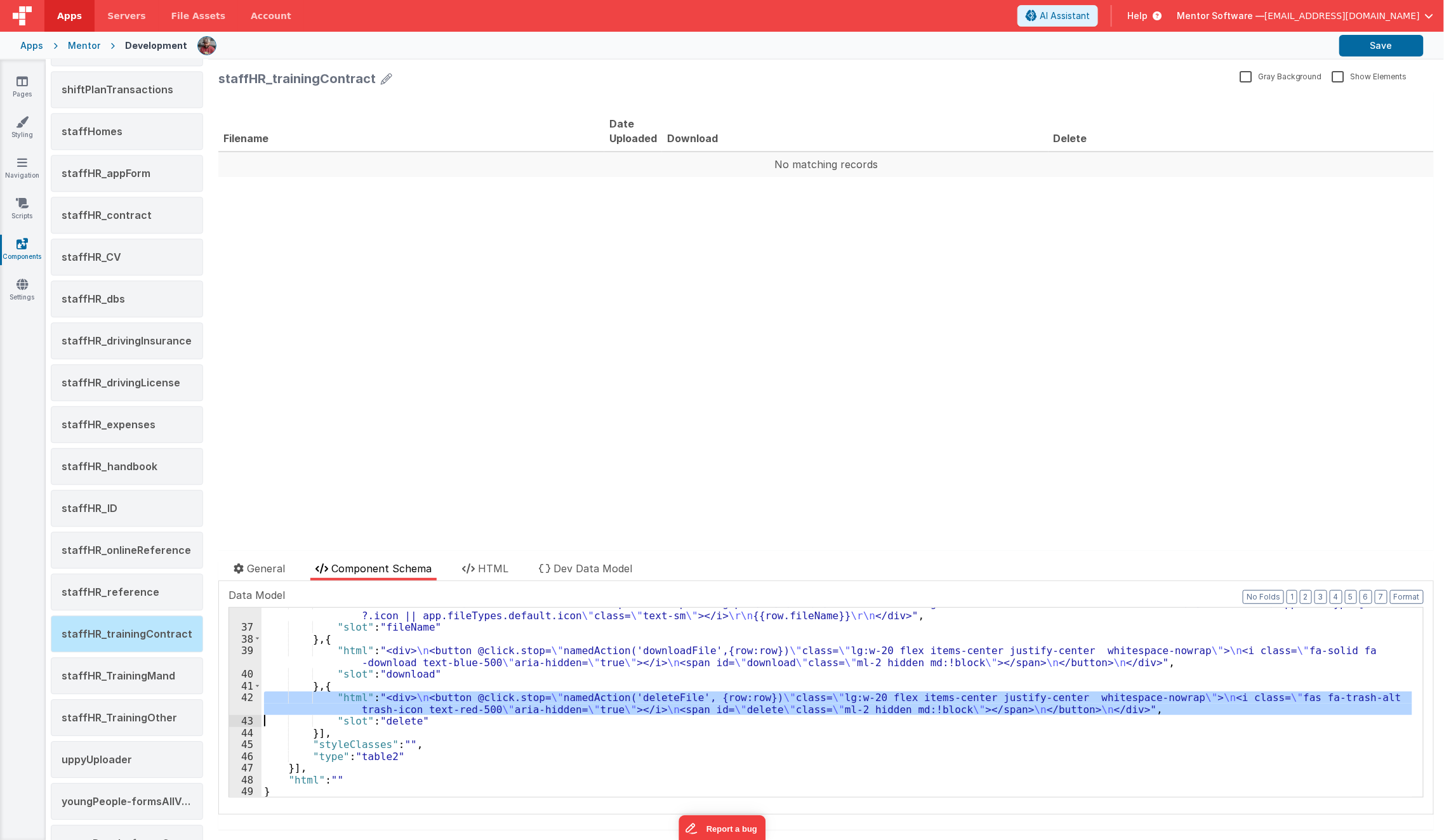
click at [247, 706] on div "42" at bounding box center [245, 704] width 32 height 24
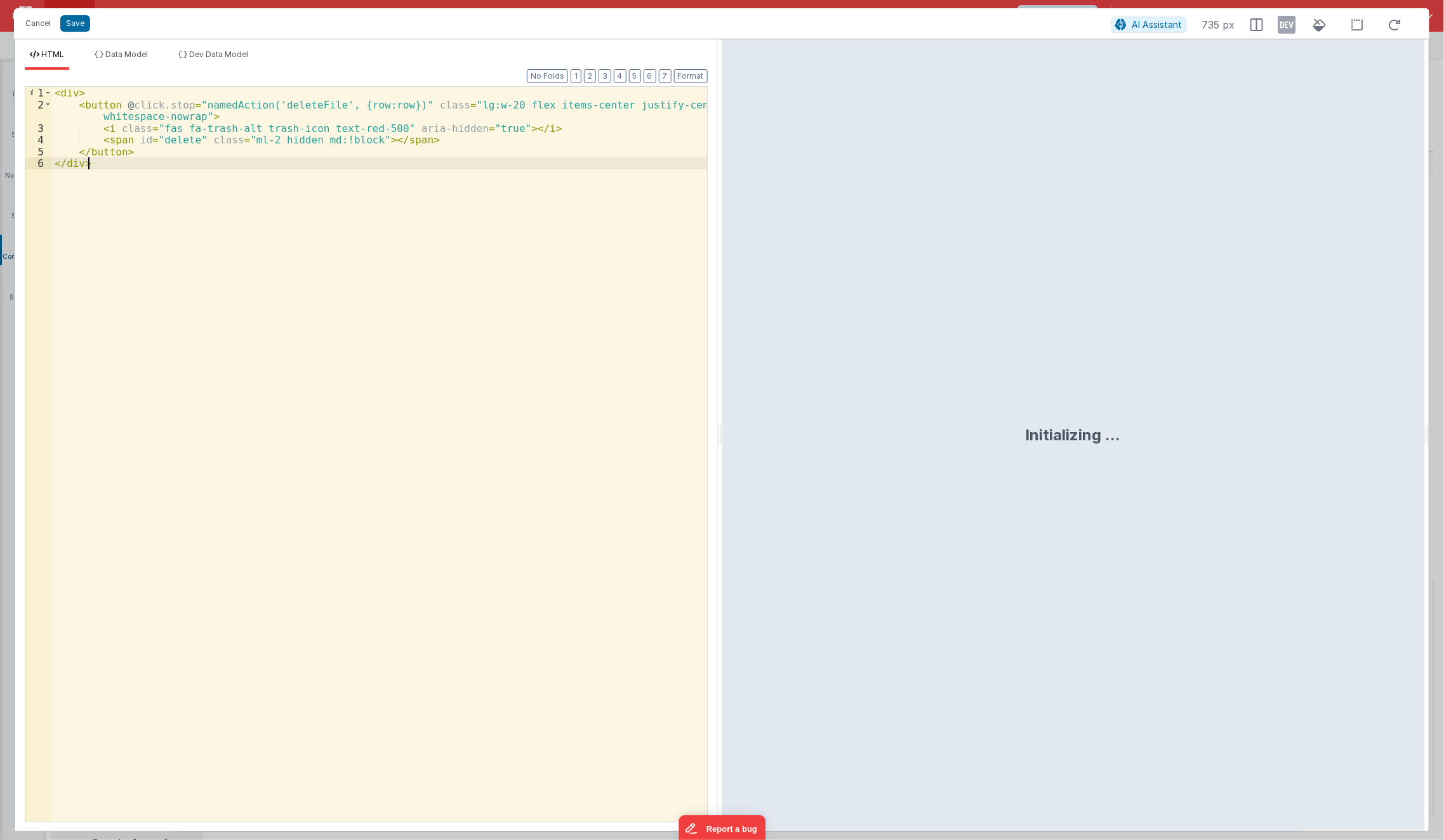
click at [355, 526] on div "< div > < button @ click.stop = "namedAction('deleteFile', {row:row})" class = …" at bounding box center [380, 466] width 656 height 759
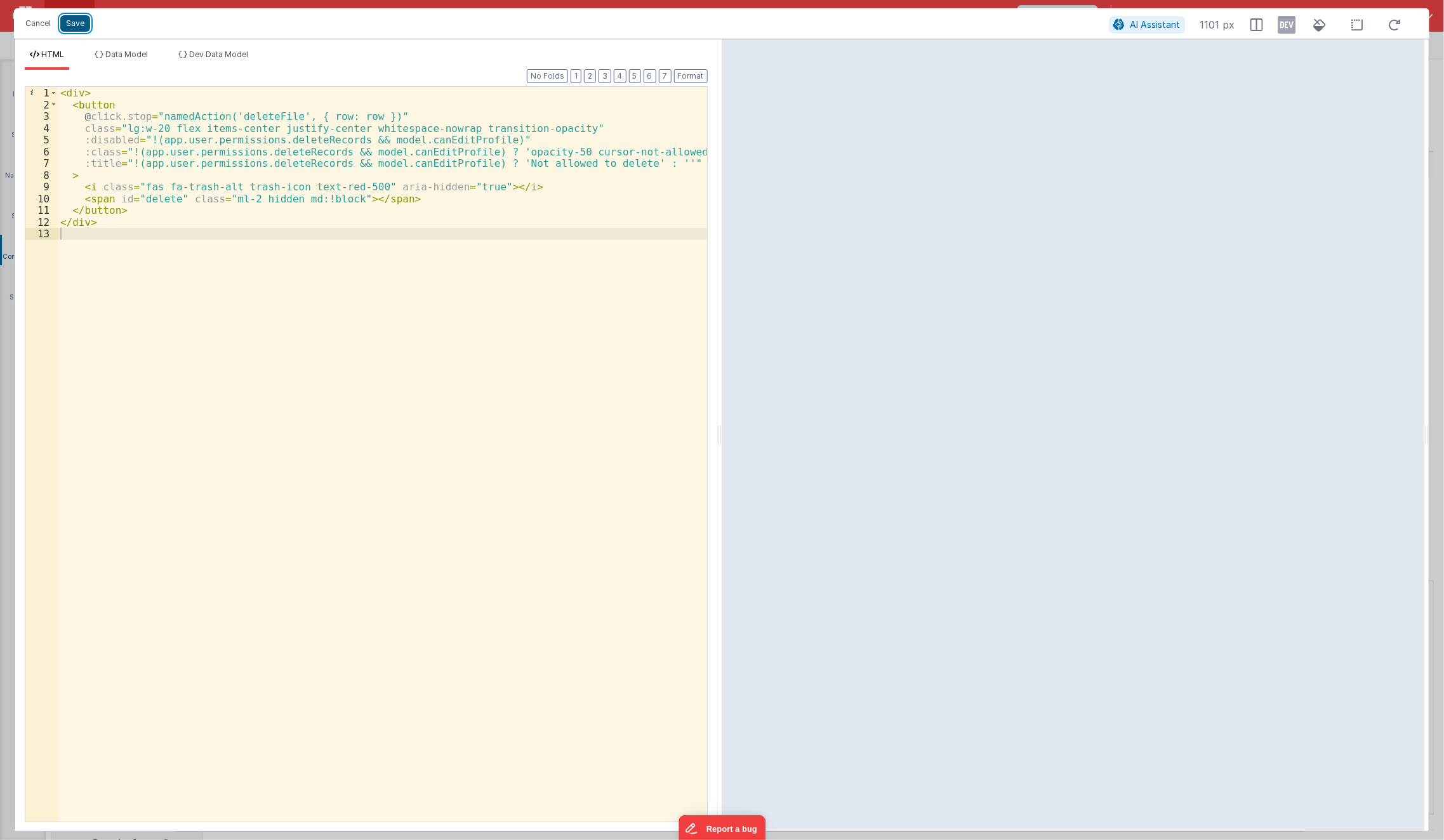
click at [83, 20] on button "Save" at bounding box center [75, 23] width 30 height 16
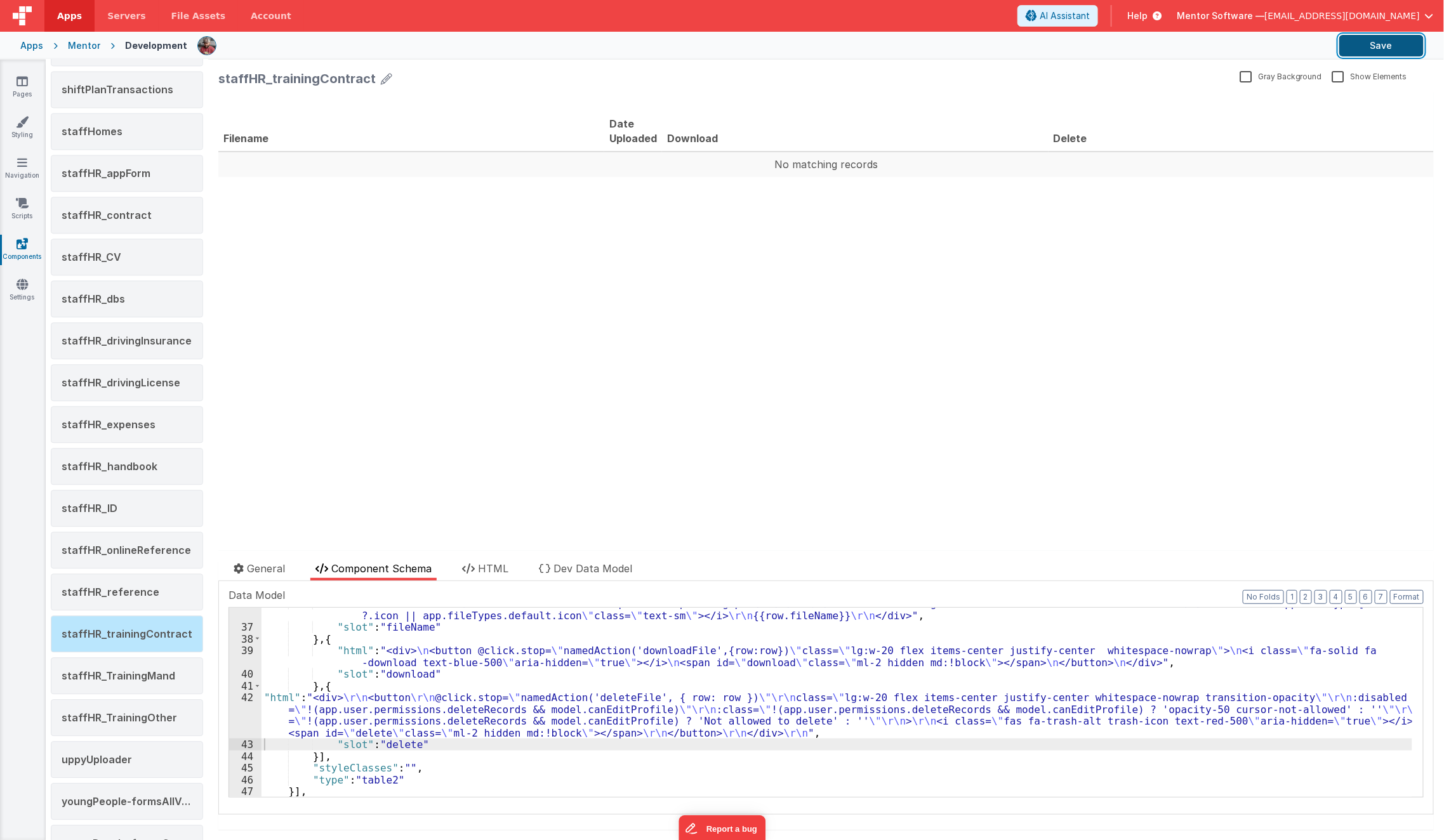
click at [1391, 42] on button "Save" at bounding box center [1382, 45] width 84 height 22
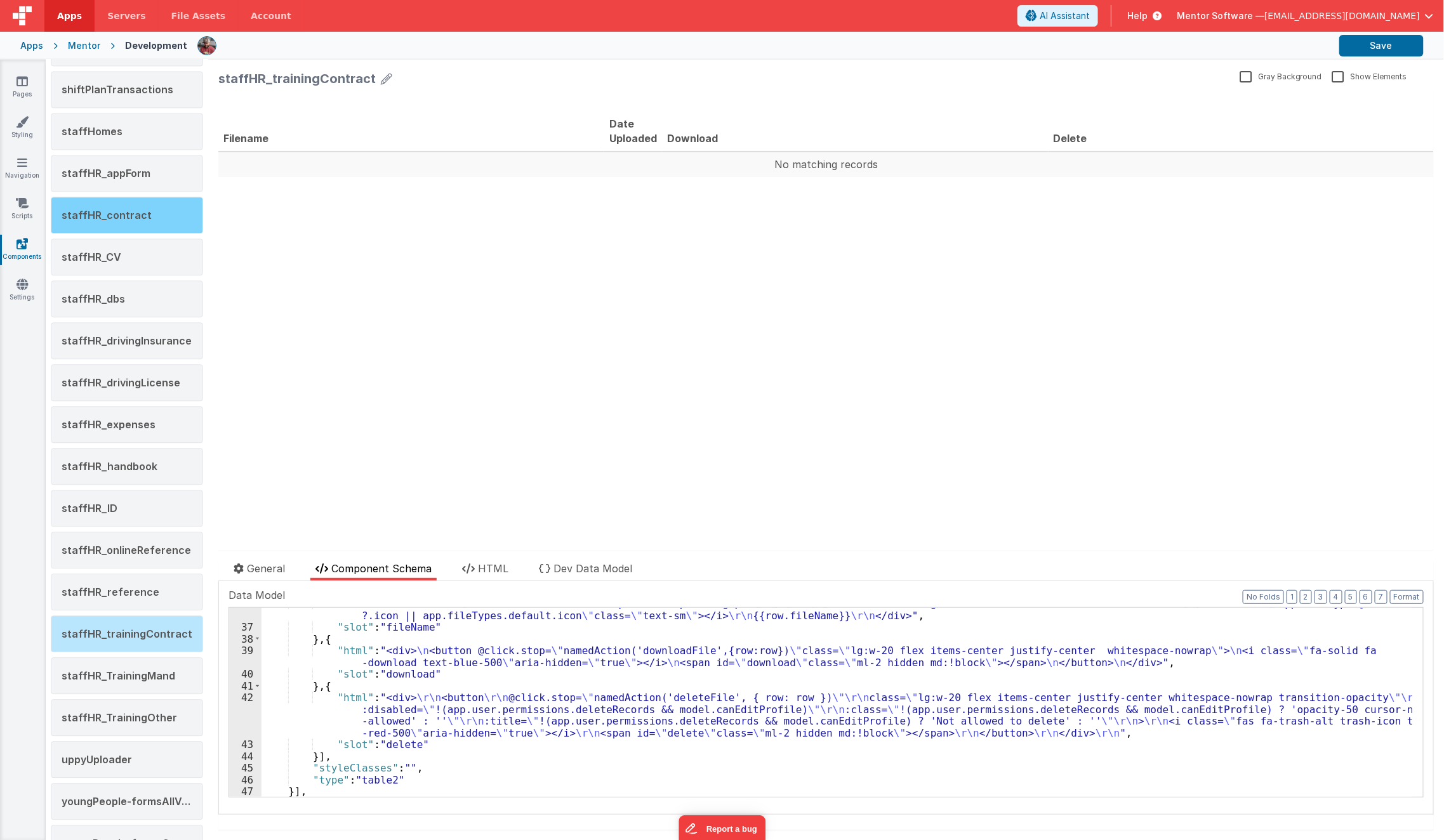
click at [127, 209] on span "staffHR_contract" at bounding box center [107, 214] width 90 height 12
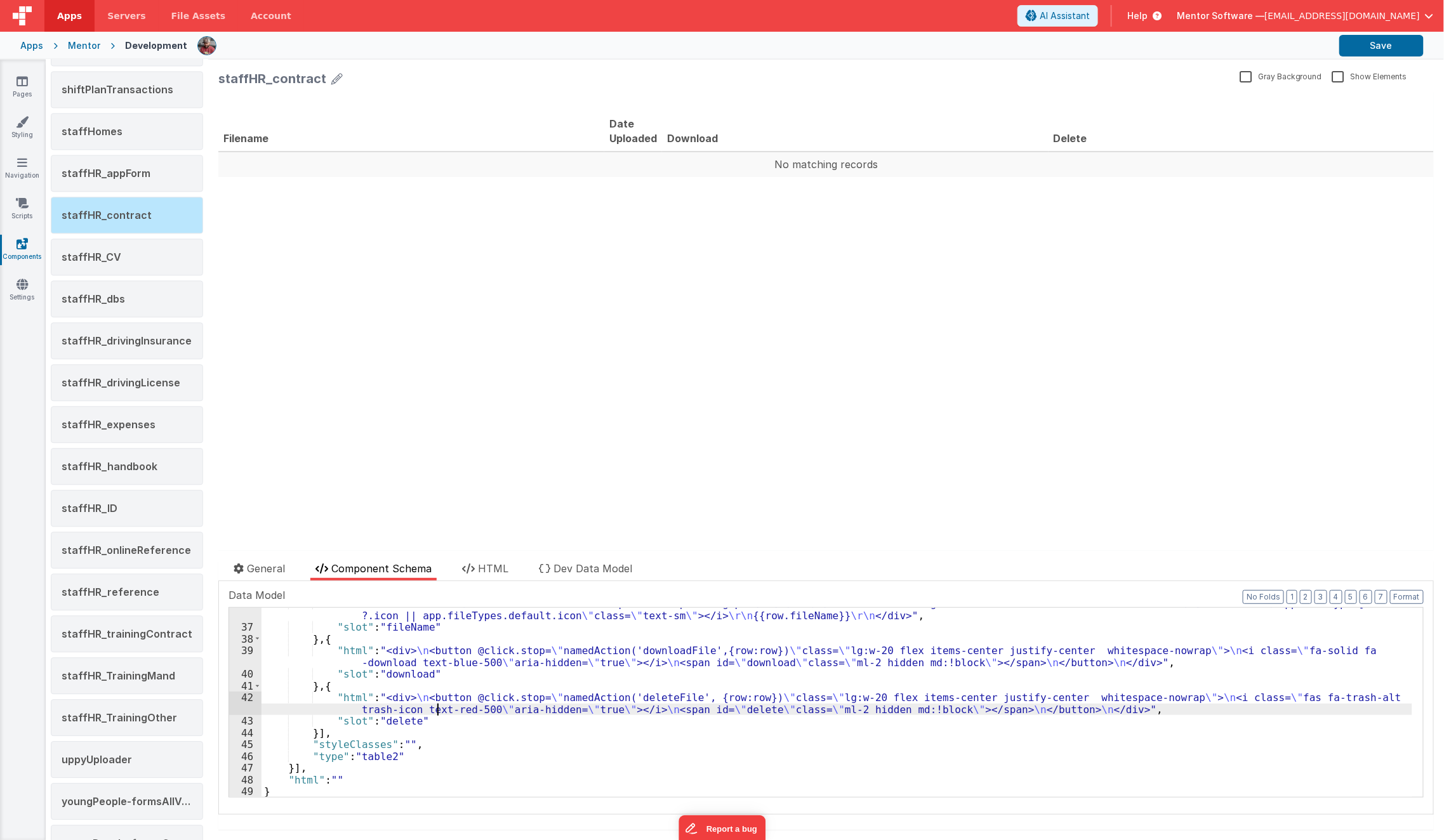
click at [439, 709] on div ""html" : " <div class= \" flex items-center whitespace-nowrap mt-1 gap-2 \" > \…" at bounding box center [837, 710] width 1151 height 226
click at [248, 712] on div "42" at bounding box center [245, 704] width 32 height 24
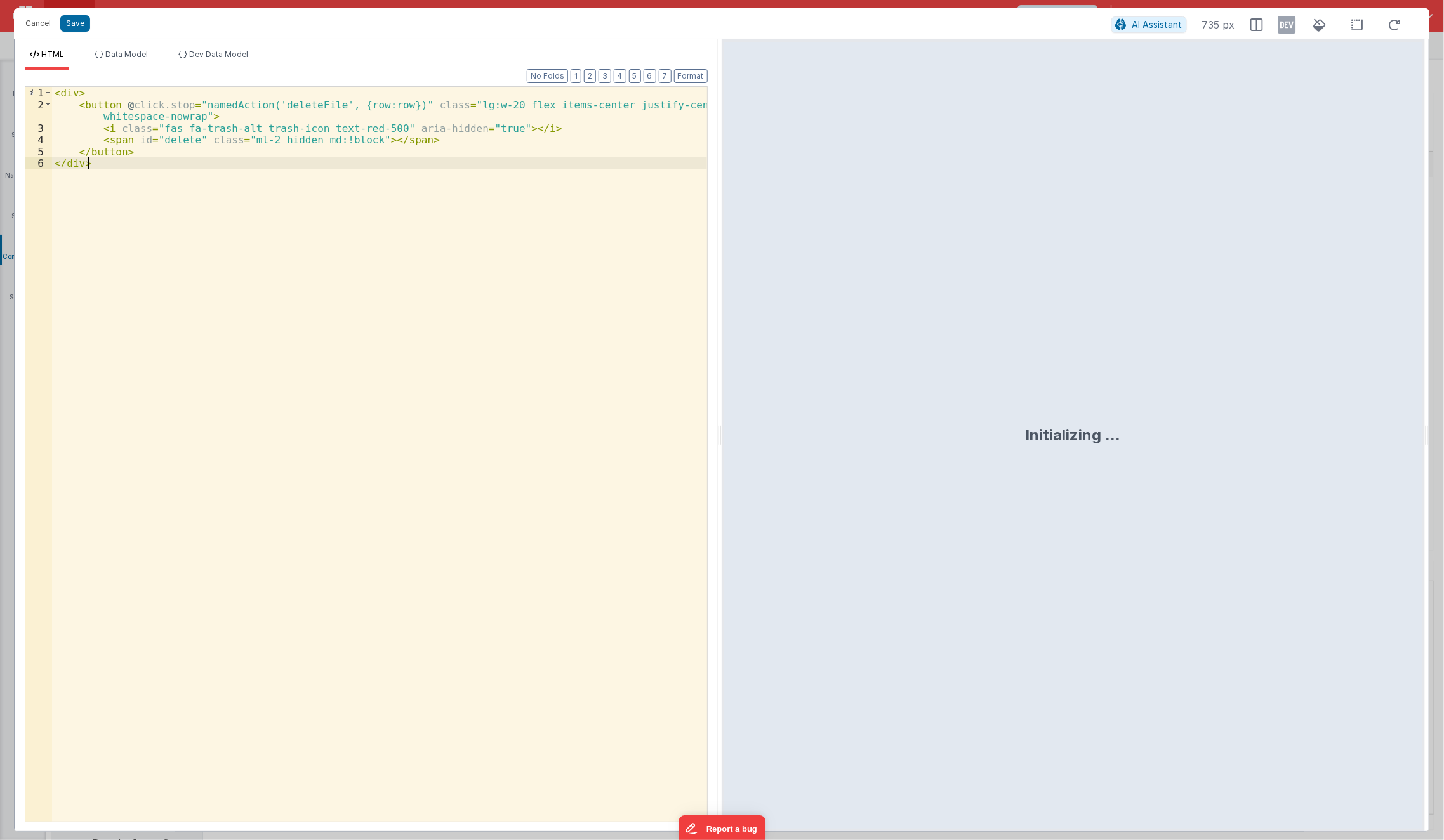
click at [248, 712] on div "< div > < button @ click.stop = "namedAction('deleteFile', {row:row})" class = …" at bounding box center [380, 466] width 656 height 759
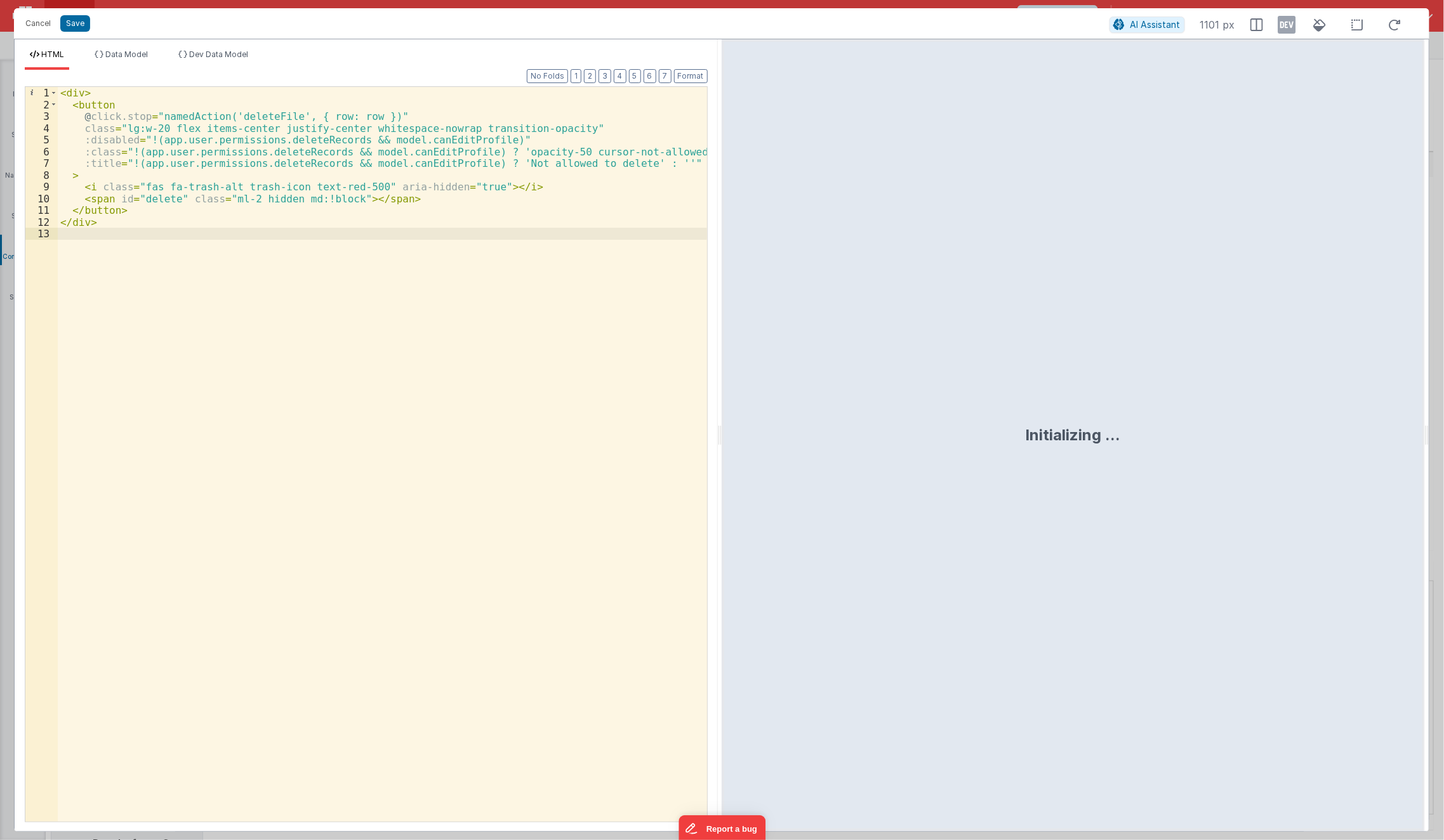
click at [437, 424] on div "< div > < button @ click.stop = "namedAction('deleteFile', { row: row })" class…" at bounding box center [383, 466] width 650 height 759
click at [84, 29] on button "Save" at bounding box center [75, 23] width 30 height 16
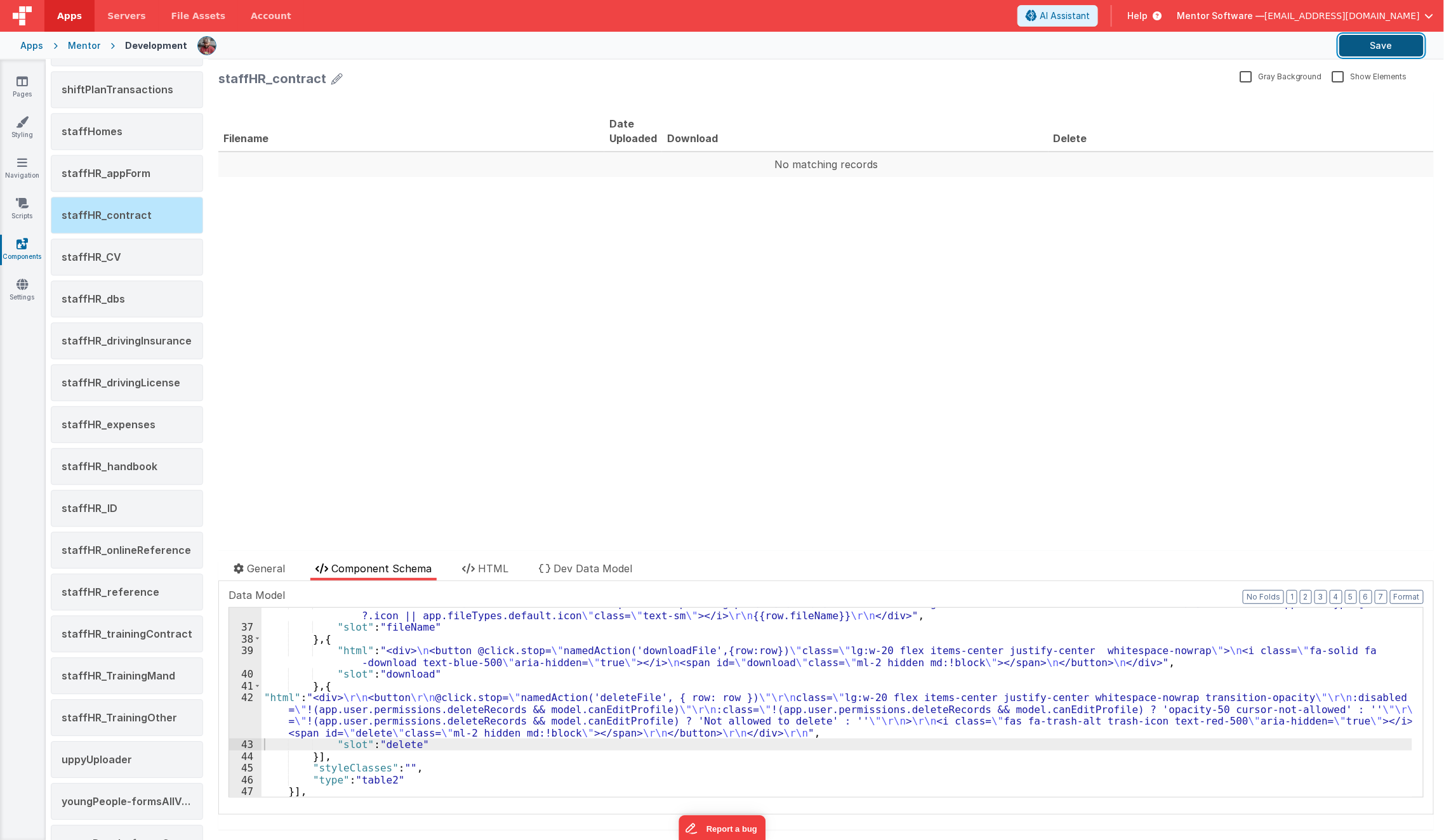
click at [1393, 43] on button "Save" at bounding box center [1382, 45] width 84 height 22
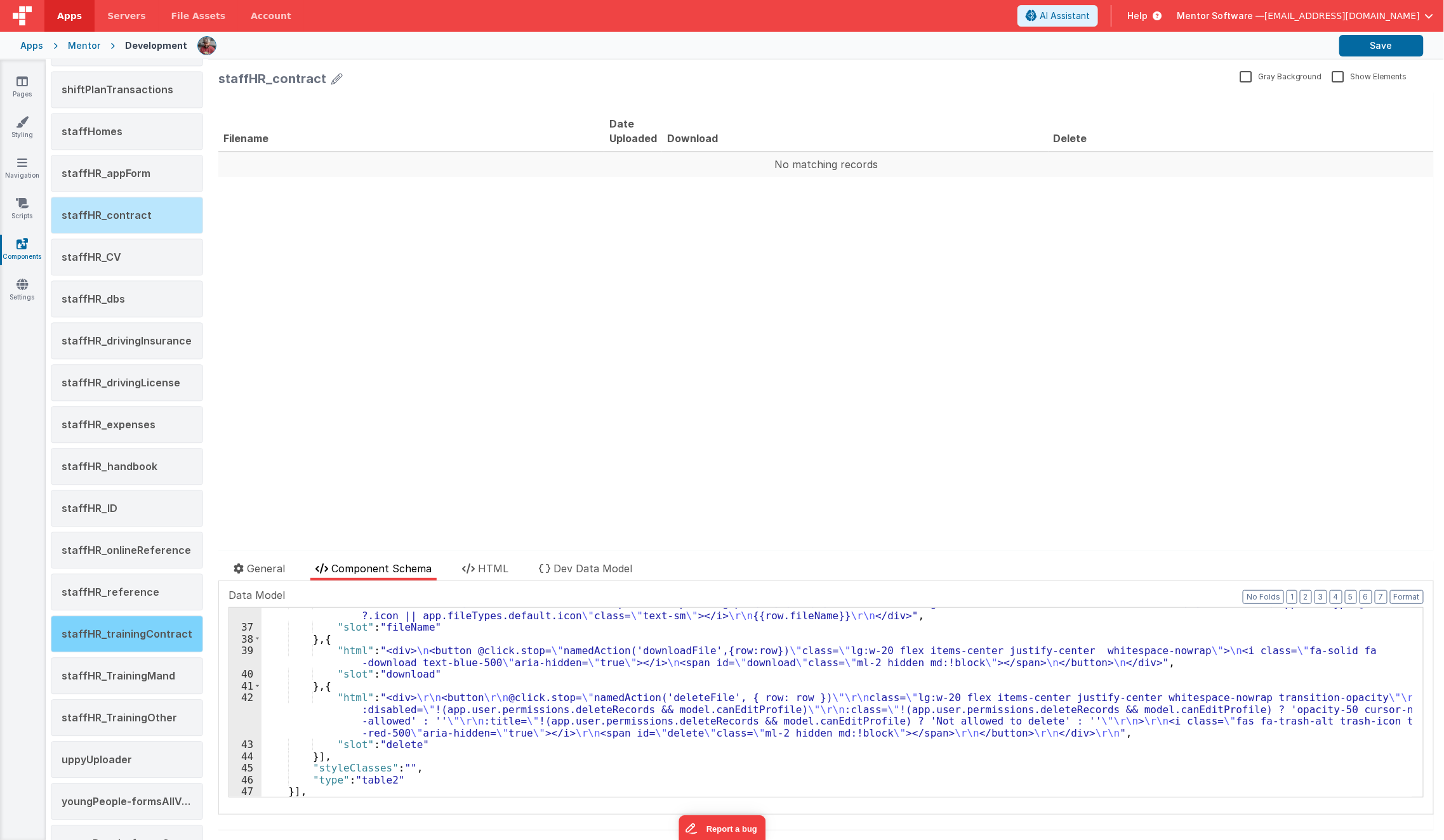
click at [143, 623] on div "staffHR_trainingContract" at bounding box center [127, 634] width 153 height 37
click at [115, 209] on span "staffHR_contract" at bounding box center [107, 214] width 90 height 12
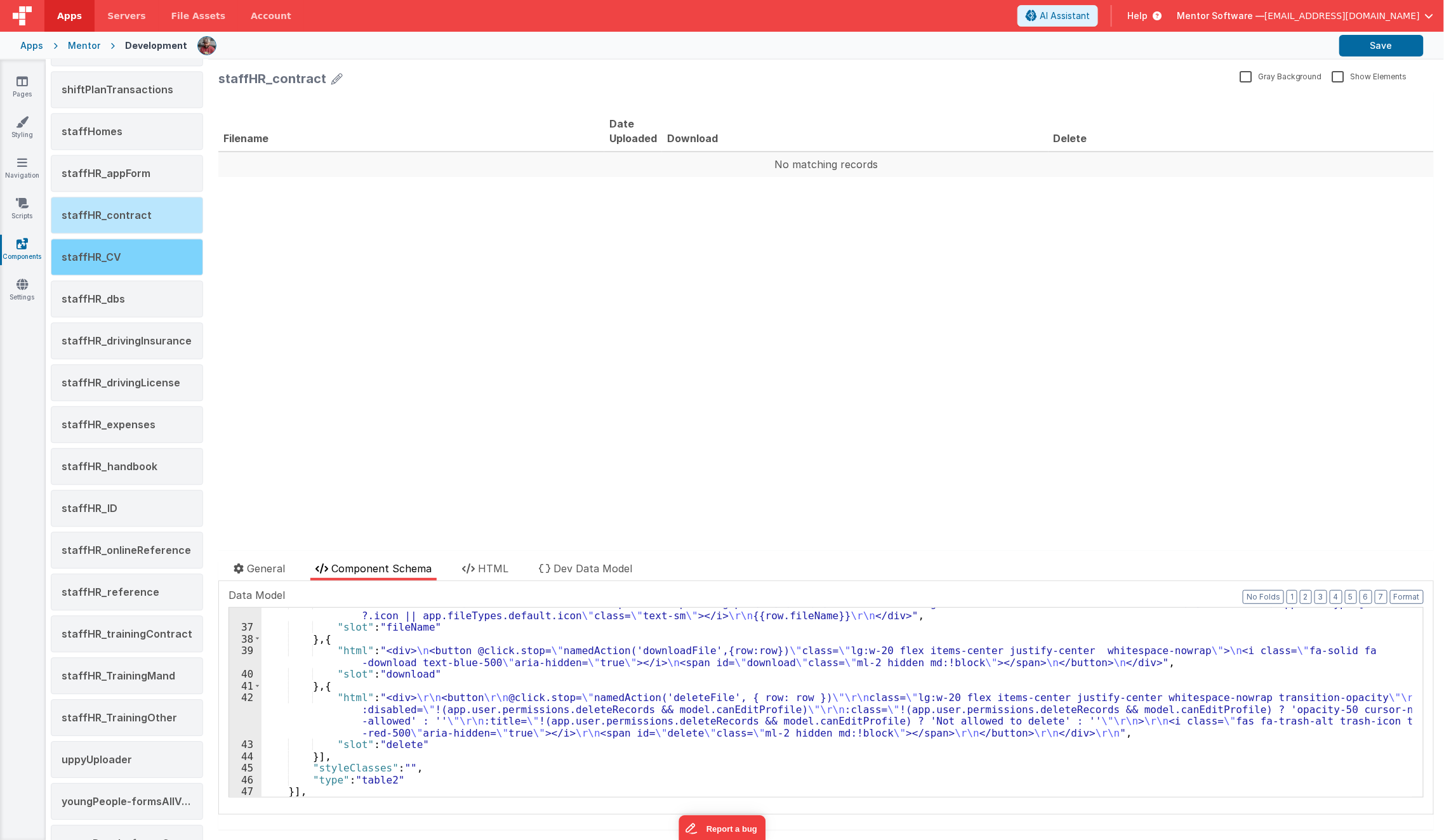
click at [137, 247] on div "staffHR_CV" at bounding box center [127, 257] width 153 height 37
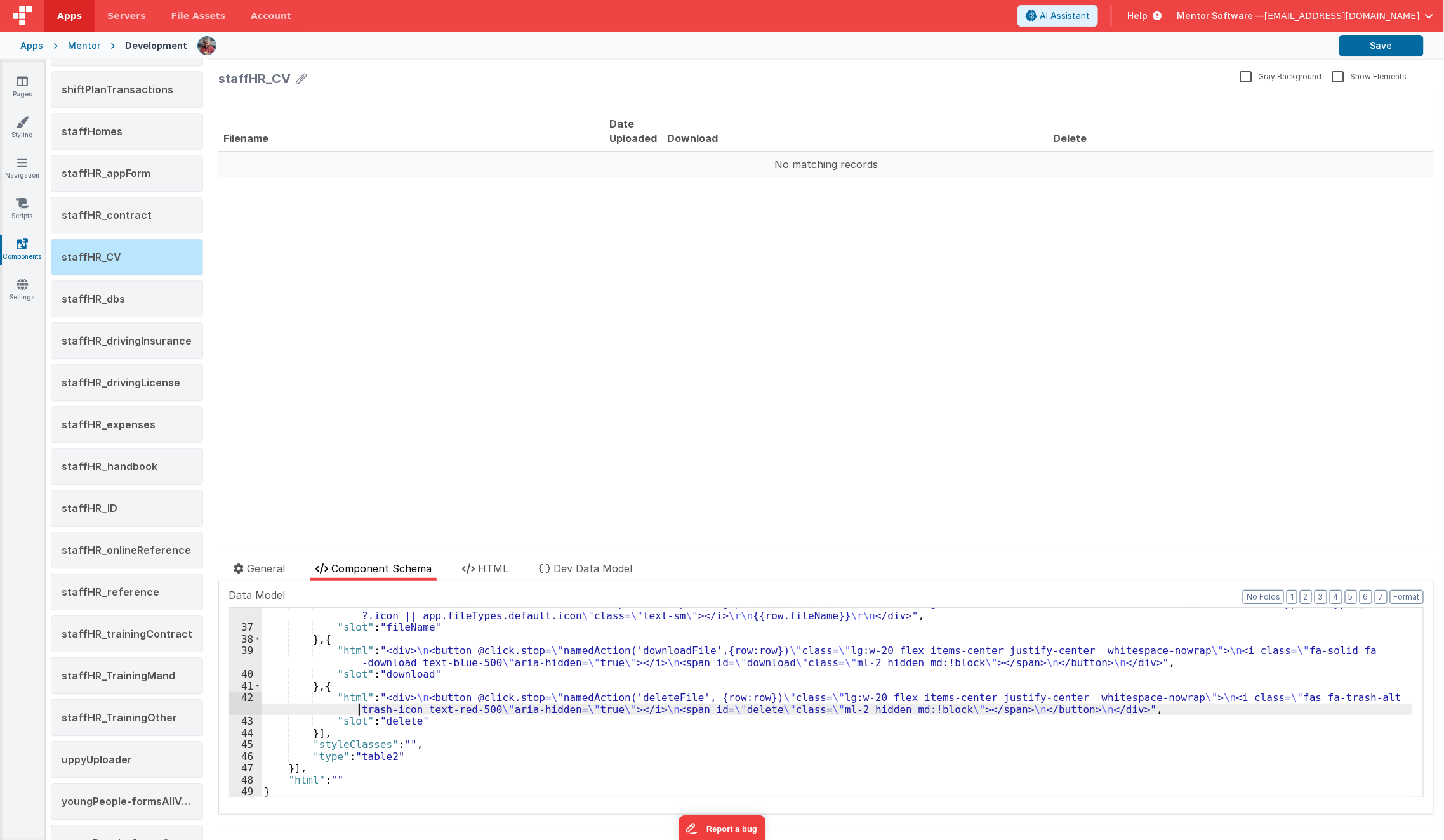
click at [361, 713] on div ""html" : " <div class= \" flex items-center whitespace-nowrap mt-1 gap-2 \" > \…" at bounding box center [837, 710] width 1151 height 226
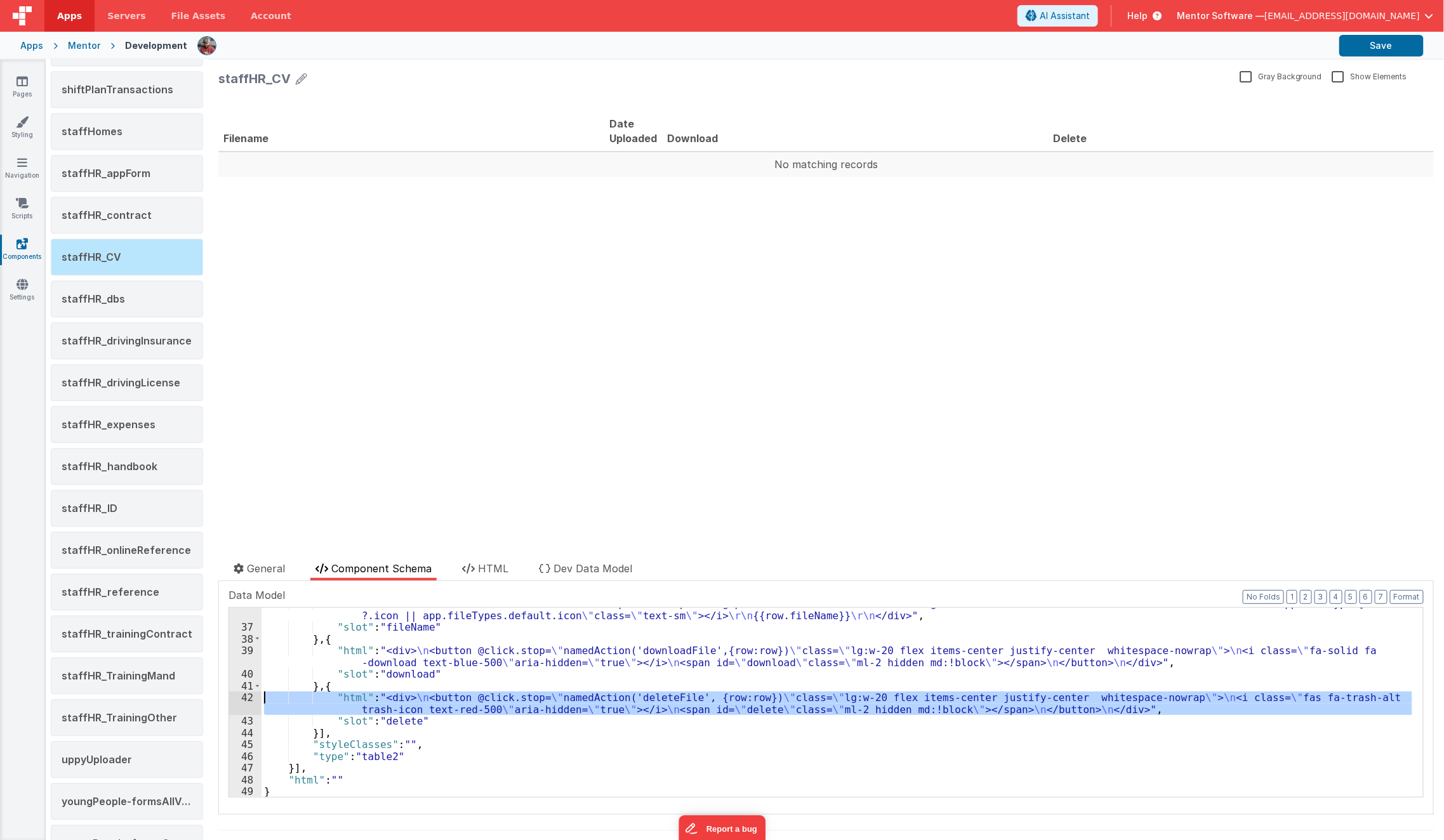
click at [239, 701] on div "42" at bounding box center [245, 704] width 32 height 24
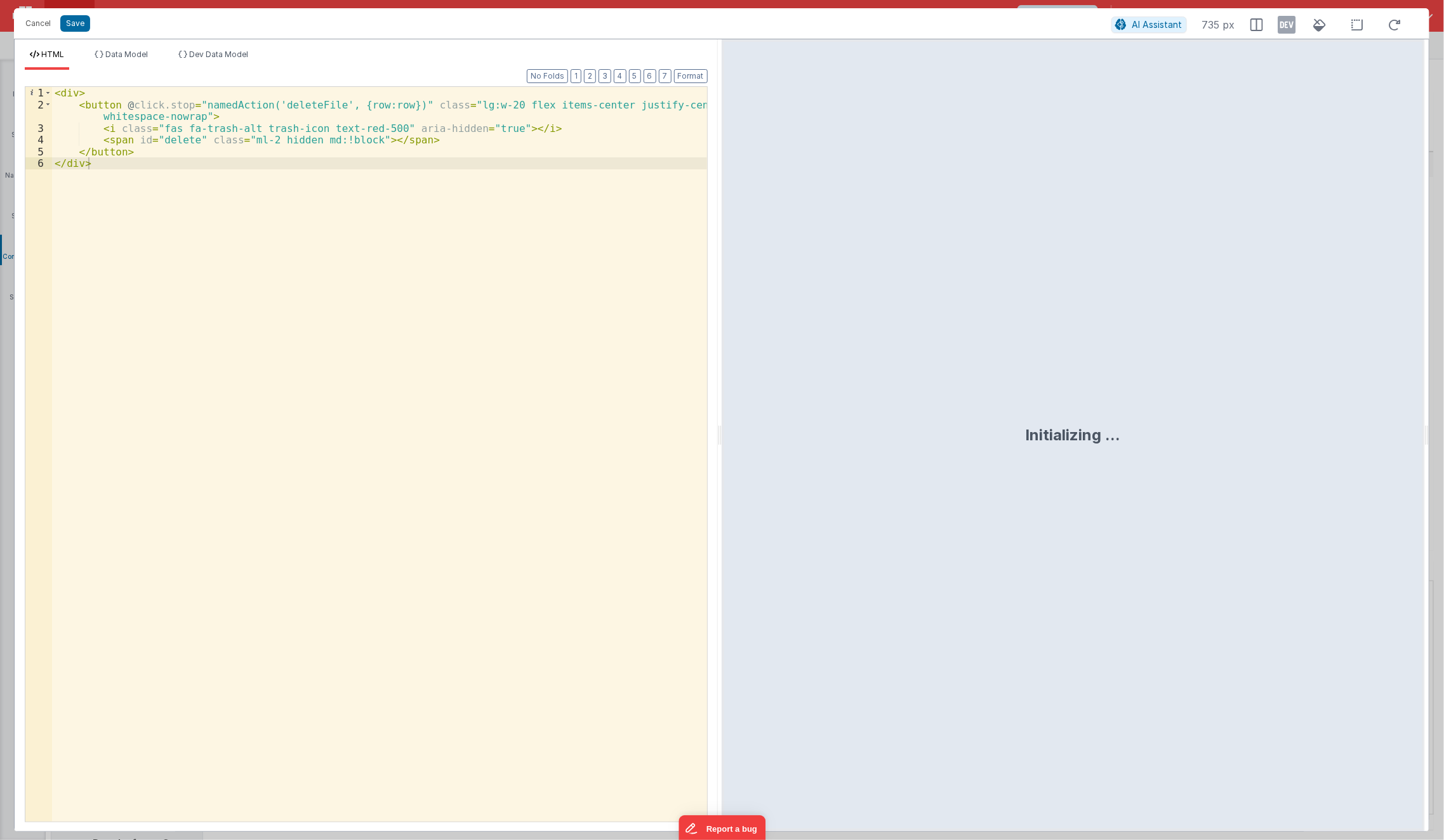
click at [297, 532] on div "< div > < button @ click.stop = "namedAction('deleteFile', {row:row})" class = …" at bounding box center [380, 466] width 656 height 759
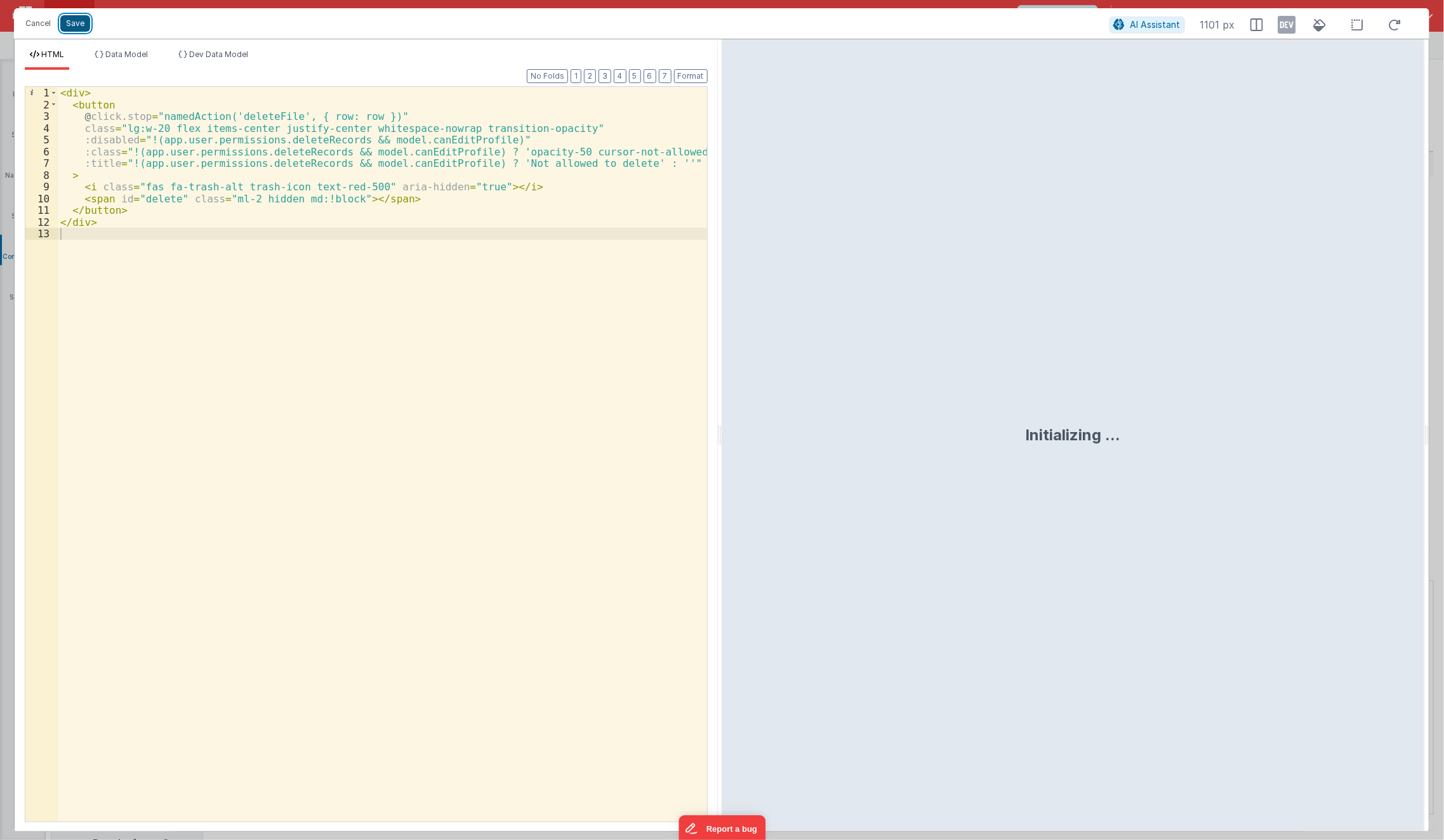
click at [80, 19] on button "Save" at bounding box center [75, 23] width 30 height 16
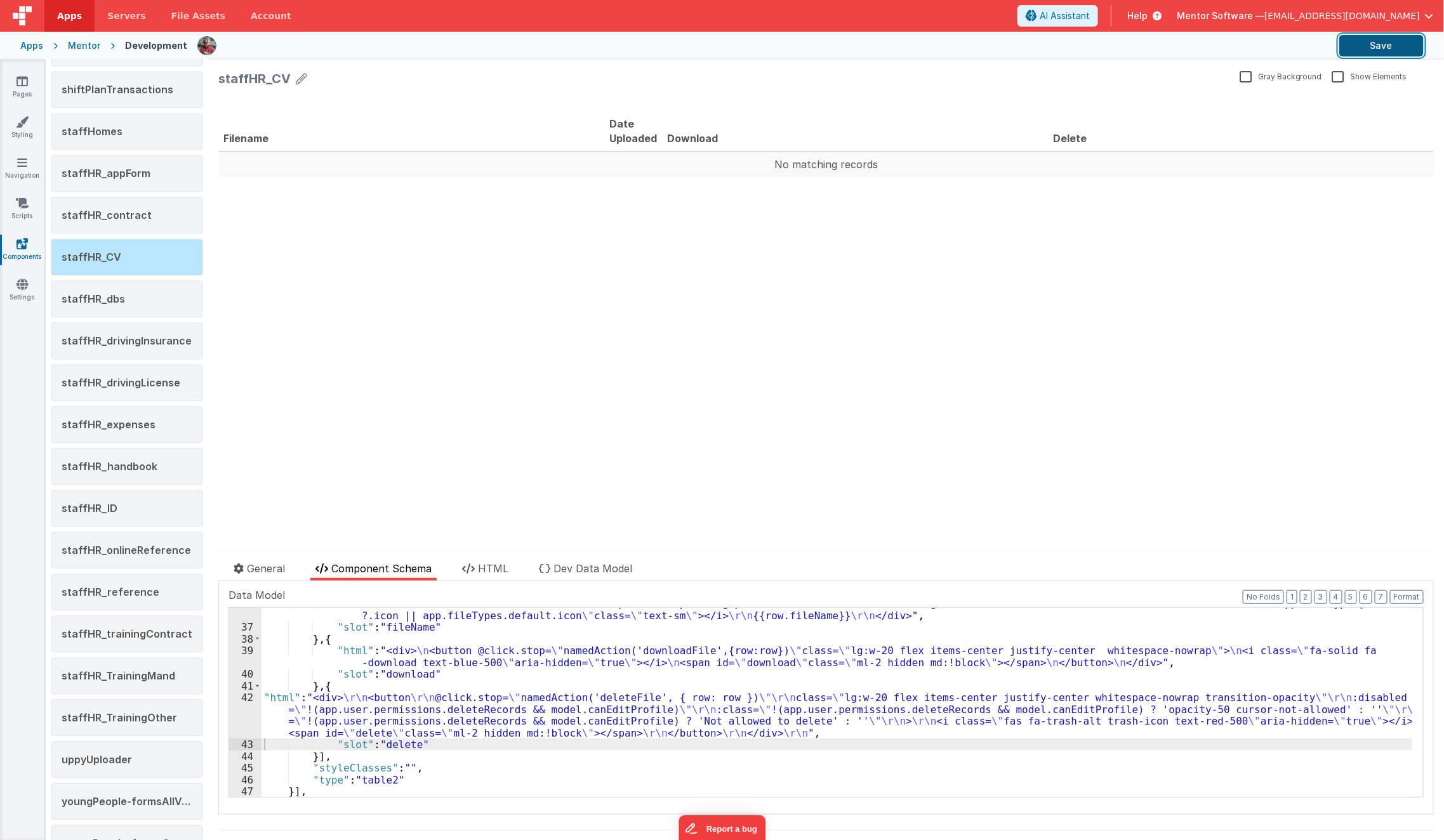
click at [1402, 55] on button "Save" at bounding box center [1382, 45] width 84 height 22
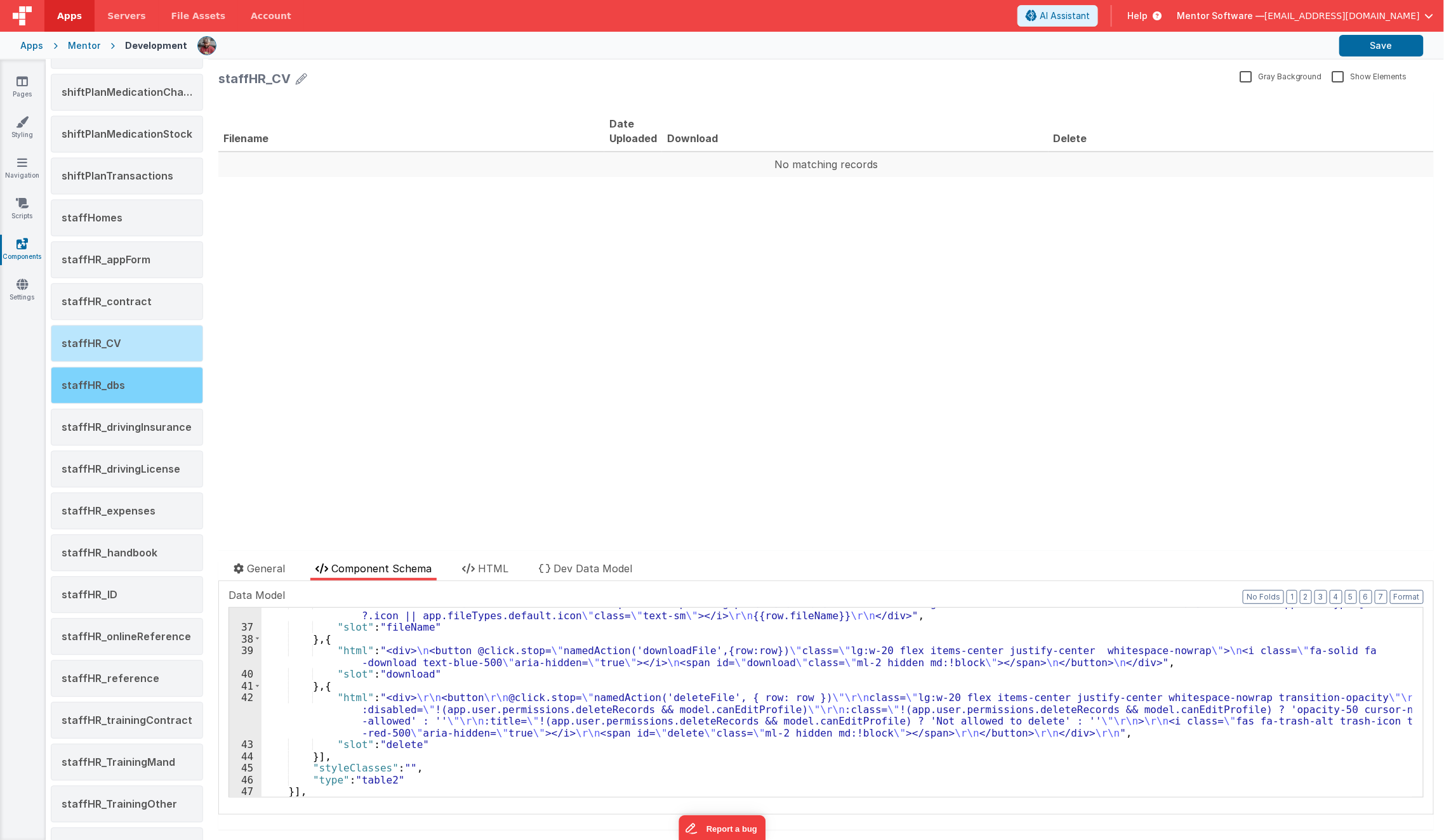
scroll to position [1379, 0]
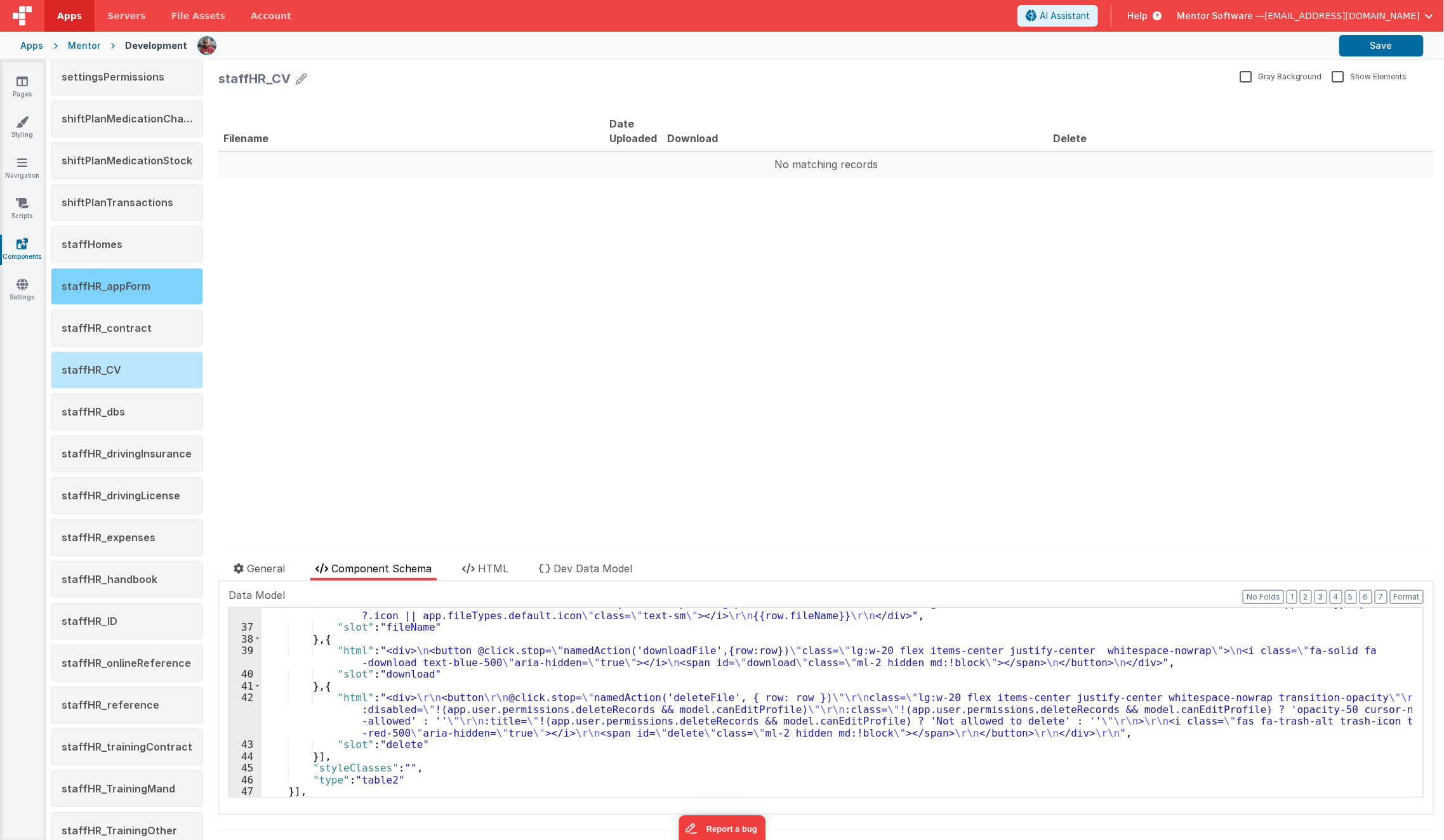
click at [132, 282] on div "staffHR_appForm" at bounding box center [127, 286] width 153 height 37
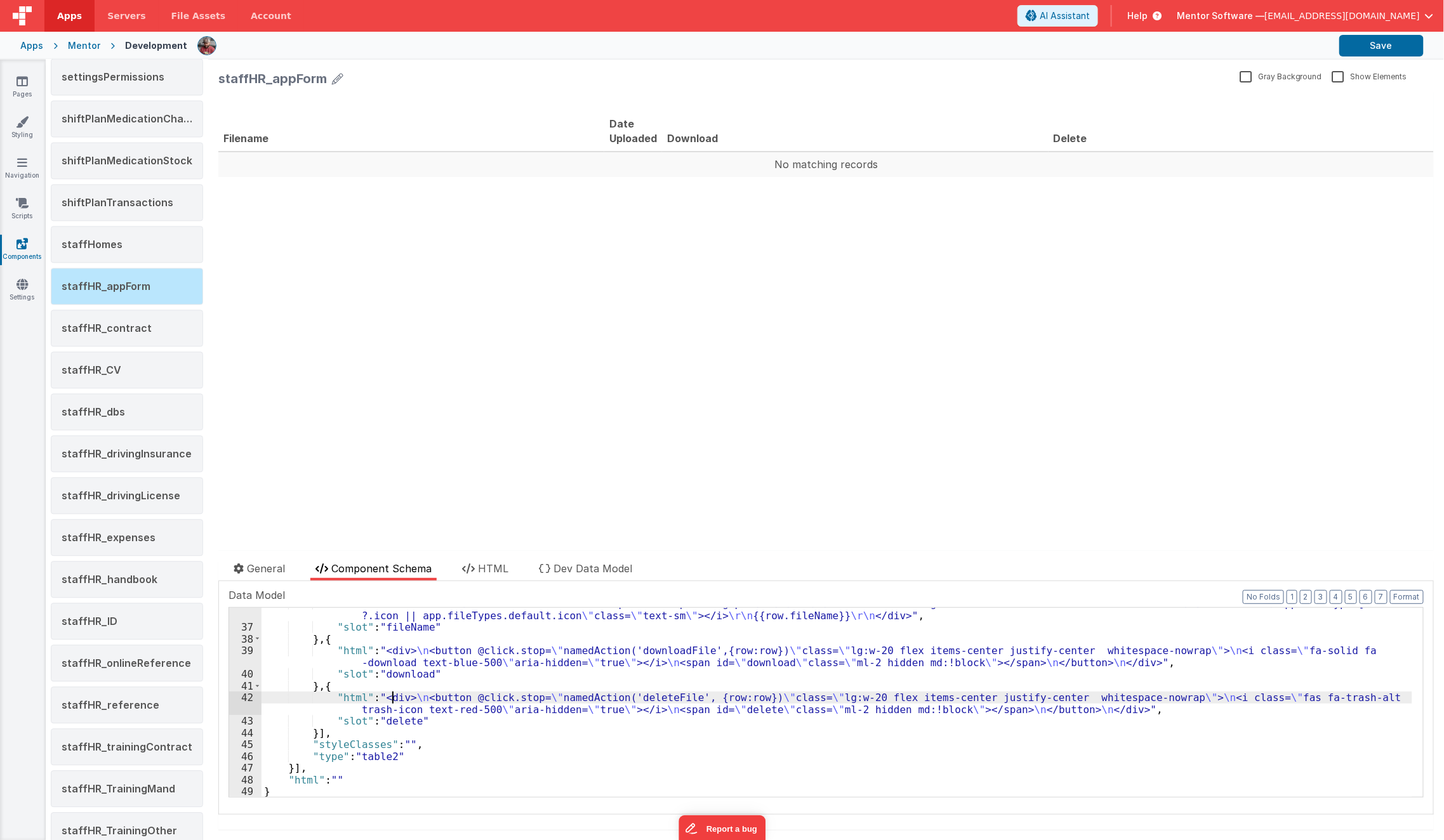
click at [390, 703] on div ""html" : " <div class= \" flex items-center whitespace-nowrap mt-1 gap-2 \" > \…" at bounding box center [837, 710] width 1151 height 226
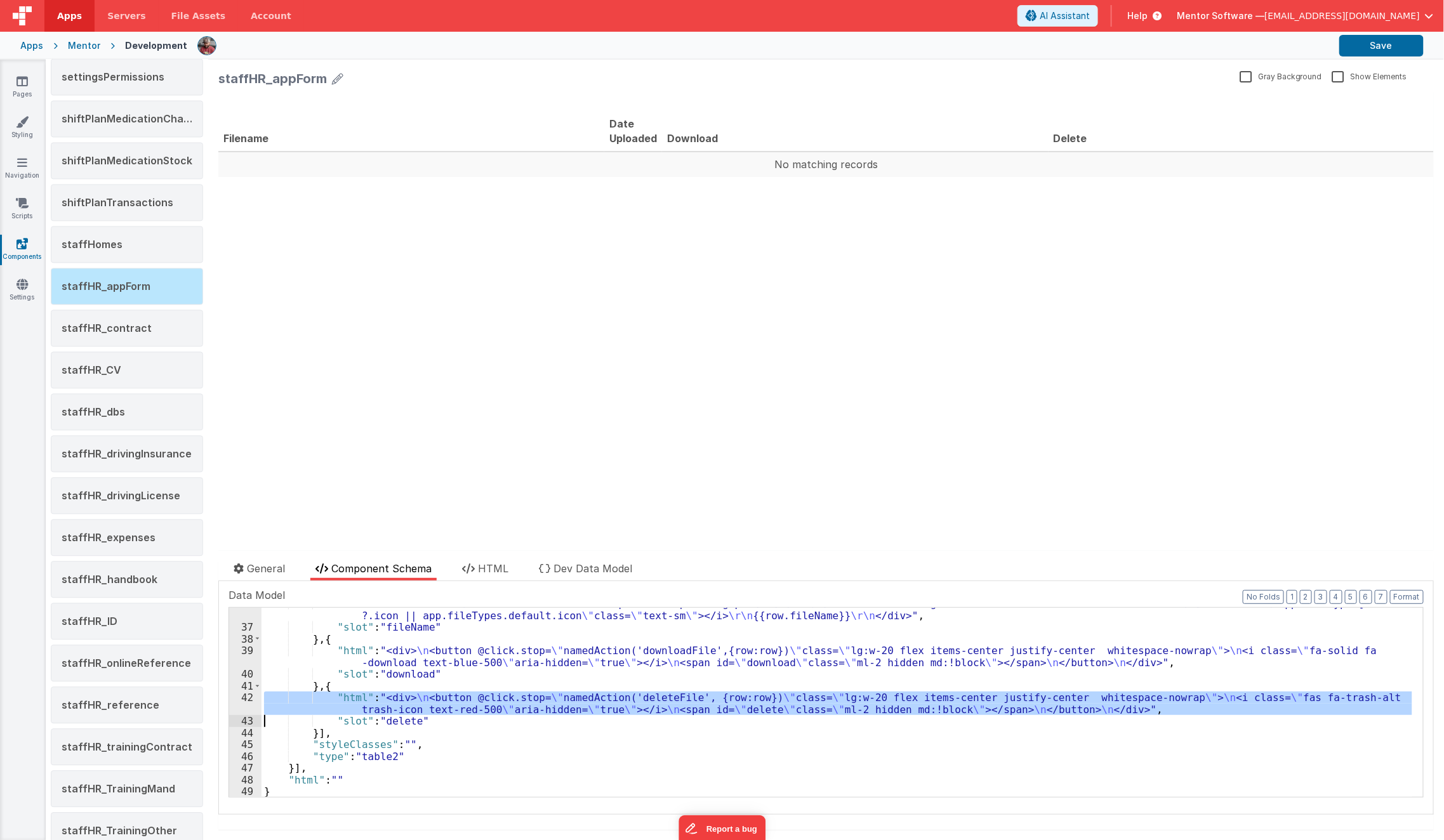
click at [236, 704] on div "42" at bounding box center [245, 704] width 32 height 24
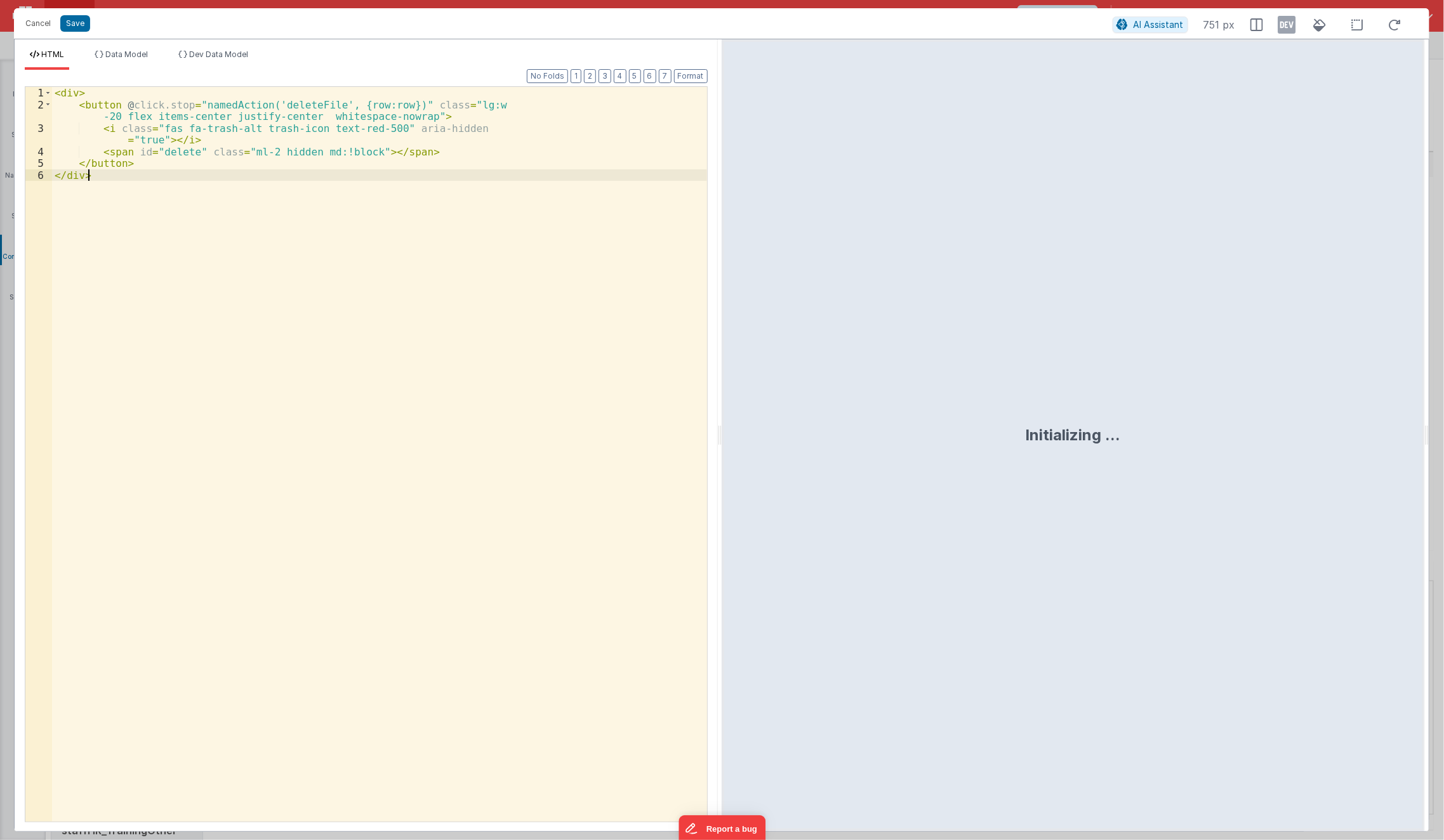
click at [236, 704] on div "< div > < button @ click.stop = "namedAction('deleteFile', {row:row})" class = …" at bounding box center [380, 466] width 655 height 759
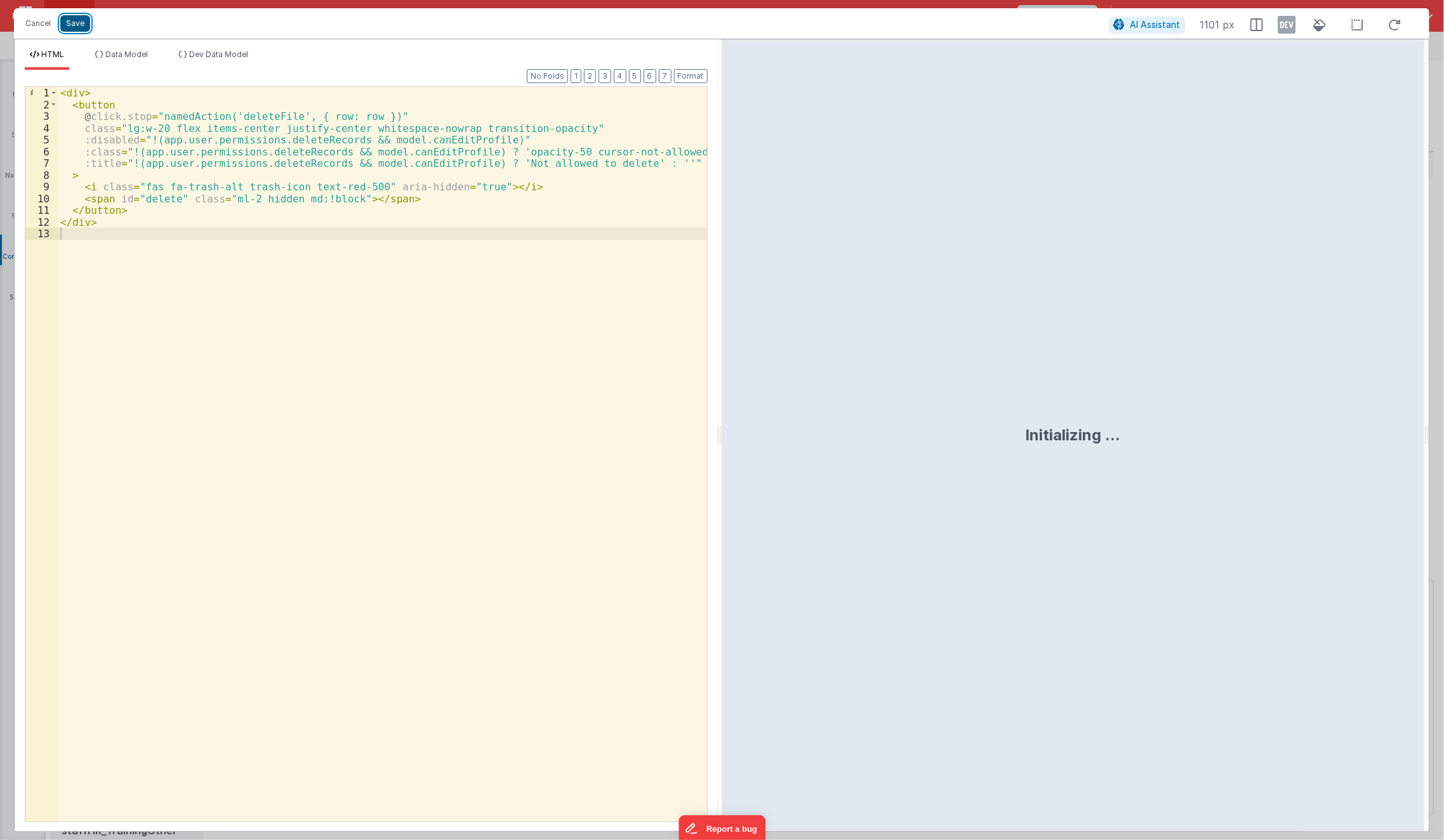
click at [83, 26] on button "Save" at bounding box center [75, 23] width 30 height 16
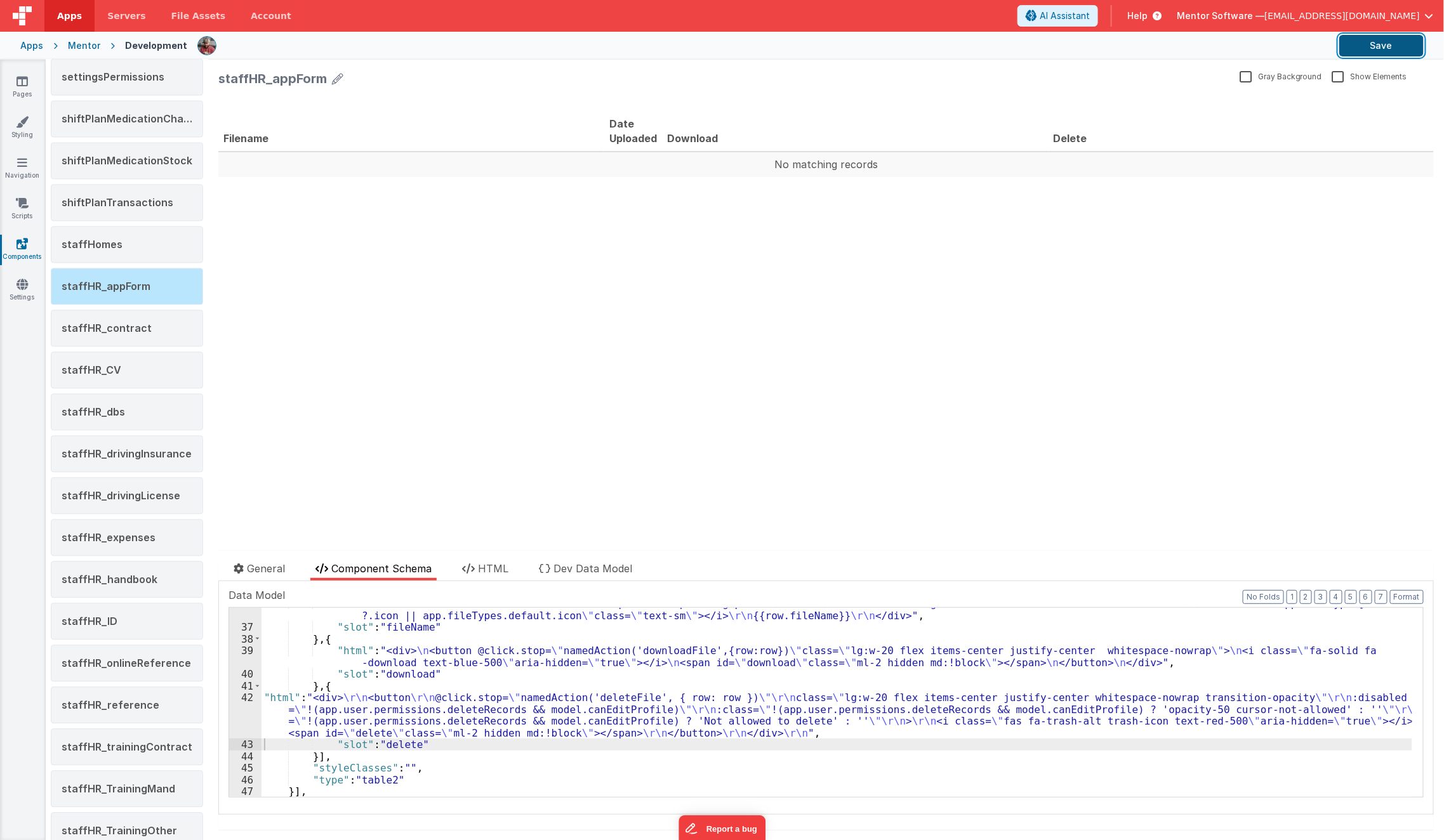
click at [1385, 49] on button "Save" at bounding box center [1382, 45] width 84 height 22
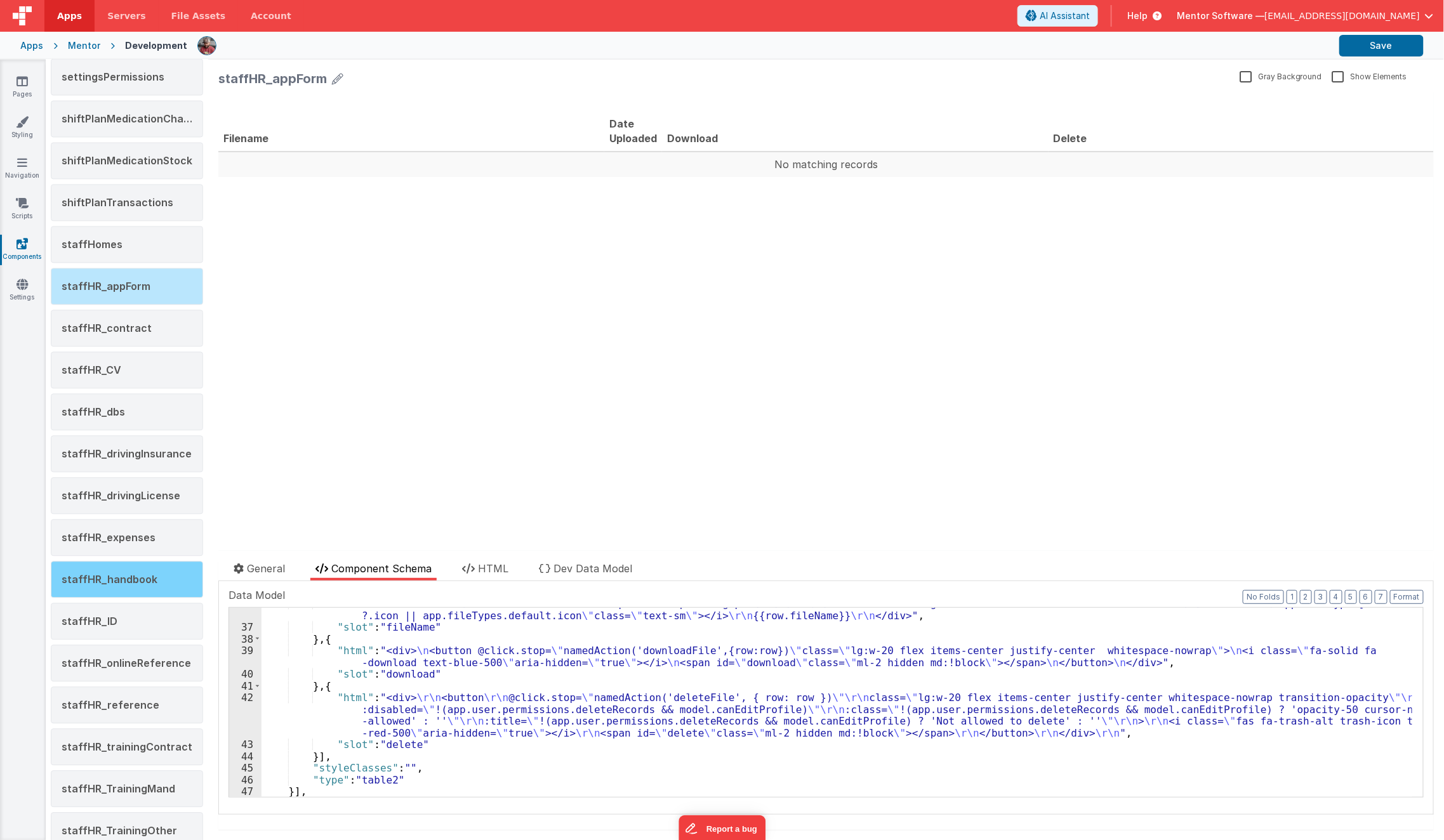
click at [109, 573] on span "staffHR_handbook" at bounding box center [110, 579] width 96 height 12
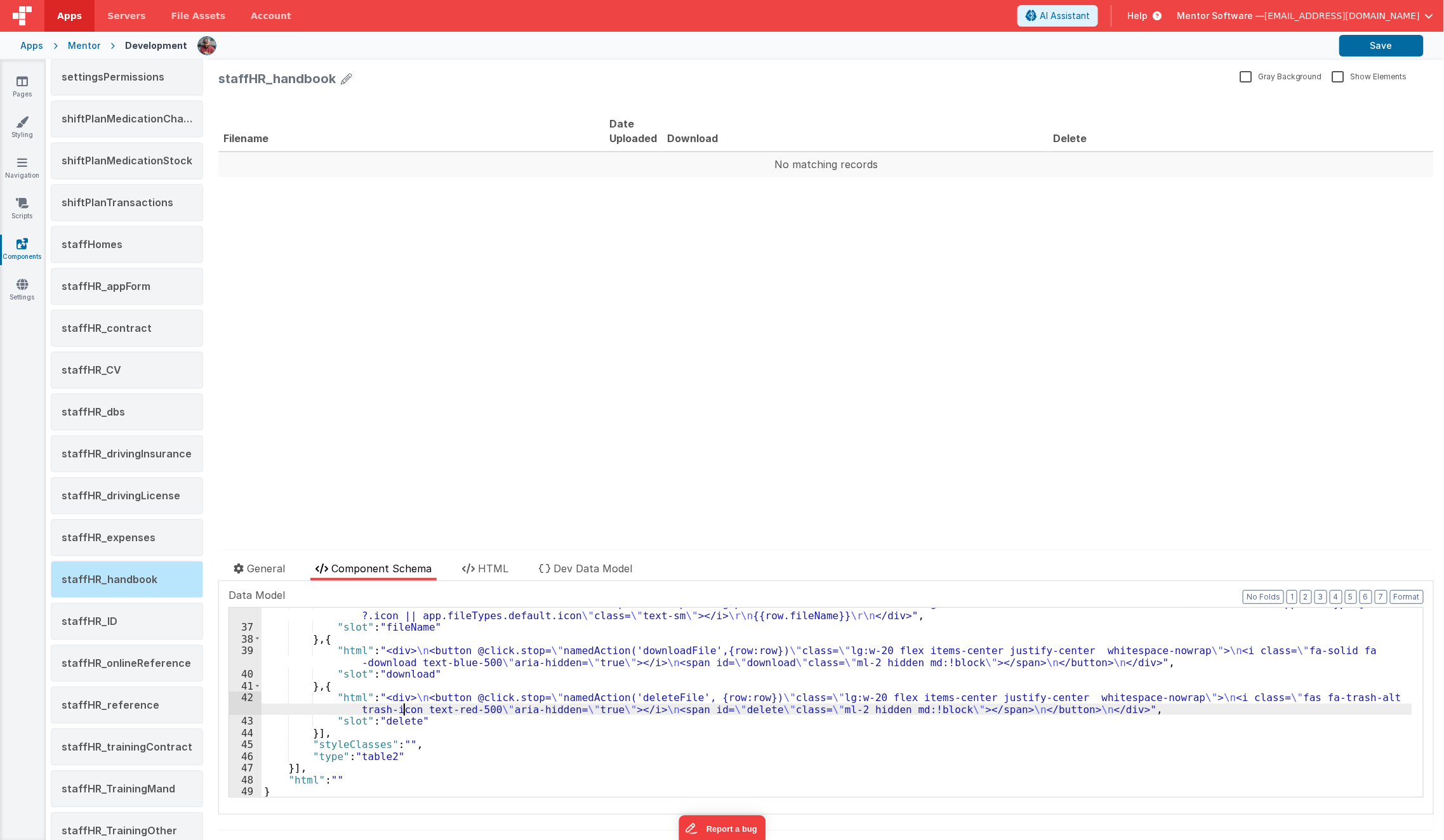
click at [405, 710] on div ""html" : " <div class= \" flex items-center whitespace-nowrap mt-1 gap-2 \" > \…" at bounding box center [837, 710] width 1151 height 226
click at [239, 706] on div "42" at bounding box center [245, 704] width 32 height 24
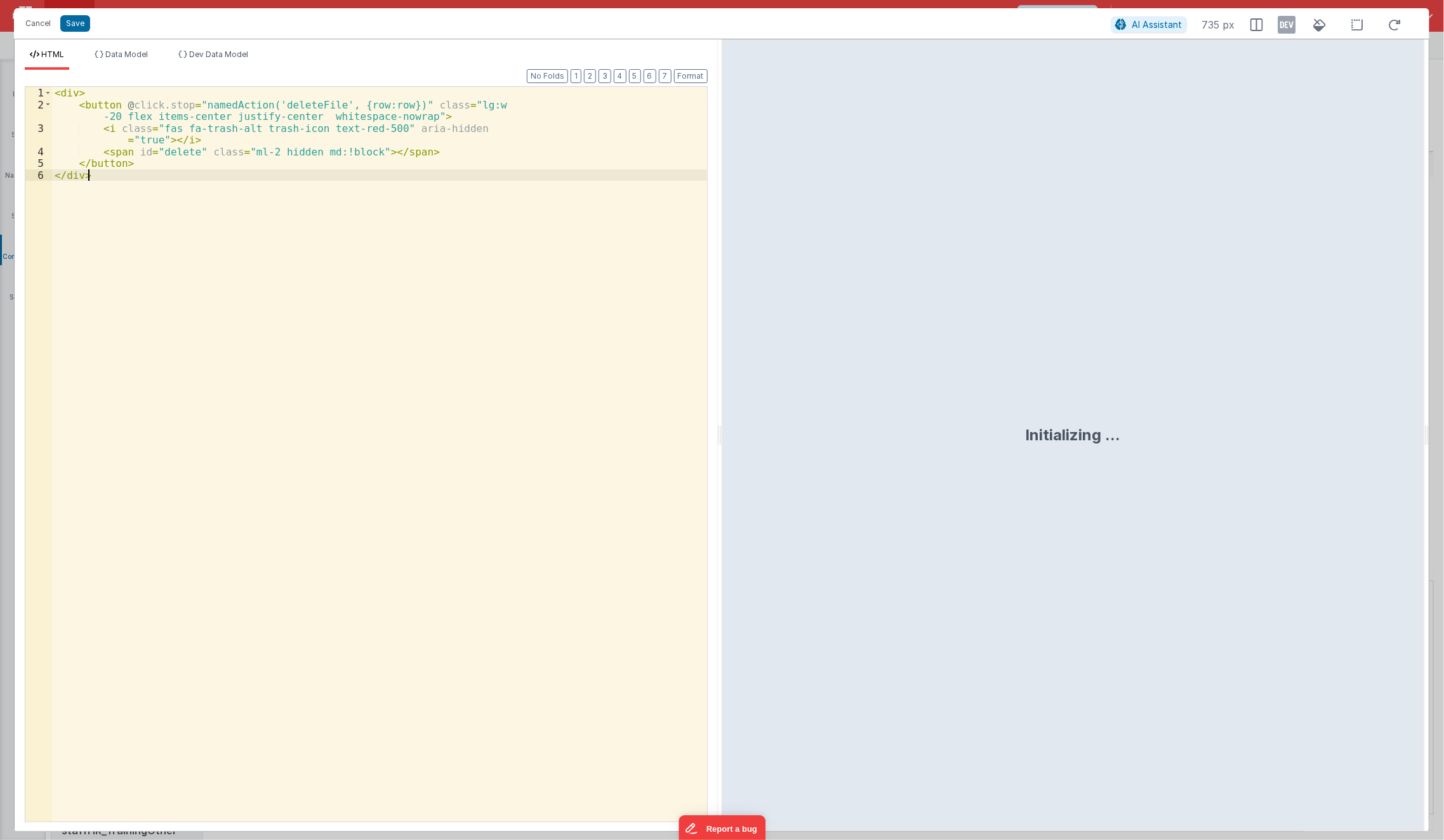
click at [336, 537] on div "< div > < button @ click.stop = "namedAction('deleteFile', {row:row})" class = …" at bounding box center [380, 466] width 655 height 759
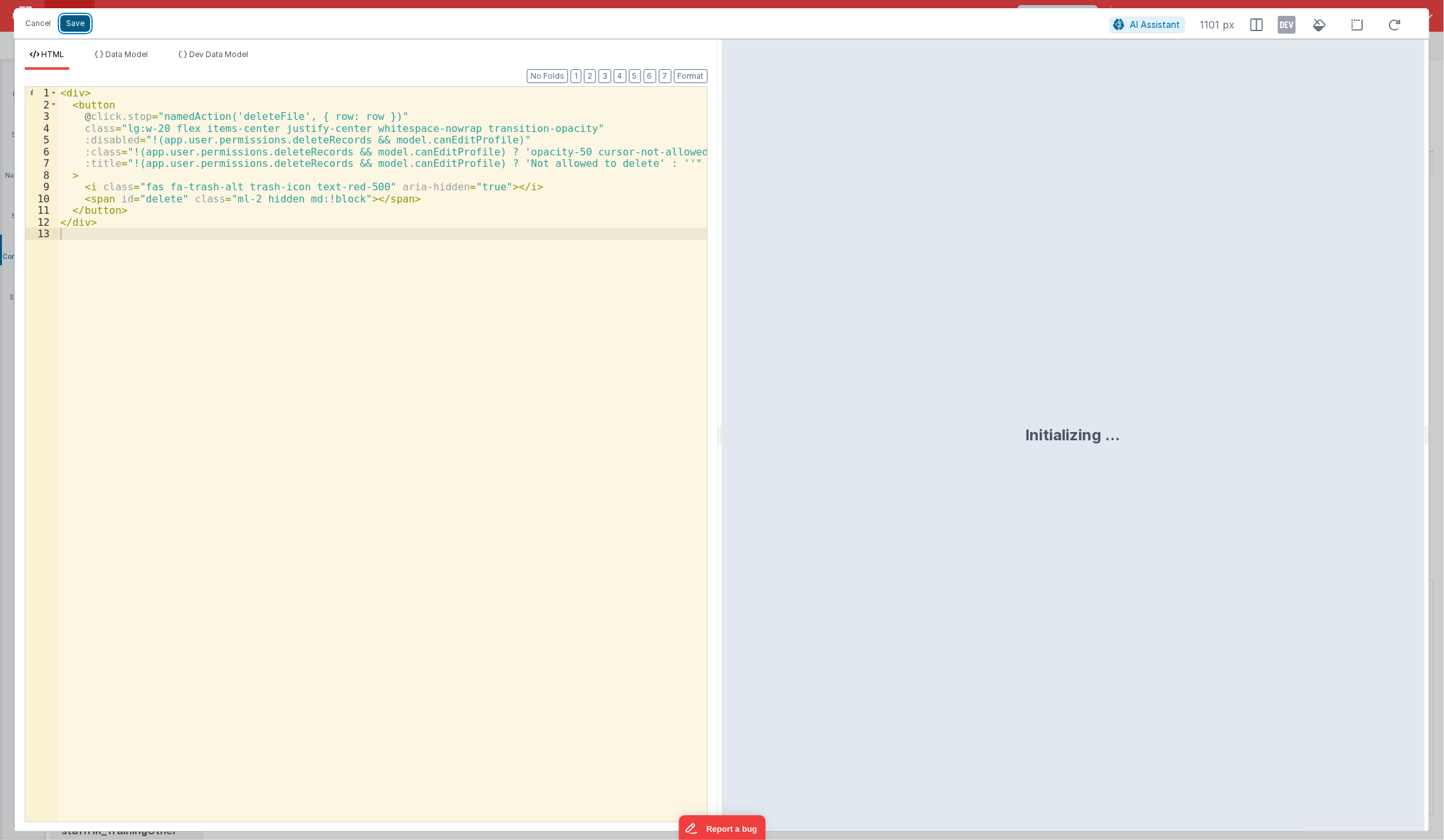
click at [78, 19] on button "Save" at bounding box center [75, 23] width 30 height 16
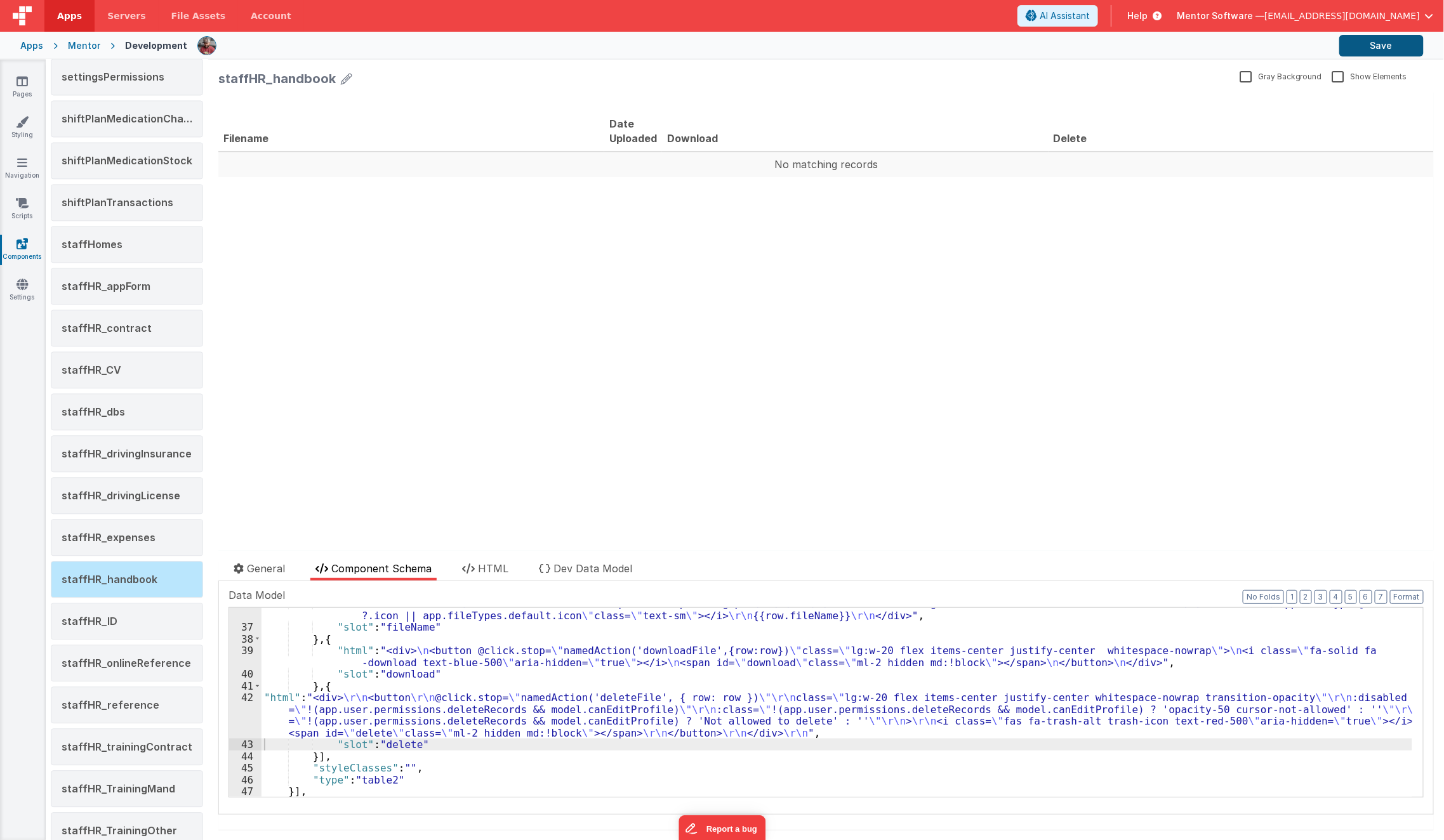
drag, startPoint x: 1387, startPoint y: 59, endPoint x: 1398, endPoint y: 45, distance: 17.8
click at [1398, 45] on div "Apps Mentor Development Save" at bounding box center [722, 45] width 1444 height 28
click at [1398, 45] on button "Save" at bounding box center [1382, 45] width 84 height 22
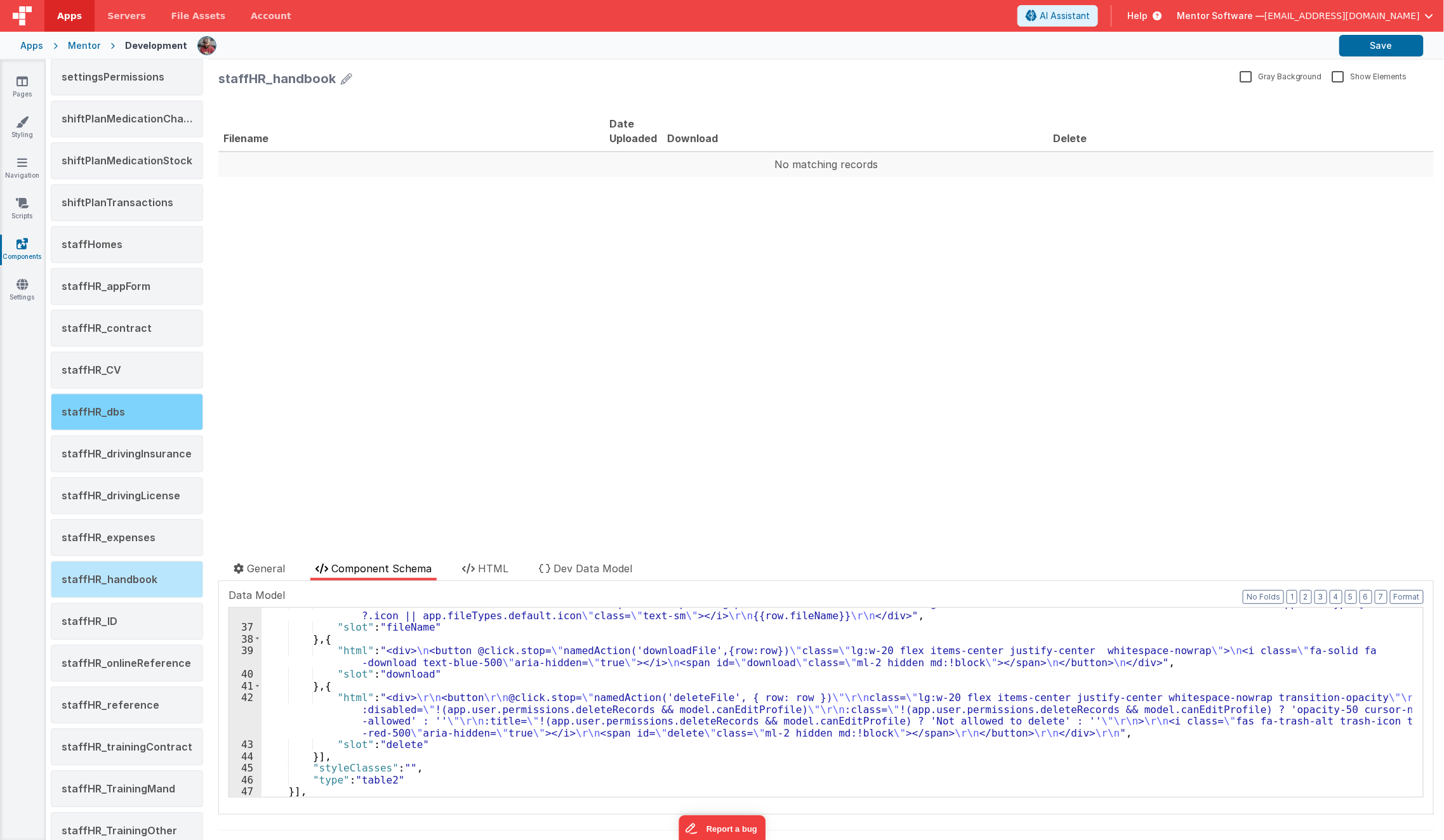
click at [126, 398] on div "staffHR_dbs" at bounding box center [127, 412] width 153 height 37
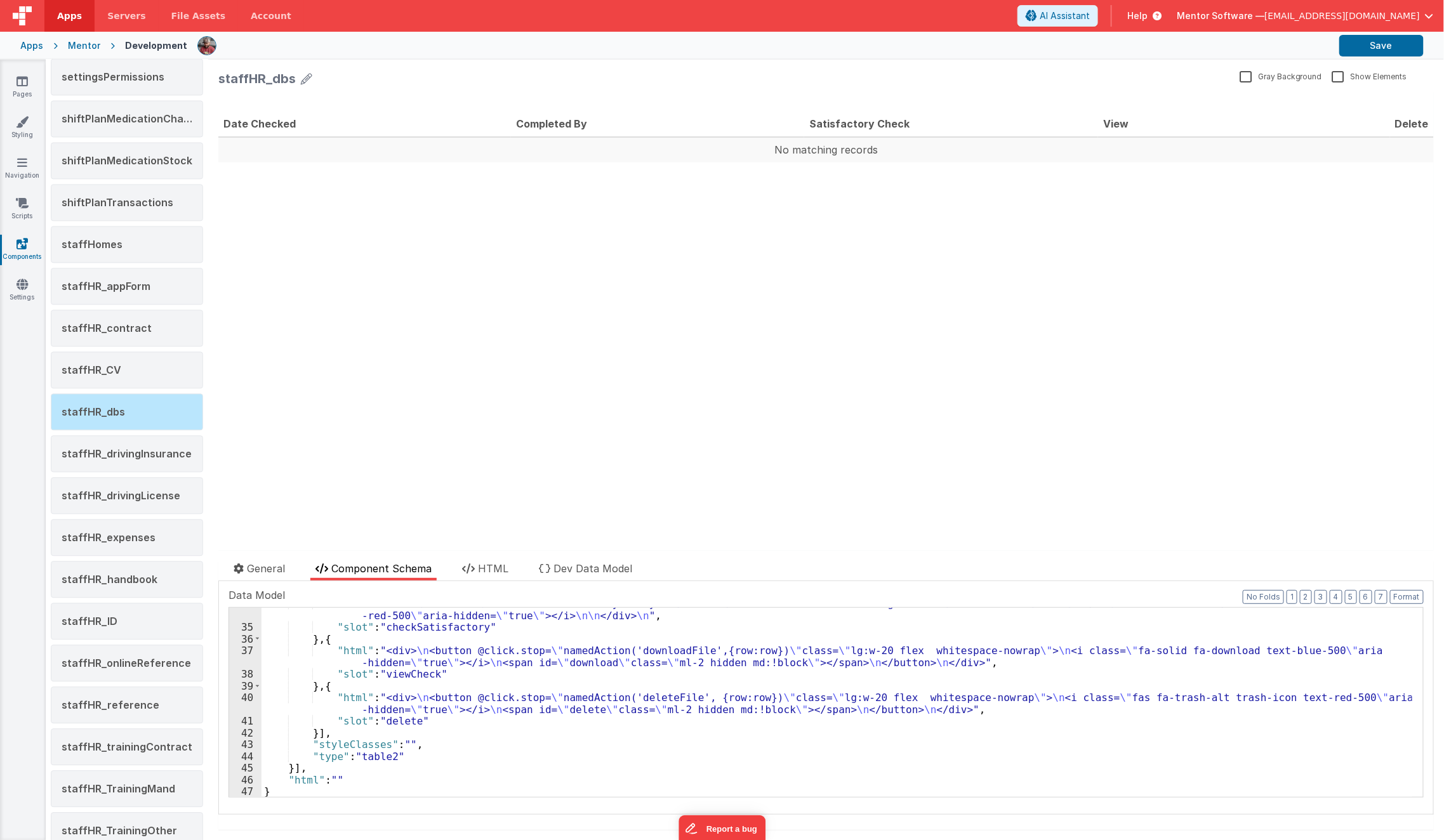
scroll to position [397, 0]
click at [381, 704] on div ""html" : "<div> \n <i v-if= \" row.checkSatisfactory == 'yes' \" class= \" fas …" at bounding box center [837, 710] width 1151 height 226
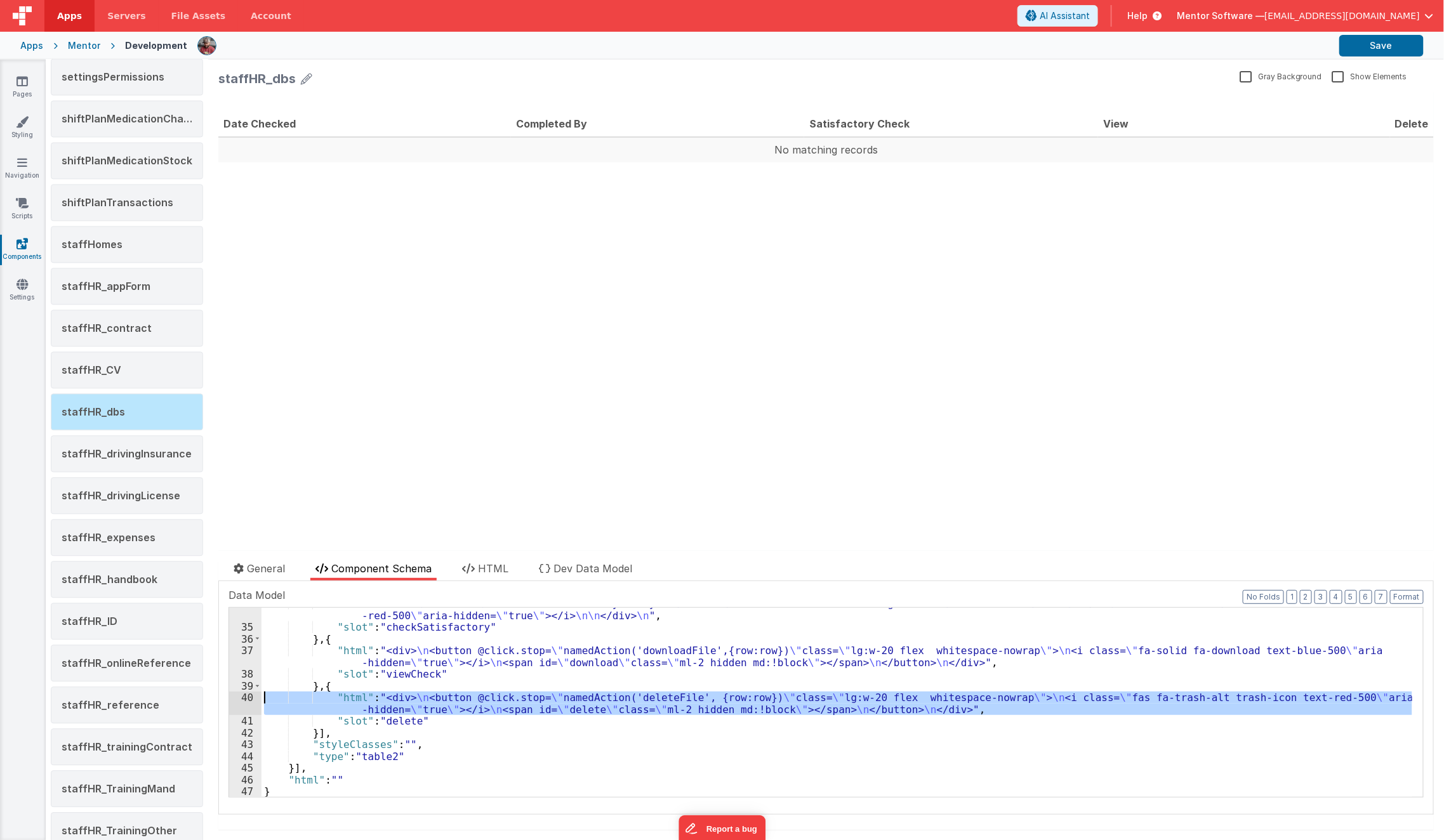
click at [239, 701] on div "40" at bounding box center [245, 704] width 32 height 24
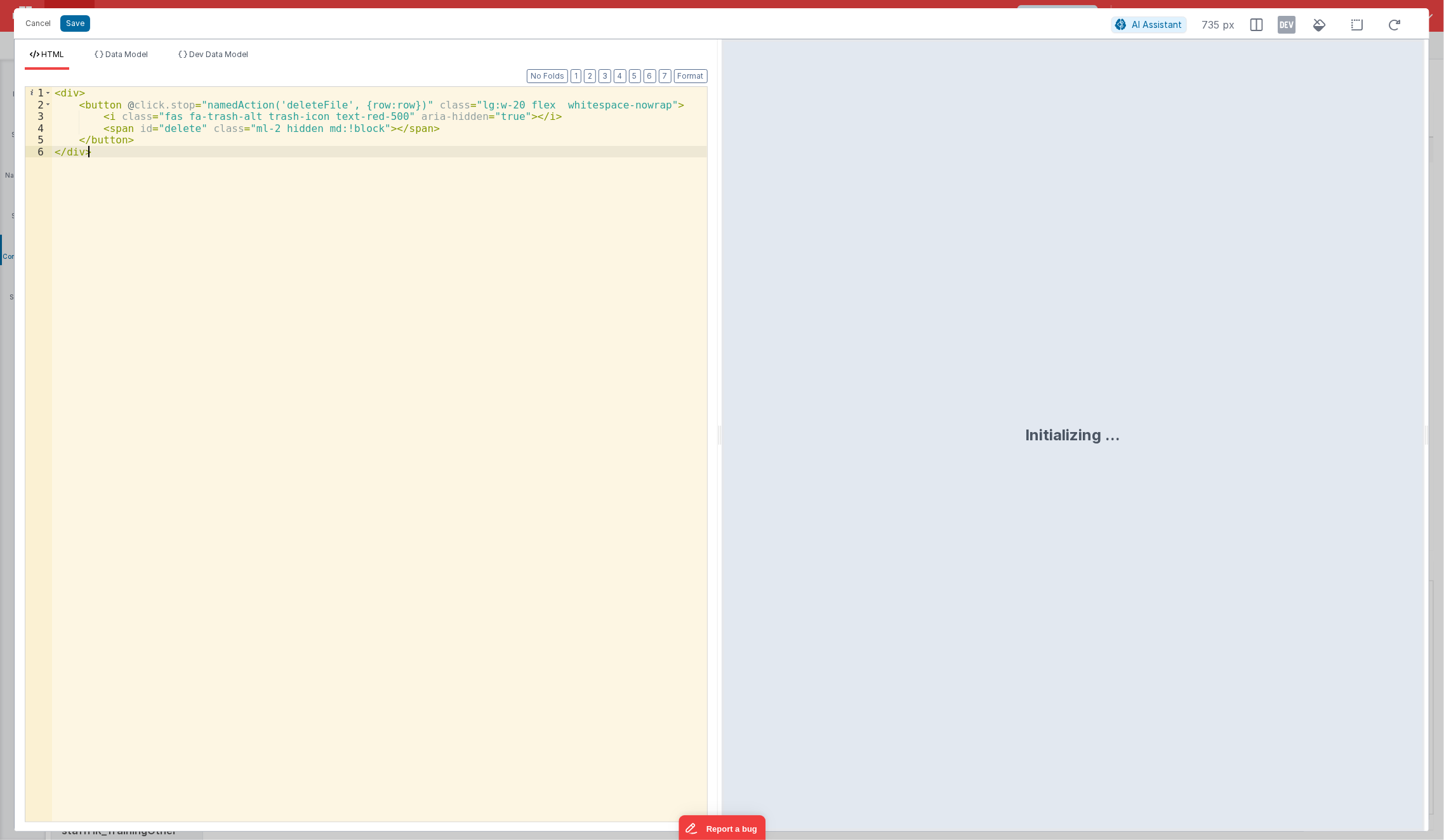
click at [322, 591] on div "< div > < button @ click.stop = "namedAction('deleteFile', {row:row})" class = …" at bounding box center [380, 466] width 656 height 759
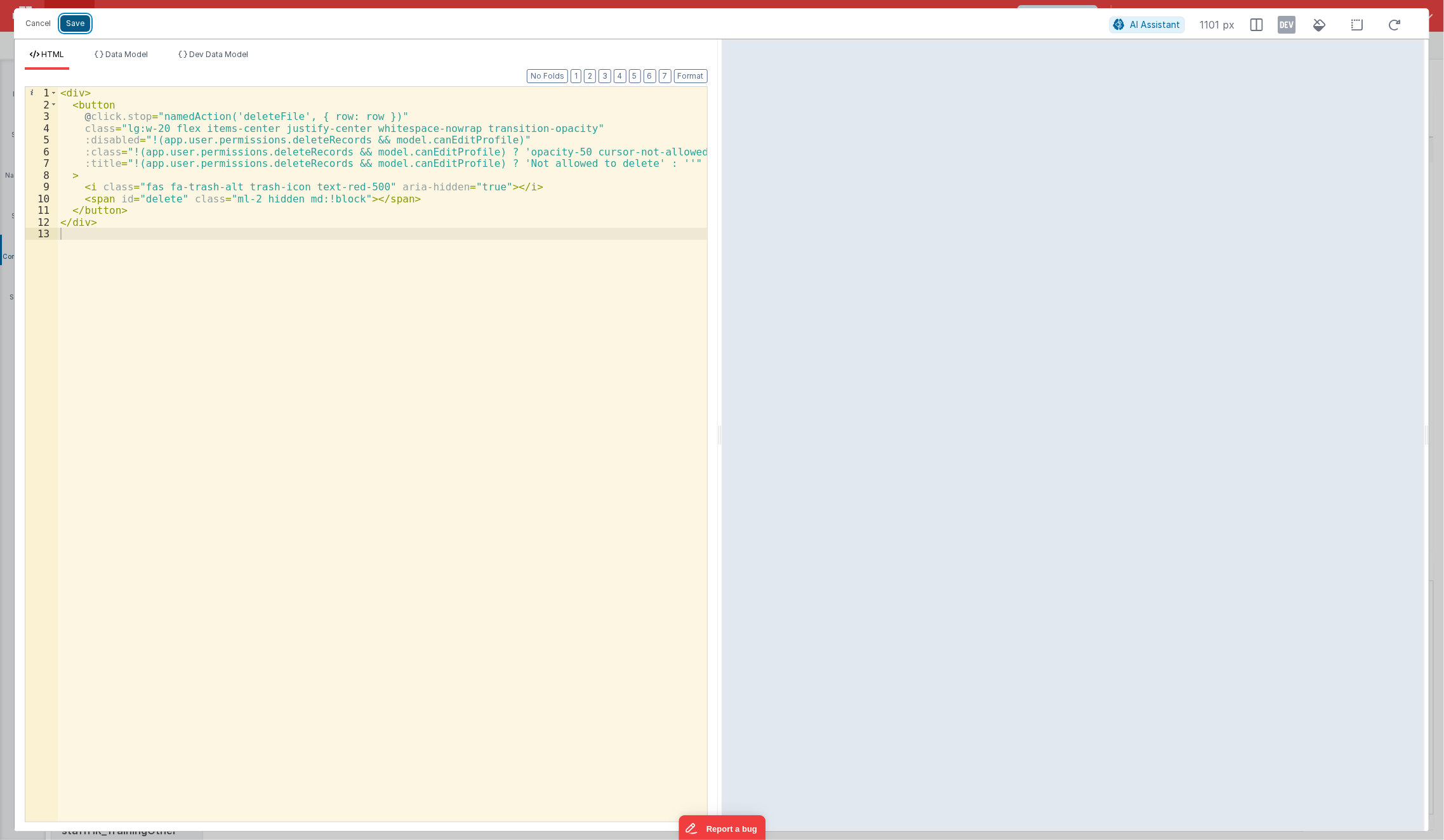
click at [74, 26] on button "Save" at bounding box center [75, 23] width 30 height 16
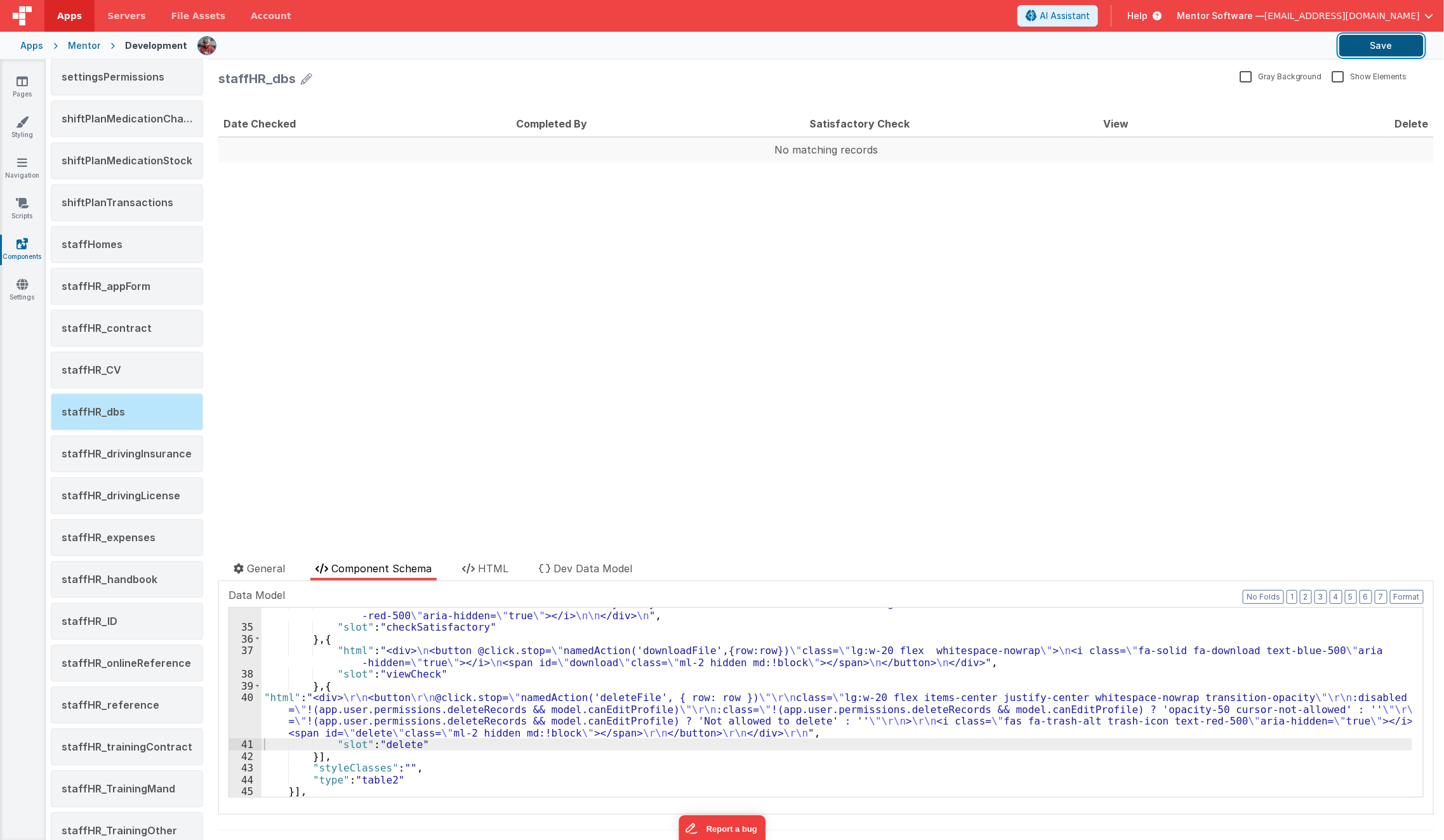
click at [1364, 45] on button "Save" at bounding box center [1382, 45] width 84 height 22
click at [143, 697] on div "staffHR_reference" at bounding box center [127, 705] width 153 height 37
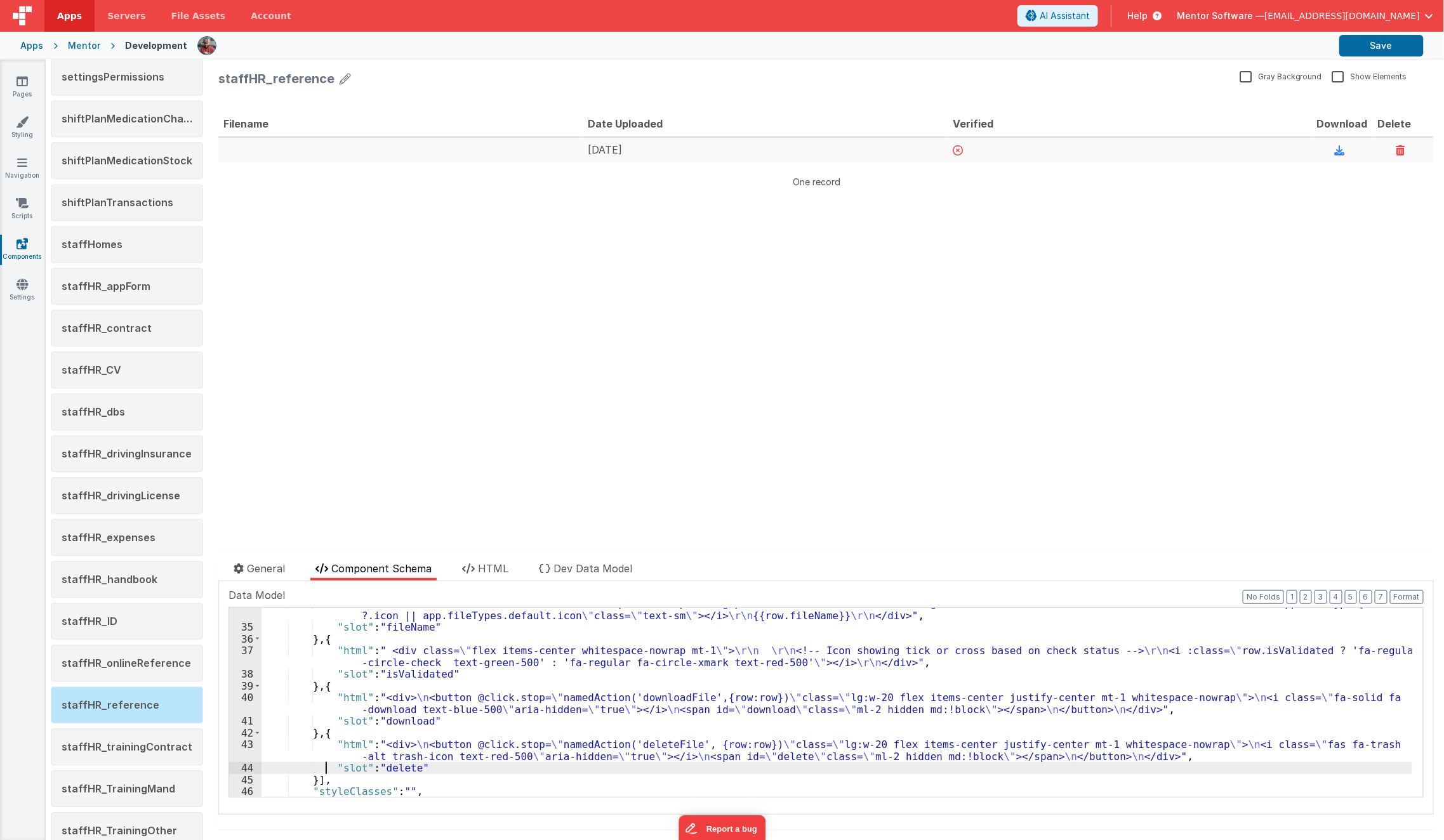
click at [322, 763] on div ""html" : " <div class= \" flex items-center whitespace-nowrap mt-1 gap-2 \" > \…" at bounding box center [837, 710] width 1151 height 226
click at [326, 753] on div ""html" : " <div class= \" flex items-center whitespace-nowrap mt-1 gap-2 \" > \…" at bounding box center [837, 710] width 1151 height 226
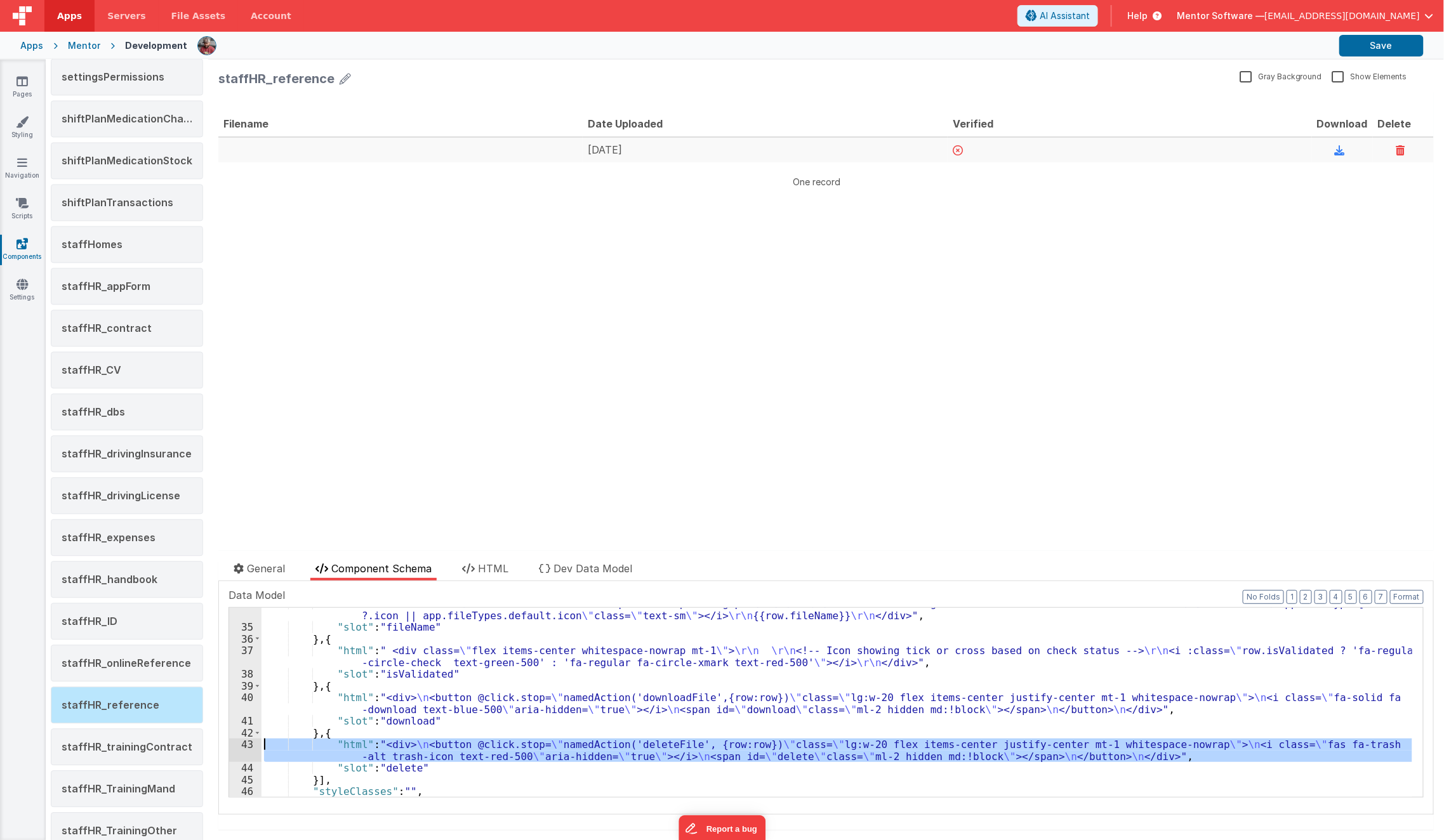
click at [239, 748] on div "43" at bounding box center [245, 751] width 32 height 24
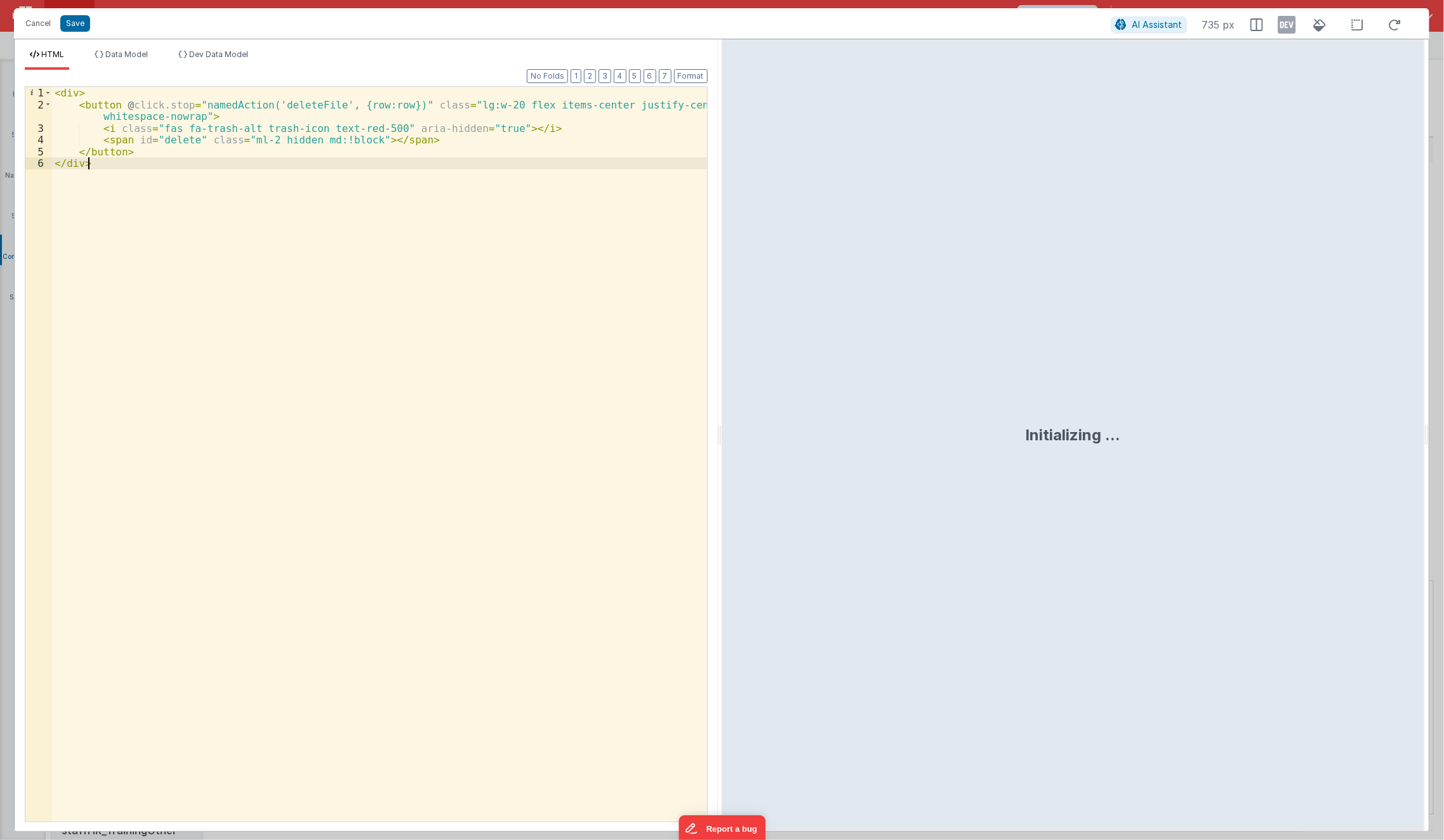
click at [341, 484] on div "< div > < button @ click.stop = "namedAction('deleteFile', {row:row})" class = …" at bounding box center [380, 466] width 656 height 759
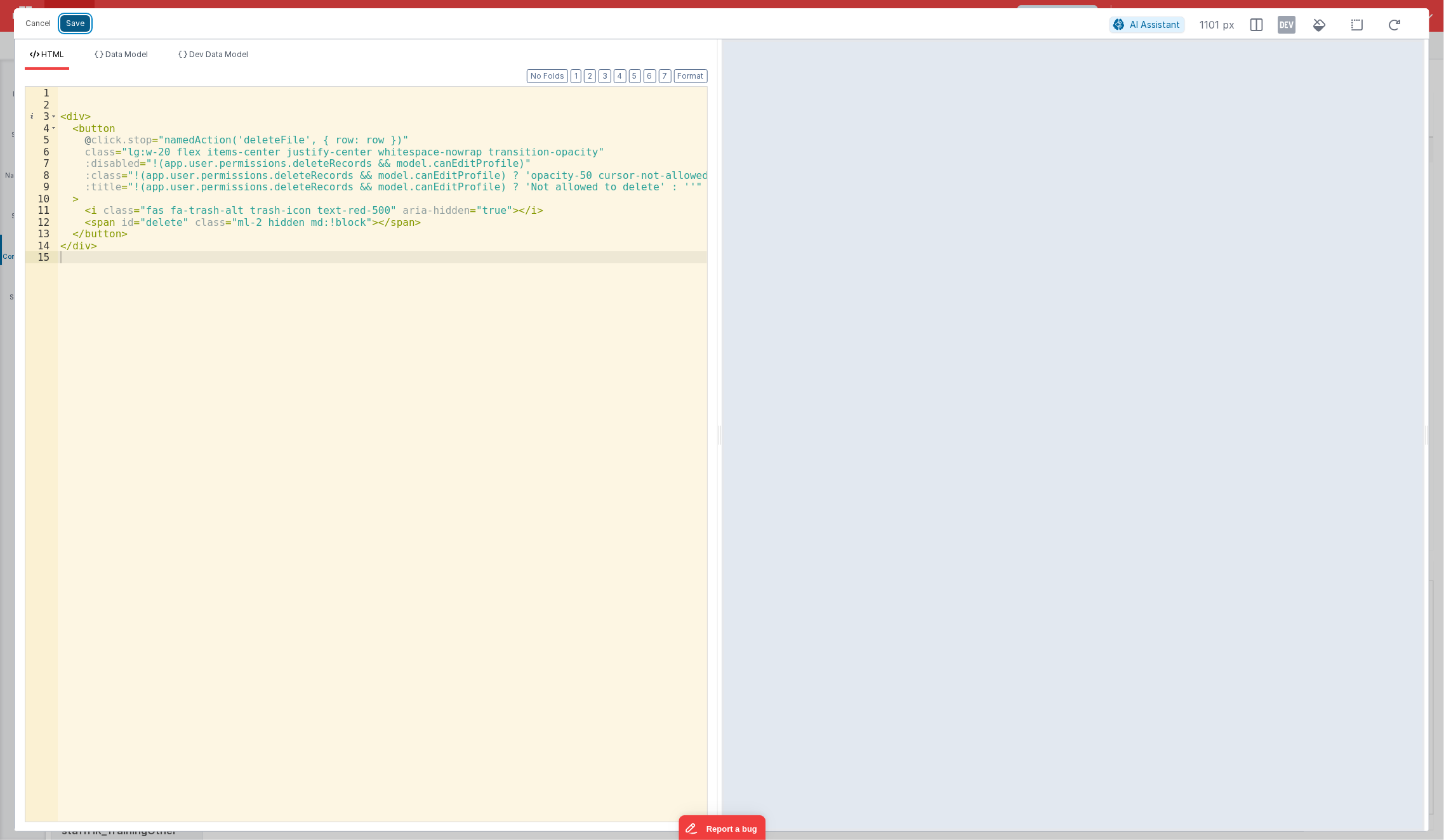
click at [76, 24] on button "Save" at bounding box center [75, 23] width 30 height 16
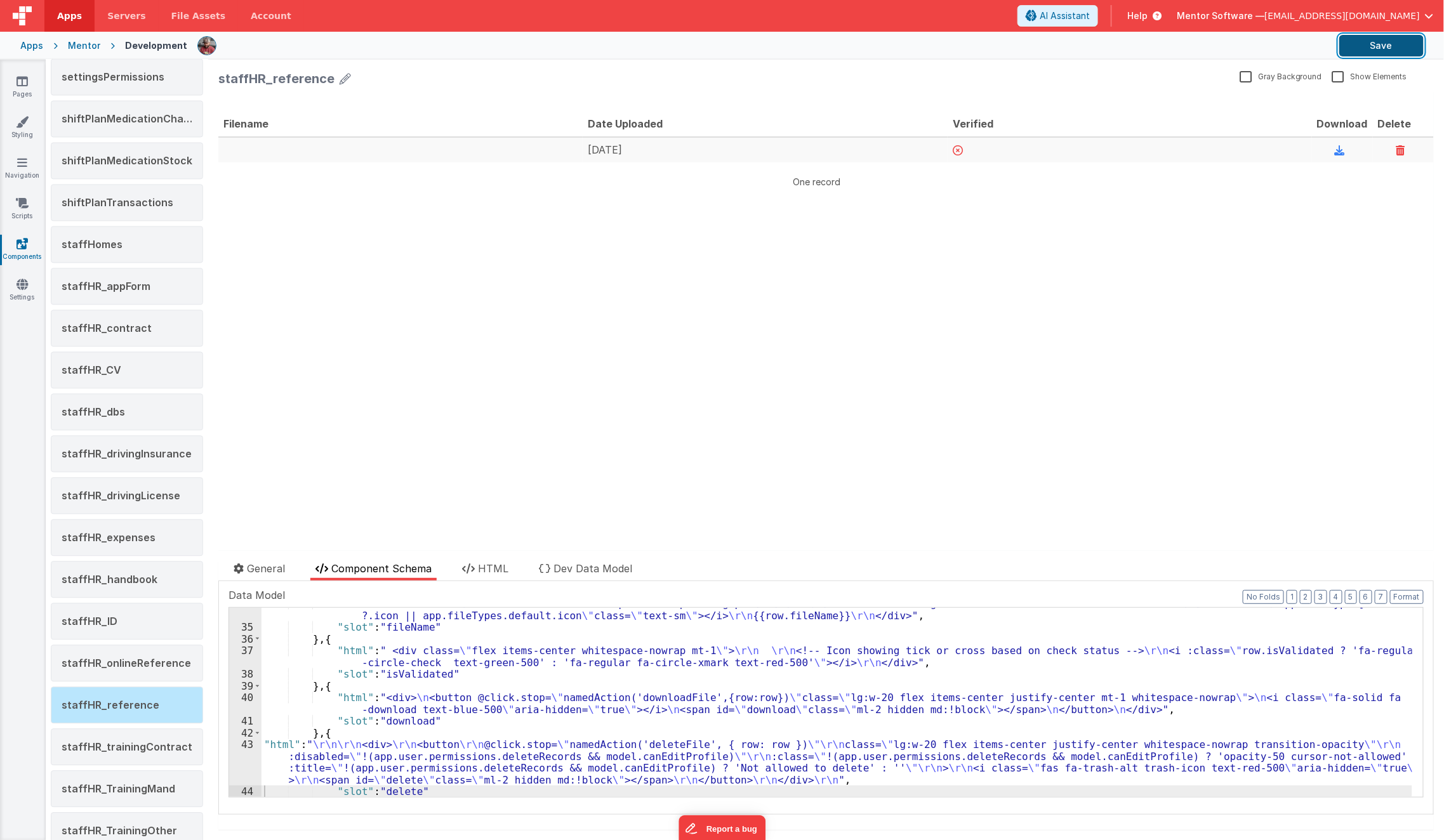
click at [1374, 39] on button "Save" at bounding box center [1382, 45] width 84 height 22
click at [136, 657] on span "staffHR_onlineReference" at bounding box center [126, 663] width 130 height 12
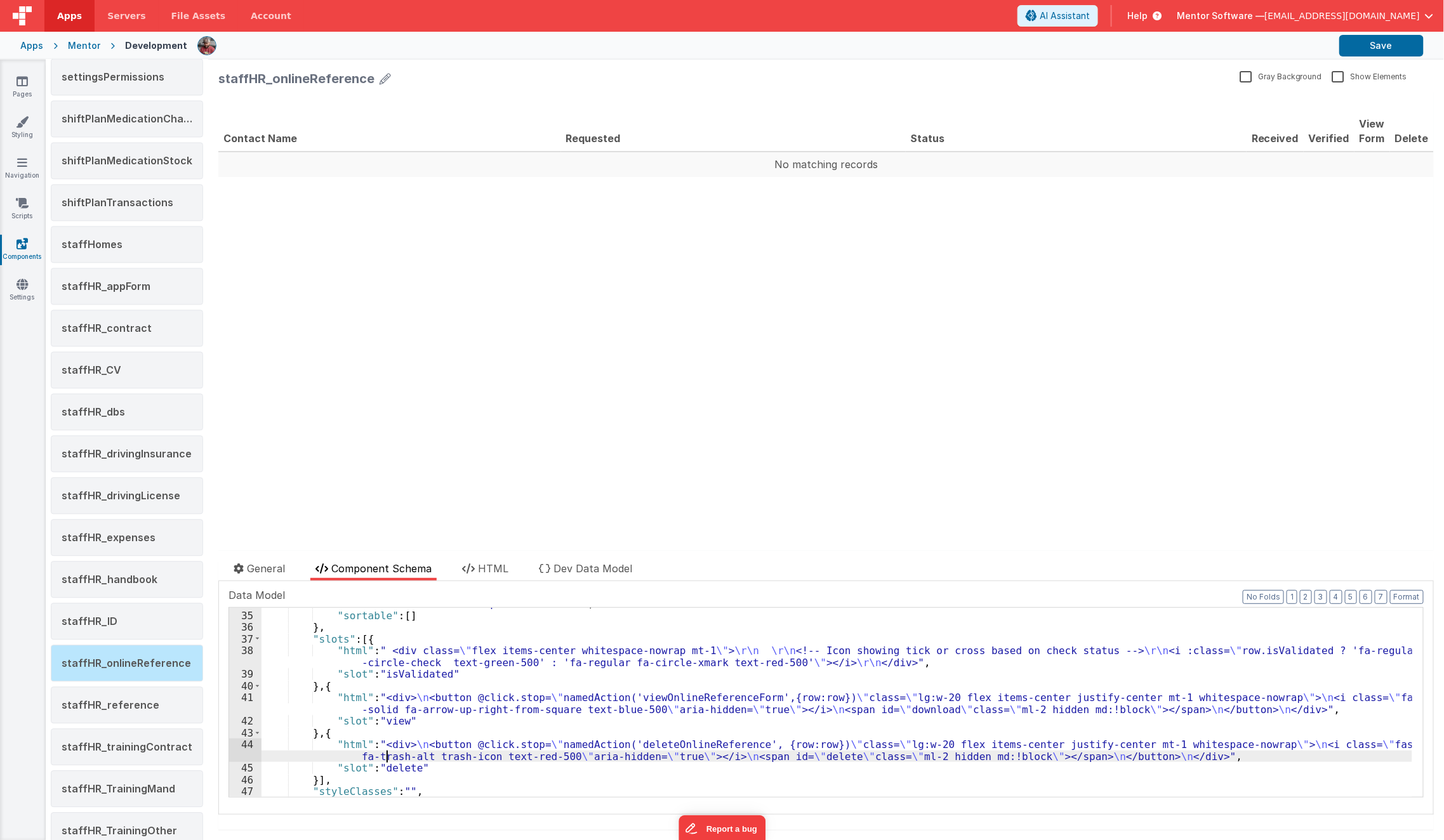
click at [385, 755] on div ""skin" : " table table-striped table-hover" , "sortable" : [ ] } , "slots" : [{…" at bounding box center [837, 704] width 1151 height 213
click at [246, 754] on div "44" at bounding box center [245, 751] width 32 height 24
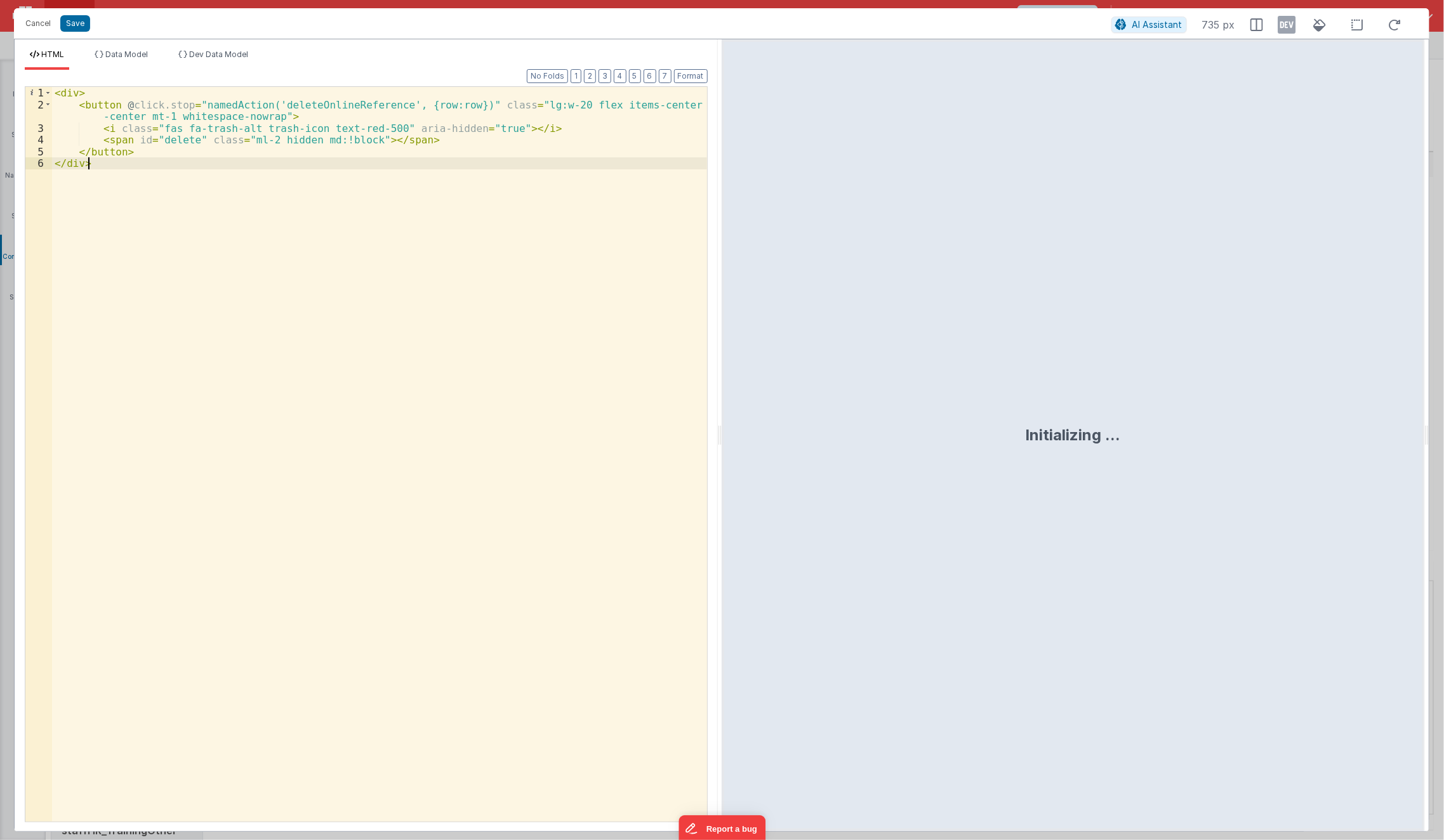
click at [306, 495] on div "< div > < button @ click.stop = "namedAction('deleteOnlineReference', {row:row}…" at bounding box center [380, 466] width 656 height 759
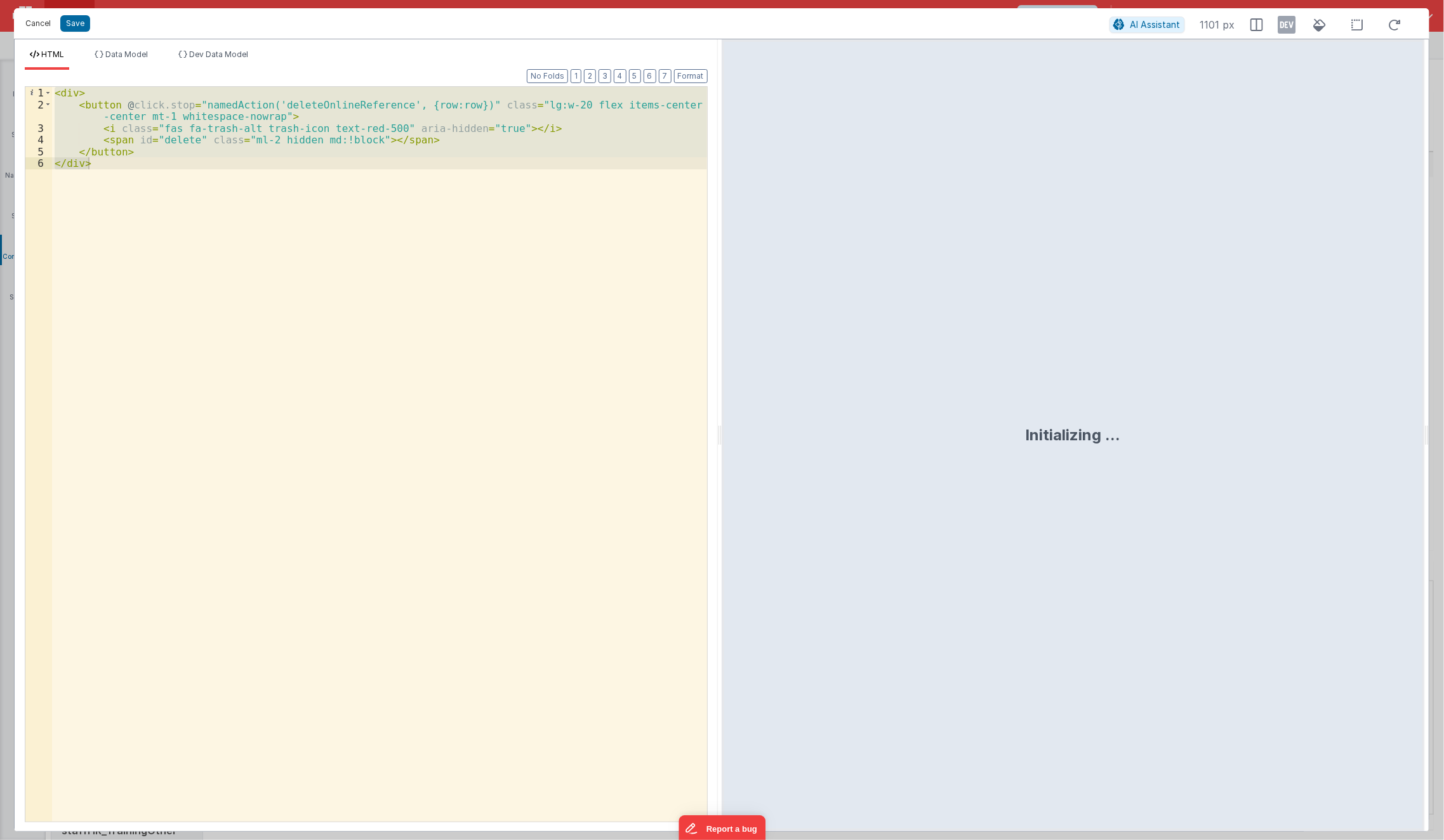
click at [27, 31] on button "Cancel" at bounding box center [38, 23] width 38 height 18
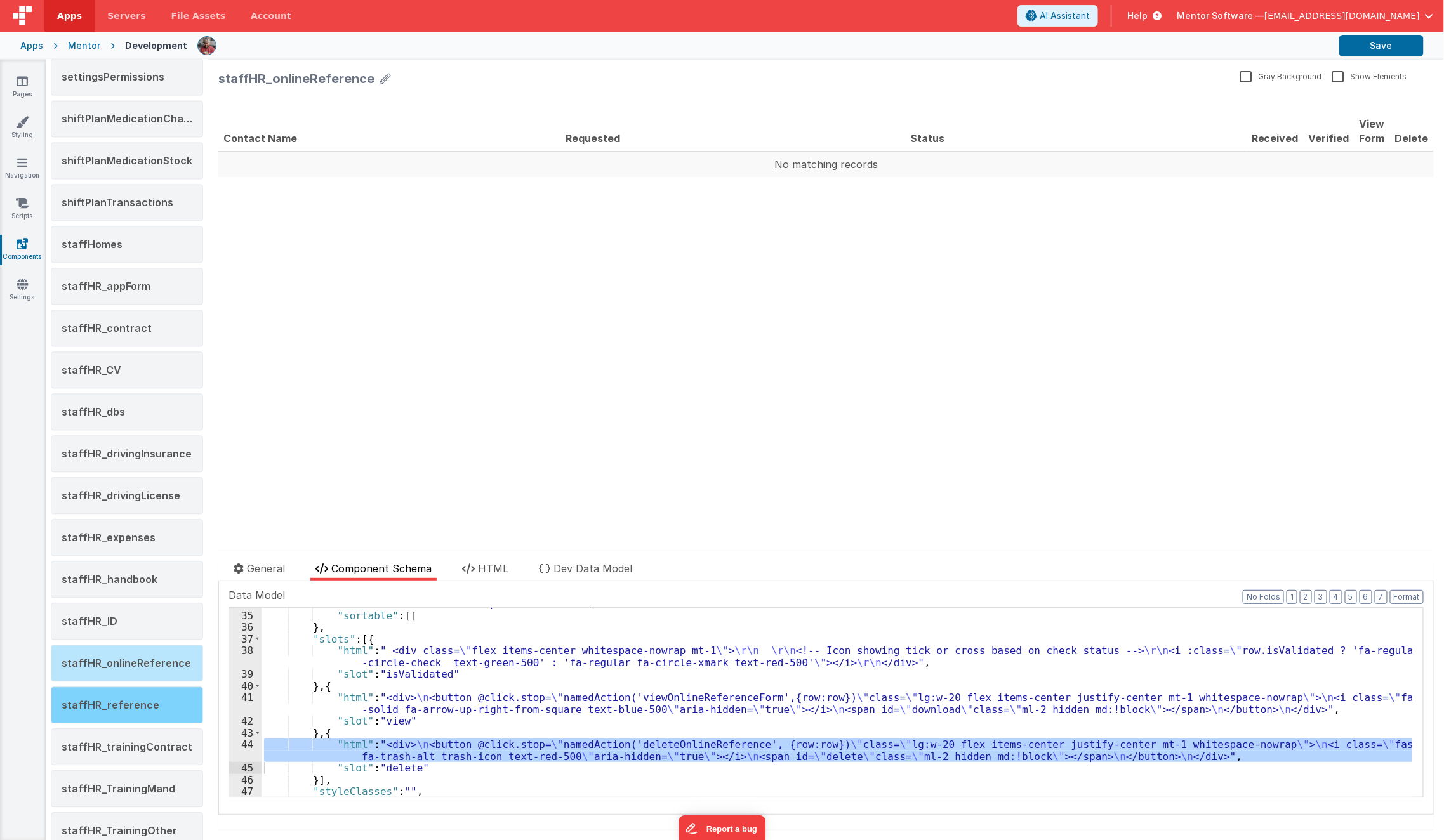
click at [152, 697] on div "staffHR_reference" at bounding box center [127, 705] width 153 height 37
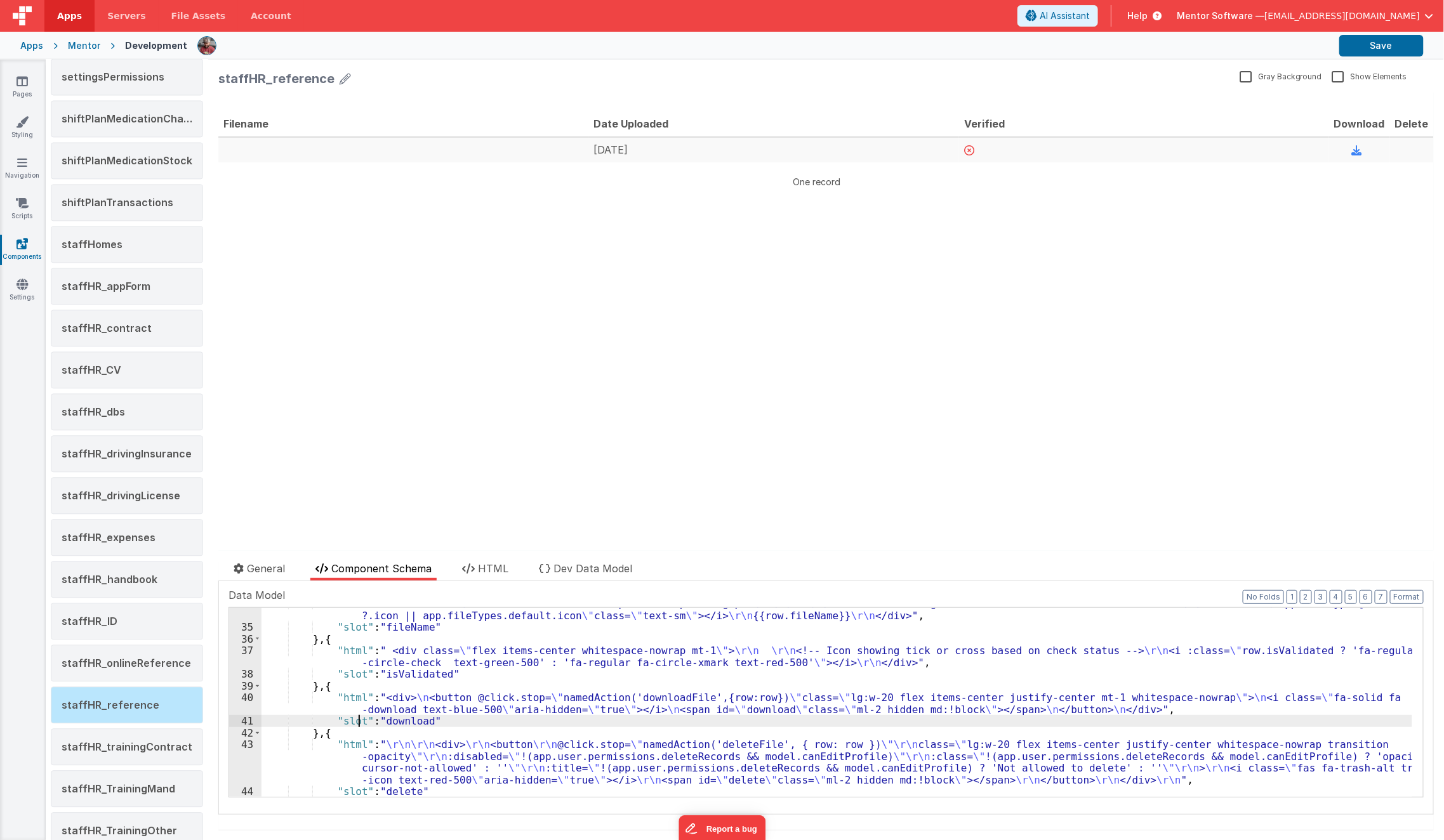
click at [357, 720] on div ""html" : " <div class= \" flex items-center whitespace-nowrap mt-1 gap-2 \" > \…" at bounding box center [837, 710] width 1151 height 226
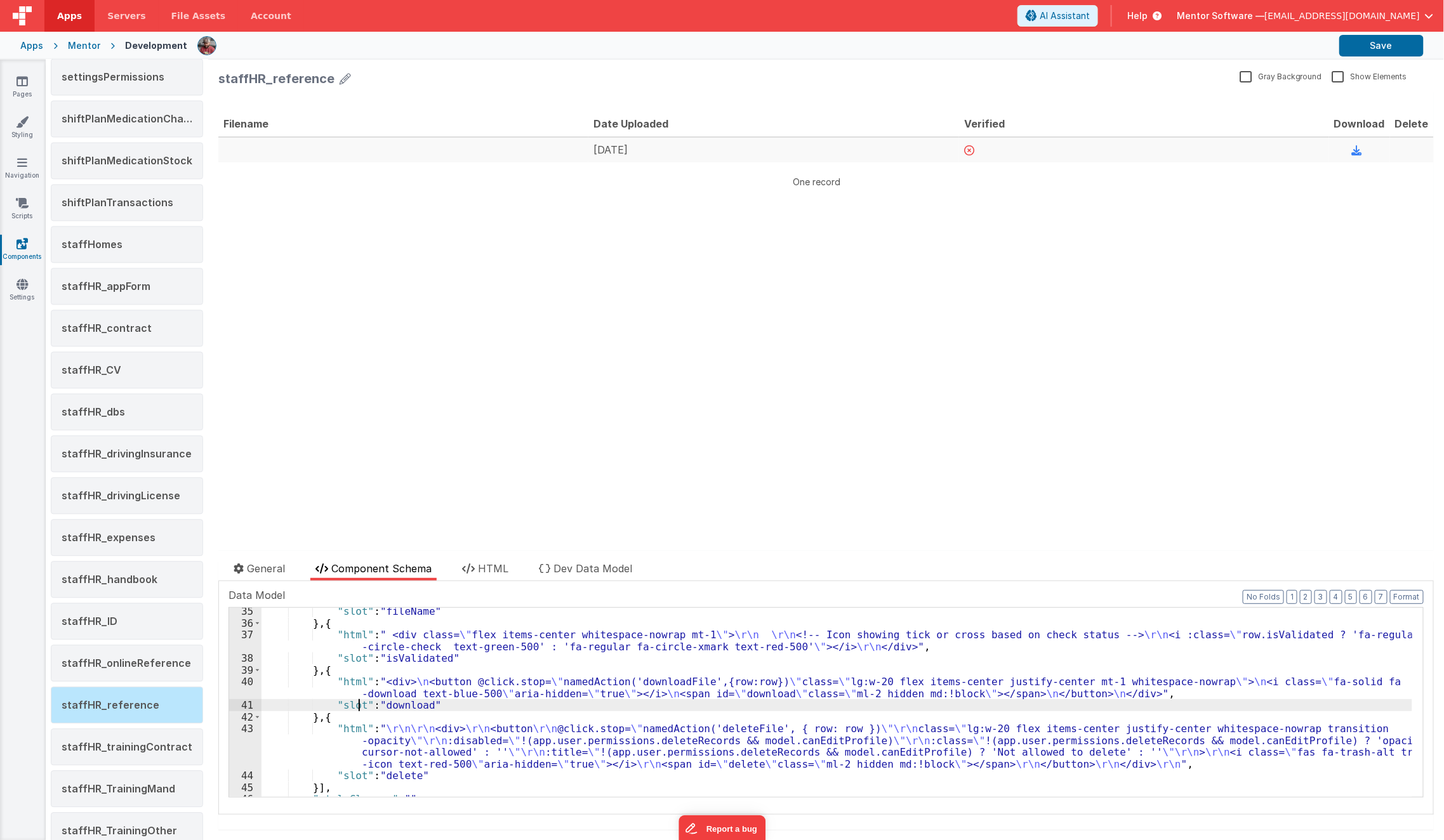
scroll to position [424, 0]
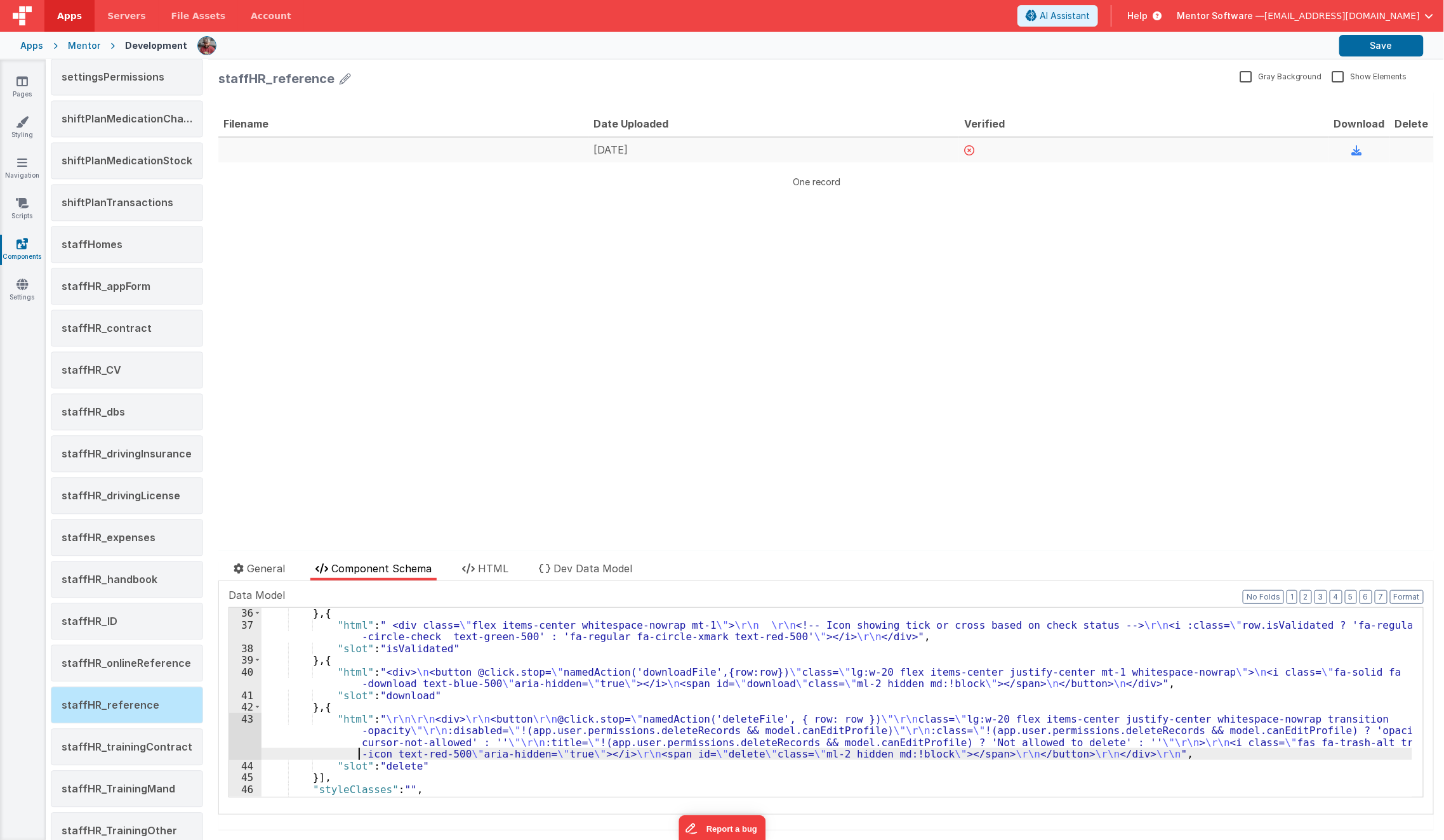
click at [357, 758] on div "} , { "html" : " <div class= \" flex items-center whitespace-nowrap mt-1 \" > \…" at bounding box center [837, 714] width 1151 height 213
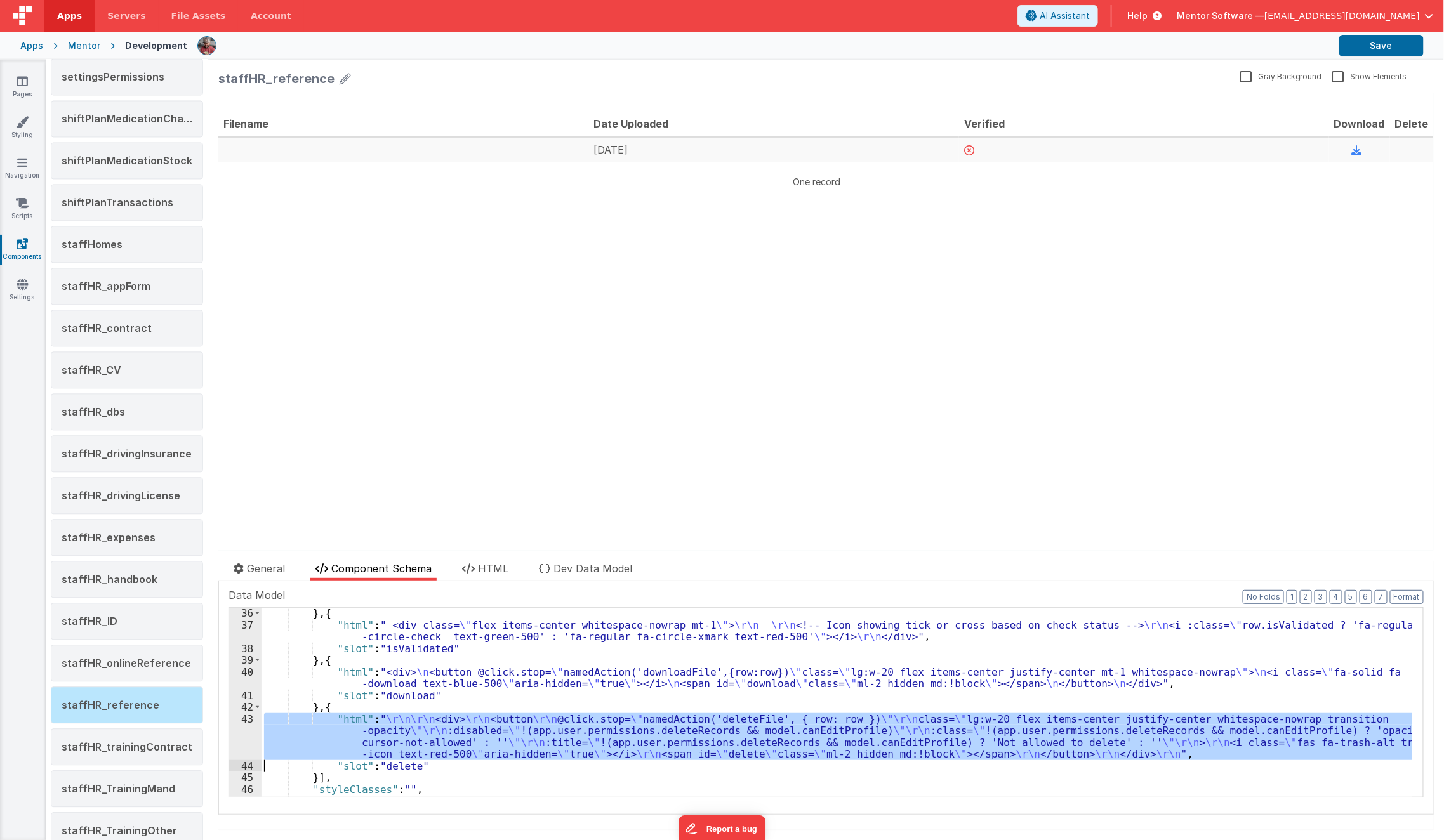
click at [241, 741] on div "43" at bounding box center [245, 736] width 32 height 47
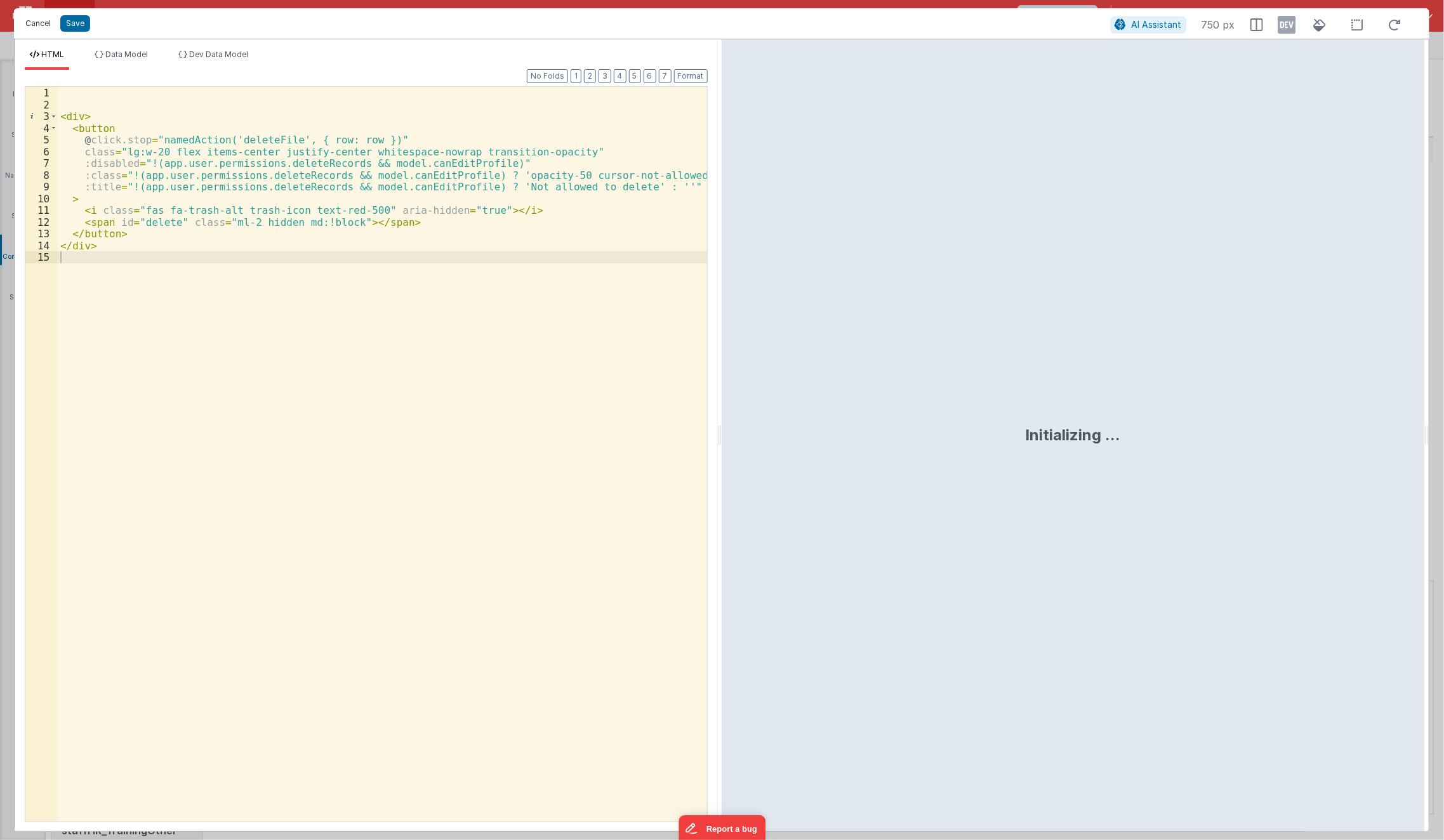
click at [37, 26] on button "Cancel" at bounding box center [38, 23] width 38 height 18
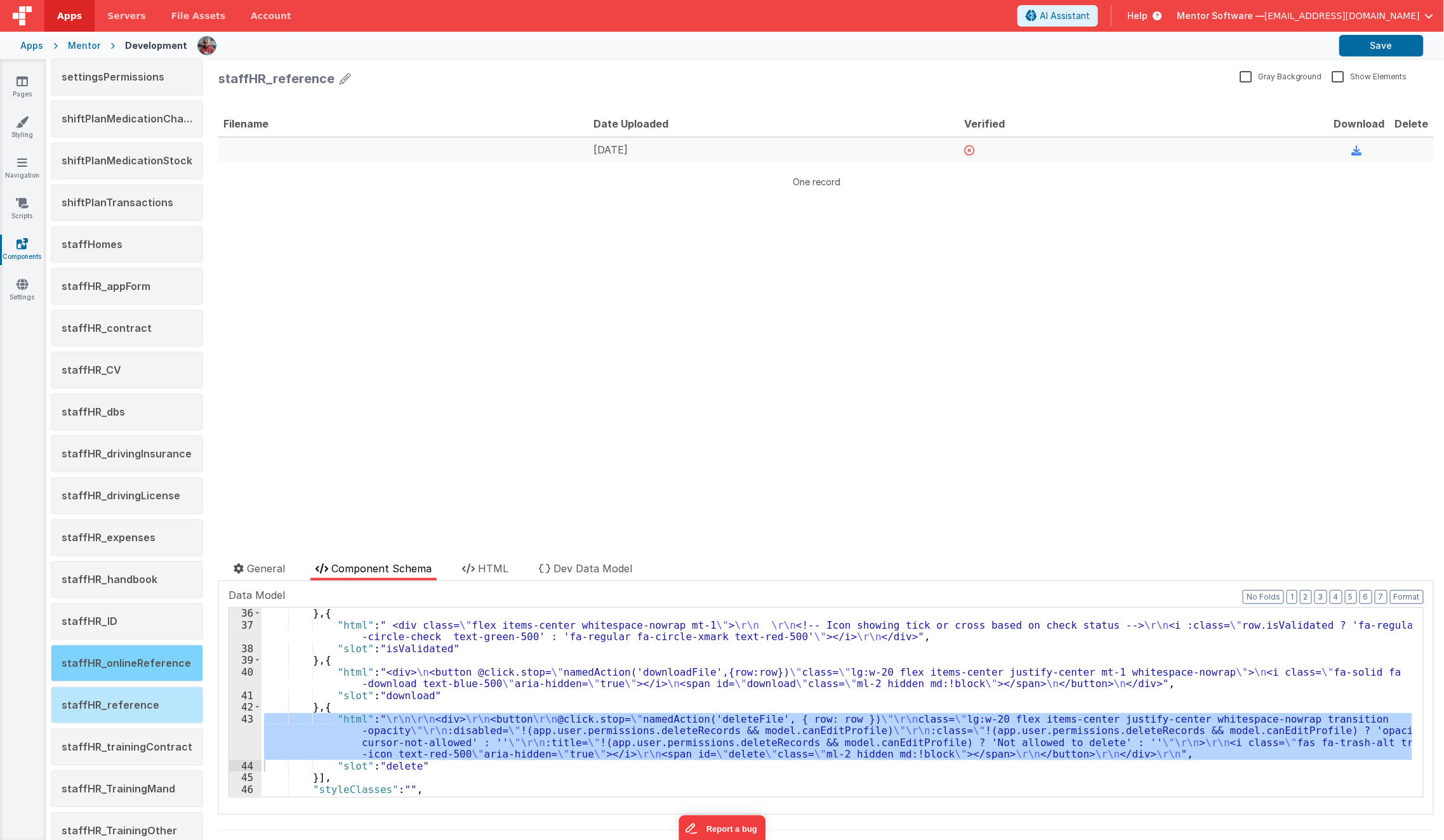
click at [131, 658] on div "staffHR_onlineReference" at bounding box center [127, 663] width 153 height 37
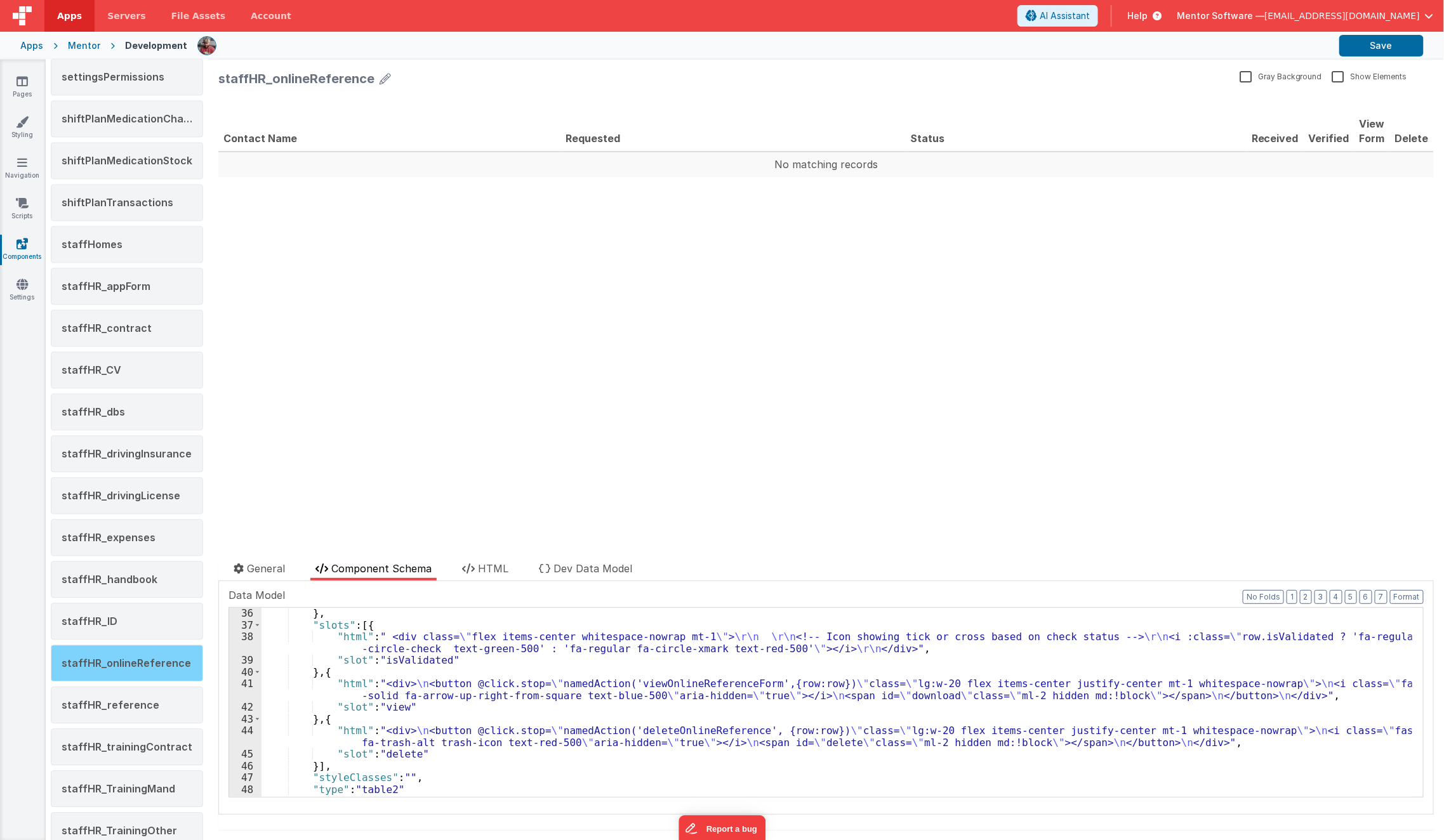
scroll to position [411, 0]
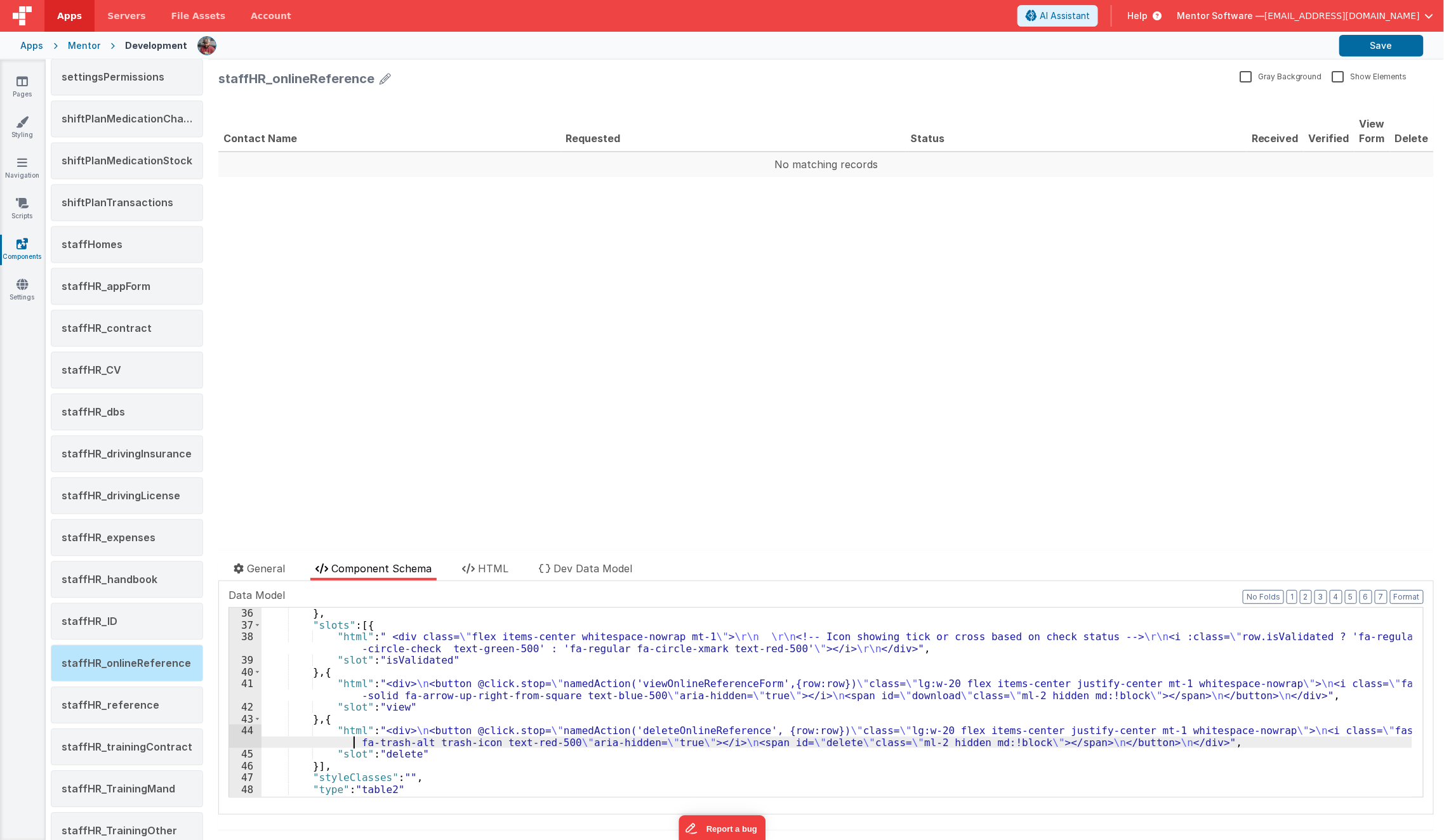
click at [328, 746] on div "} , "slots" : [{ "html" : " <div class= \" flex items-center whitespace-nowrap …" at bounding box center [837, 714] width 1151 height 213
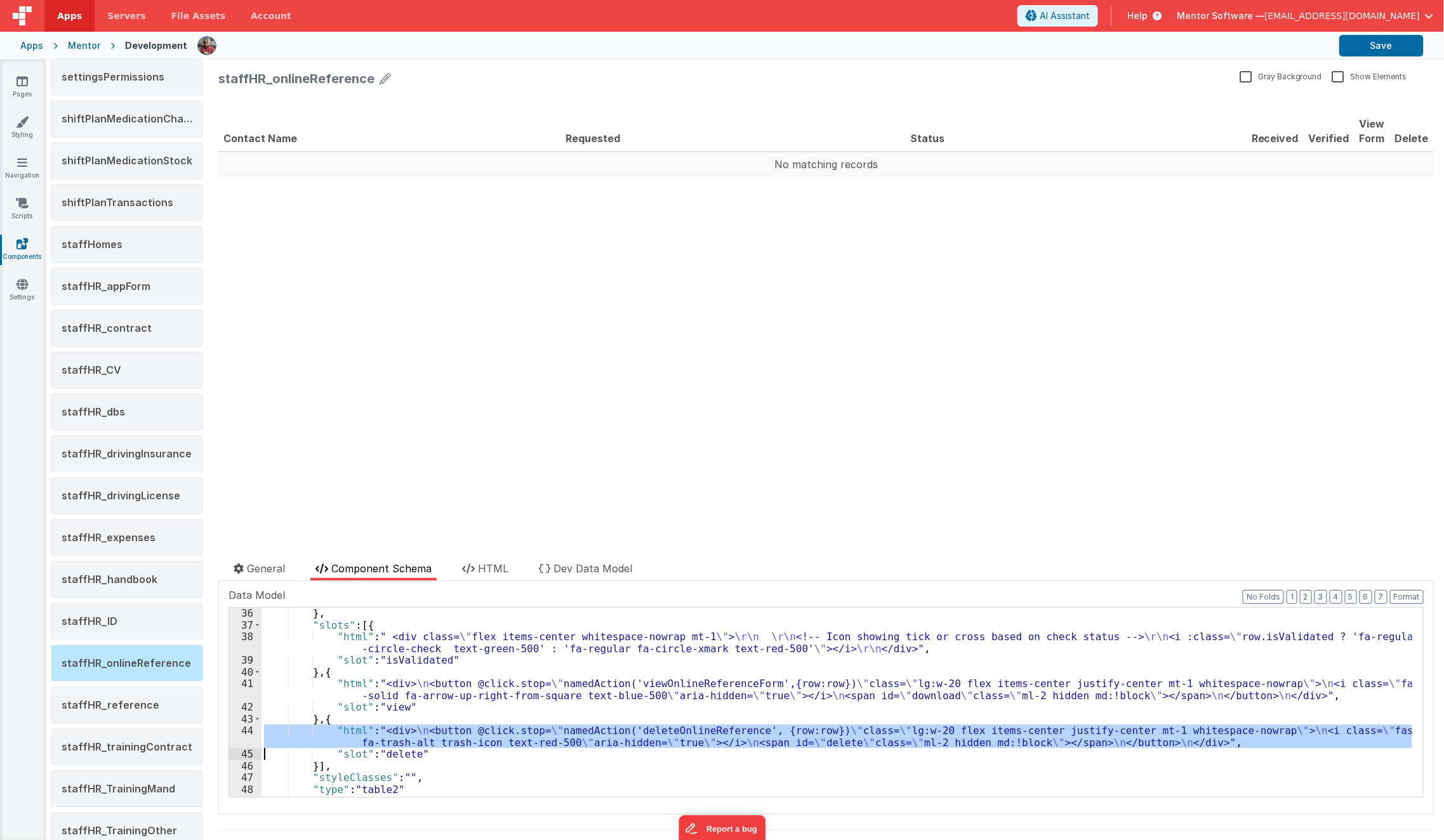
click at [245, 739] on div "44" at bounding box center [245, 737] width 32 height 24
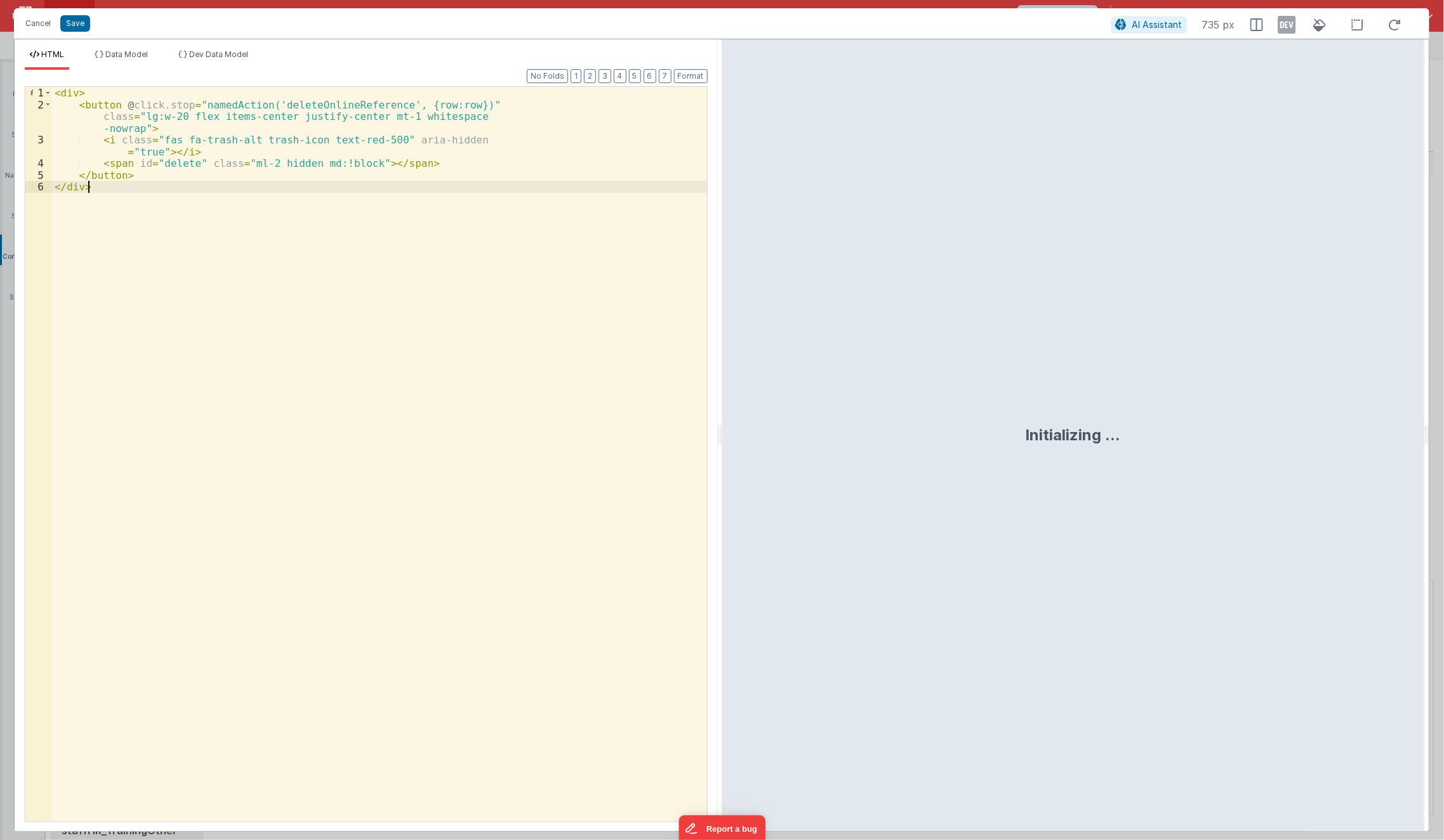
click at [255, 521] on div "< div > < button @ click.stop = "namedAction('deleteOnlineReference', {row:row}…" at bounding box center [380, 466] width 655 height 759
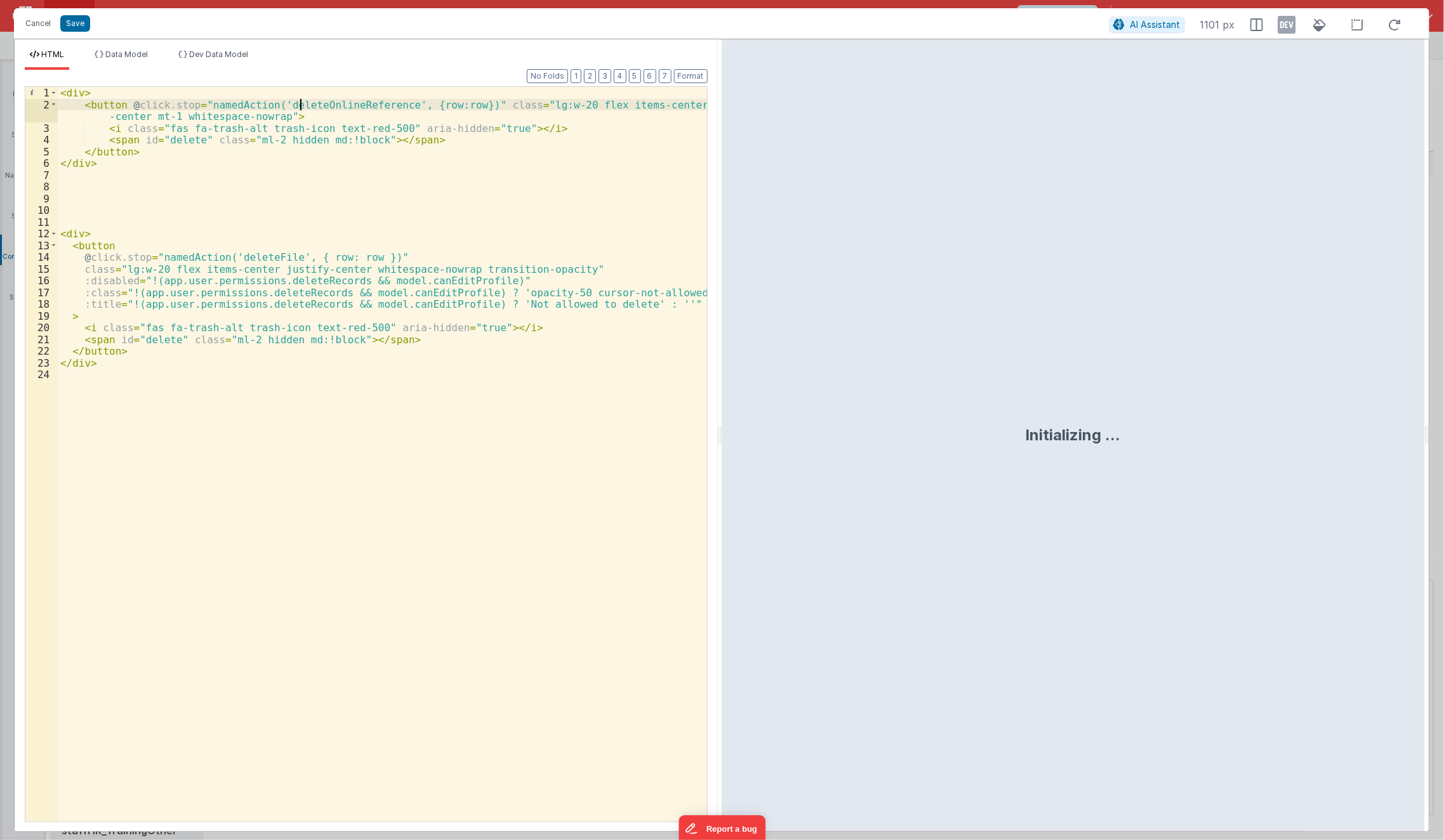
click at [302, 103] on div "< div > < button @ click.stop = "namedAction('deleteOnlineReference', {row:row}…" at bounding box center [383, 466] width 650 height 759
click at [249, 259] on div "< div > < button @ click.stop = "namedAction('deleteOnlineReference', {row:row}…" at bounding box center [383, 466] width 650 height 759
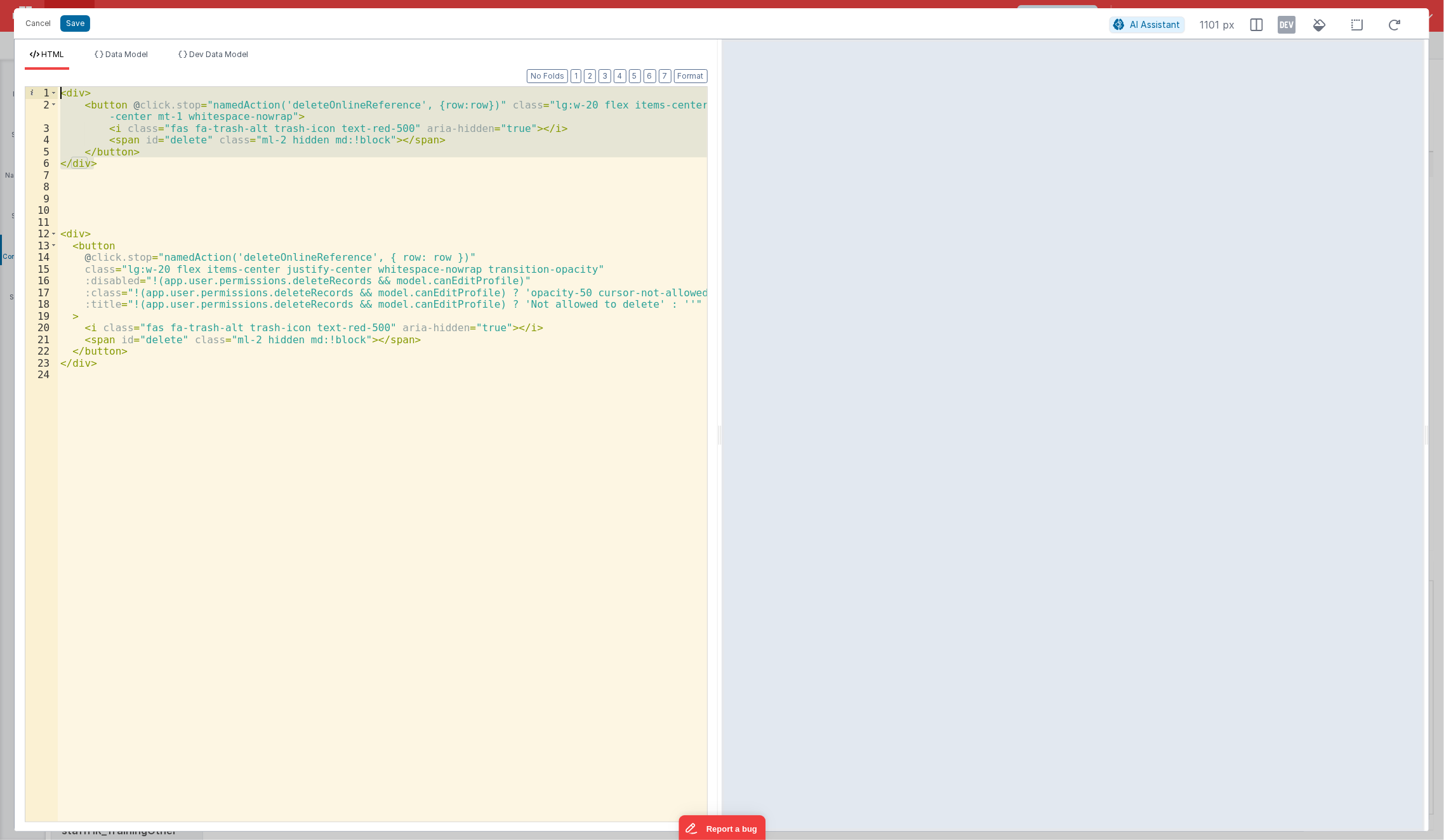
drag, startPoint x: 109, startPoint y: 161, endPoint x: 14, endPoint y: 75, distance: 128.1
click at [14, 75] on div "Format 7 6 5 4 3 2 1 No Folds 1 2 3 4 5 6 7 8 9 10 11 12 13 14 15 16 17 18 19 2…" at bounding box center [366, 451] width 703 height 762
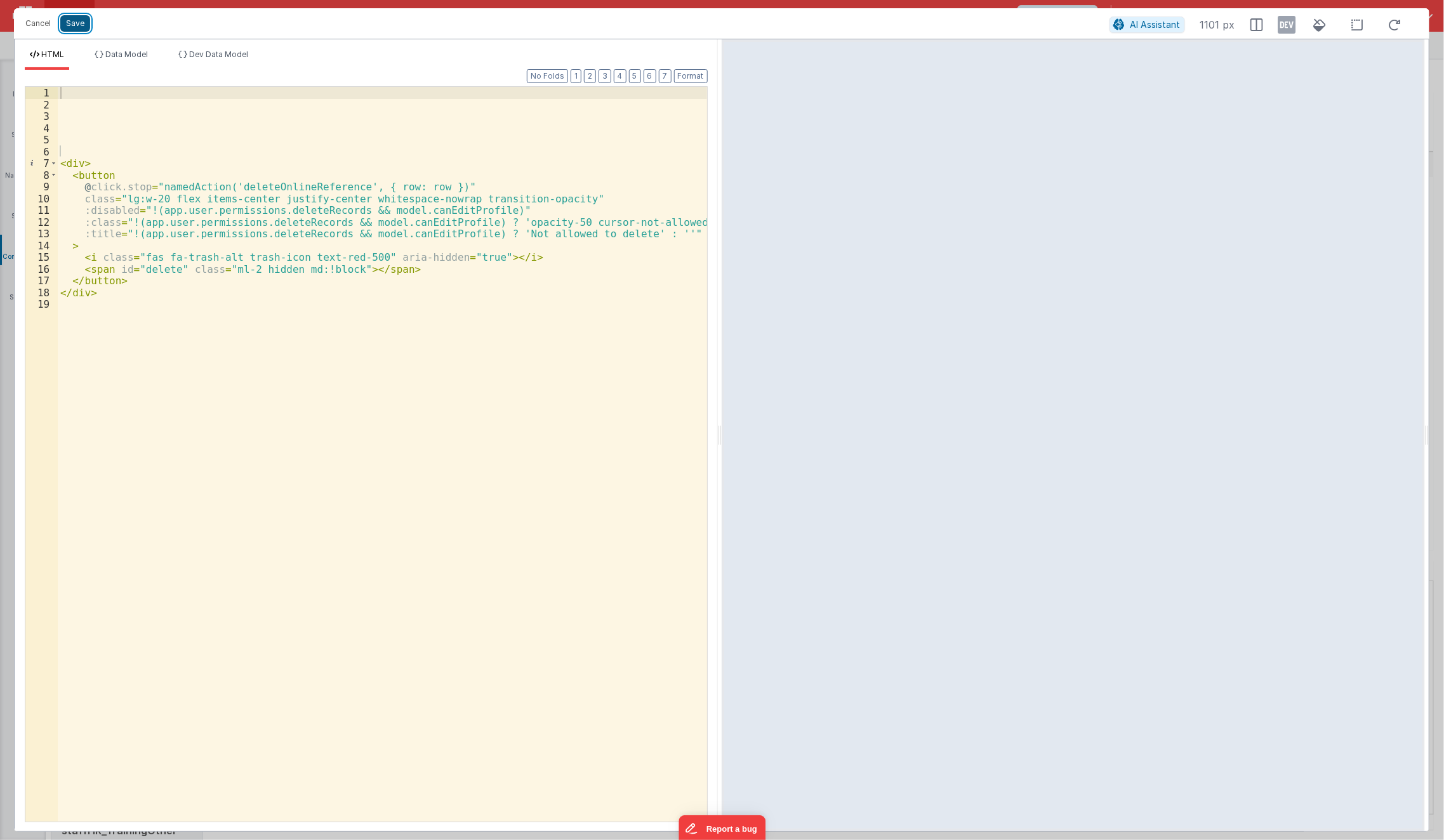
click at [70, 30] on button "Save" at bounding box center [75, 23] width 30 height 16
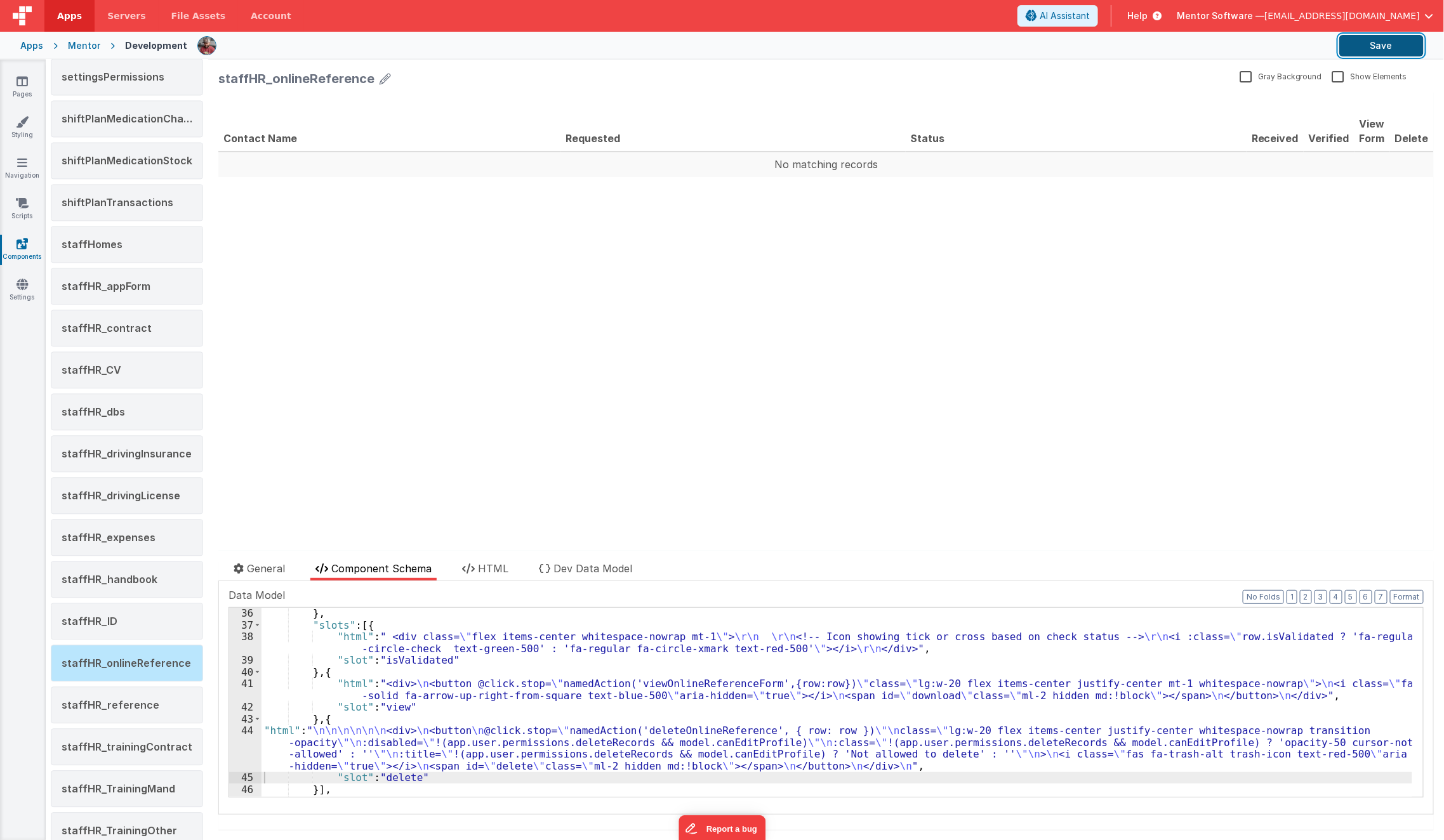
click at [1372, 45] on button "Save" at bounding box center [1382, 45] width 84 height 22
click at [1368, 49] on button "Save" at bounding box center [1382, 45] width 84 height 22
click at [150, 489] on span "staffHR_drivingLicense" at bounding box center [121, 495] width 118 height 12
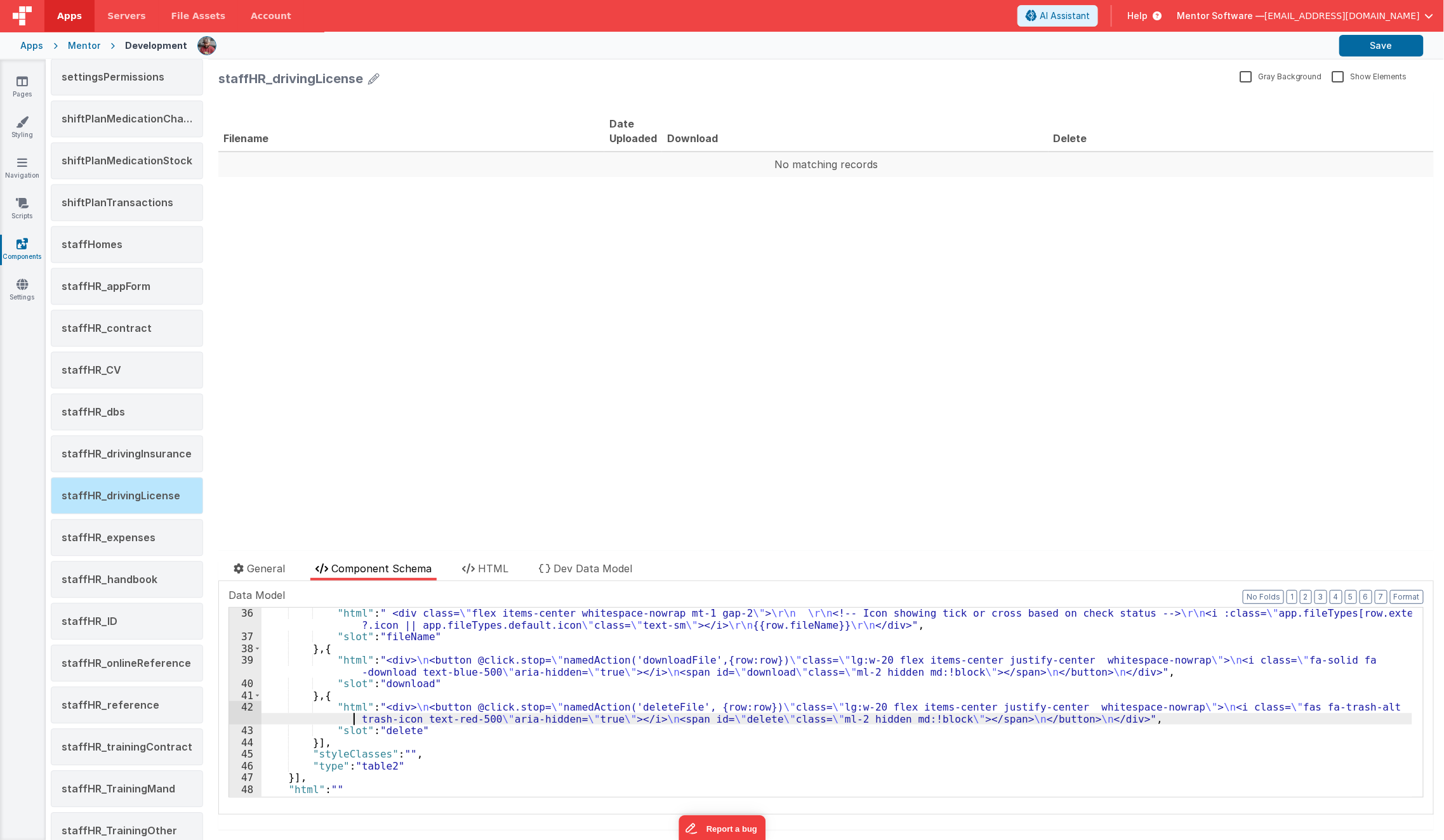
click at [322, 714] on div ""html" : " <div class= \" flex items-center whitespace-nowrap mt-1 gap-2 \" > \…" at bounding box center [837, 720] width 1151 height 226
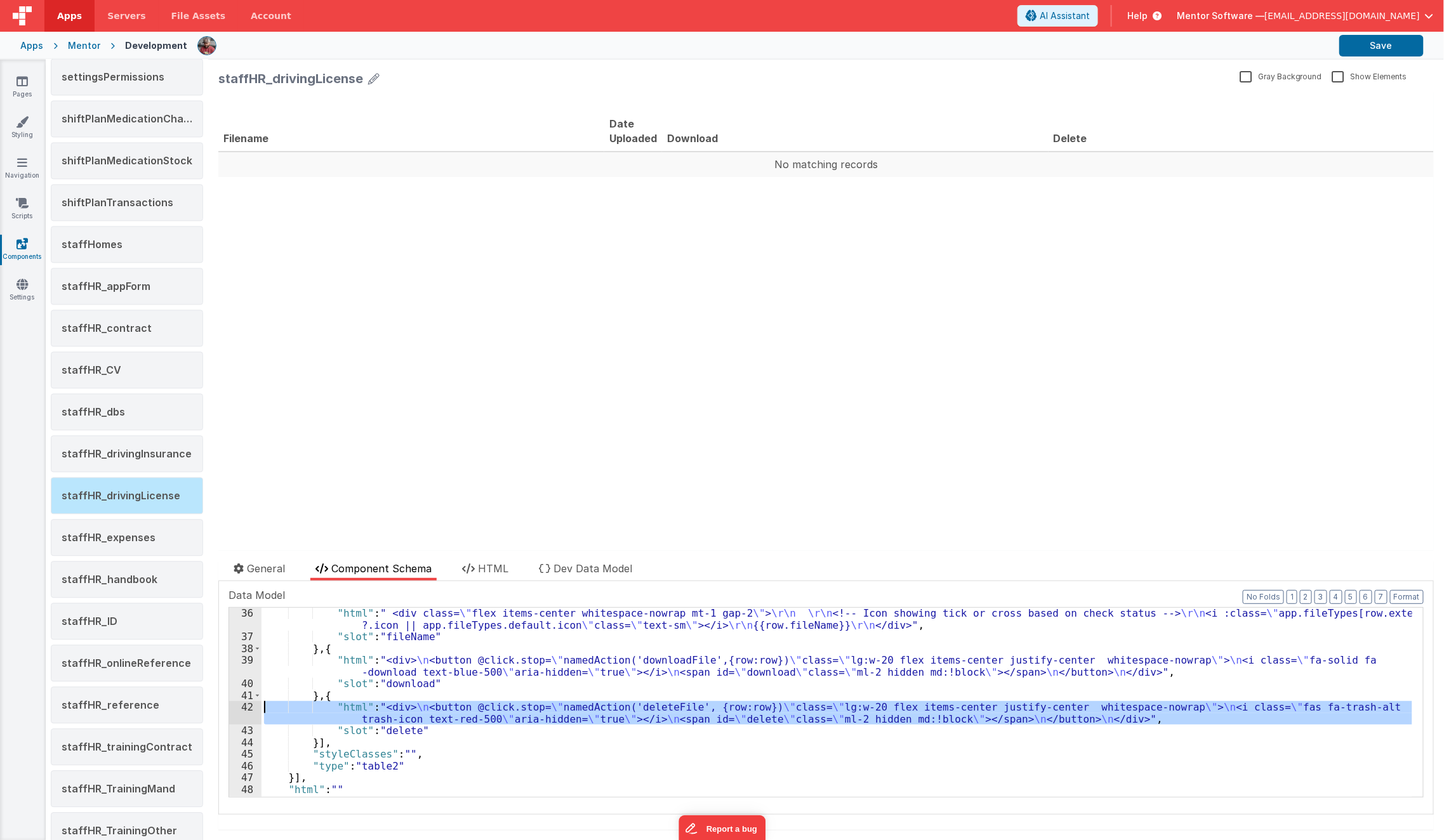
click at [243, 712] on div "42" at bounding box center [245, 713] width 32 height 24
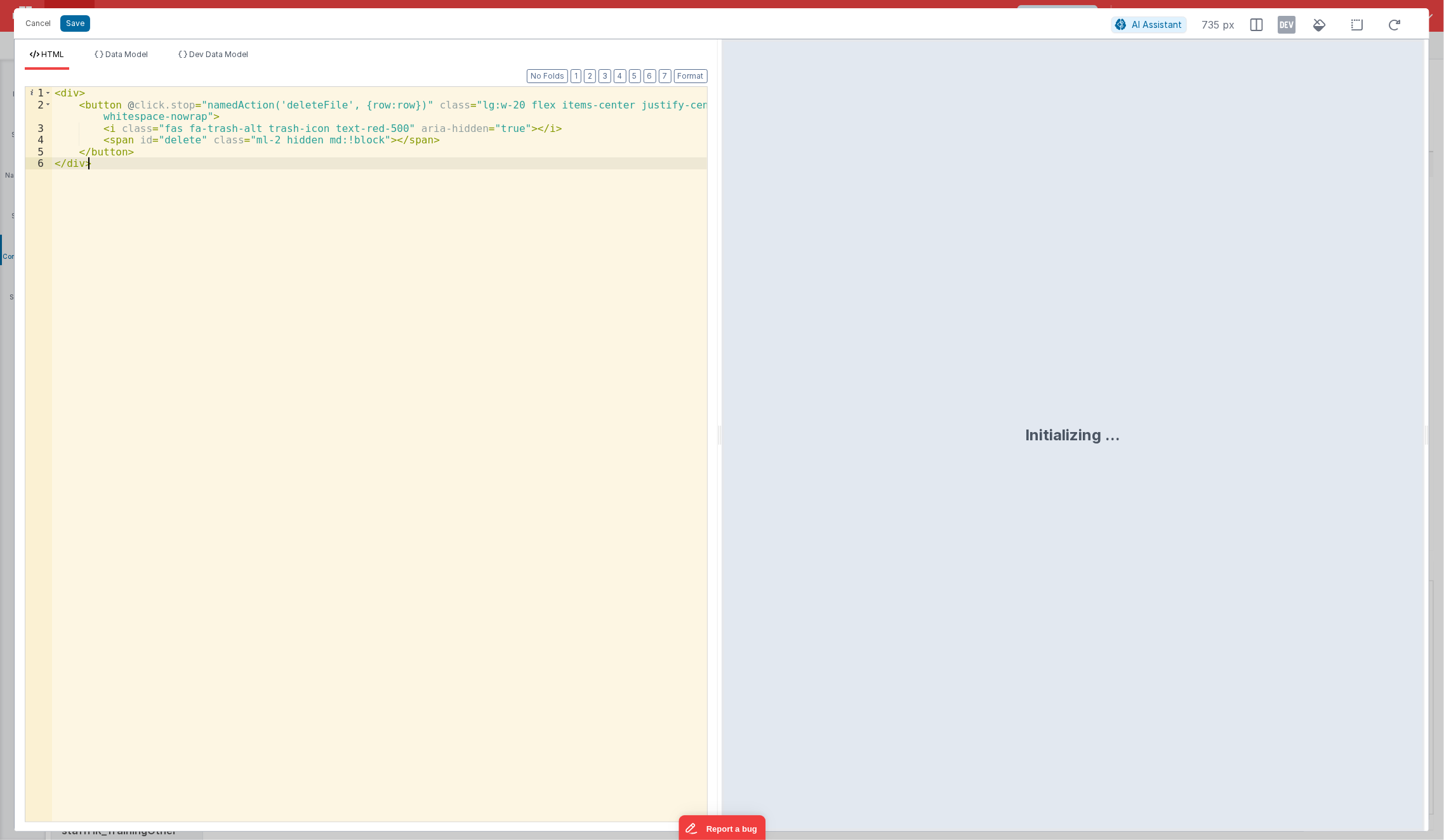
click at [418, 203] on div "< div > < button @ click.stop = "namedAction('deleteFile', {row:row})" class = …" at bounding box center [380, 466] width 656 height 759
click at [224, 385] on div "< div > < button @ click.stop = "namedAction('deleteFile', {row:row})" class = …" at bounding box center [380, 466] width 656 height 759
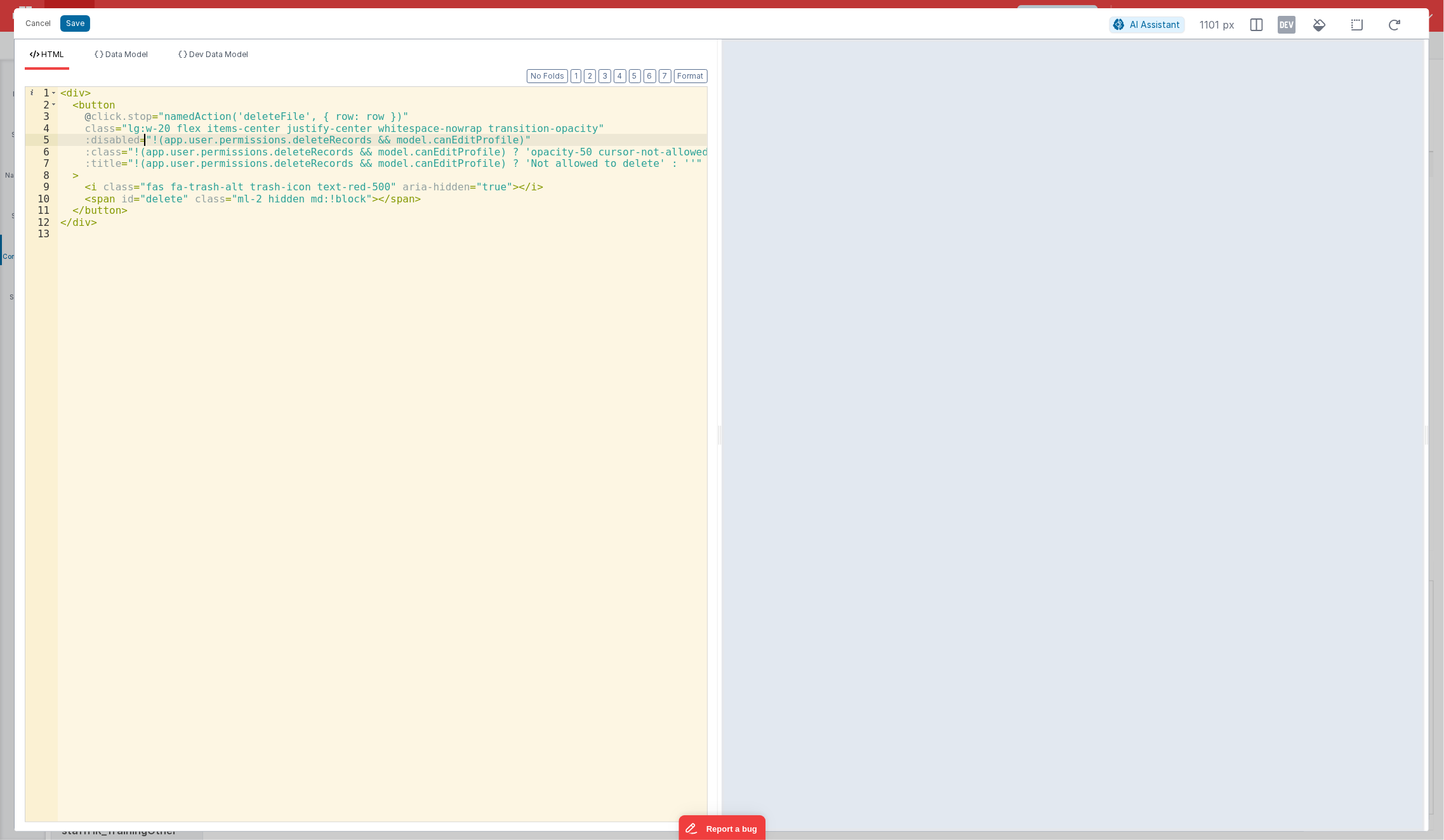
click at [144, 142] on div "< div > < button @ click.stop = "namedAction('deleteFile', { row: row })" class…" at bounding box center [383, 466] width 650 height 759
click at [182, 263] on div "< div > < button @ click.stop = "namedAction('deleteFile', { row: row })" class…" at bounding box center [383, 466] width 650 height 759
click at [151, 141] on div "< div > < button @ click.stop = "namedAction('deleteFile', { row: row })" class…" at bounding box center [383, 466] width 650 height 759
click at [152, 137] on div "< div > < button @ click.stop = "namedAction('deleteFile', { row: row })" class…" at bounding box center [383, 466] width 650 height 759
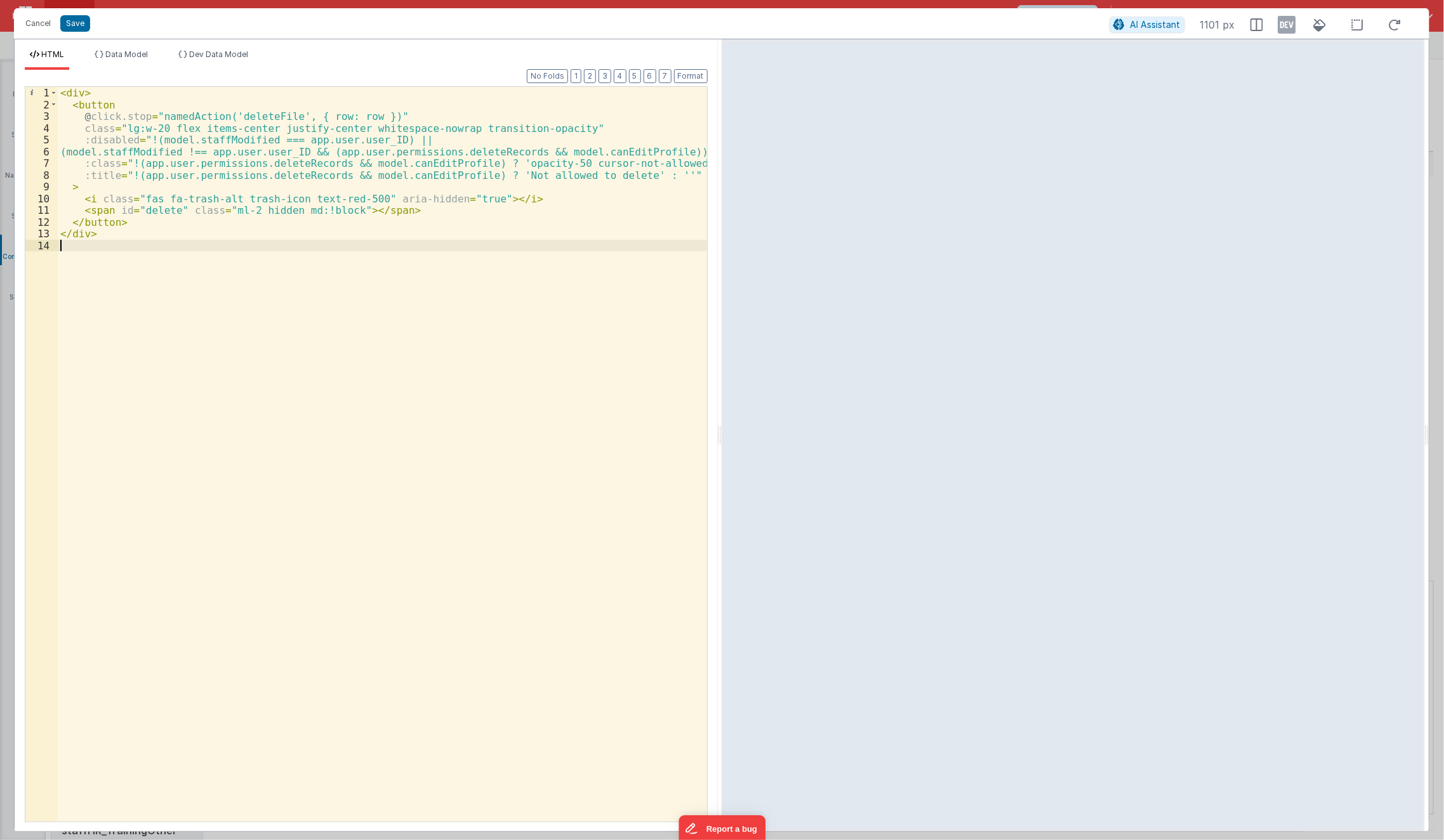
click at [153, 270] on div "< div > < button @ click.stop = "namedAction('deleteFile', { row: row })" class…" at bounding box center [383, 466] width 650 height 759
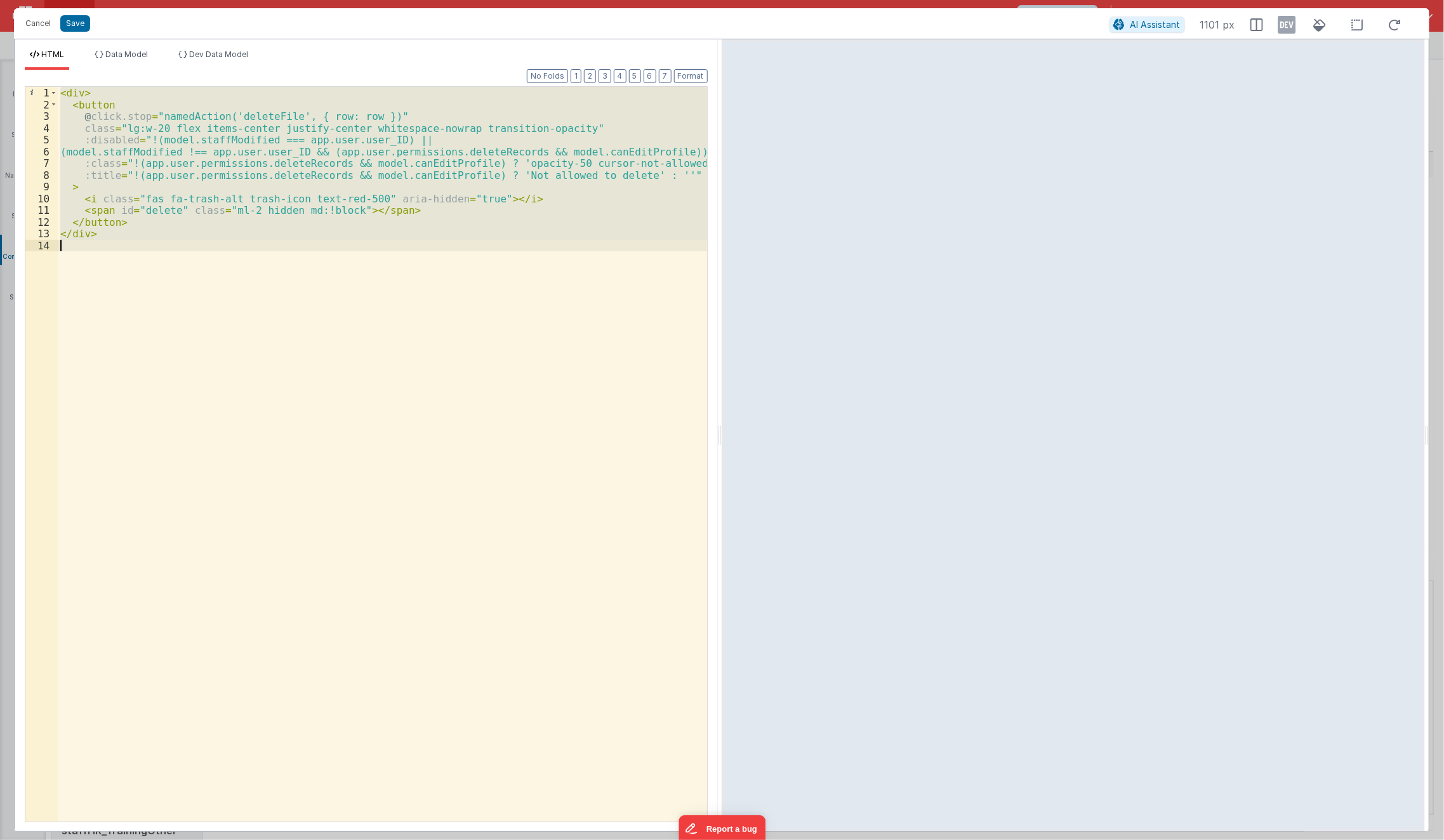
click at [569, 390] on div "< div > < button @ click.stop = "namedAction('deleteFile', { row: row })" class…" at bounding box center [382, 454] width 649 height 735
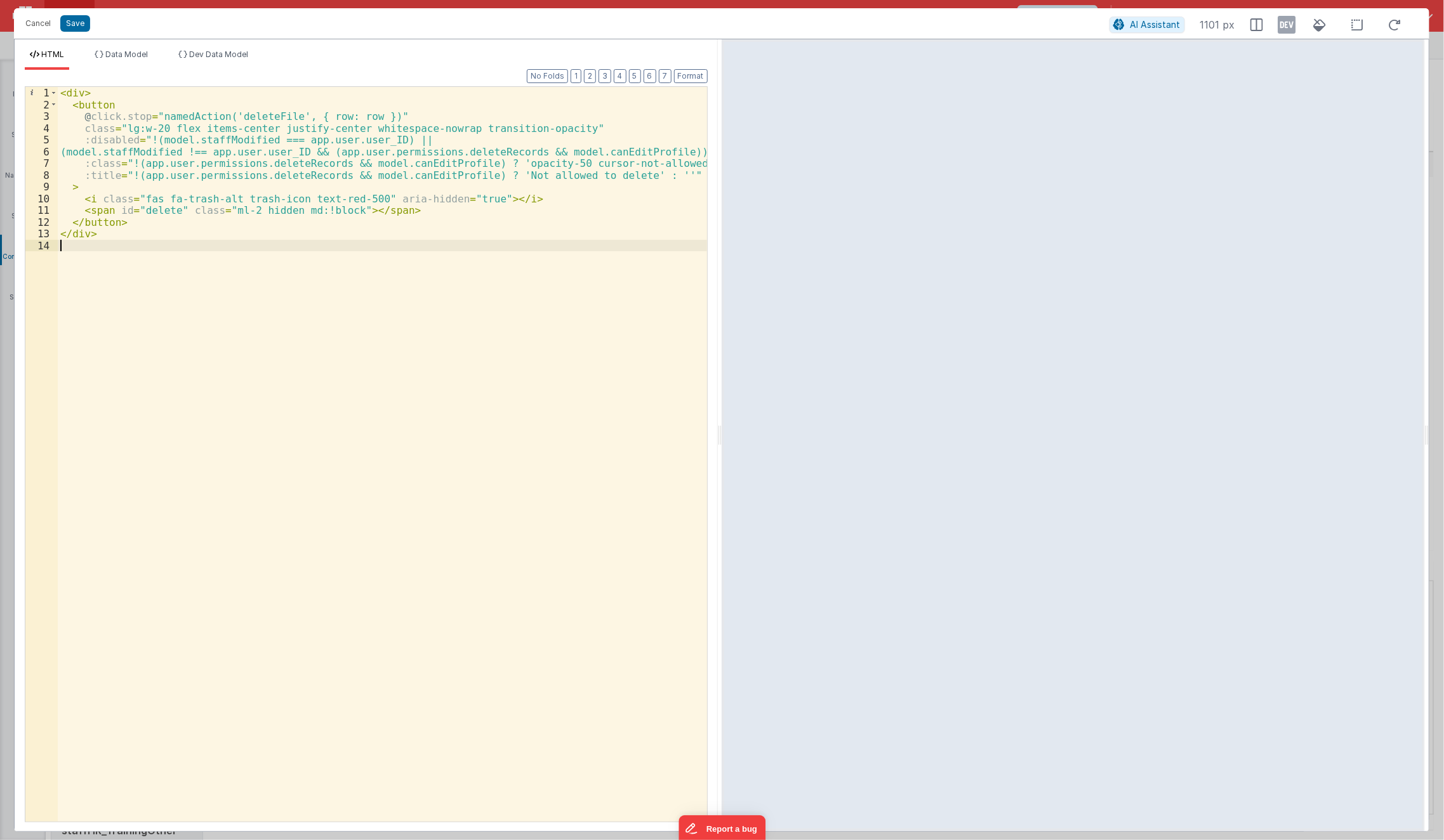
click at [569, 390] on div "< div > < button @ click.stop = "namedAction('deleteFile', { row: row })" class…" at bounding box center [383, 466] width 650 height 759
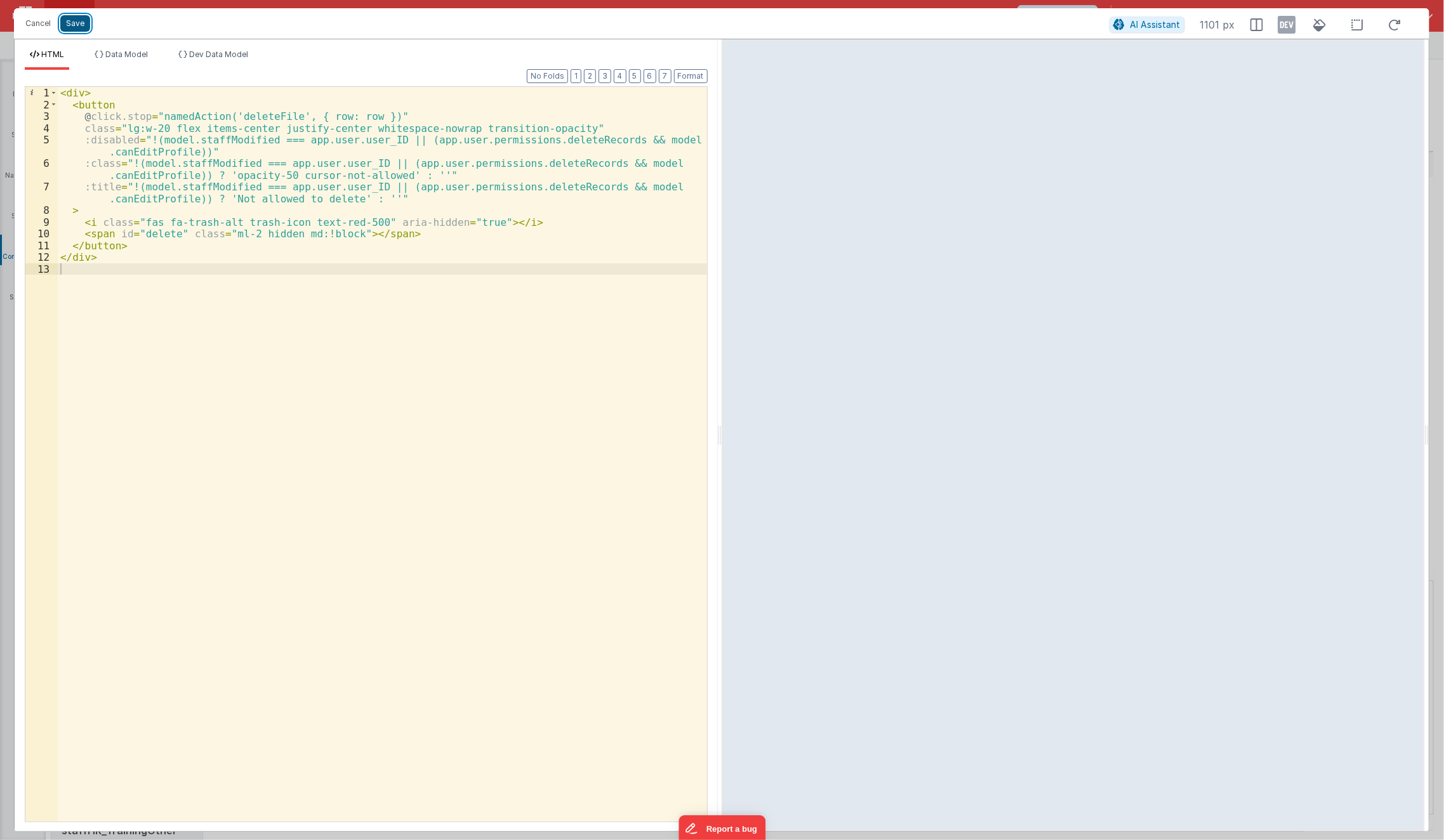
click at [75, 27] on button "Save" at bounding box center [75, 23] width 30 height 16
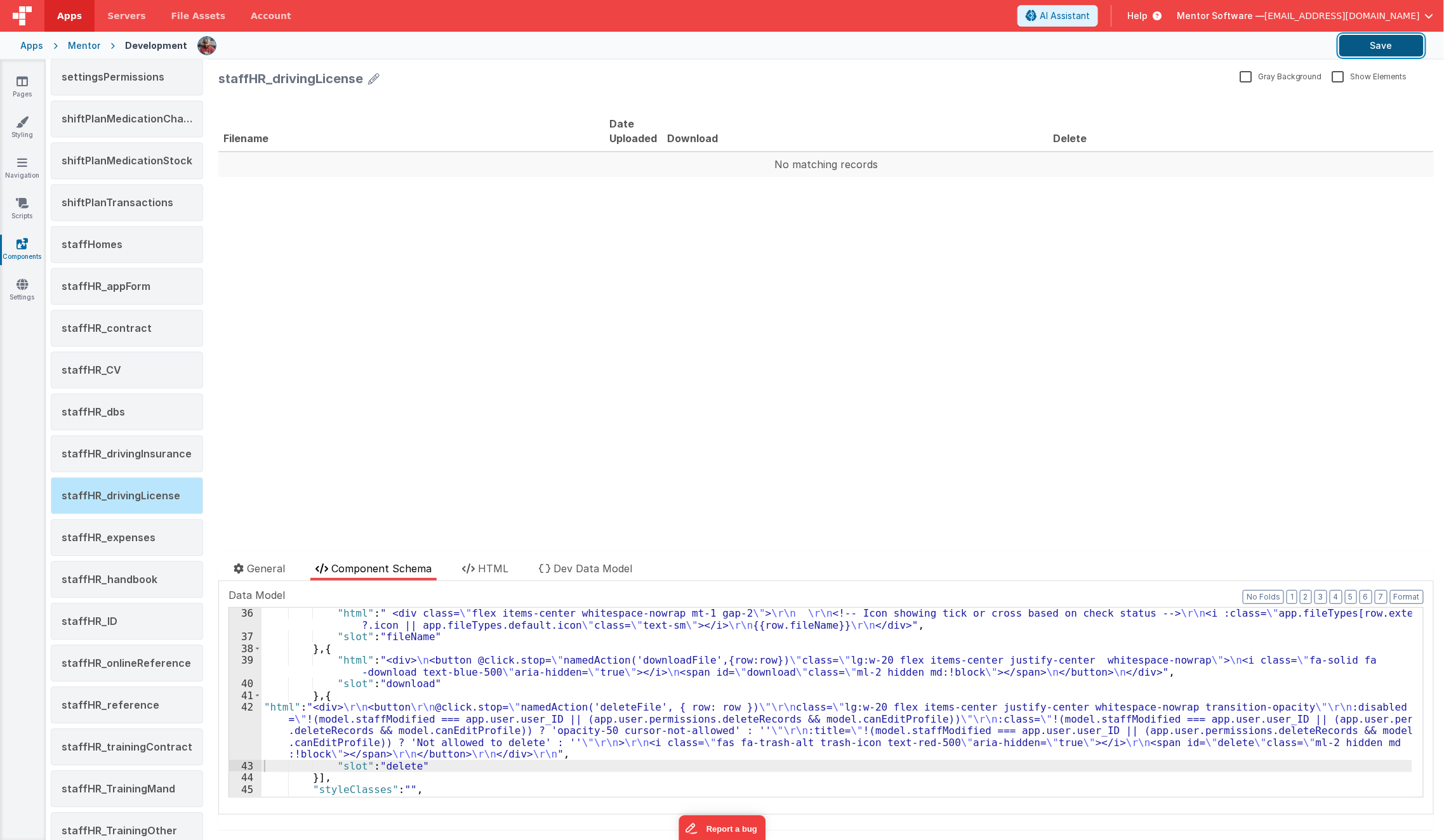
click at [1395, 49] on button "Save" at bounding box center [1382, 45] width 84 height 22
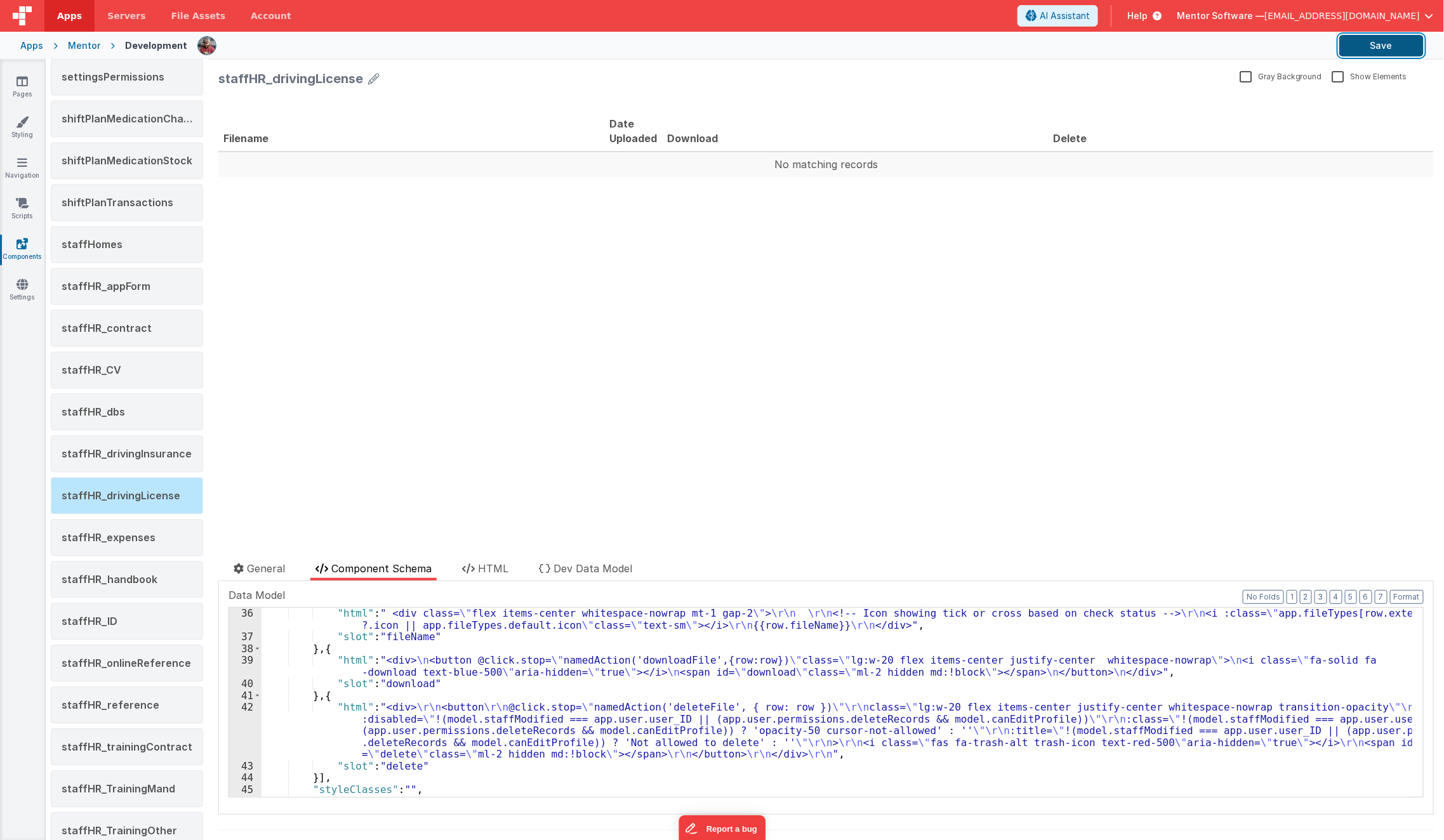
click at [1357, 51] on button "Save" at bounding box center [1382, 45] width 84 height 22
click at [166, 435] on div "staffHR_drivingInsurance" at bounding box center [127, 454] width 153 height 37
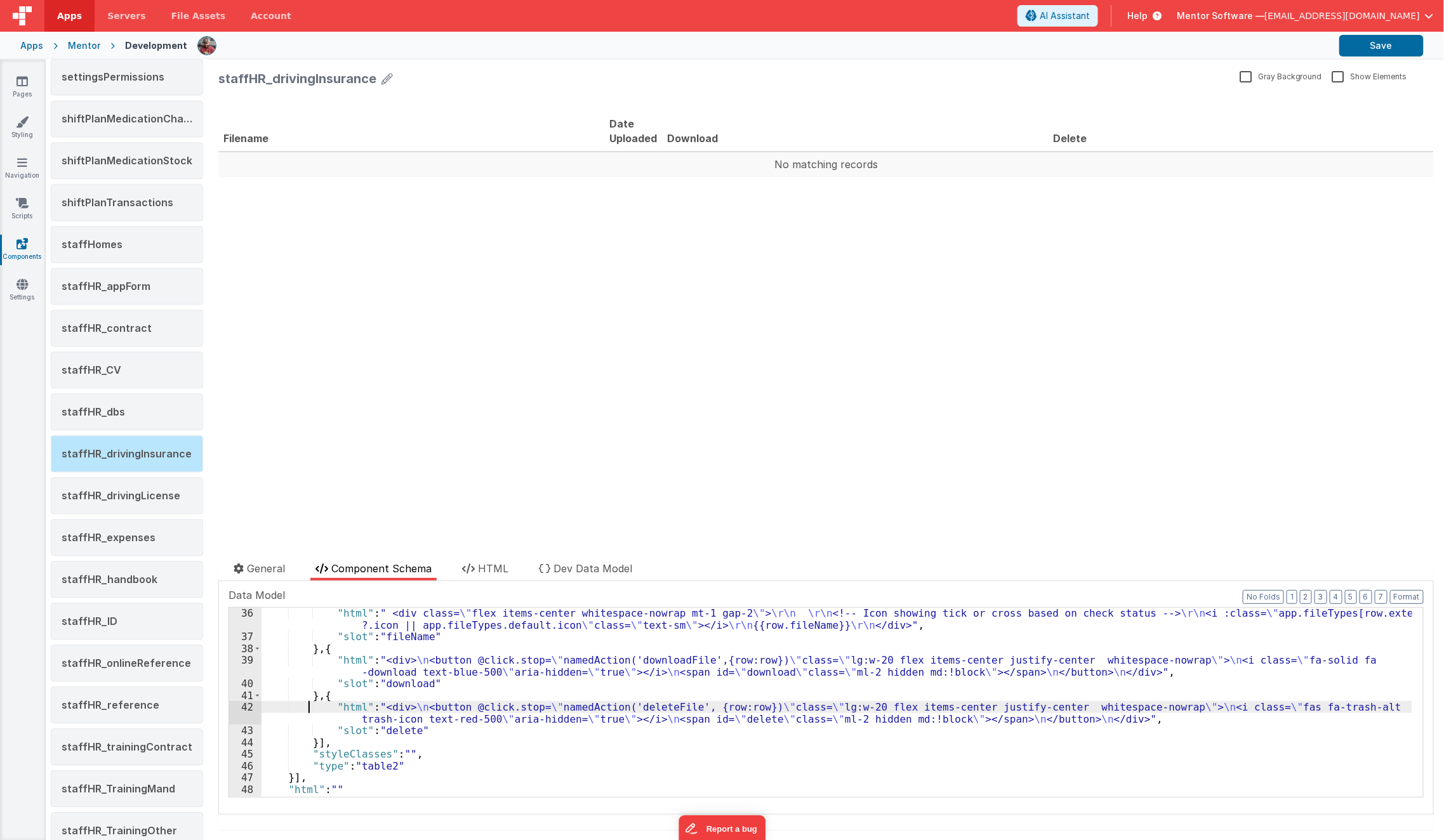
click at [307, 709] on div ""html" : " <div class= \" flex items-center whitespace-nowrap mt-1 gap-2 \" > \…" at bounding box center [837, 720] width 1151 height 226
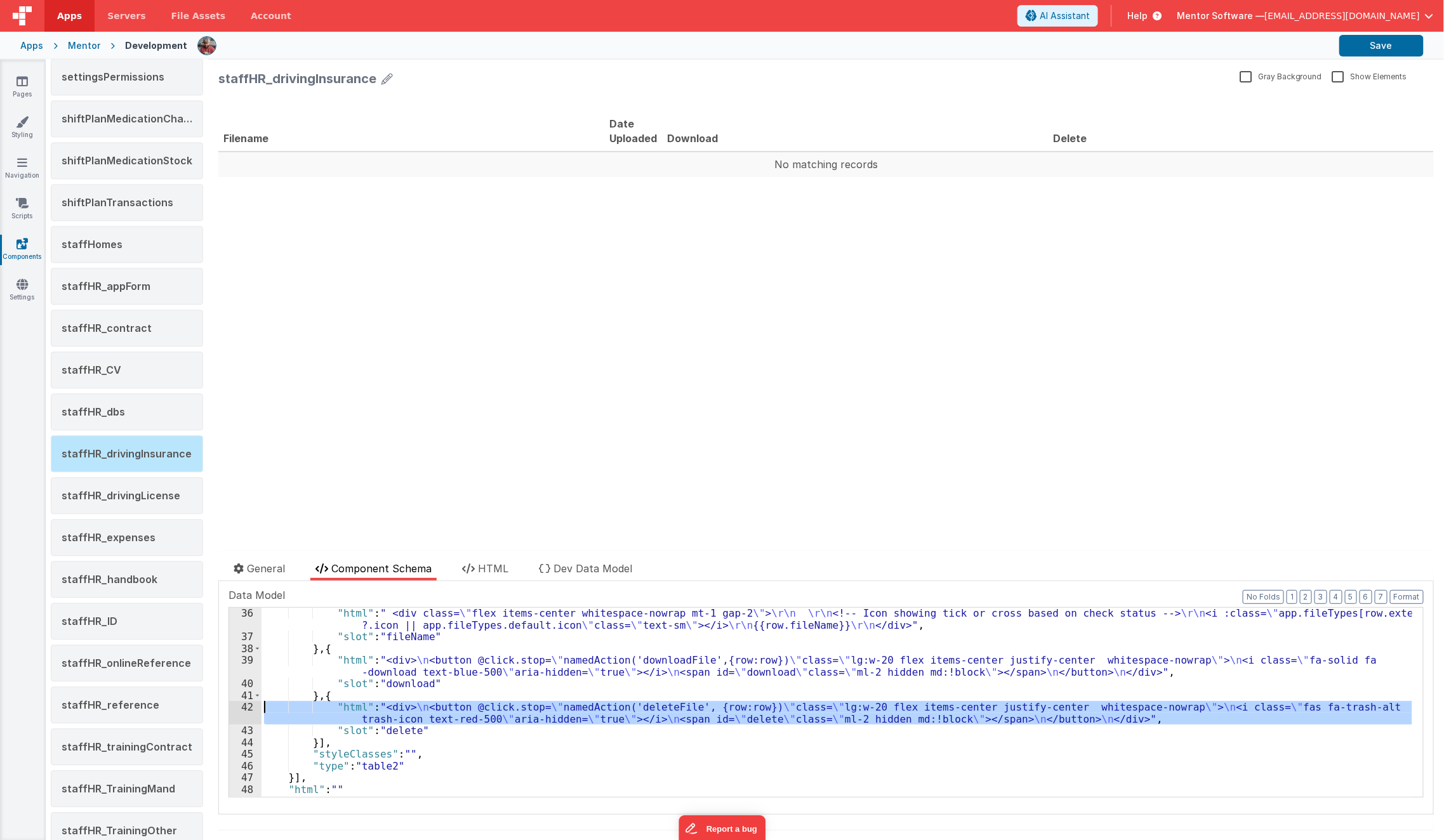
click at [244, 709] on div "42" at bounding box center [245, 713] width 32 height 24
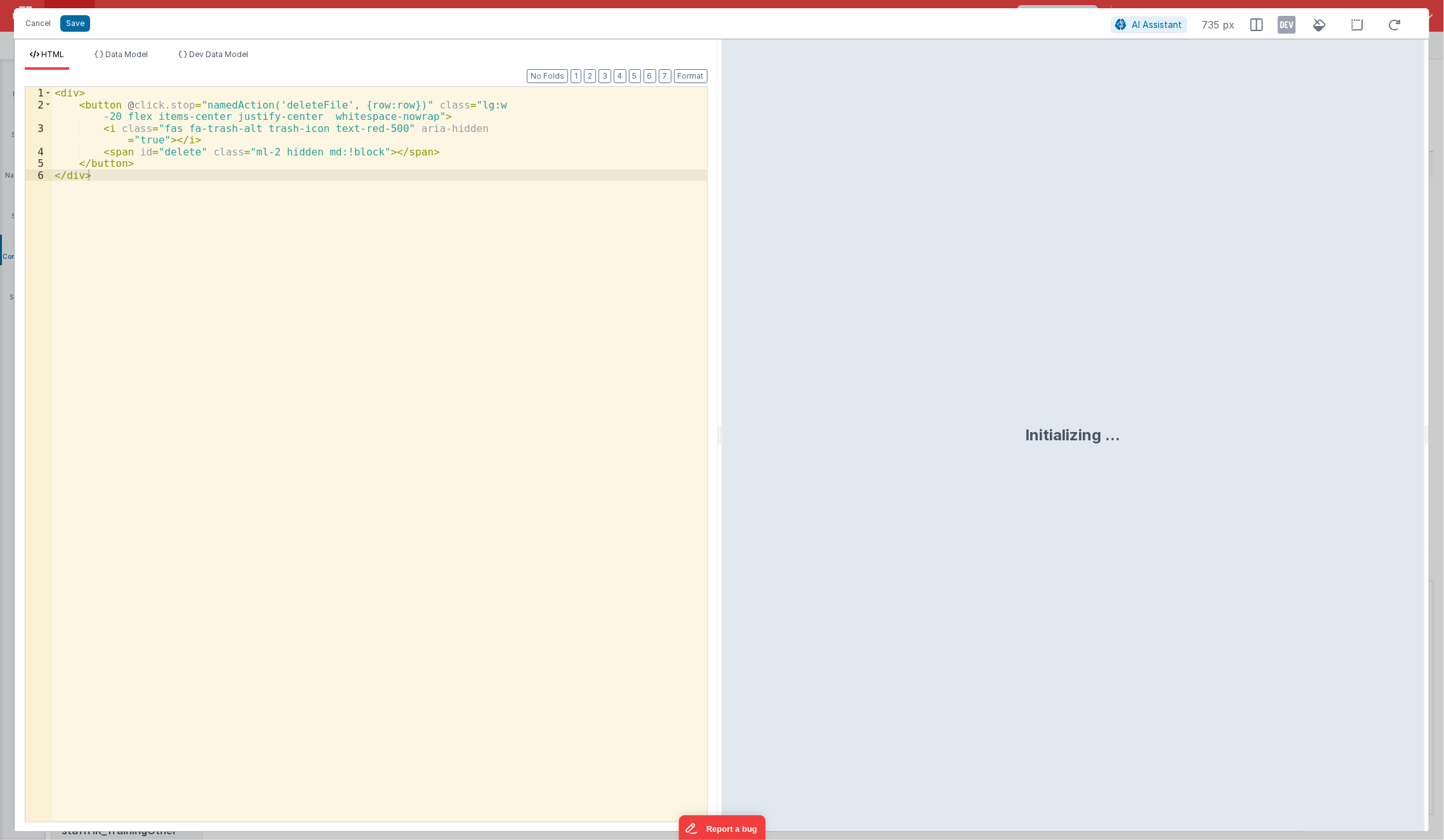
click at [307, 547] on div "< div > < button @ click.stop = "namedAction('deleteFile', {row:row})" class = …" at bounding box center [380, 466] width 655 height 759
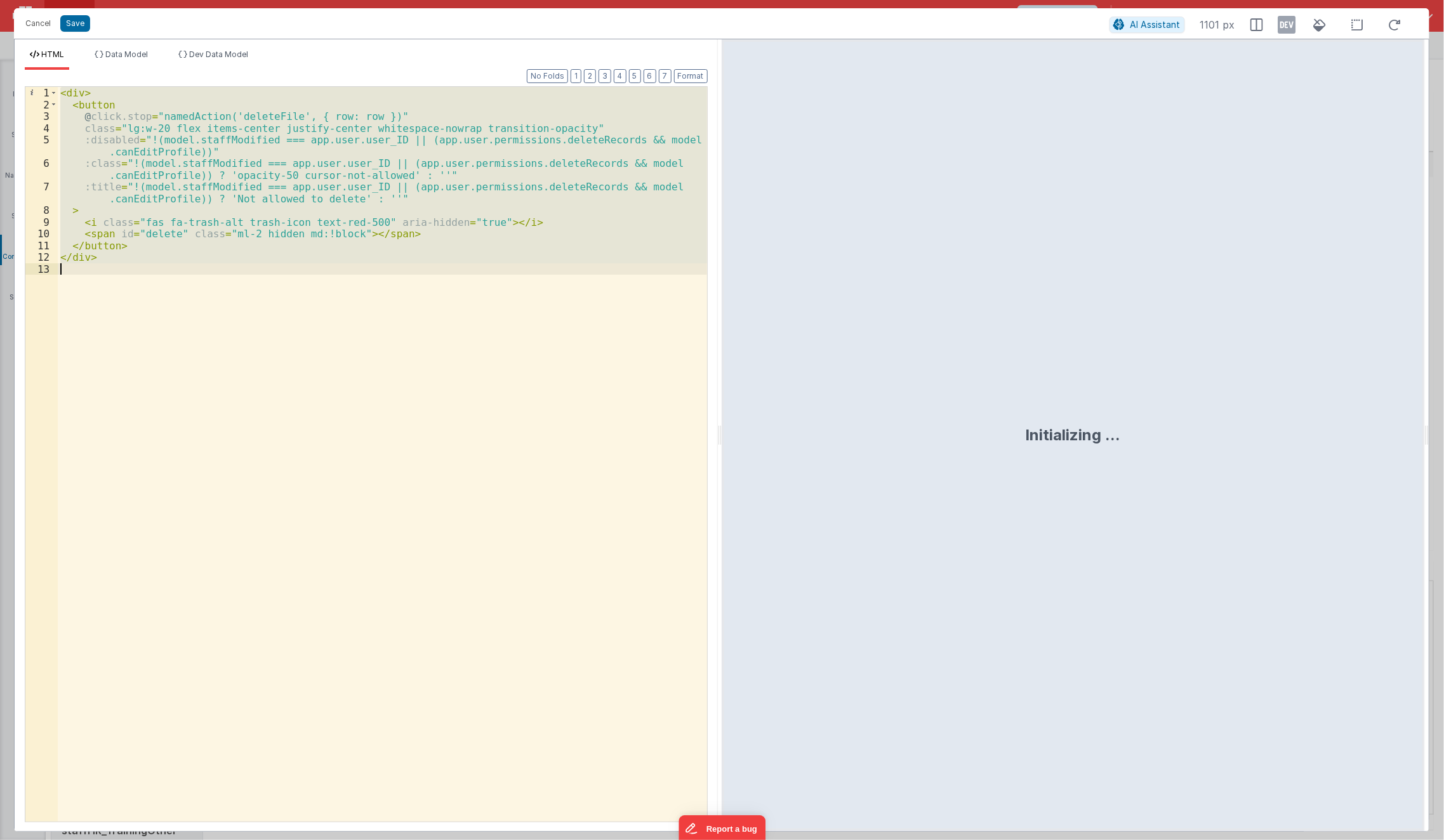
click at [437, 425] on div "< div > < button @ click.stop = "namedAction('deleteFile', { row: row })" class…" at bounding box center [382, 454] width 649 height 735
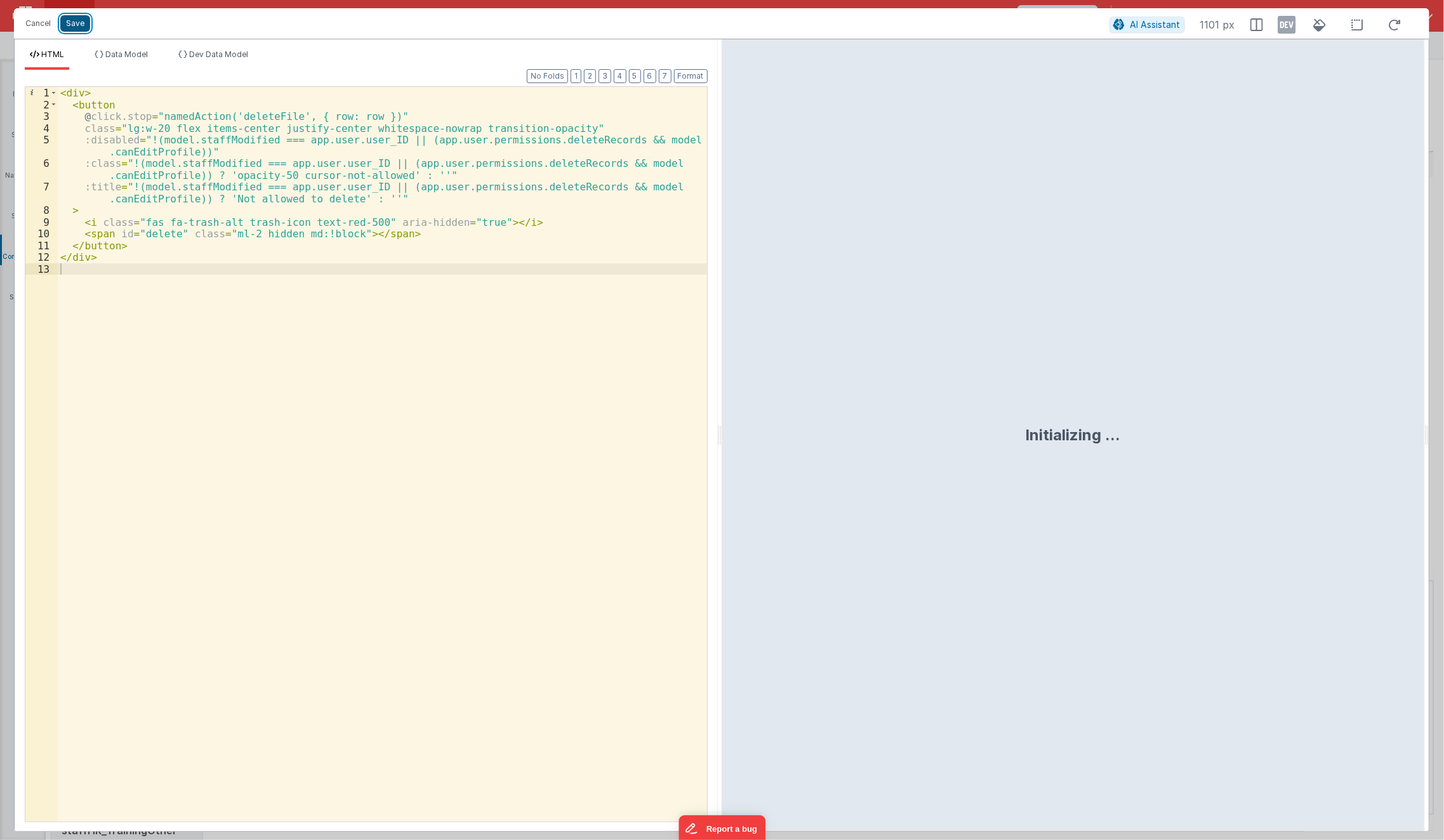
click at [66, 22] on button "Save" at bounding box center [75, 23] width 30 height 16
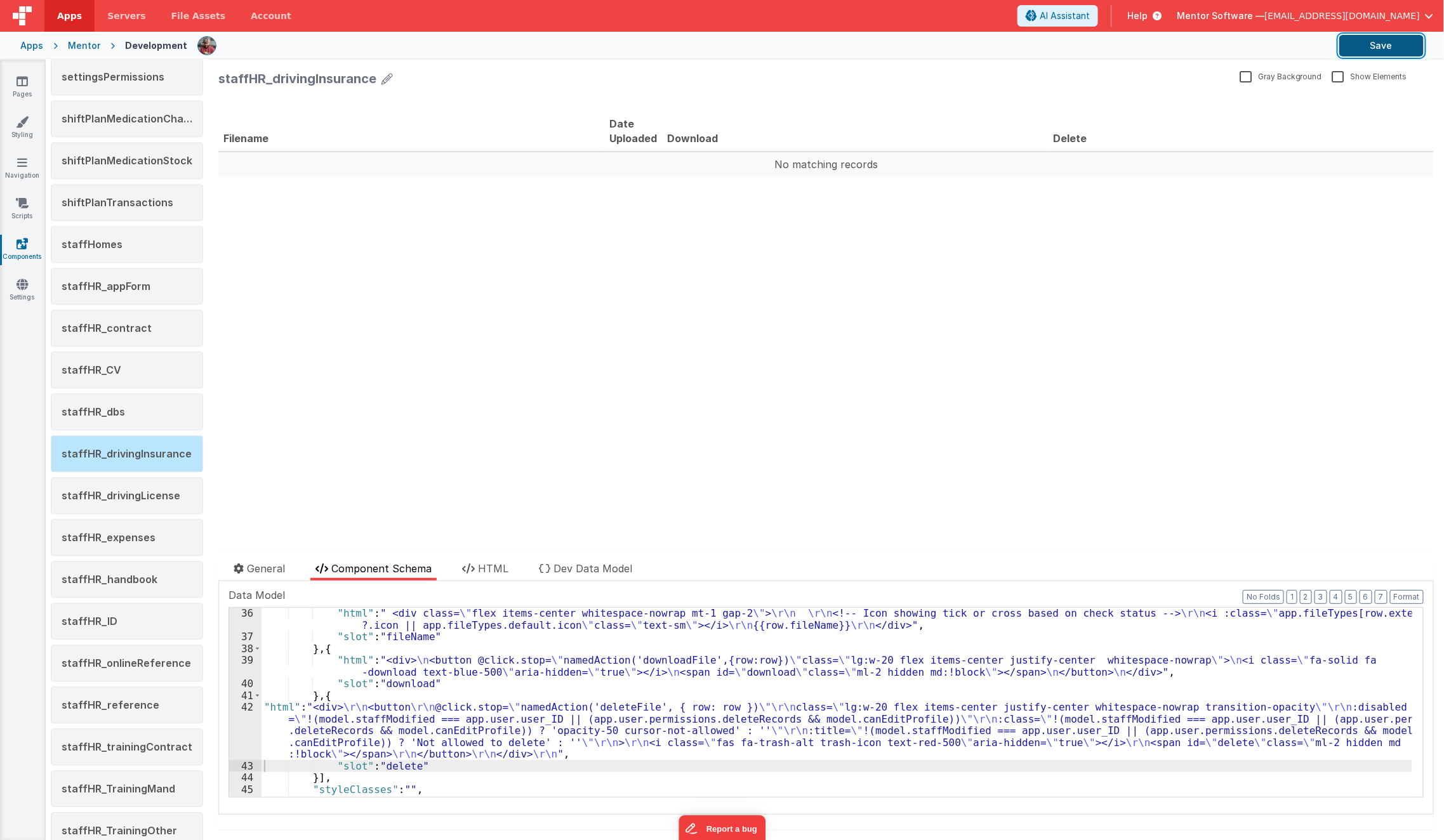
click at [1364, 55] on button "Save" at bounding box center [1382, 45] width 84 height 22
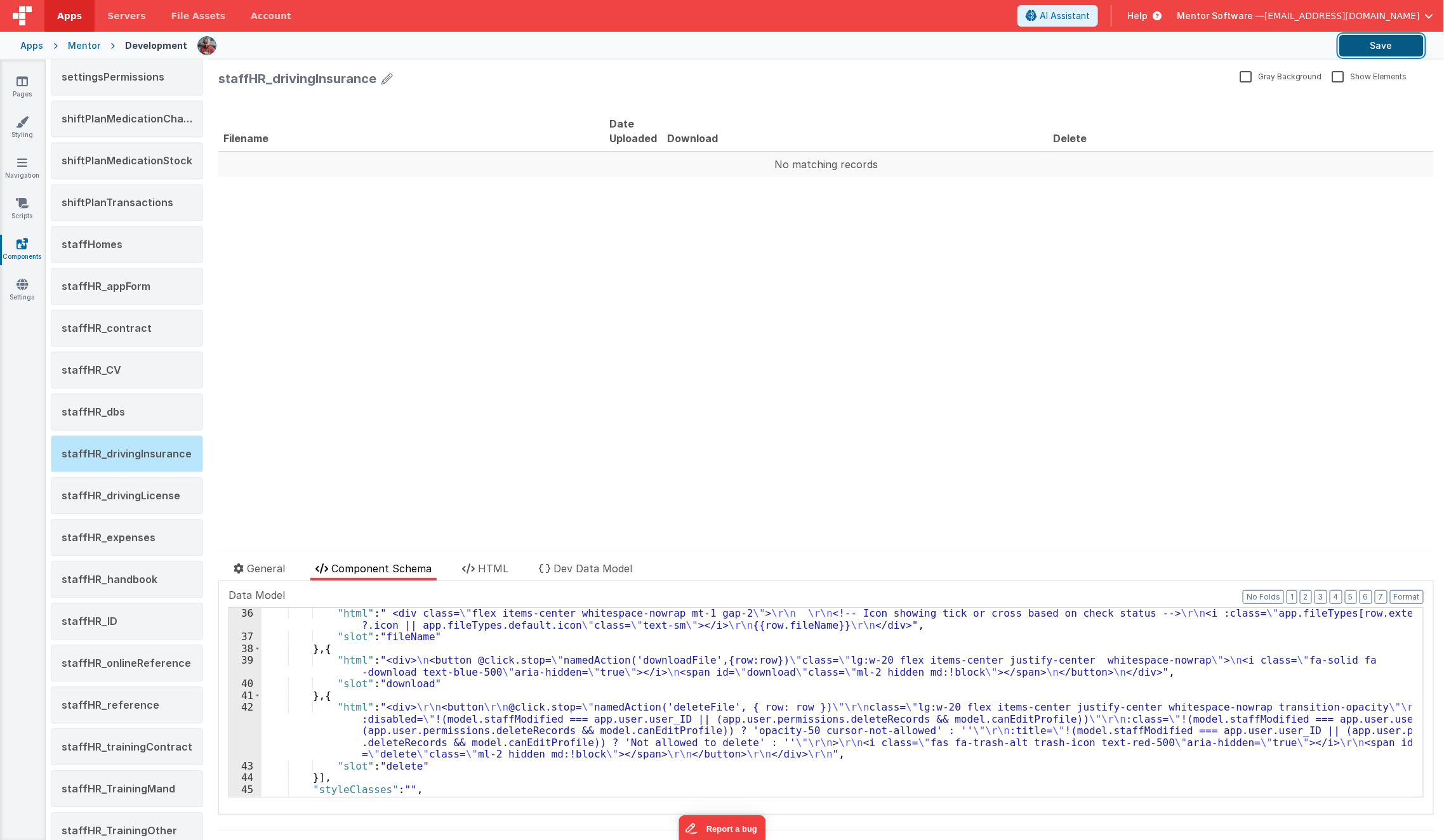
drag, startPoint x: 390, startPoint y: 303, endPoint x: 1382, endPoint y: 45, distance: 1025.0
click at [1382, 45] on button "Save" at bounding box center [1382, 45] width 84 height 22
click at [1389, 43] on button "Save" at bounding box center [1382, 45] width 84 height 22
click at [155, 535] on div "staffHR_expenses" at bounding box center [127, 537] width 153 height 37
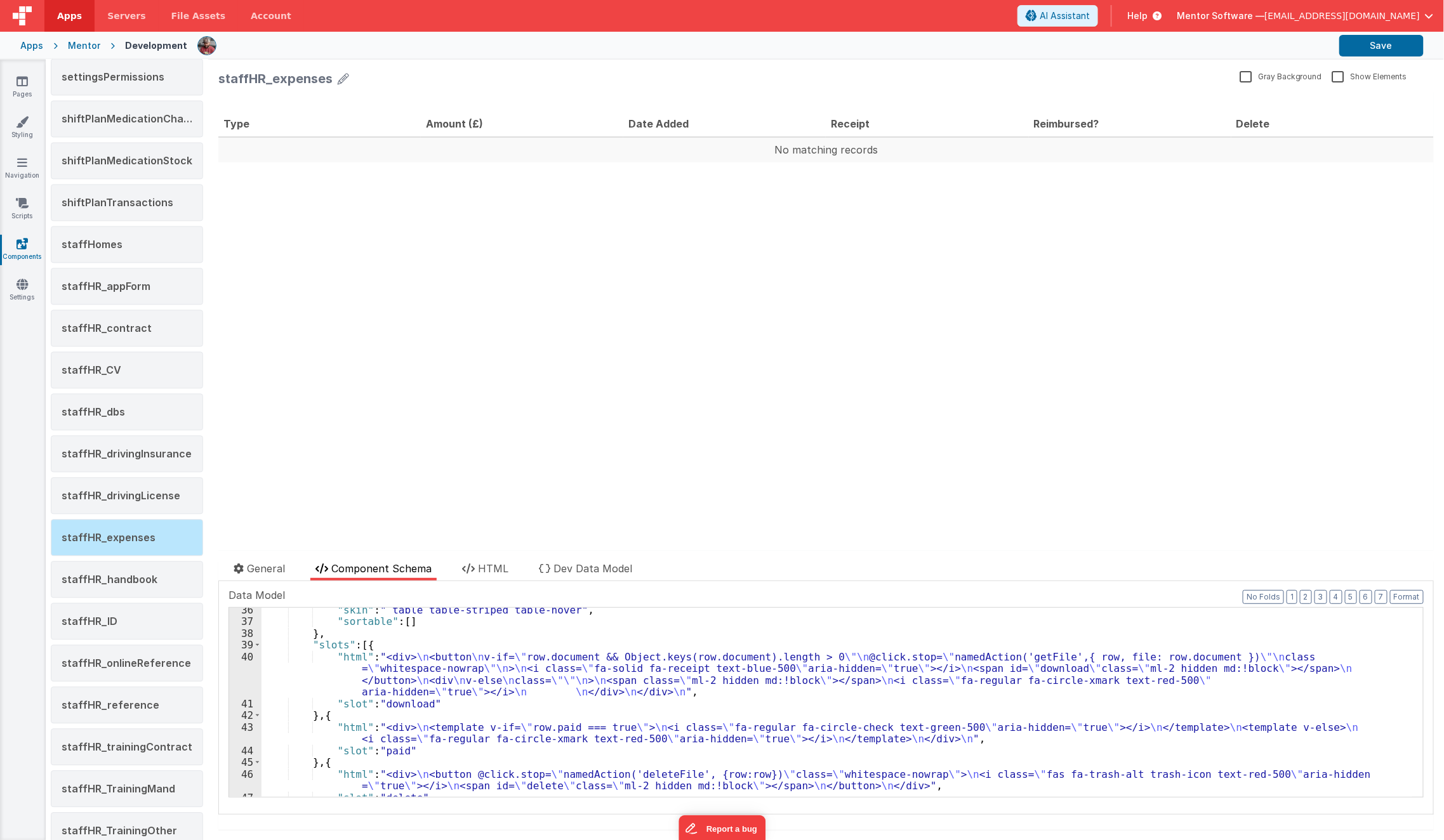
scroll to position [466, 0]
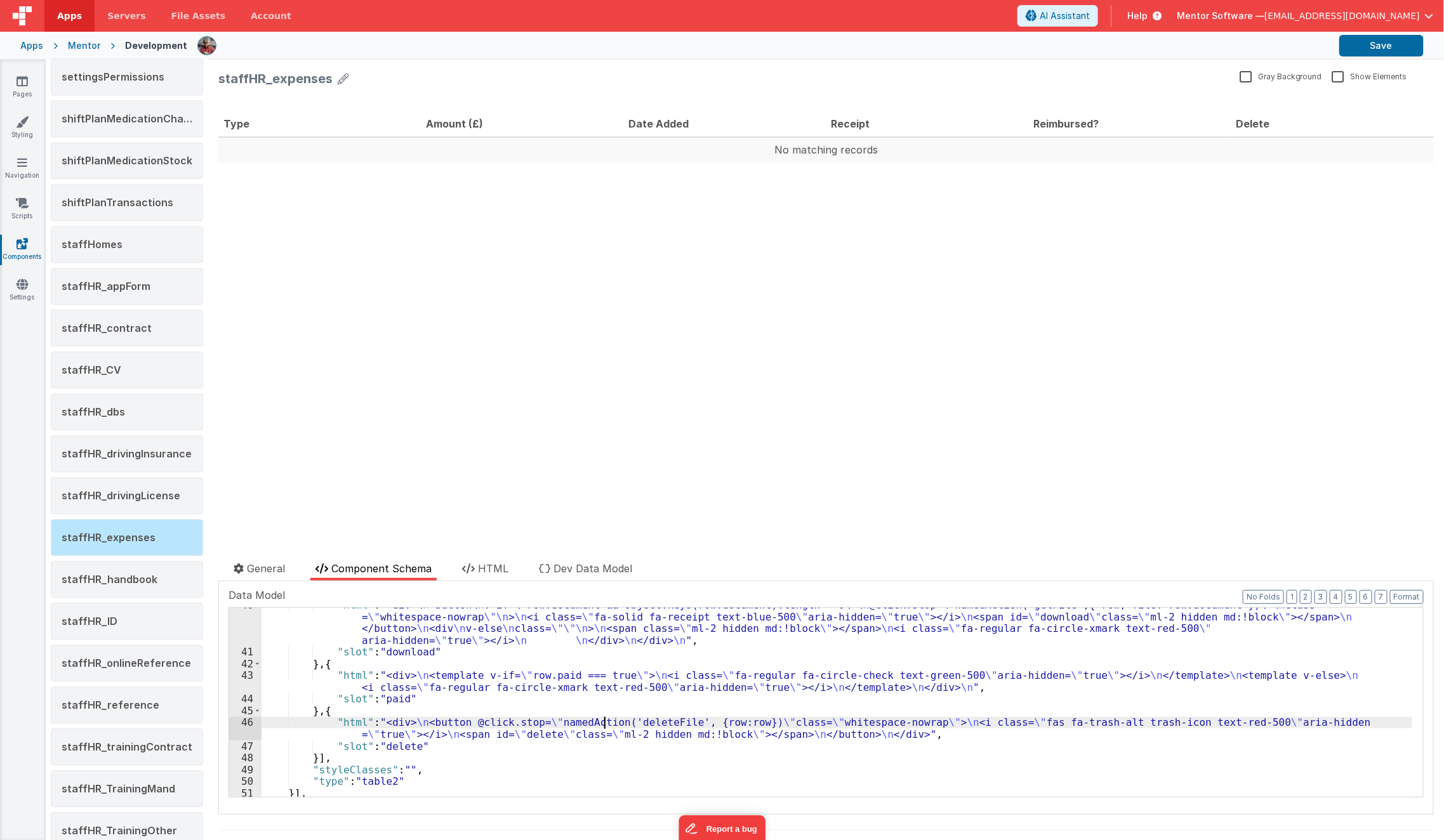
click at [604, 727] on div ""html" : "<div> \n <button \n v-if= \" row.document && Object.keys(row.document…" at bounding box center [837, 724] width 1151 height 249
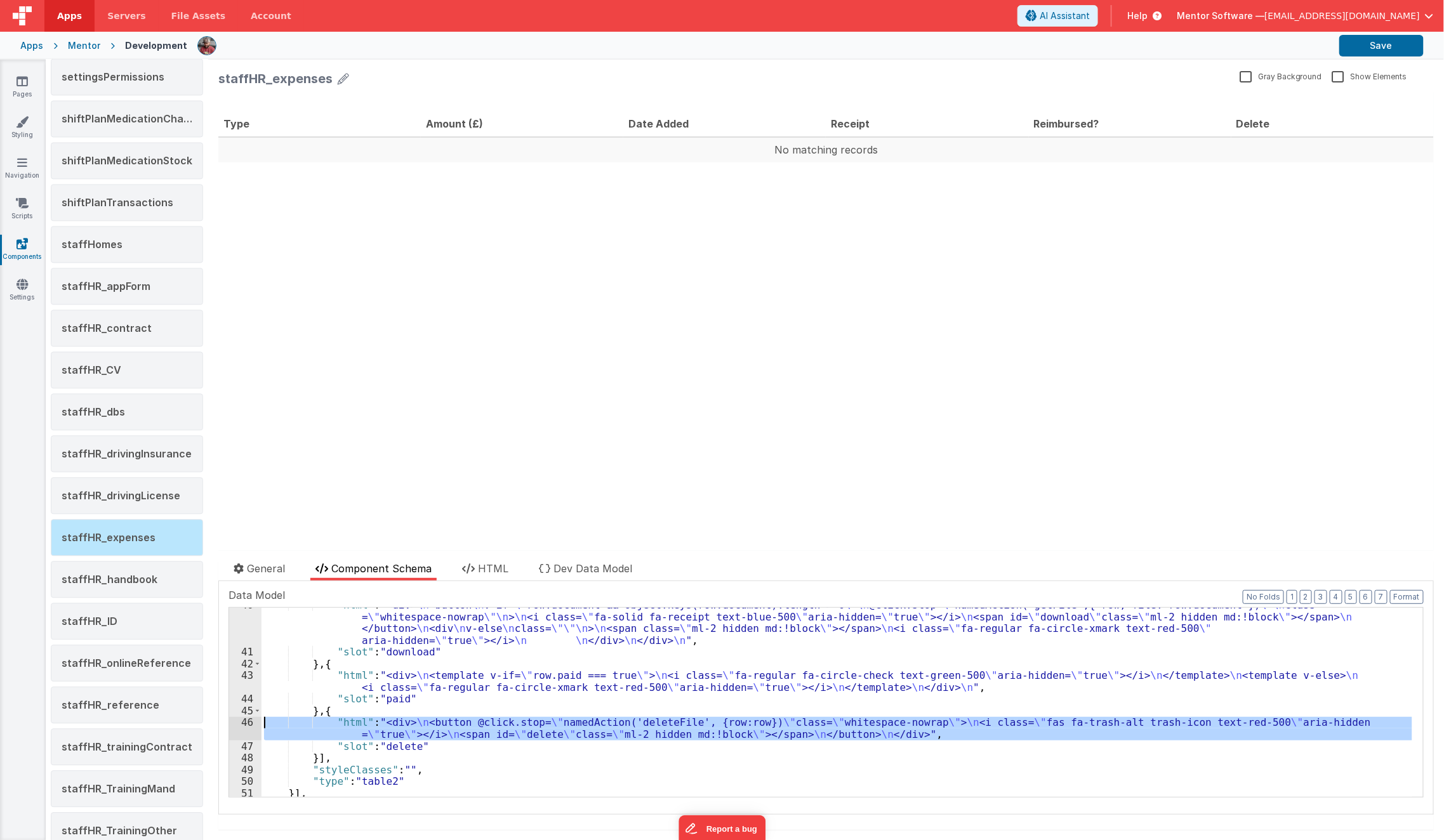
click at [241, 724] on div "46" at bounding box center [245, 728] width 32 height 24
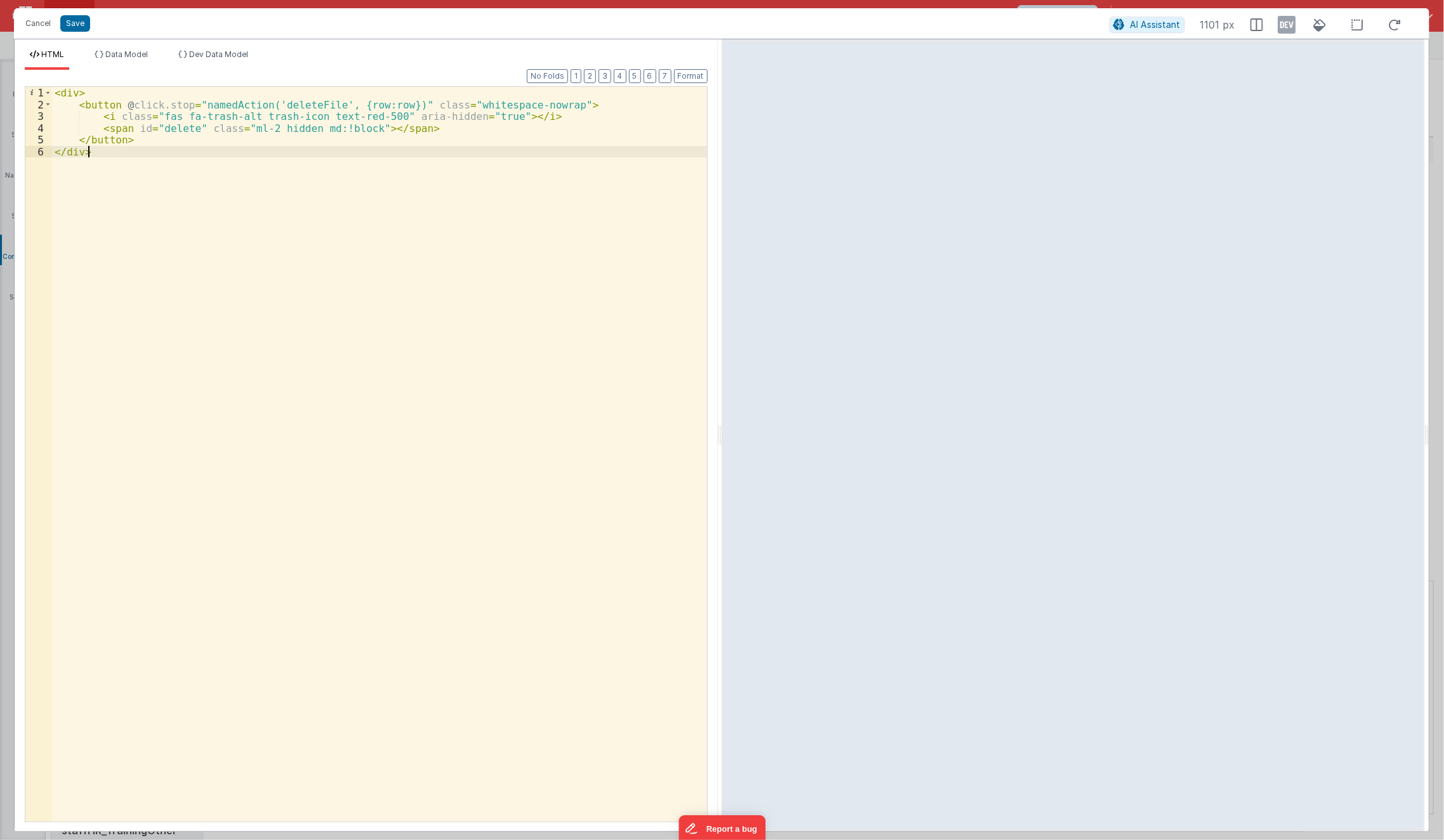
click at [226, 301] on div "< div > < button @ click.stop = "namedAction('deleteFile', {row:row})" class = …" at bounding box center [380, 466] width 656 height 759
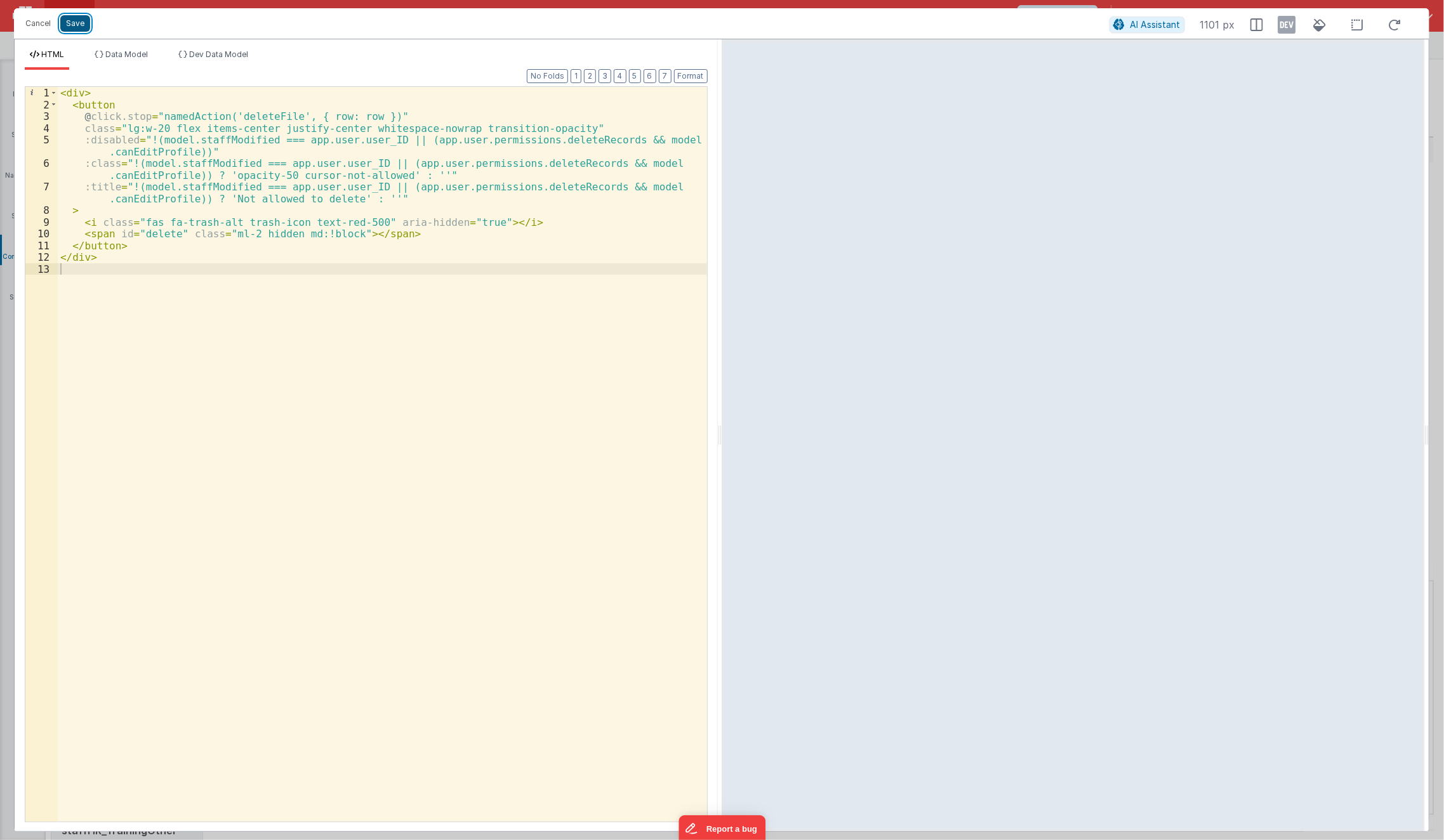
click at [81, 20] on button "Save" at bounding box center [75, 23] width 30 height 16
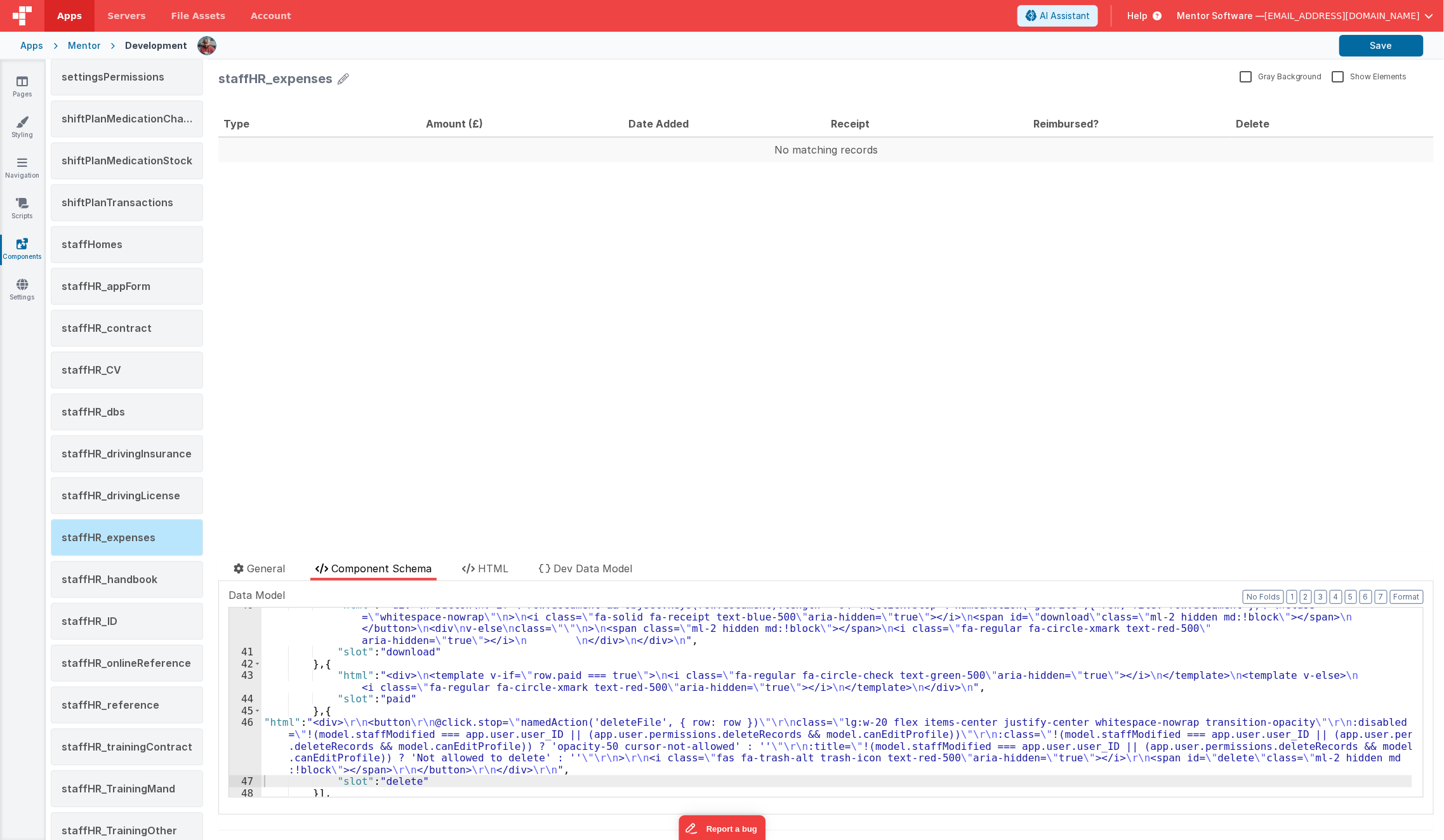
click at [314, 745] on div ""html" : "<div> \n <button \n v-if= \" row.document && Object.keys(row.document…" at bounding box center [837, 724] width 1151 height 249
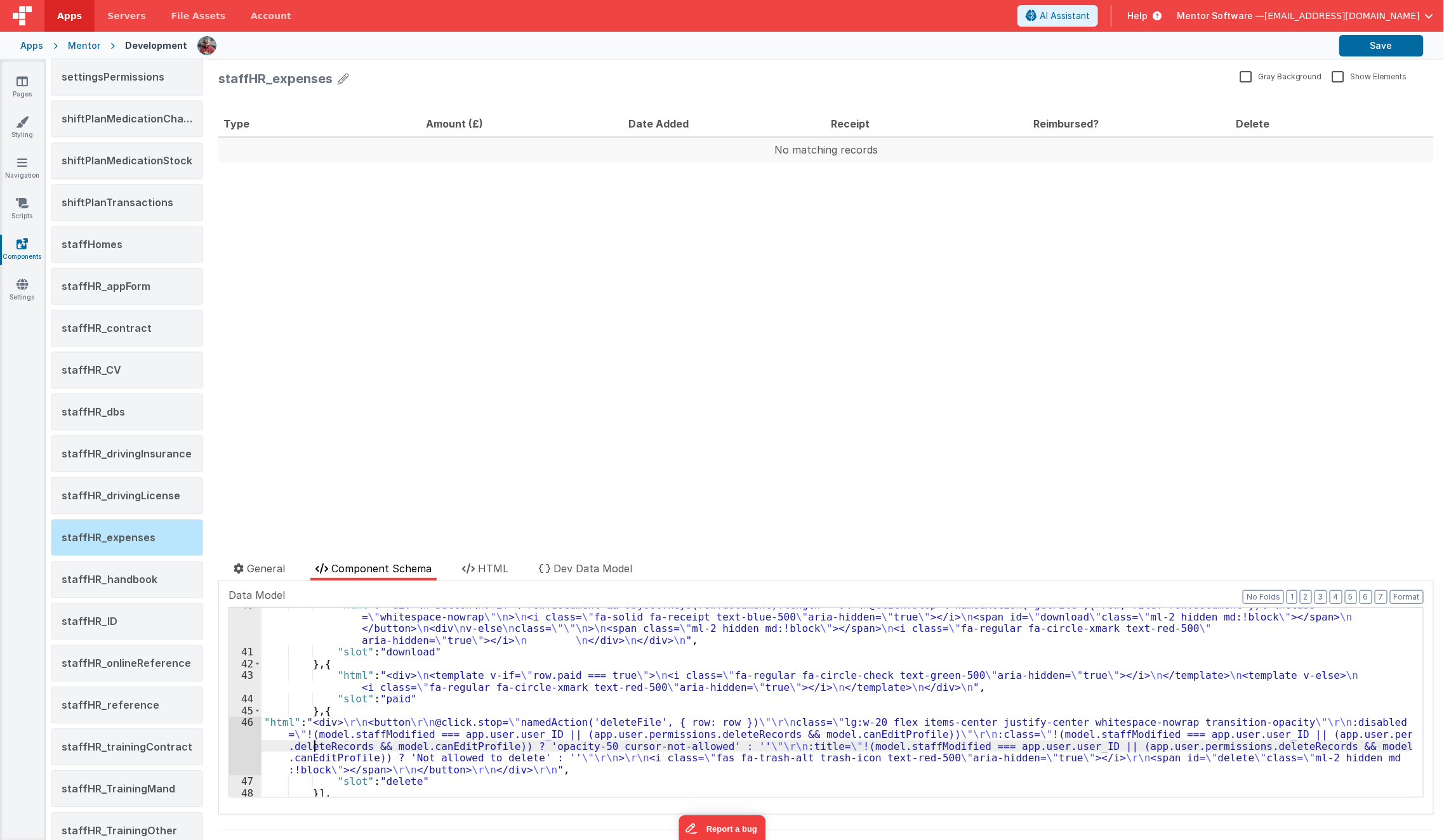
click at [243, 759] on div "46" at bounding box center [245, 746] width 32 height 59
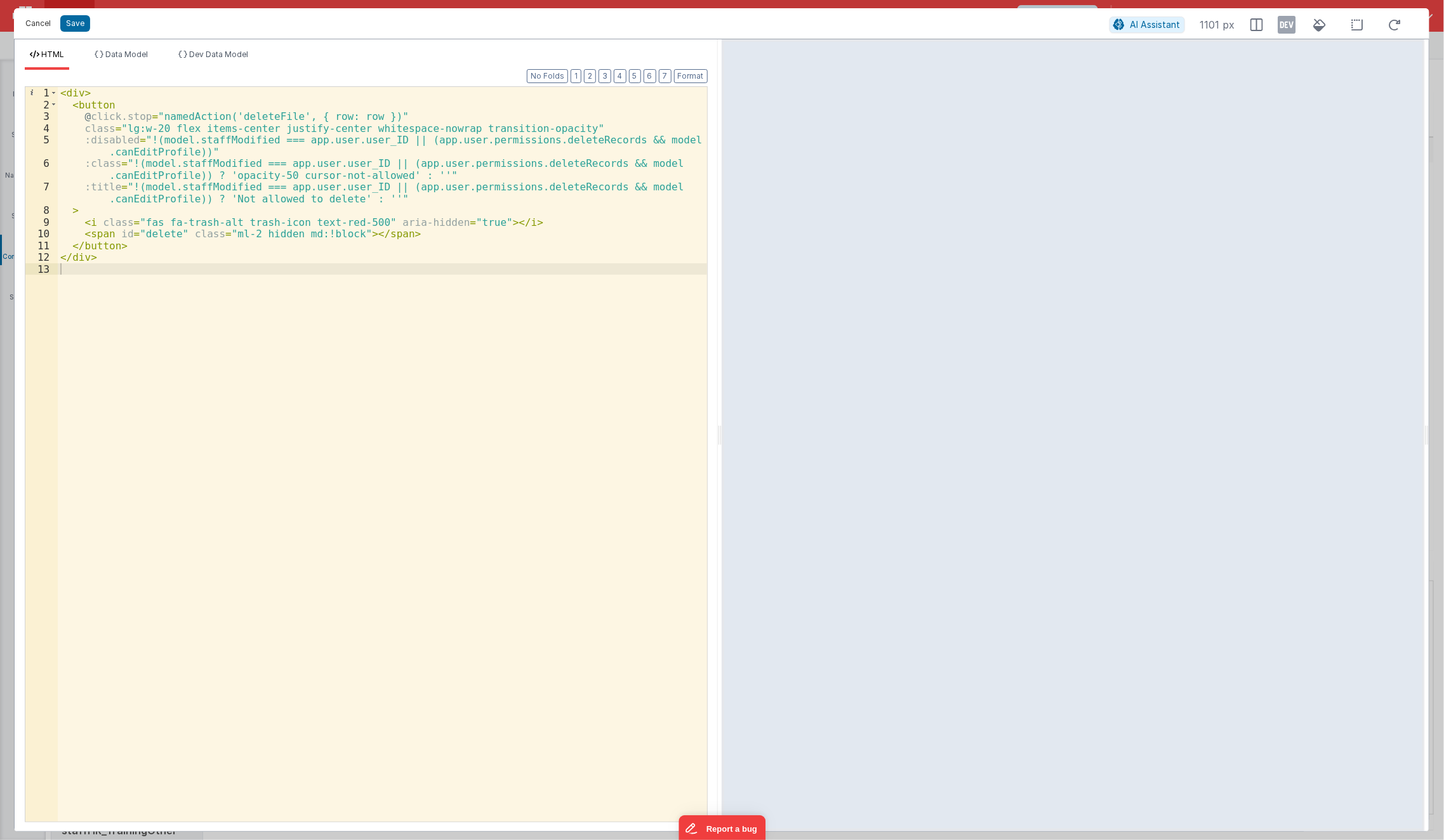
click at [28, 26] on button "Cancel" at bounding box center [38, 23] width 38 height 18
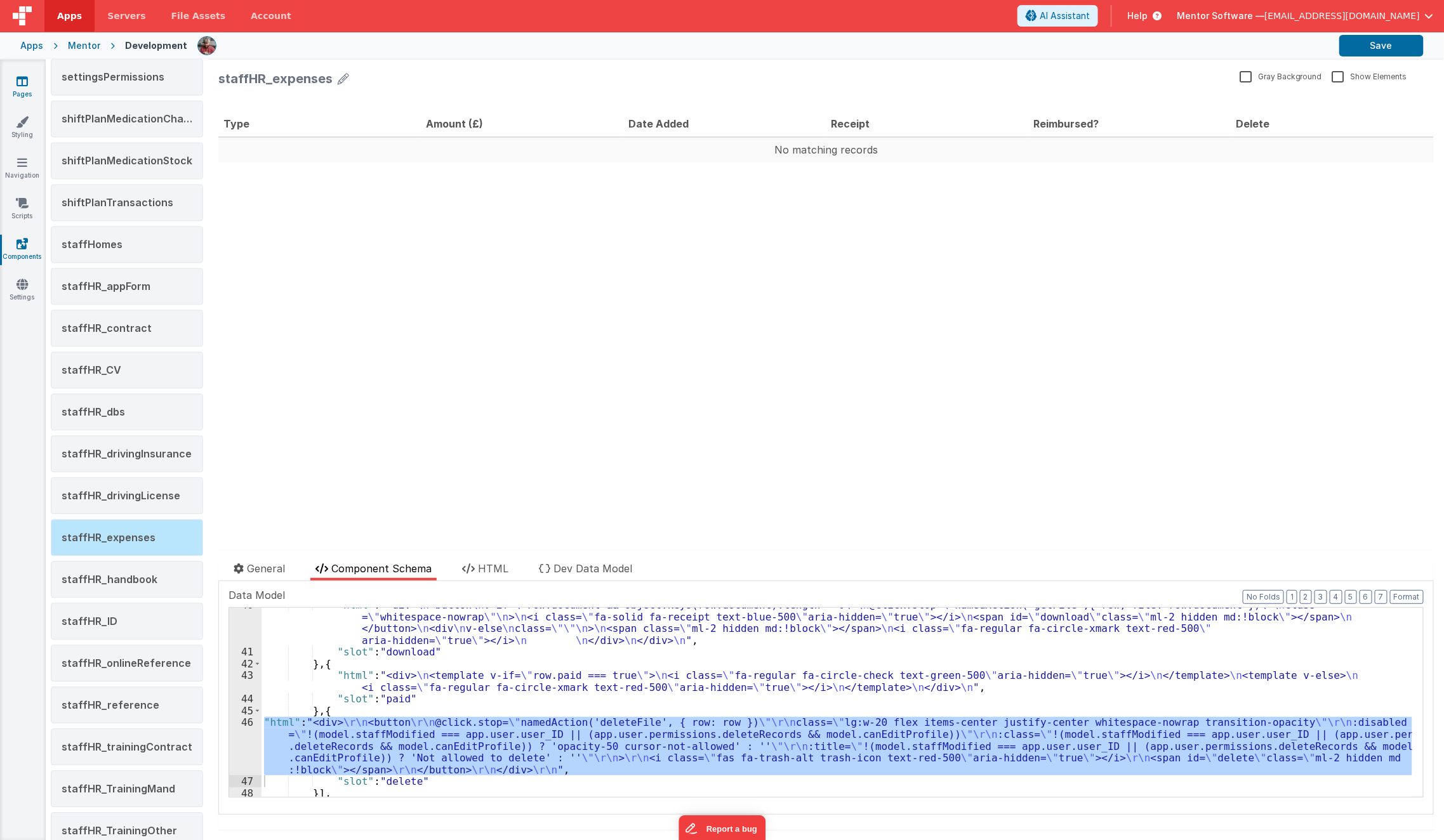
click at [26, 86] on icon at bounding box center [22, 81] width 11 height 12
